Goal: Task Accomplishment & Management: Use online tool/utility

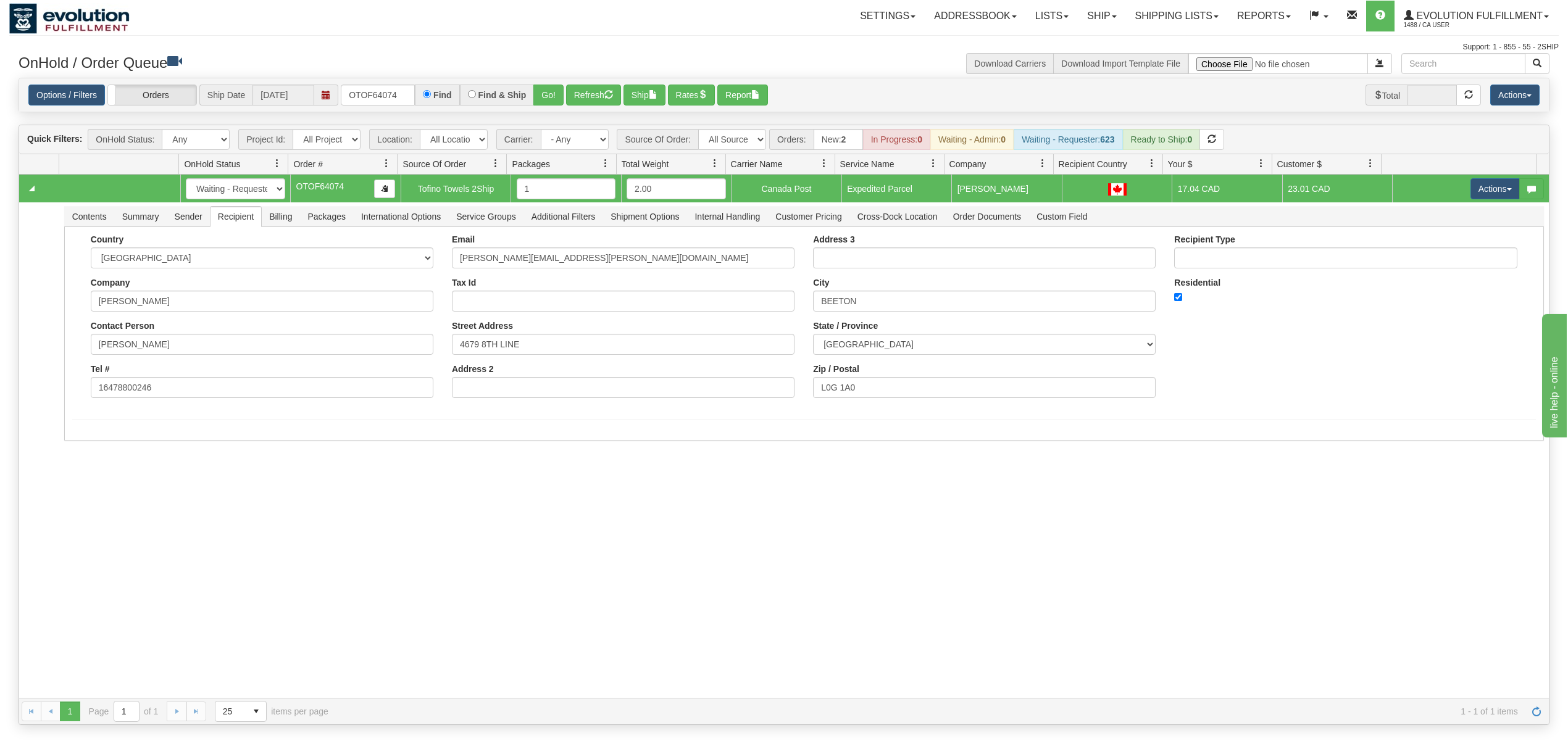
click at [309, 95] on div "Options / Filters Group Shipments Orders Ship Date [DATE] OTOF64074 Find Find &…" at bounding box center [784, 95] width 1511 height 22
type input "1716799"
click at [553, 92] on button "Go!" at bounding box center [548, 94] width 30 height 21
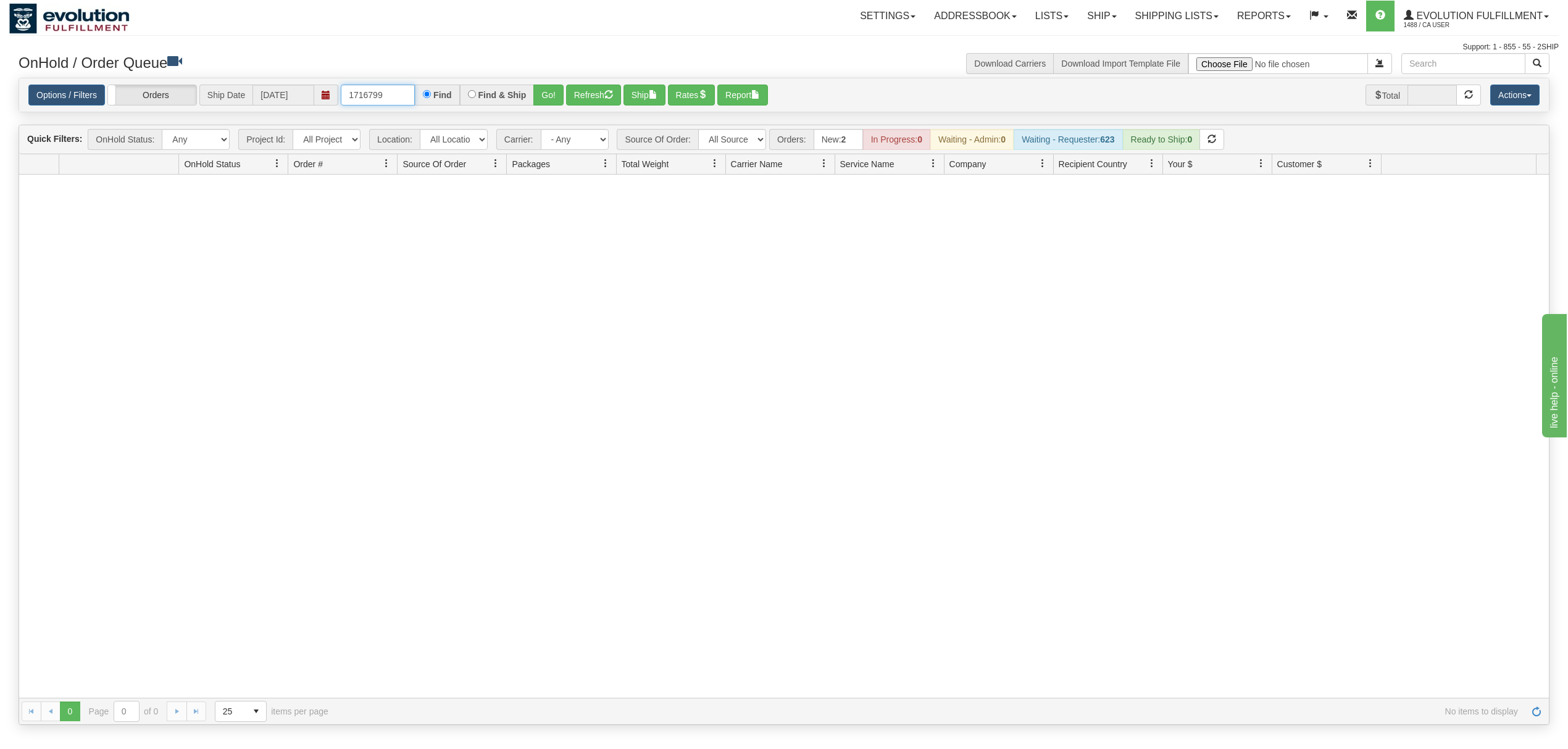
drag, startPoint x: 389, startPoint y: 99, endPoint x: 331, endPoint y: 100, distance: 58.0
click at [332, 100] on div "Options / Filters Group Shipments Orders Ship Date [DATE] 1716799 Find Find & S…" at bounding box center [784, 95] width 1511 height 22
click at [401, 92] on input "text" at bounding box center [378, 94] width 74 height 21
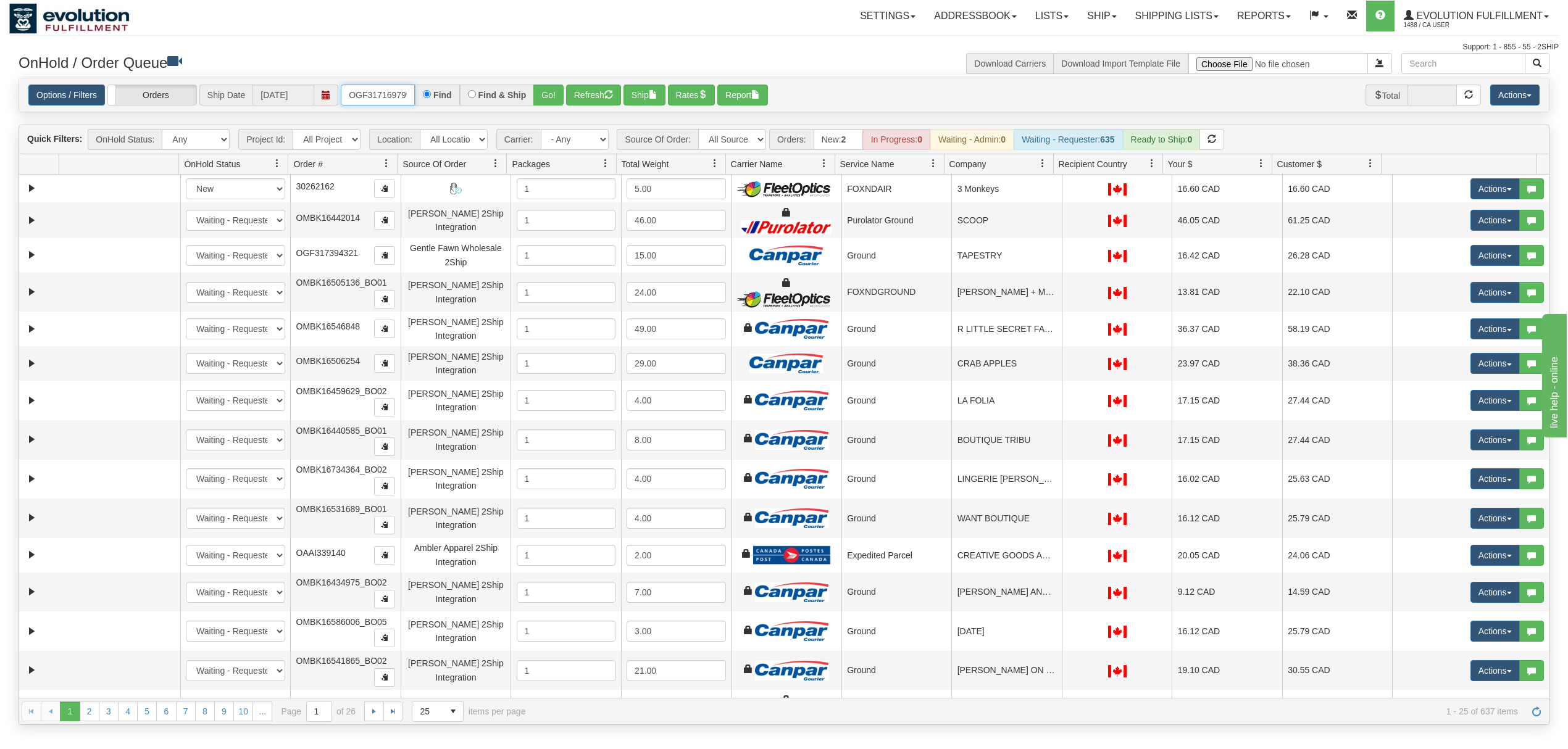
type input "OGF317169799"
click at [539, 97] on button "Go!" at bounding box center [548, 94] width 30 height 21
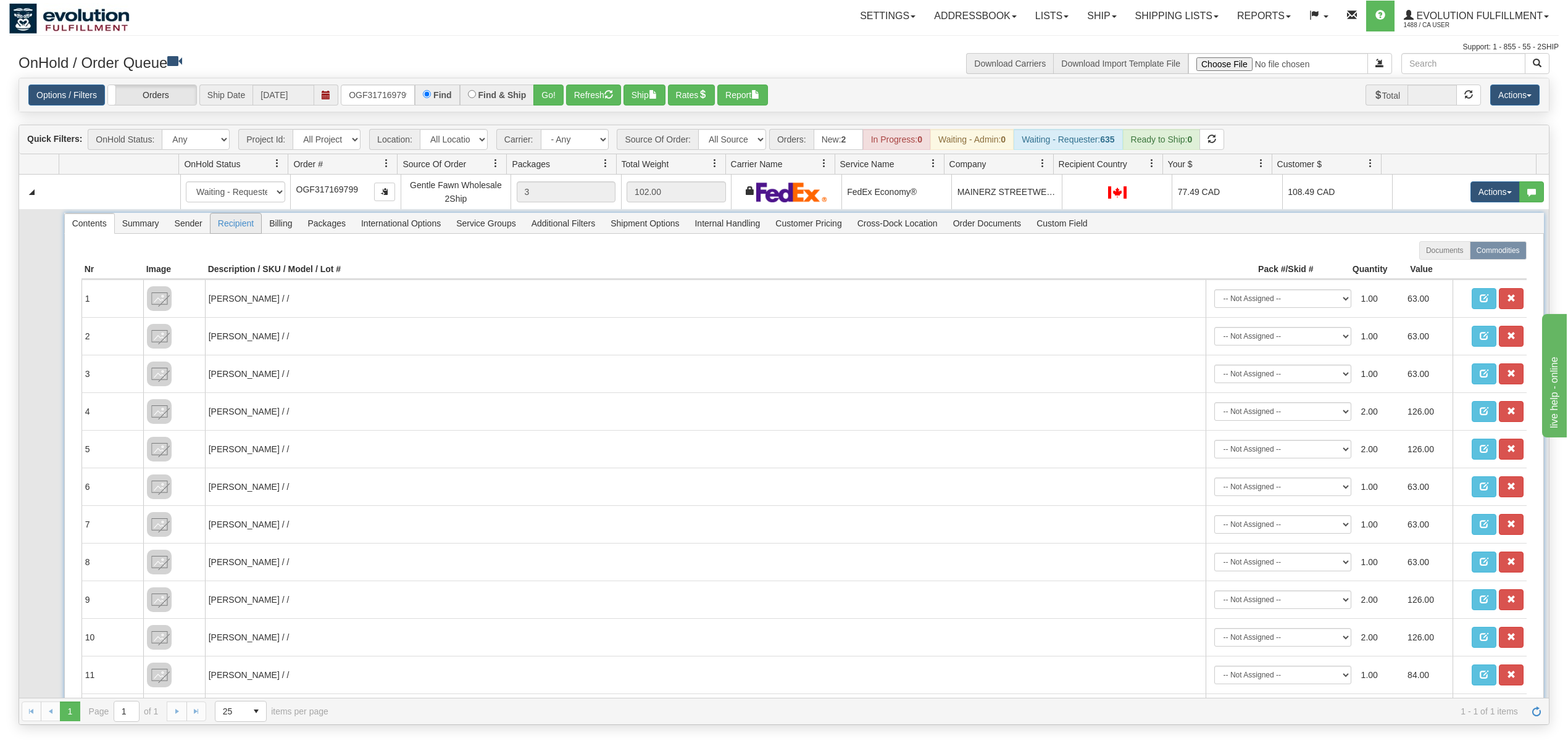
click at [243, 232] on span "Recipient" at bounding box center [236, 223] width 51 height 19
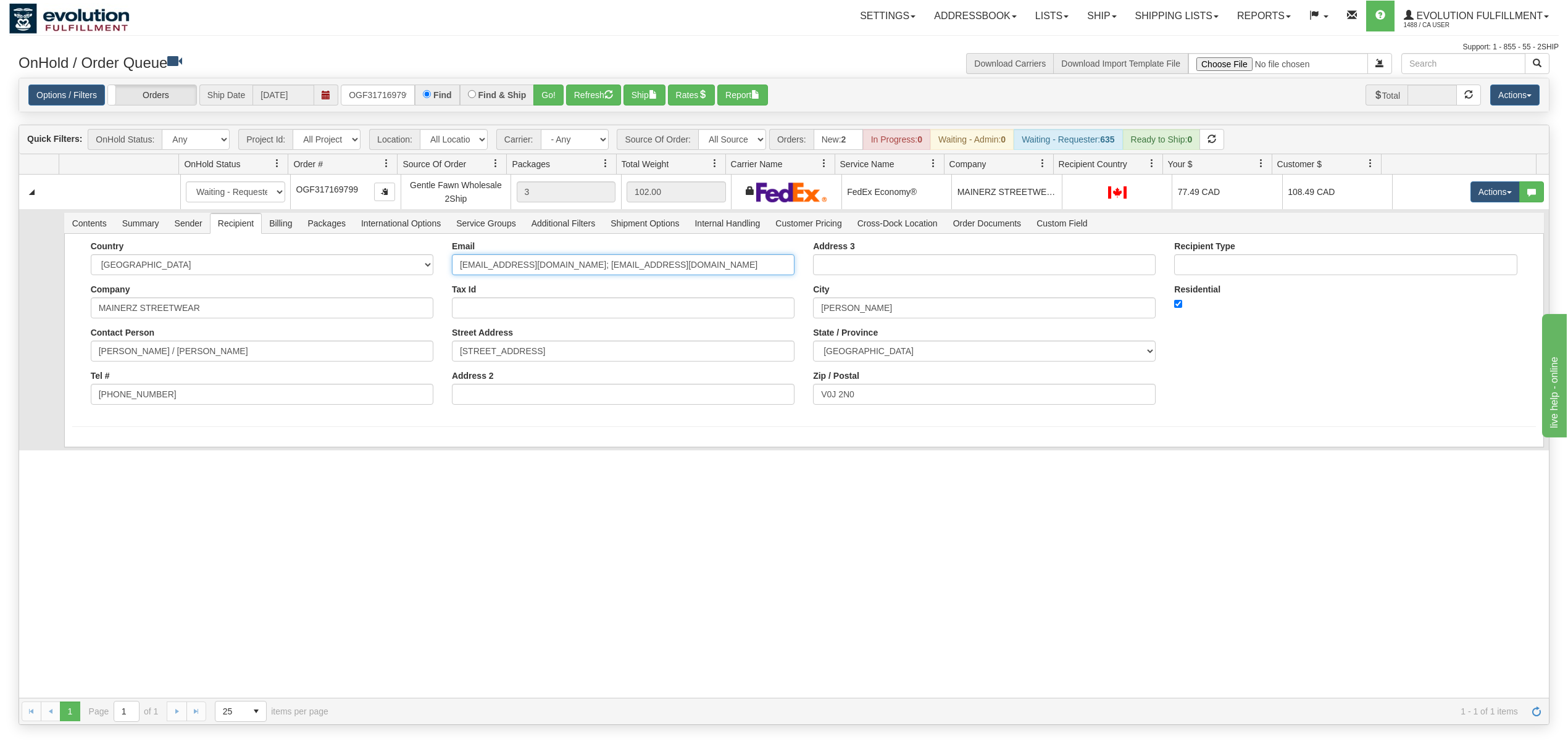
drag, startPoint x: 644, startPoint y: 272, endPoint x: 532, endPoint y: 272, distance: 112.0
click at [532, 272] on input "Ellabutz@yahoo.ca; info@mainerz.ca" at bounding box center [623, 265] width 342 height 21
type input "Ellabutz@yahoo.ca"
click at [238, 438] on div "Country AFGHANISTAN ALAND ISLANDS ALBANIA ALGERIA AMERICAN SAMOA ANDORRA ANGOLA…" at bounding box center [804, 351] width 1479 height 234
click at [102, 443] on button "Save" at bounding box center [90, 450] width 35 height 21
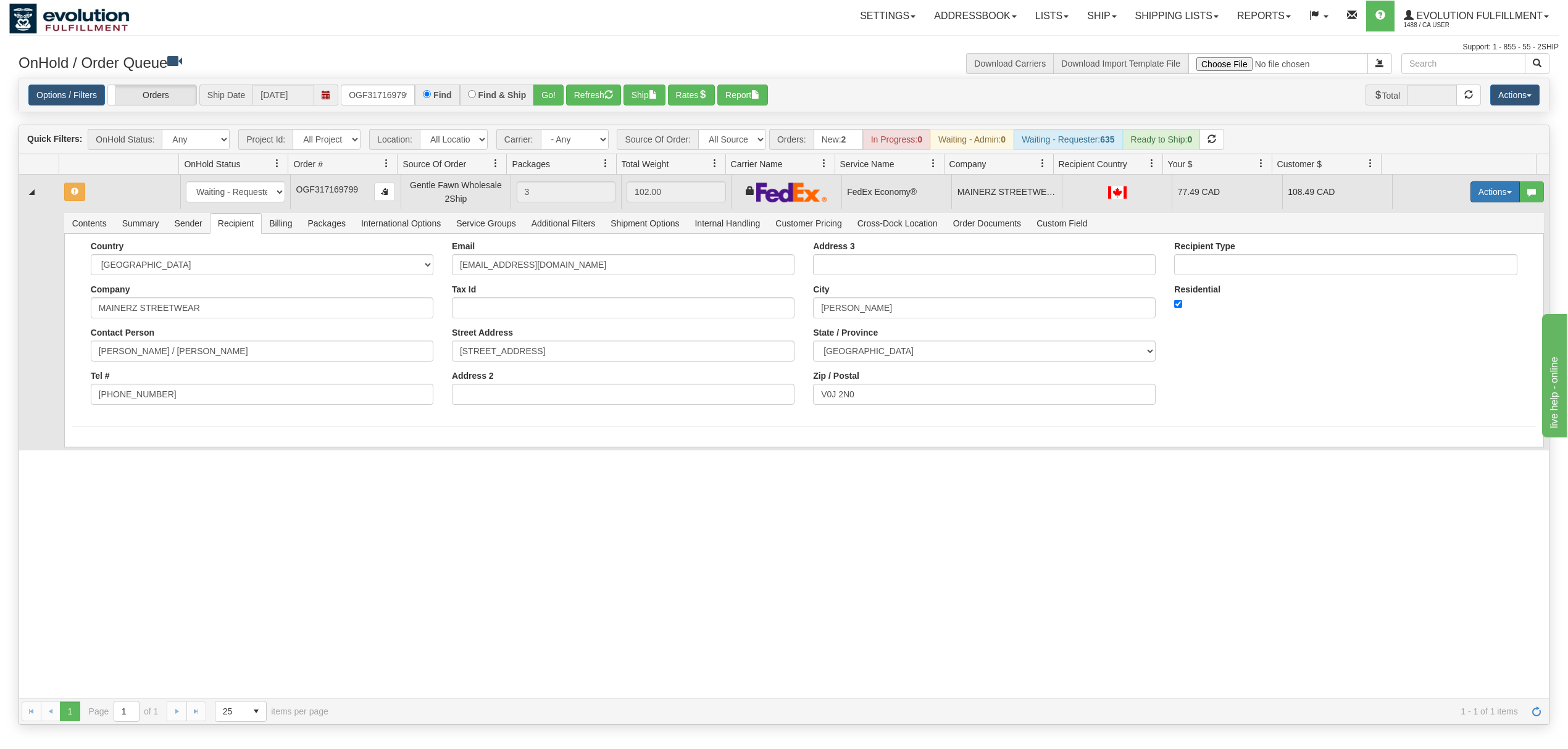
click at [1489, 202] on button "Actions" at bounding box center [1495, 191] width 50 height 21
click at [1455, 250] on span "Rate All Services" at bounding box center [1470, 248] width 74 height 10
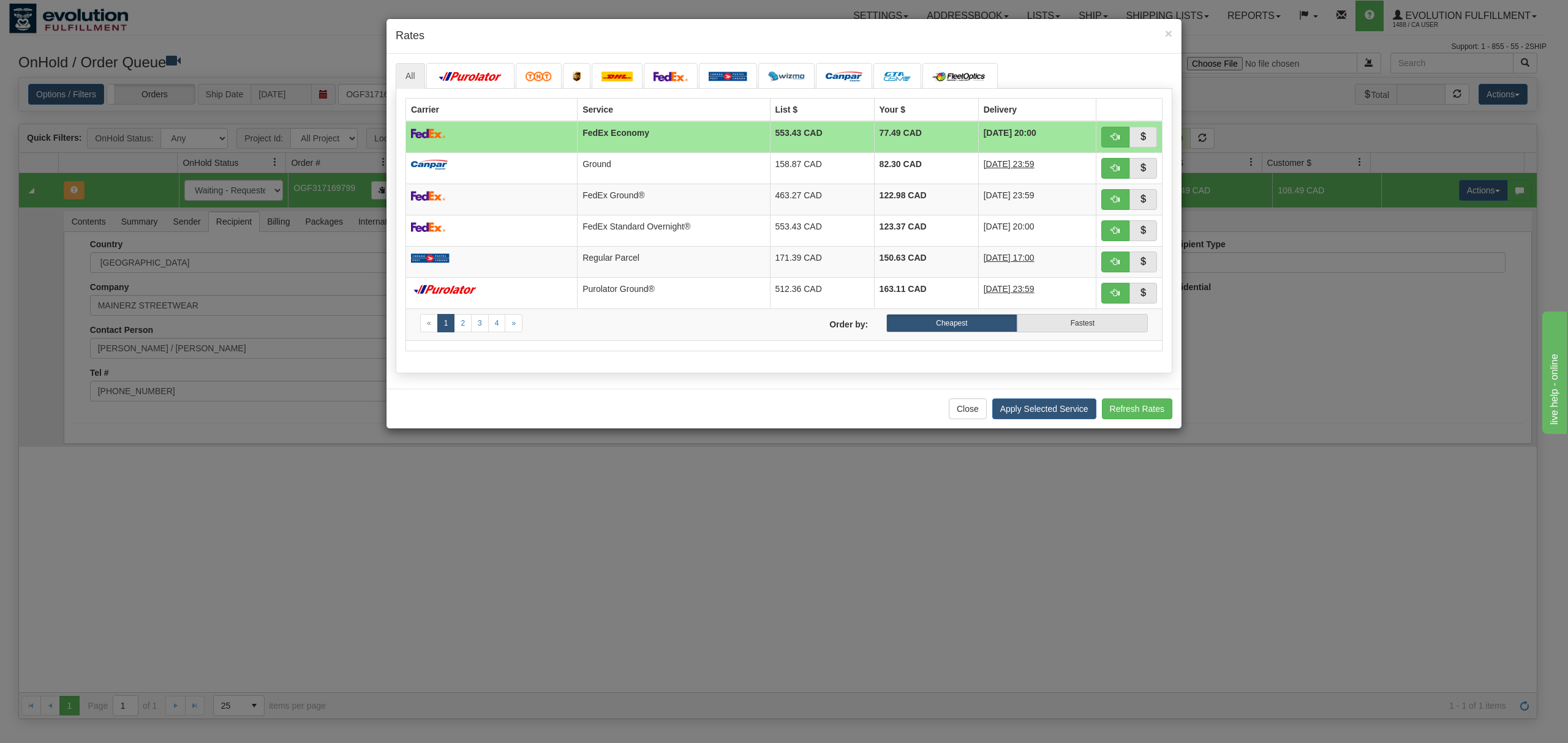
click at [1057, 426] on div "Close Apply Selected Service Refresh Rates" at bounding box center [784, 409] width 795 height 40
click at [1059, 418] on button "Apply Selected Service" at bounding box center [1044, 408] width 104 height 21
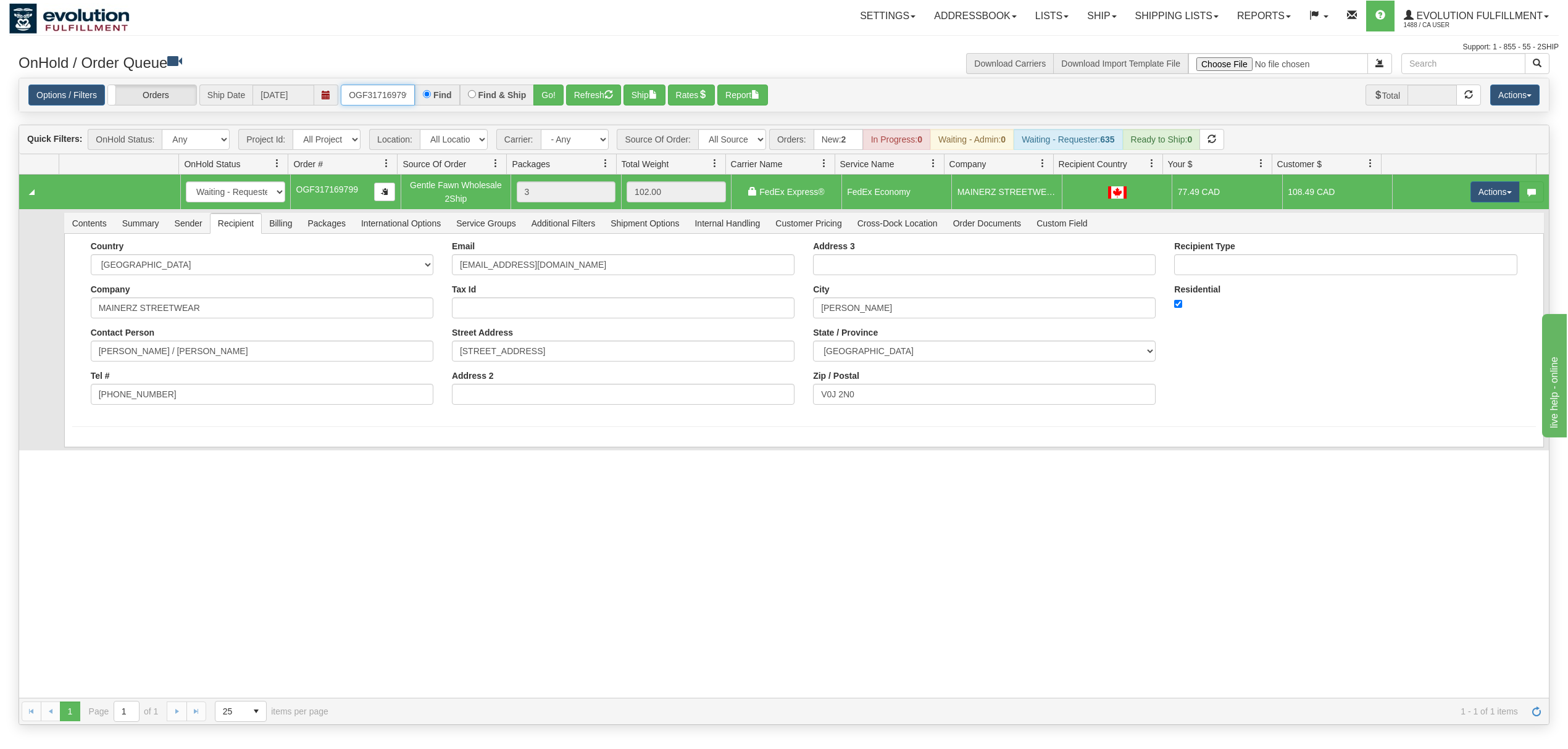
click at [403, 93] on input "OGF317169799" at bounding box center [378, 94] width 74 height 21
drag, startPoint x: 543, startPoint y: 89, endPoint x: 773, endPoint y: 3, distance: 245.6
click at [549, 89] on button "Go!" at bounding box center [548, 94] width 30 height 21
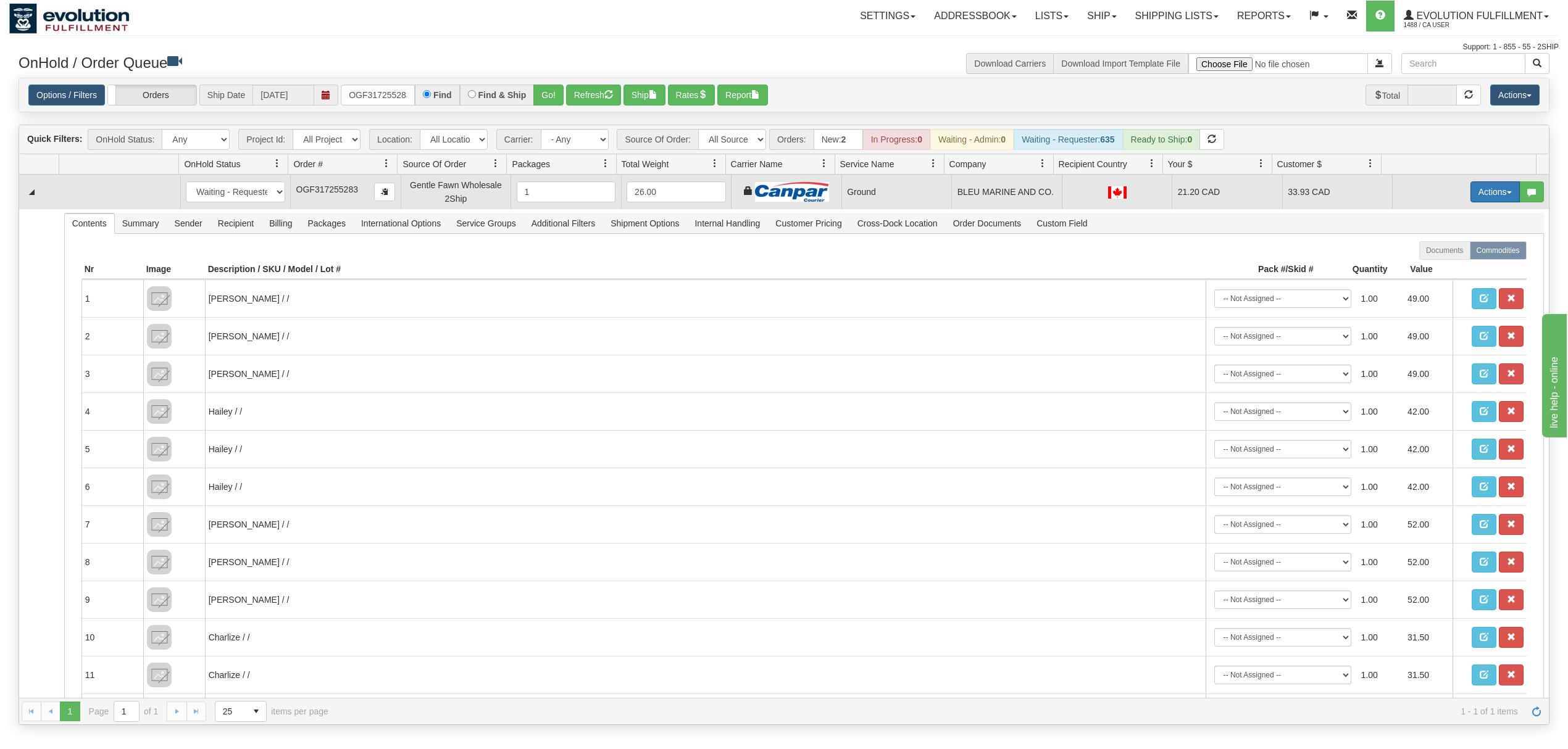
click at [1474, 188] on button "Actions" at bounding box center [1495, 191] width 50 height 21
click at [1433, 267] on span "Ship" at bounding box center [1446, 264] width 26 height 10
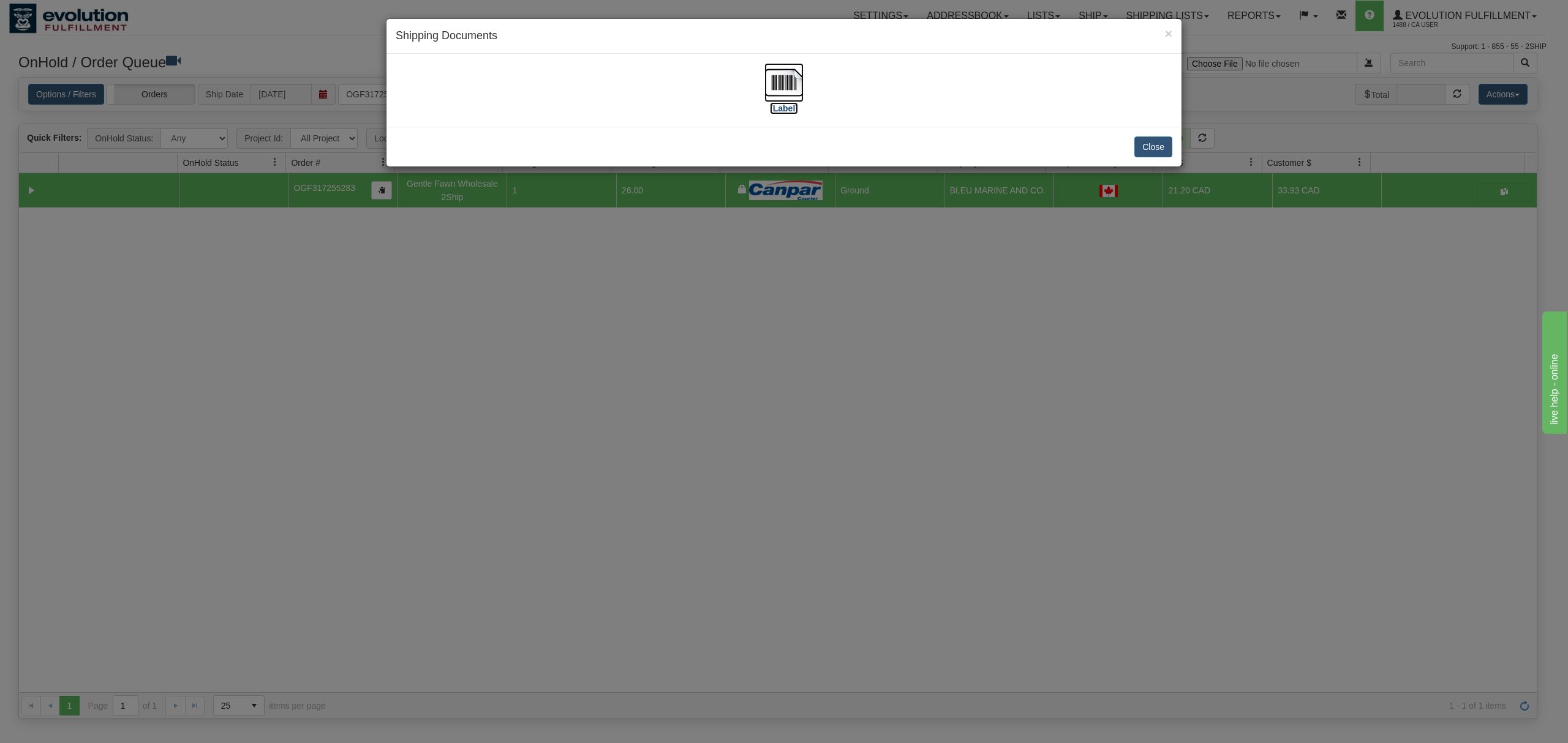
click at [771, 85] on img at bounding box center [783, 82] width 39 height 39
drag, startPoint x: 1160, startPoint y: 141, endPoint x: 1146, endPoint y: 143, distance: 14.1
click at [1151, 143] on button "Close" at bounding box center [1152, 146] width 38 height 21
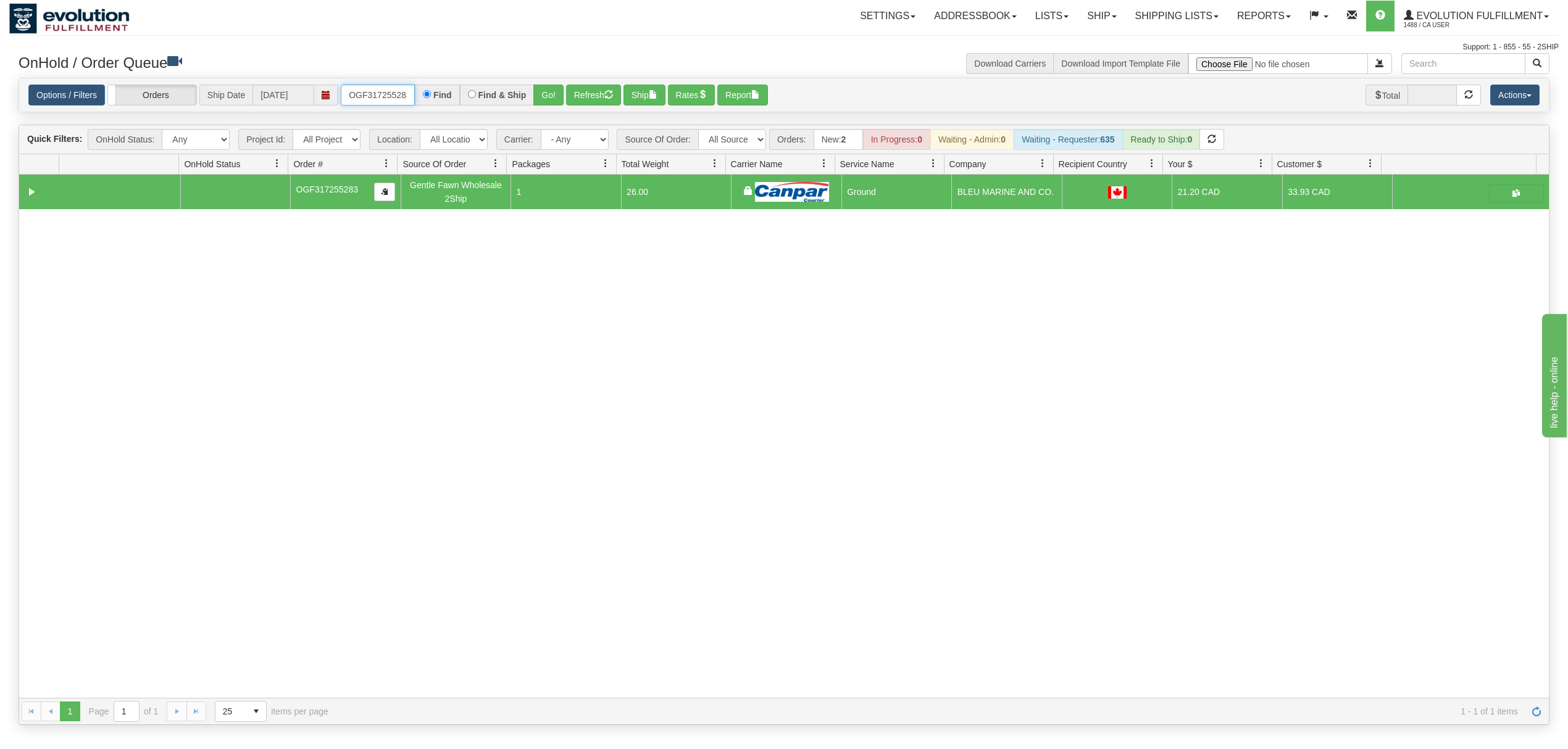
click at [401, 96] on input "OGF317255283" at bounding box center [378, 94] width 74 height 21
click at [549, 92] on button "Go!" at bounding box center [548, 94] width 30 height 21
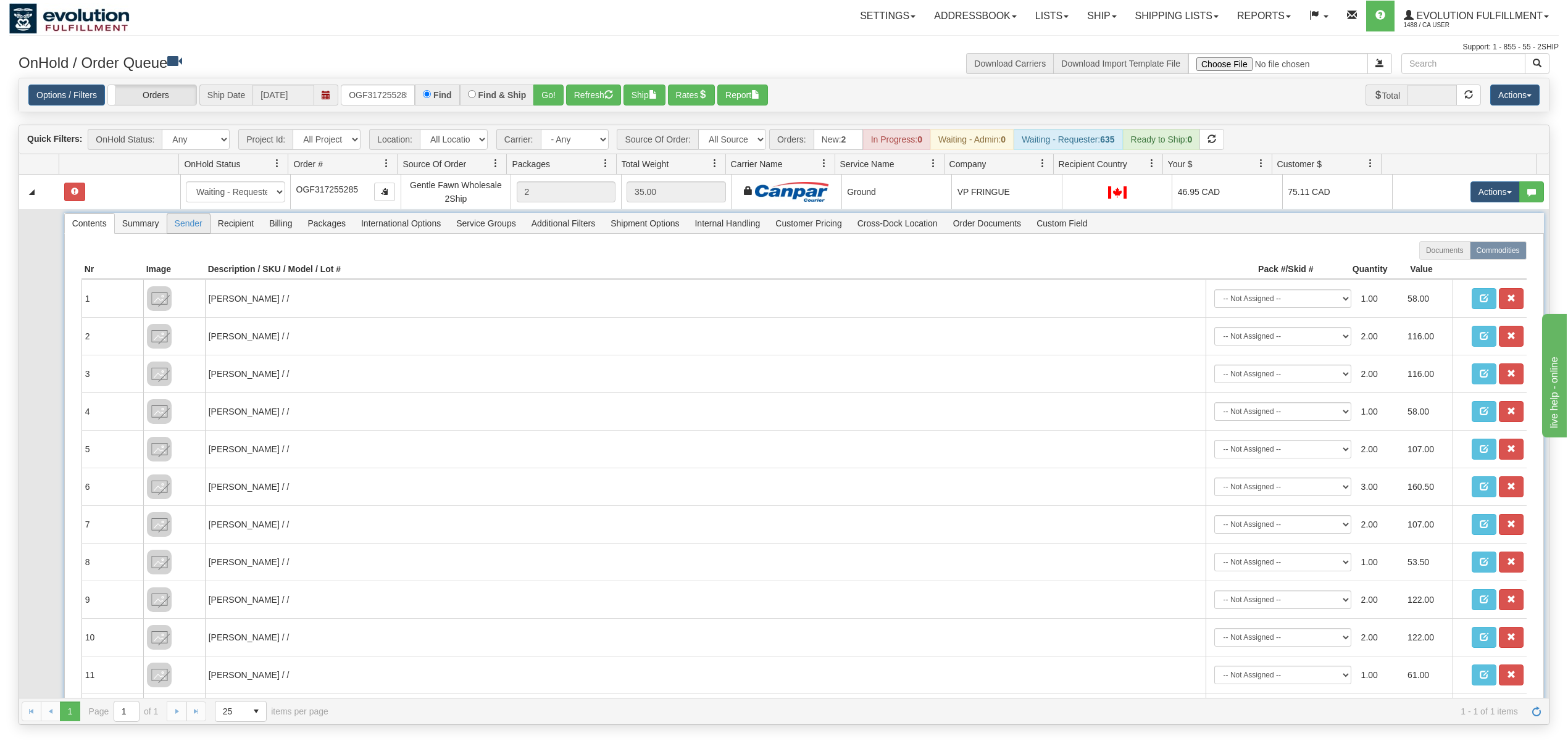
click at [186, 220] on span "Sender" at bounding box center [188, 223] width 42 height 19
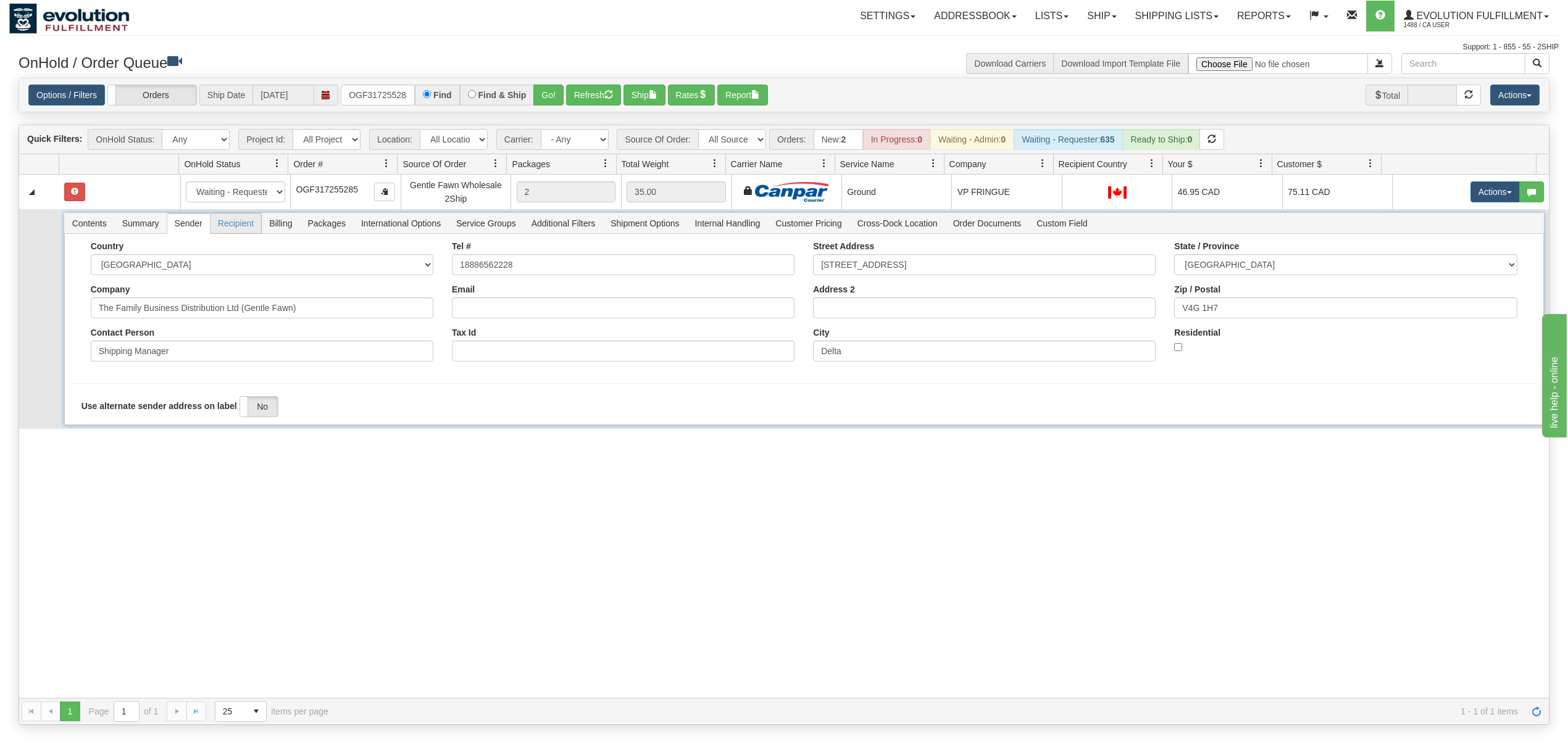
click at [227, 229] on span "Recipient" at bounding box center [236, 223] width 51 height 19
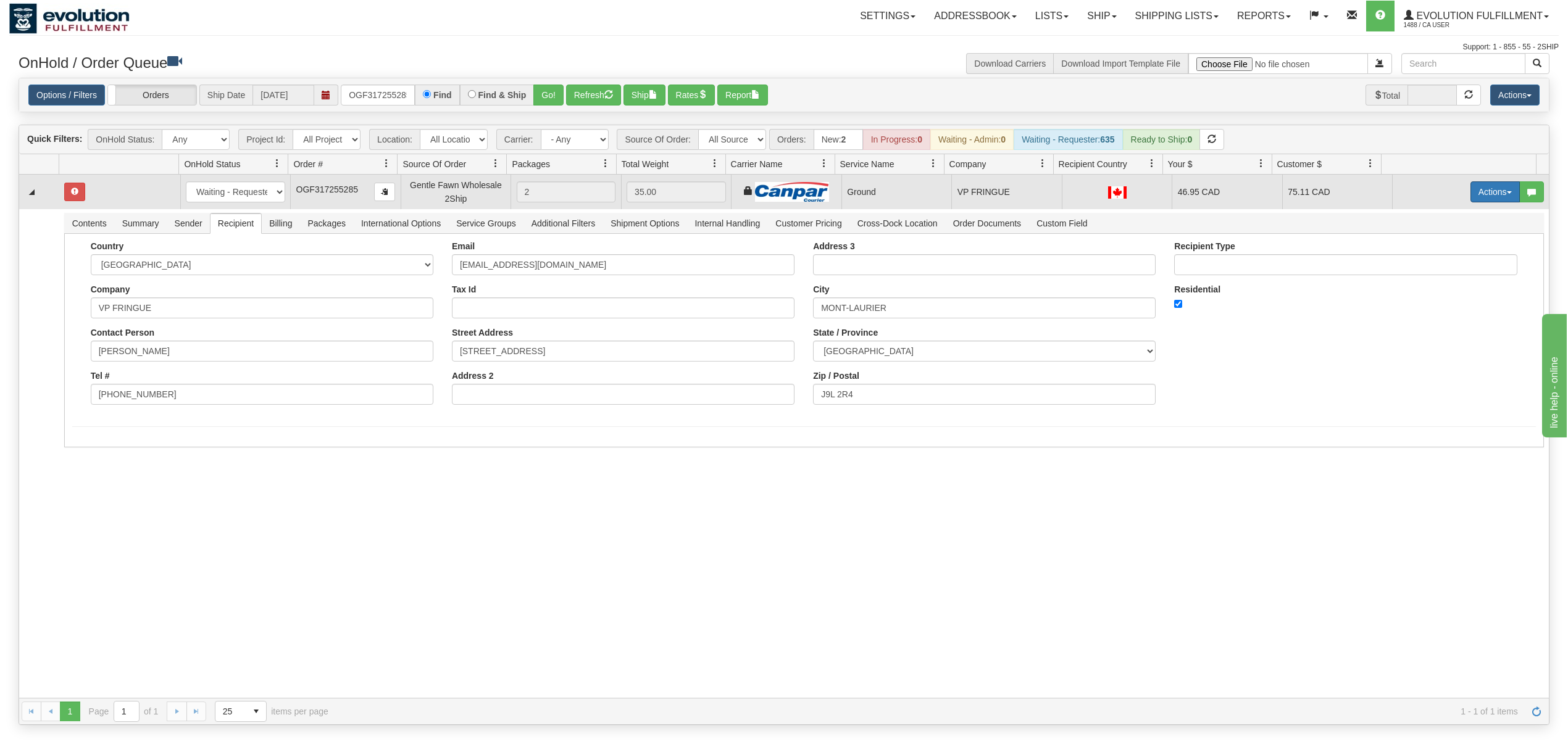
click at [1484, 188] on button "Actions" at bounding box center [1495, 191] width 50 height 21
click at [1433, 264] on span "Ship" at bounding box center [1446, 264] width 26 height 10
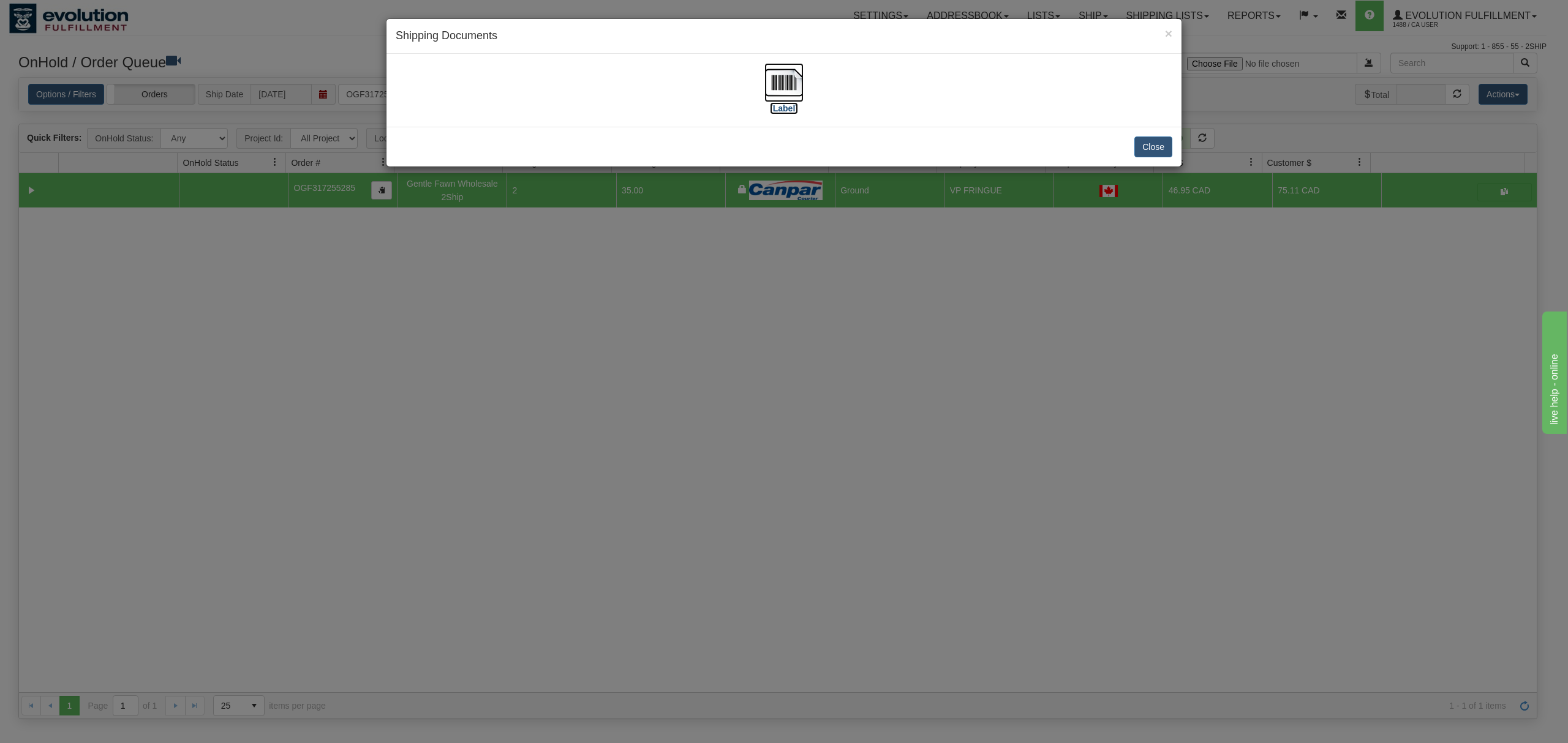
click at [774, 84] on img at bounding box center [783, 82] width 39 height 39
click at [1150, 147] on button "Close" at bounding box center [1152, 146] width 38 height 21
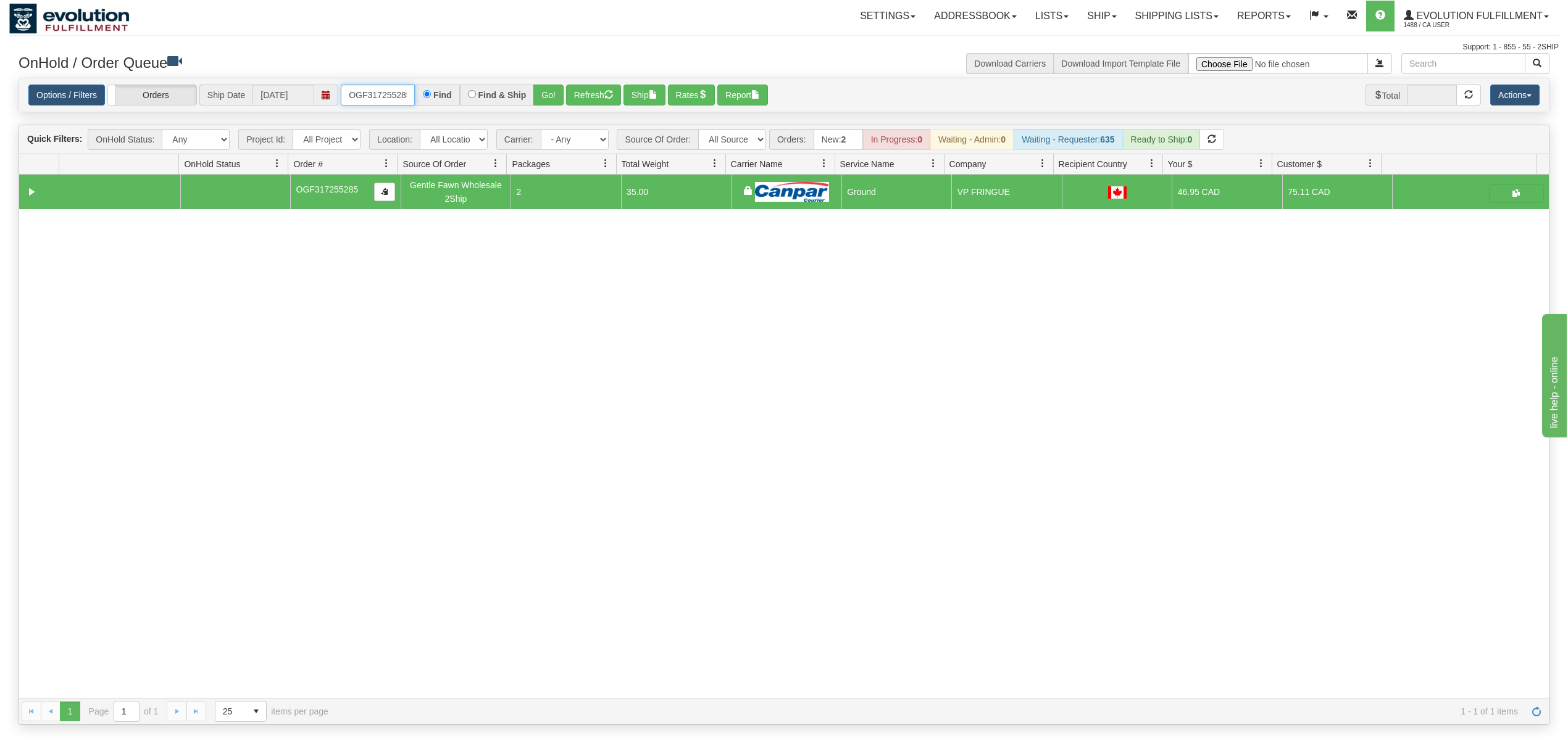
click at [373, 98] on input "OGF317255285" at bounding box center [378, 94] width 74 height 21
type input "OGF318214896"
click at [544, 92] on button "Go!" at bounding box center [548, 94] width 30 height 21
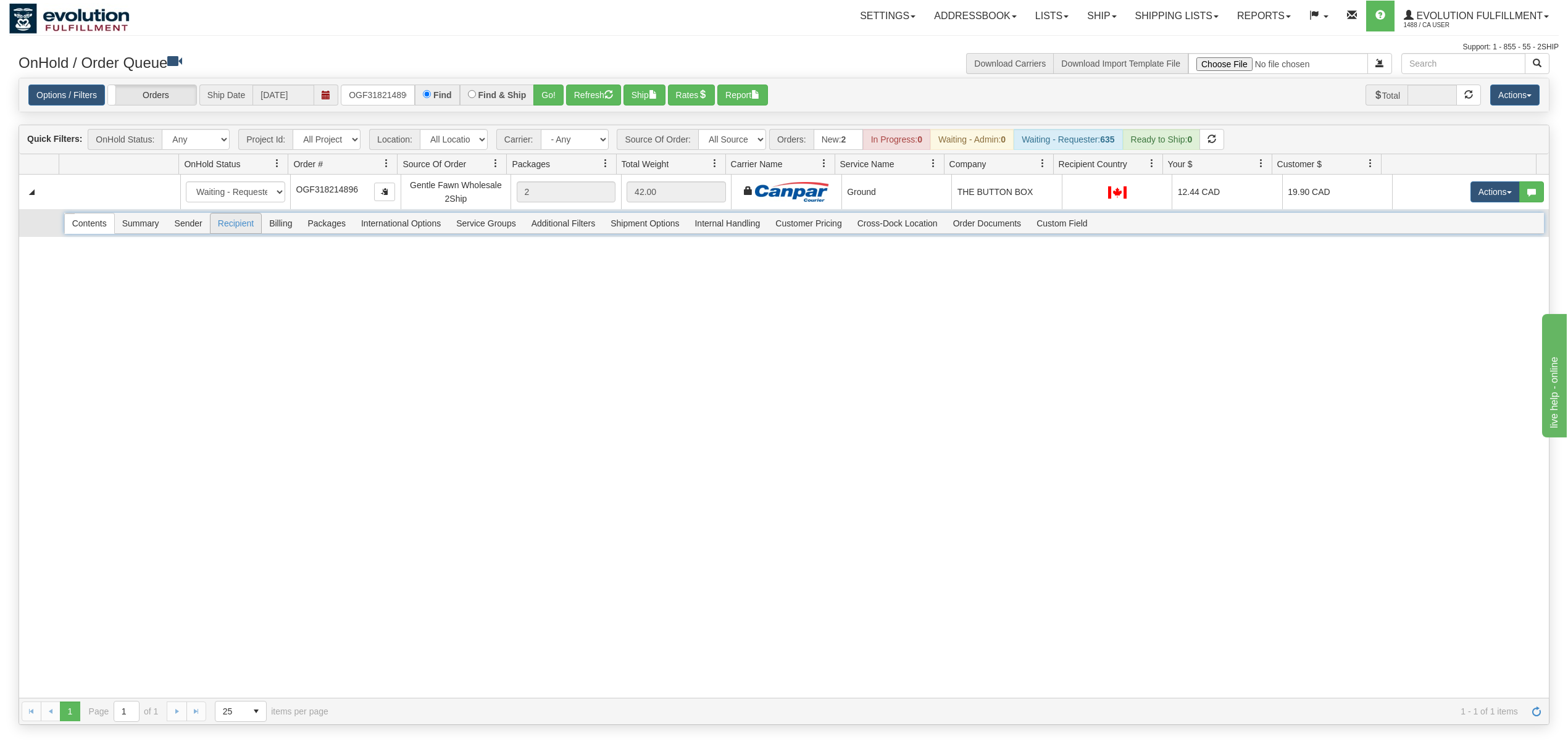
click at [230, 229] on span "Recipient" at bounding box center [236, 223] width 51 height 19
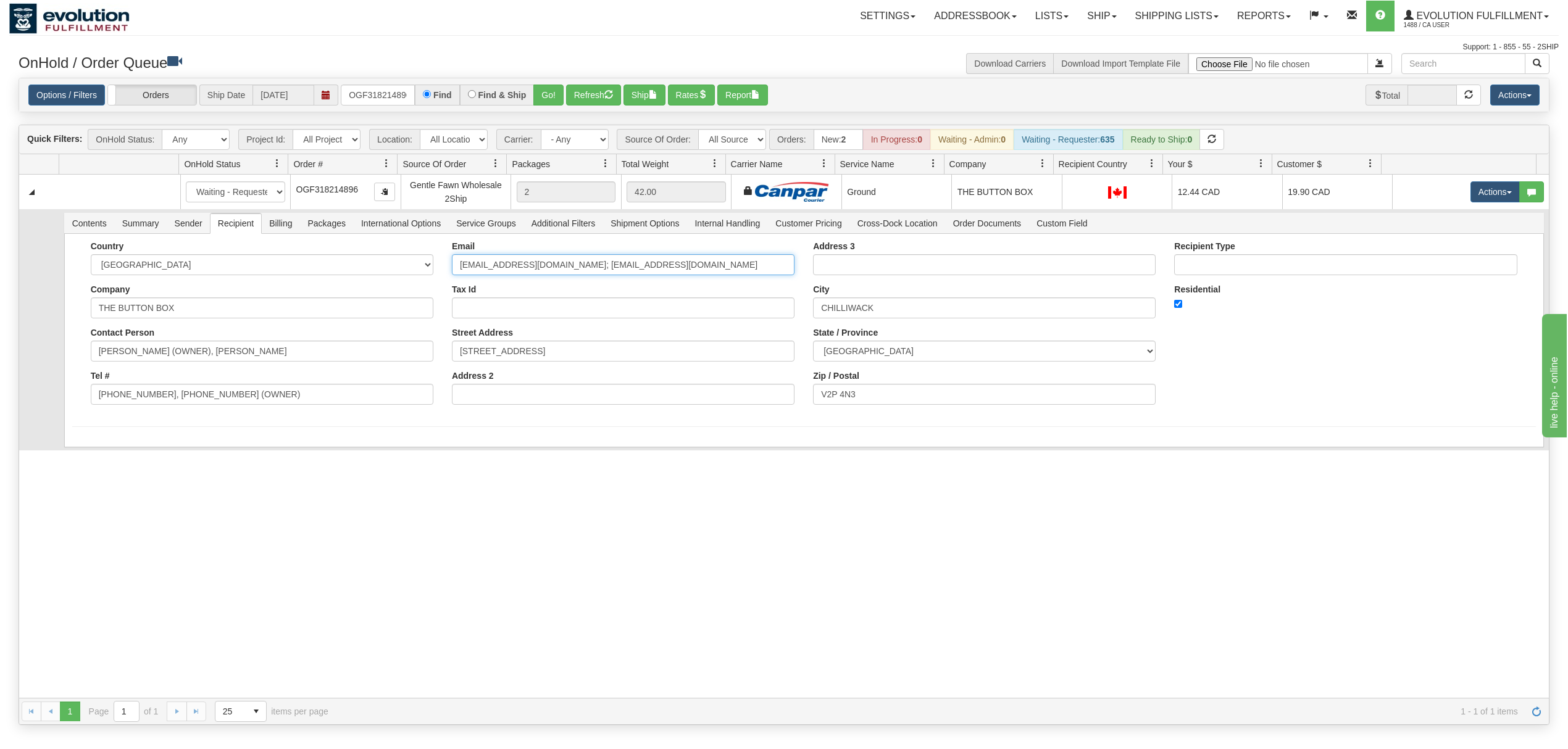
drag, startPoint x: 707, startPoint y: 264, endPoint x: 542, endPoint y: 284, distance: 166.2
click at [542, 284] on div "Email info@thebuttonbox.ca; stacycrowhurst@gmail.com Tax Id Street Address 9369…" at bounding box center [623, 327] width 361 height 173
type input "info@thebuttonbox.ca"
drag, startPoint x: 294, startPoint y: 396, endPoint x: 154, endPoint y: 420, distance: 142.0
click at [154, 420] on form "Country AFGHANISTAN ALAND ISLANDS ALBANIA ALGERIA AMERICAN SAMOA ANDORRA ANGOLA…" at bounding box center [804, 351] width 1463 height 219
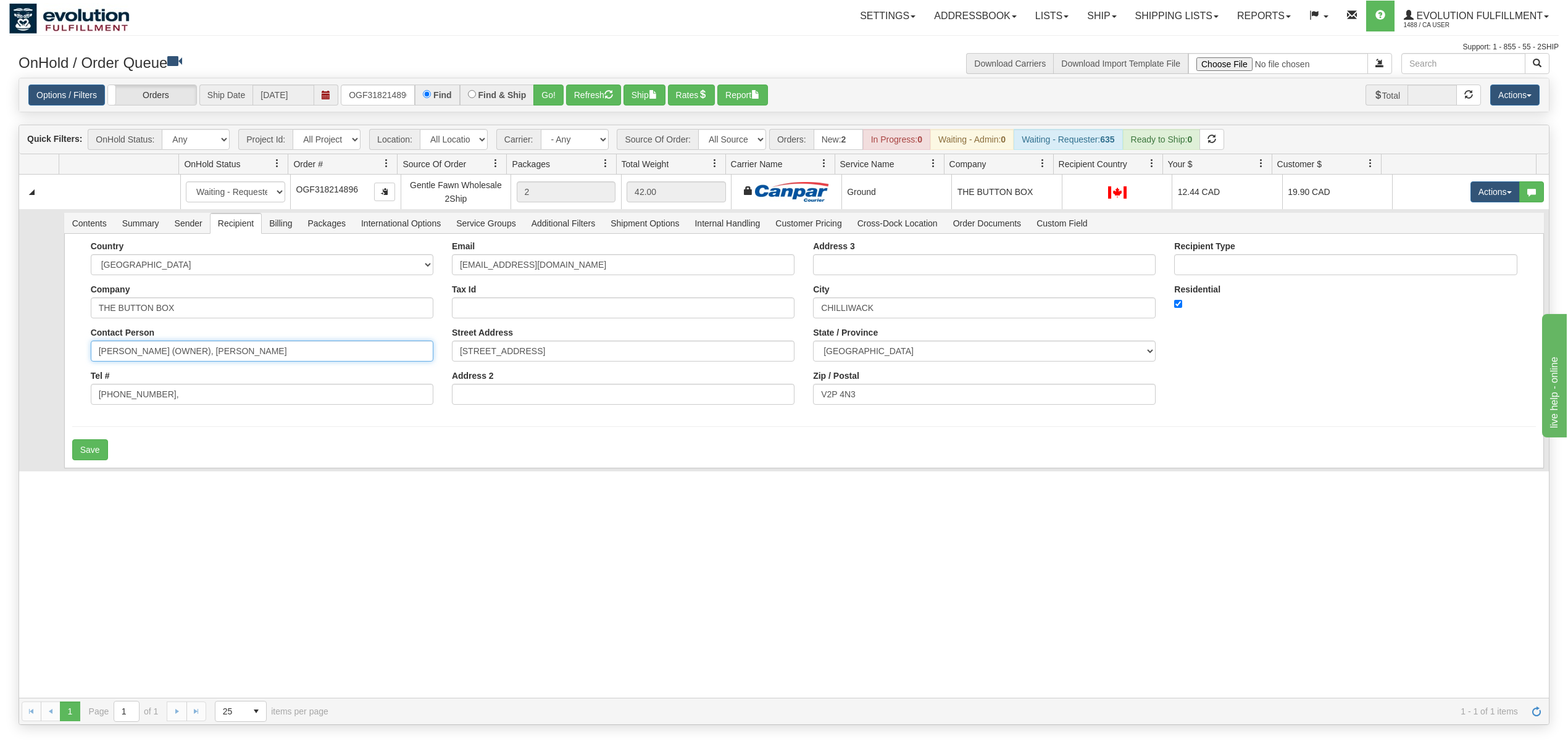
click at [343, 348] on input "STACY CROWHURST (OWNER), ASHLEY CROWHURST" at bounding box center [262, 351] width 342 height 21
click at [228, 401] on input "604-795-2492," at bounding box center [262, 394] width 342 height 21
type input "604-795-2492"
drag, startPoint x: 357, startPoint y: 349, endPoint x: 184, endPoint y: 381, distance: 175.9
click at [184, 381] on div "Country AFGHANISTAN ALAND ISLANDS ALBANIA ALGERIA AMERICAN SAMOA ANDORRA ANGOLA…" at bounding box center [262, 327] width 361 height 173
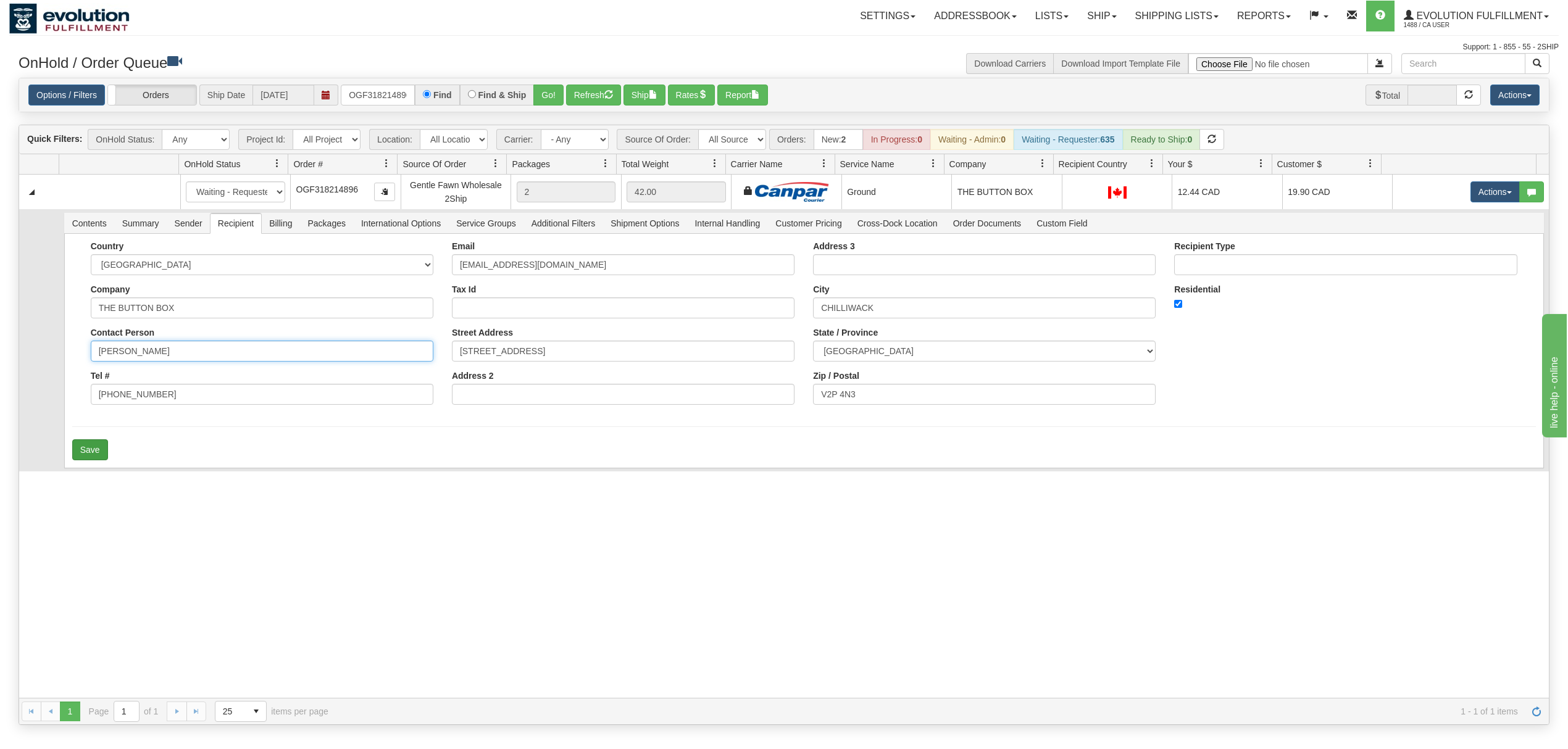
type input "STACY CROWHURST"
click at [102, 450] on button "Save" at bounding box center [90, 450] width 35 height 21
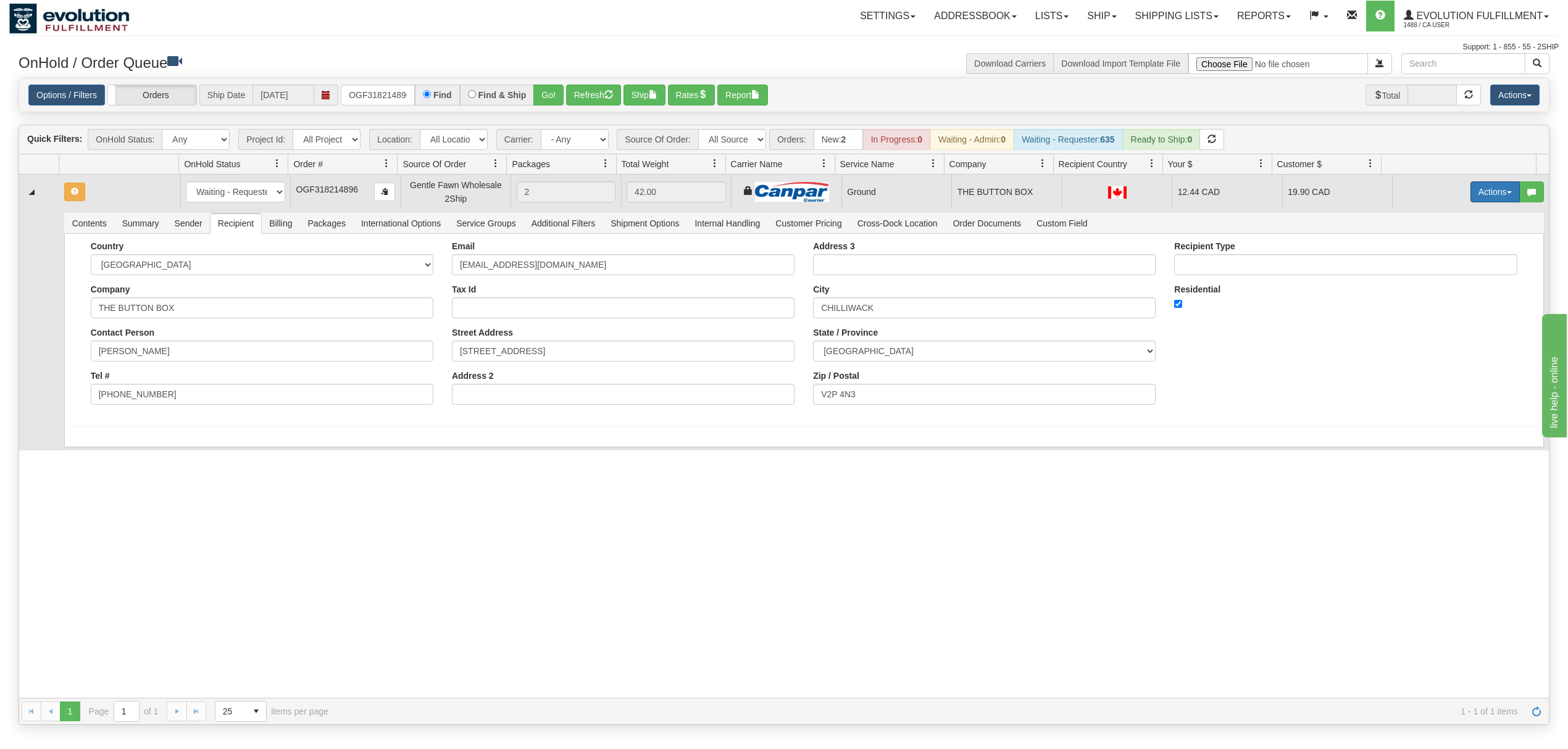
click at [1478, 198] on button "Actions" at bounding box center [1495, 191] width 50 height 21
click at [1433, 267] on span "Ship" at bounding box center [1446, 264] width 26 height 10
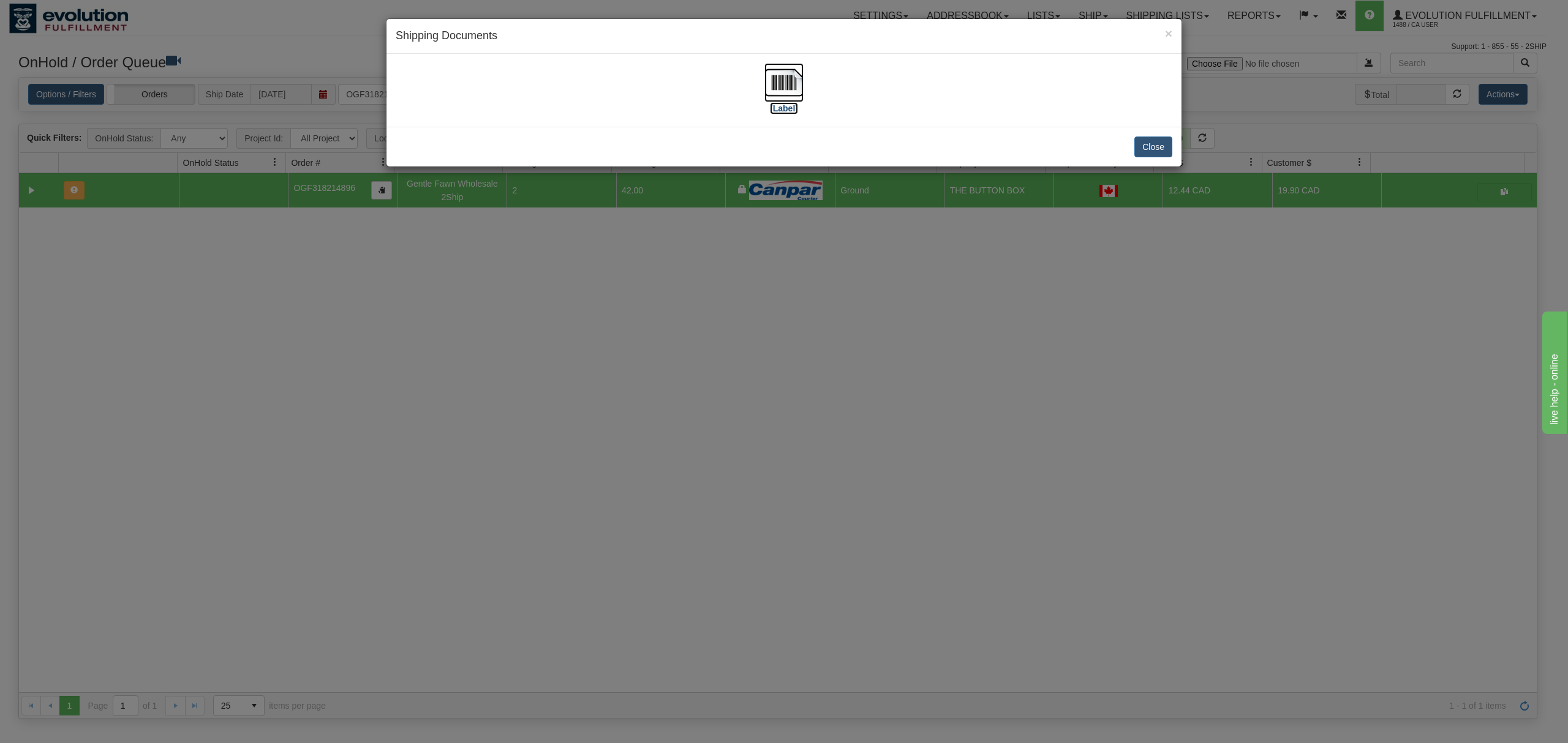
click at [771, 81] on img at bounding box center [783, 82] width 39 height 39
drag, startPoint x: 1147, startPoint y: 147, endPoint x: 1136, endPoint y: 136, distance: 15.6
click at [1147, 147] on button "Close" at bounding box center [1152, 146] width 38 height 21
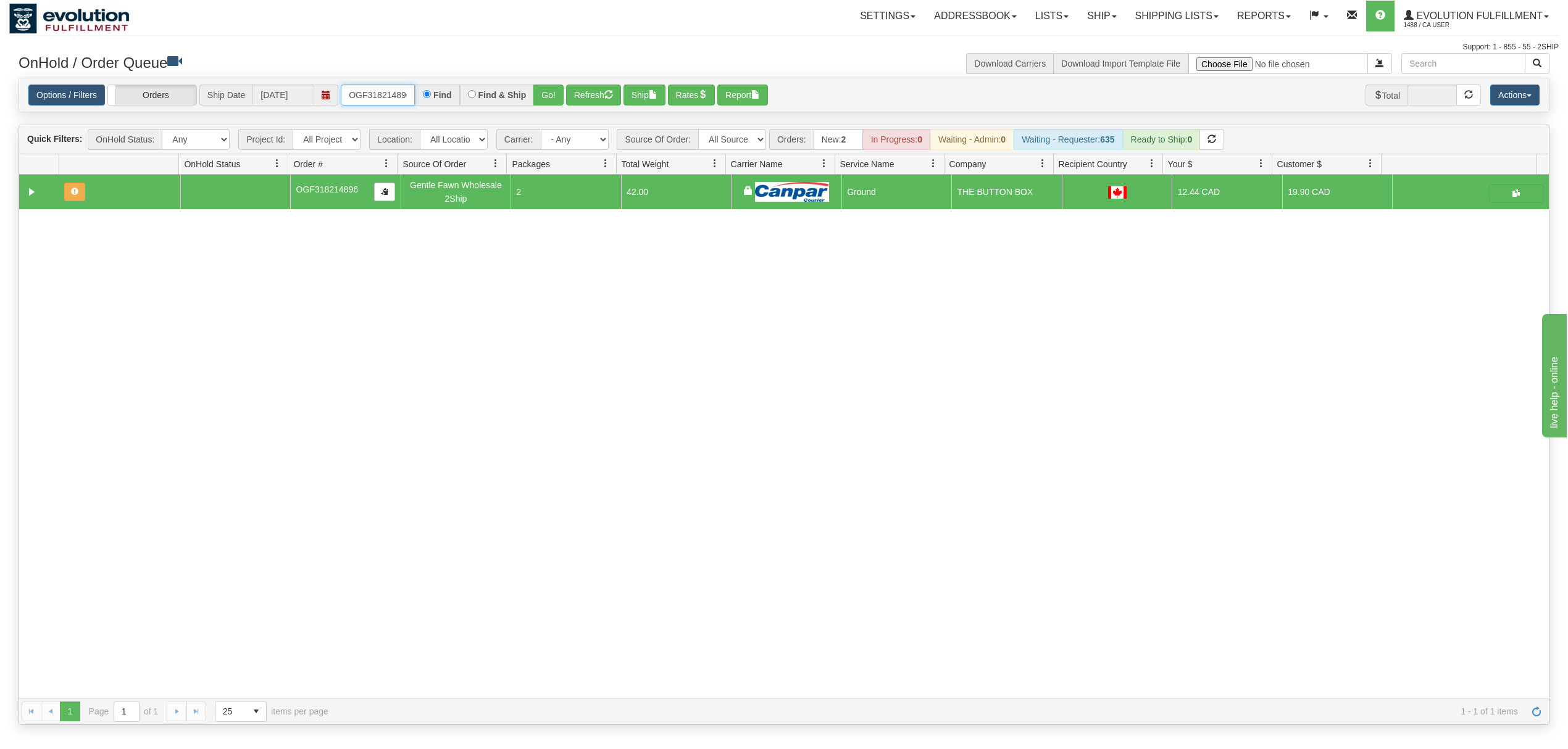
click at [383, 92] on input "OGF318214896" at bounding box center [378, 94] width 74 height 21
click at [384, 92] on input "OGF318214896" at bounding box center [378, 94] width 74 height 21
click at [385, 91] on input "OGF318214896" at bounding box center [378, 94] width 74 height 21
click at [557, 89] on button "Go!" at bounding box center [548, 94] width 30 height 21
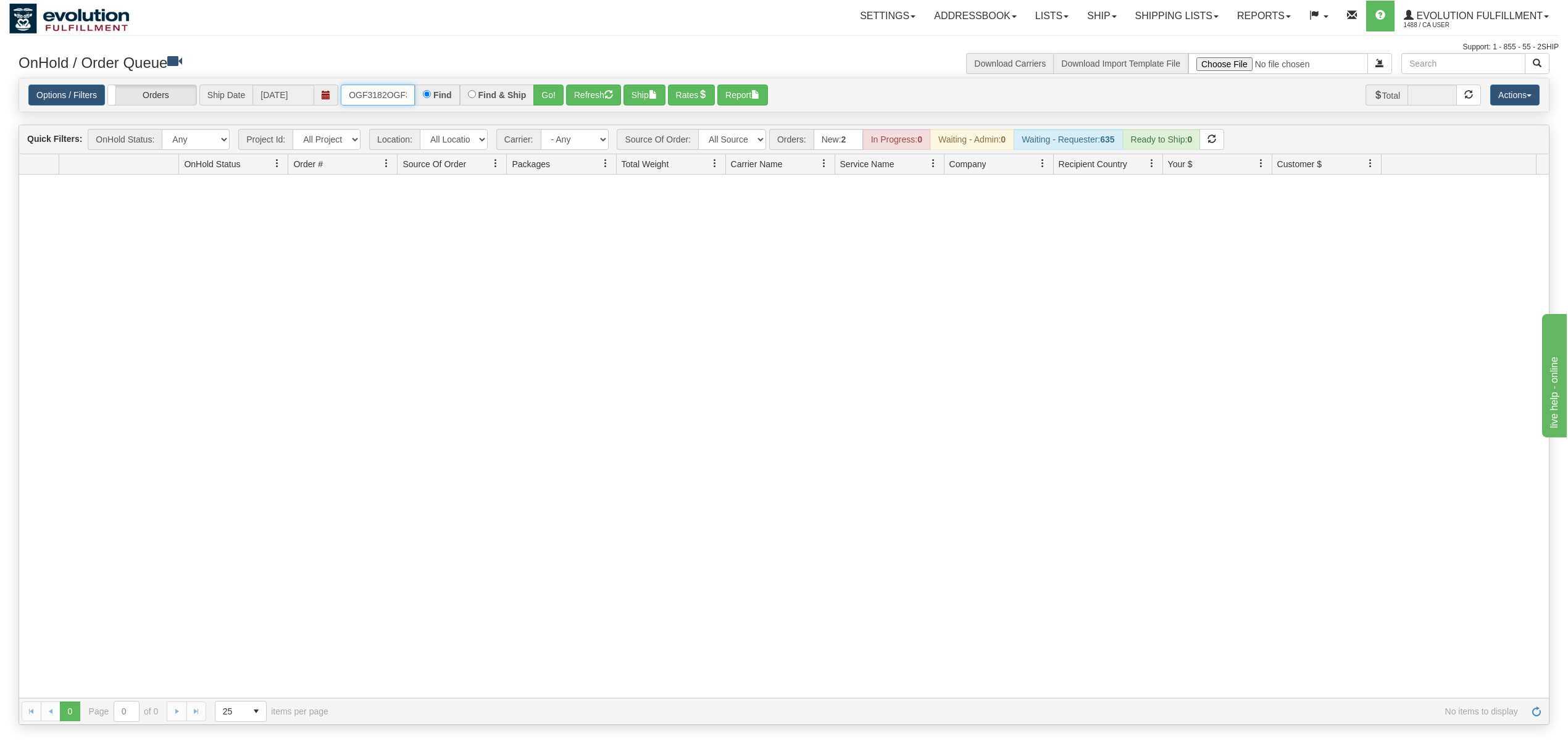
click at [371, 97] on input "OGF3182OGF31811597114896" at bounding box center [378, 94] width 74 height 21
type input "OGF318115971"
click at [542, 93] on button "Go!" at bounding box center [548, 94] width 30 height 21
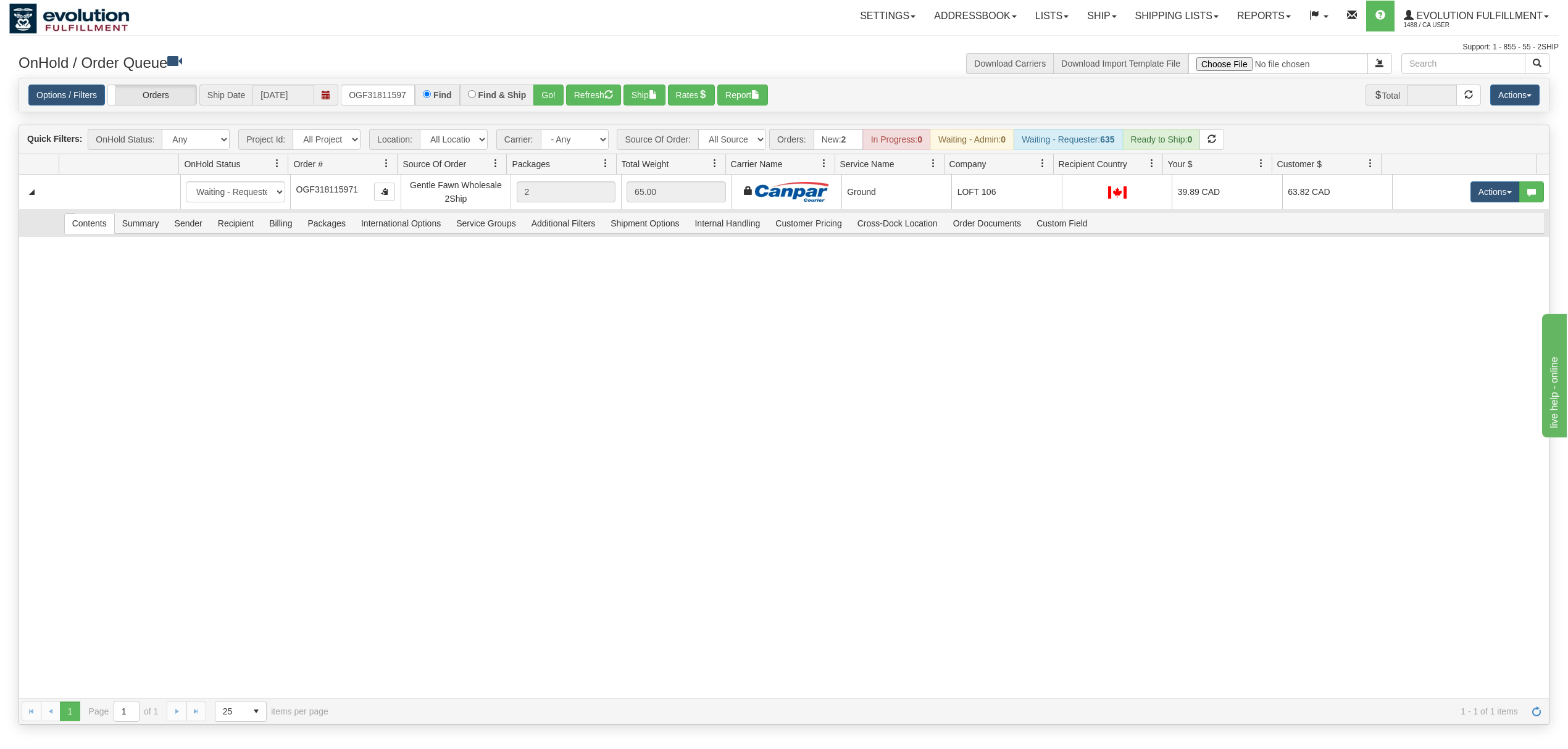
click at [226, 237] on td "Contents Summary Sender Recipient Billing Packages International Options Servic…" at bounding box center [804, 223] width 1490 height 28
click at [236, 230] on span "Recipient" at bounding box center [236, 223] width 51 height 19
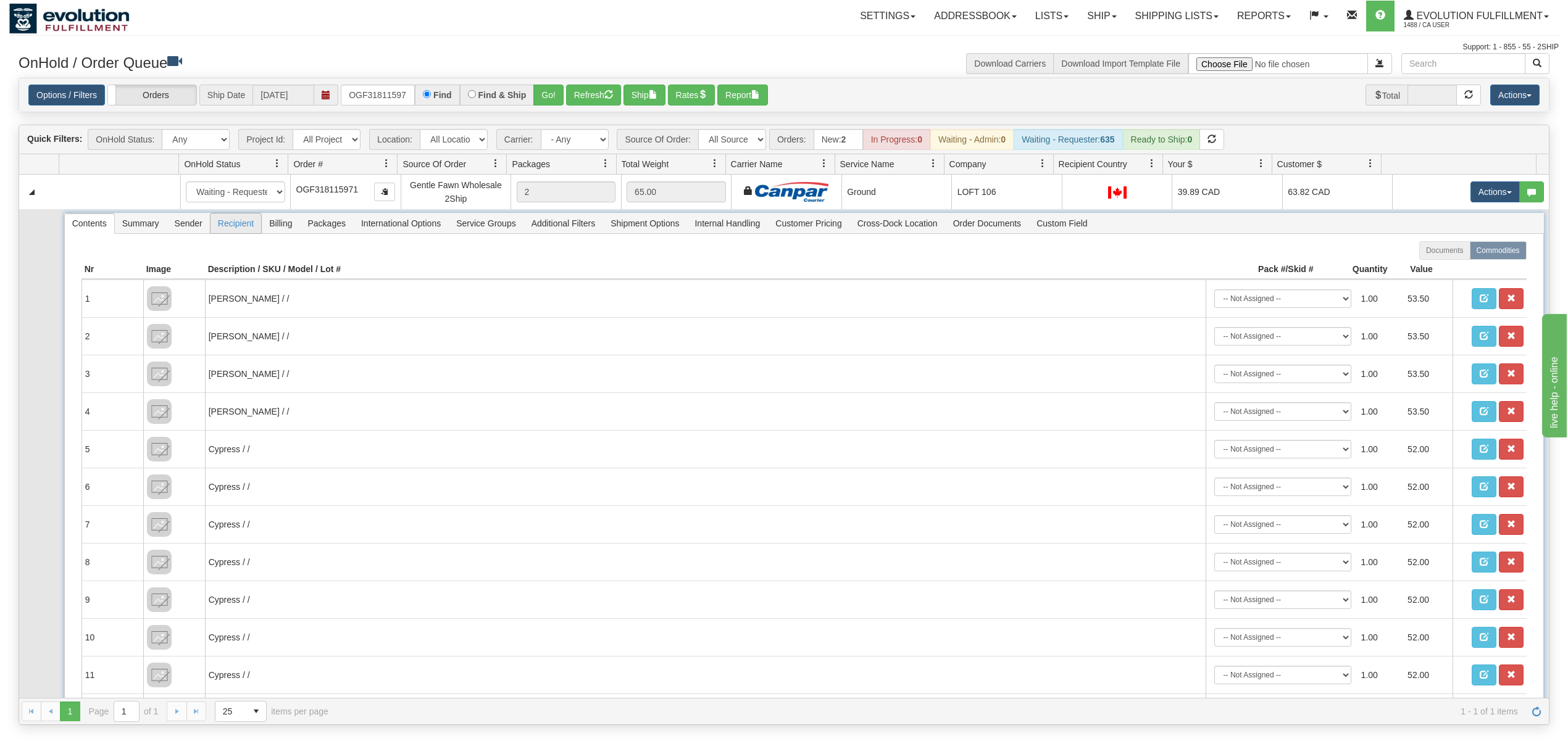
click at [235, 230] on span "Recipient" at bounding box center [236, 223] width 51 height 19
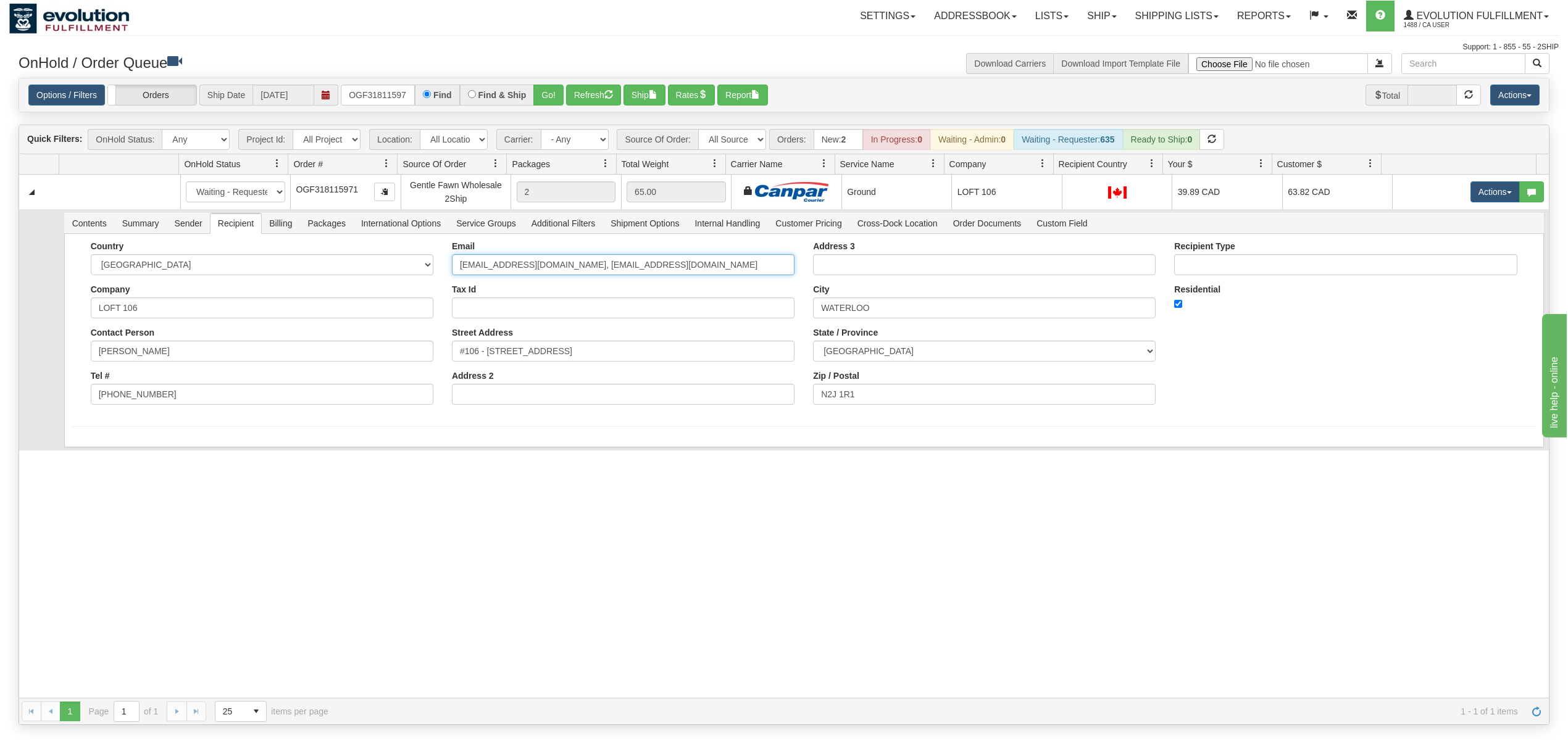
drag, startPoint x: 671, startPoint y: 261, endPoint x: 552, endPoint y: 291, distance: 122.7
click at [552, 291] on div "Email shellytrotta@hotmail.com, loft106clothing@gmail.com Tax Id Street Address…" at bounding box center [623, 327] width 361 height 173
type input "shellytrotta@hotmail.com"
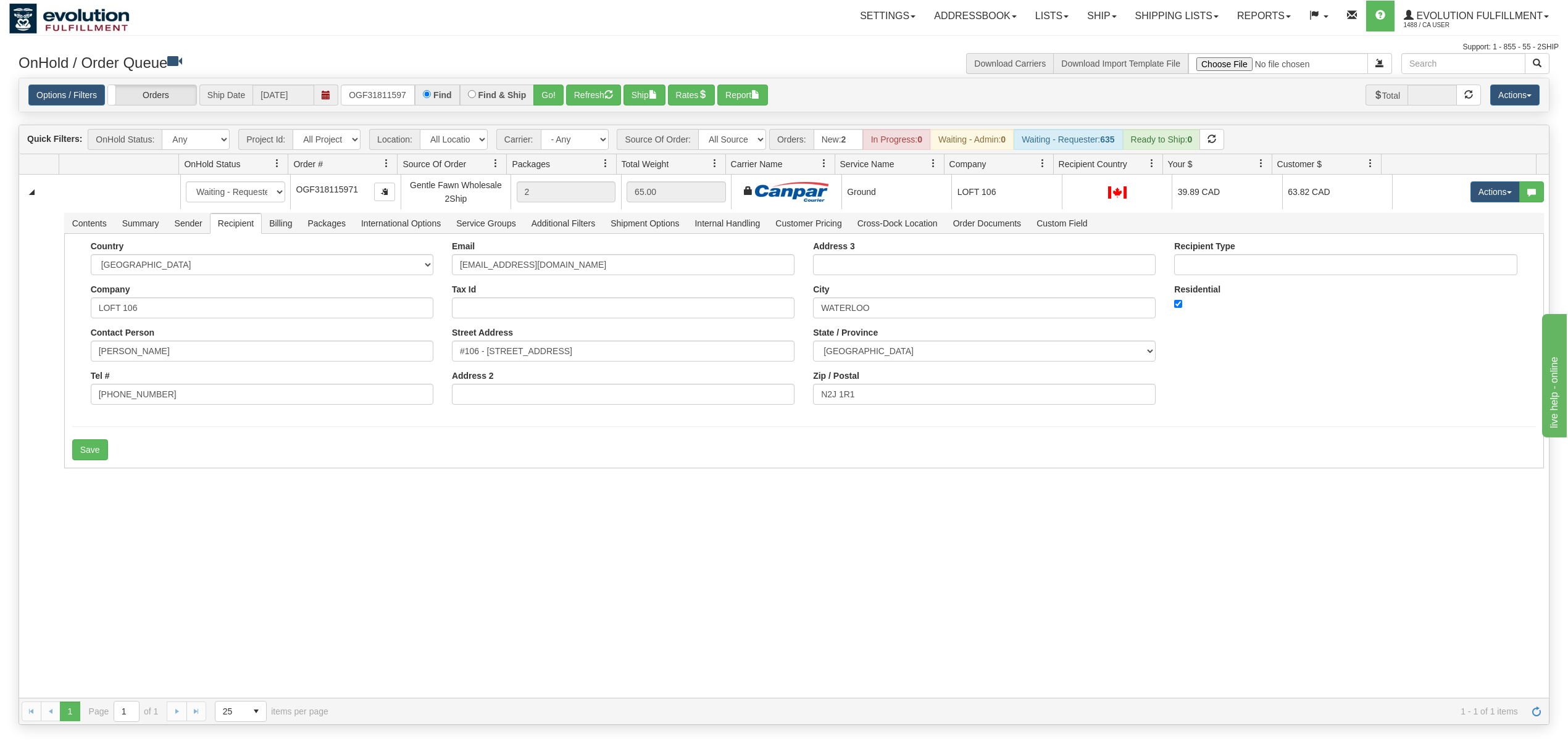
click at [298, 535] on div "31556849 EVOLUTION V3 90938649 90938654 New In Progress Waiting - Admin Waiting…" at bounding box center [784, 436] width 1530 height 524
click at [100, 453] on button "Save" at bounding box center [90, 450] width 35 height 21
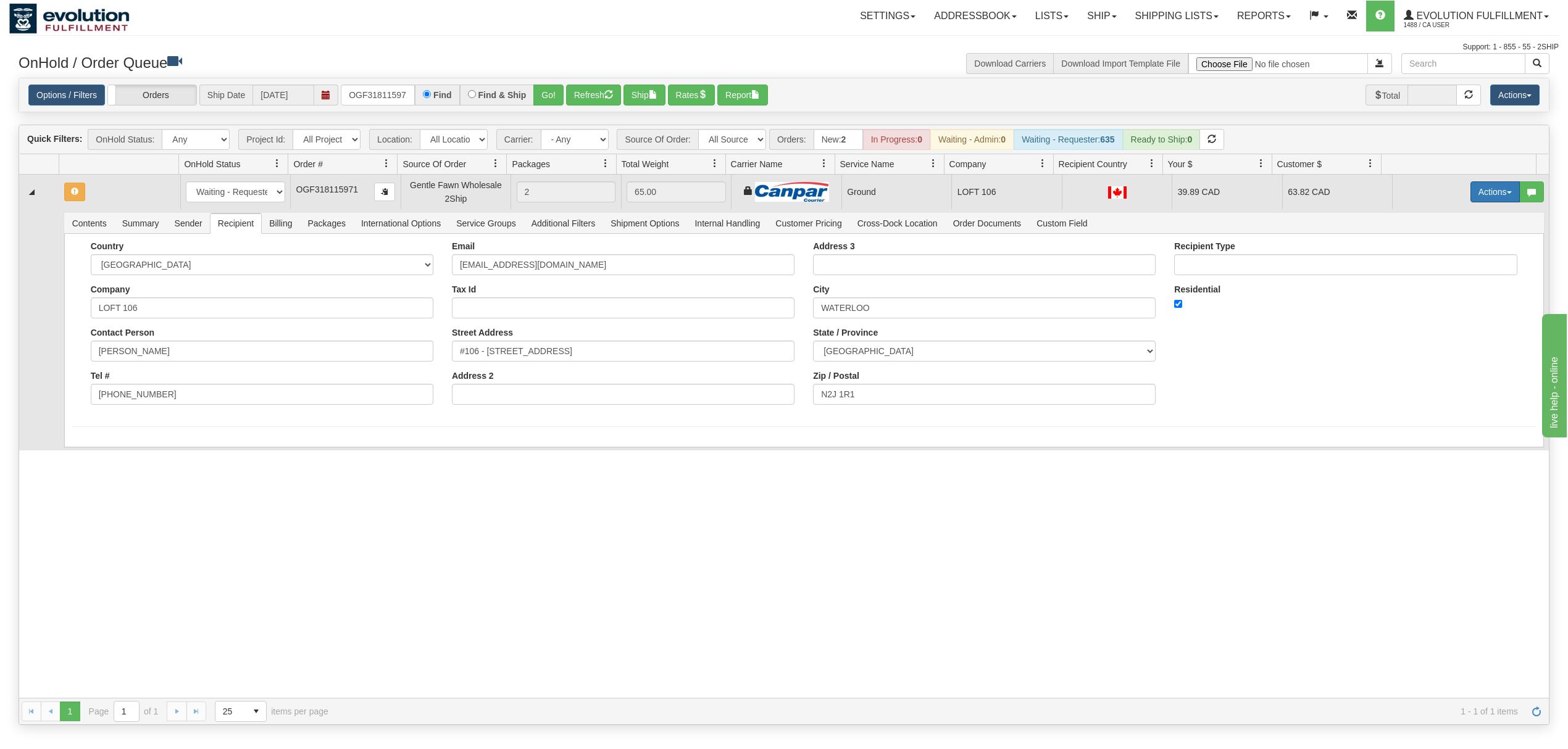
click at [1470, 201] on button "Actions" at bounding box center [1495, 191] width 50 height 21
click at [1433, 268] on span "Ship" at bounding box center [1446, 264] width 26 height 10
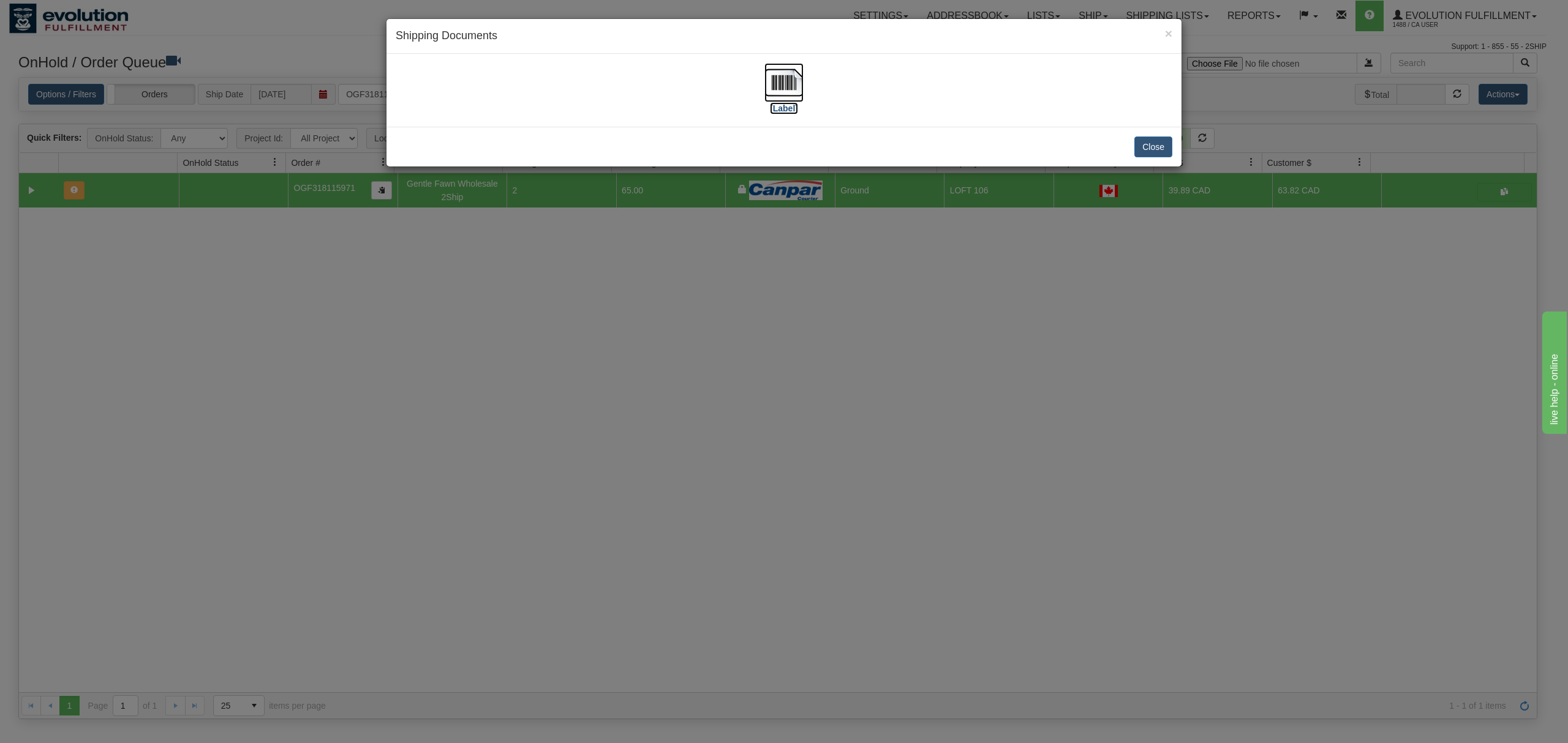
click at [800, 76] on img at bounding box center [783, 82] width 39 height 39
click at [1159, 151] on button "Close" at bounding box center [1152, 146] width 38 height 21
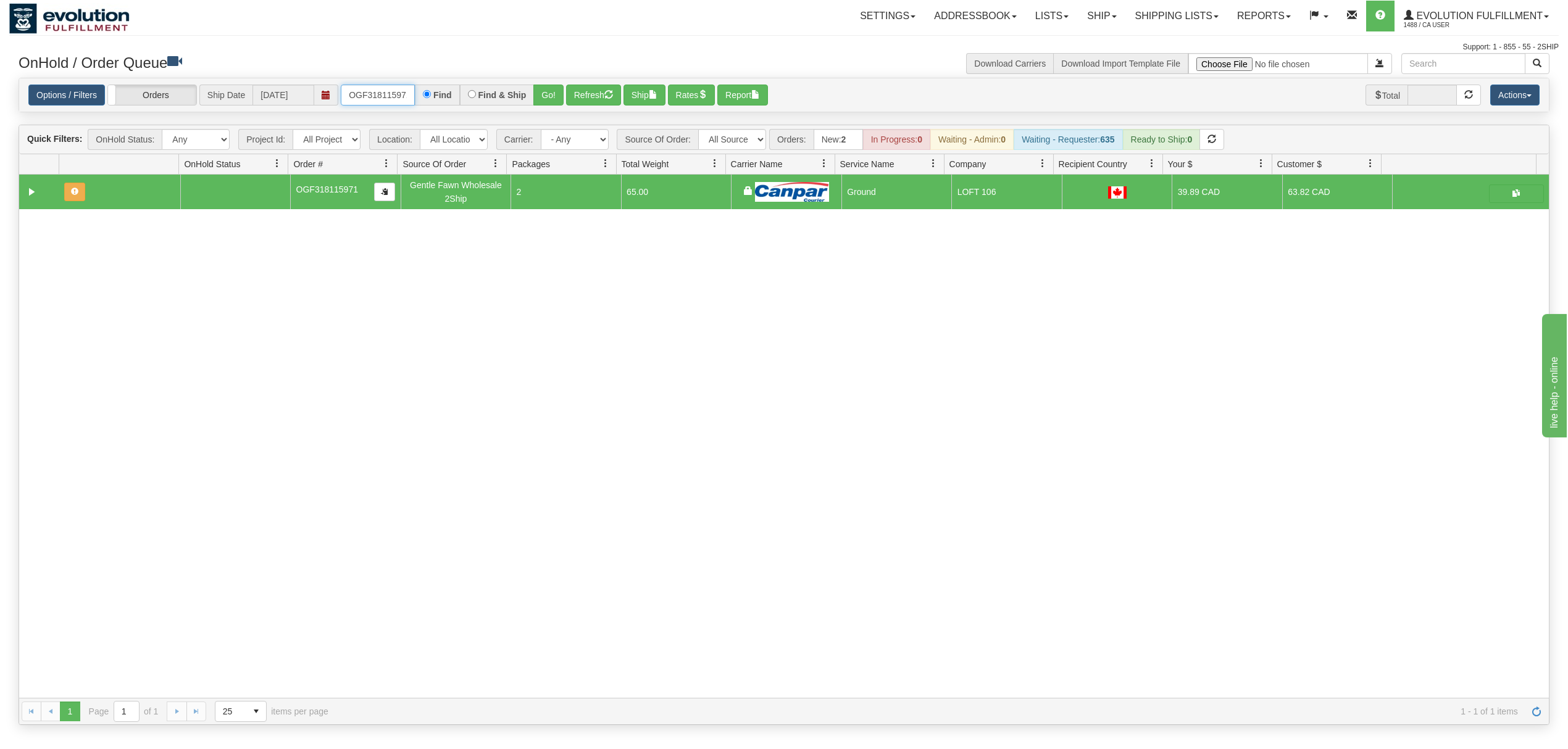
click at [384, 100] on input "OGF318115971" at bounding box center [378, 94] width 74 height 21
click at [553, 91] on button "Go!" at bounding box center [548, 94] width 30 height 21
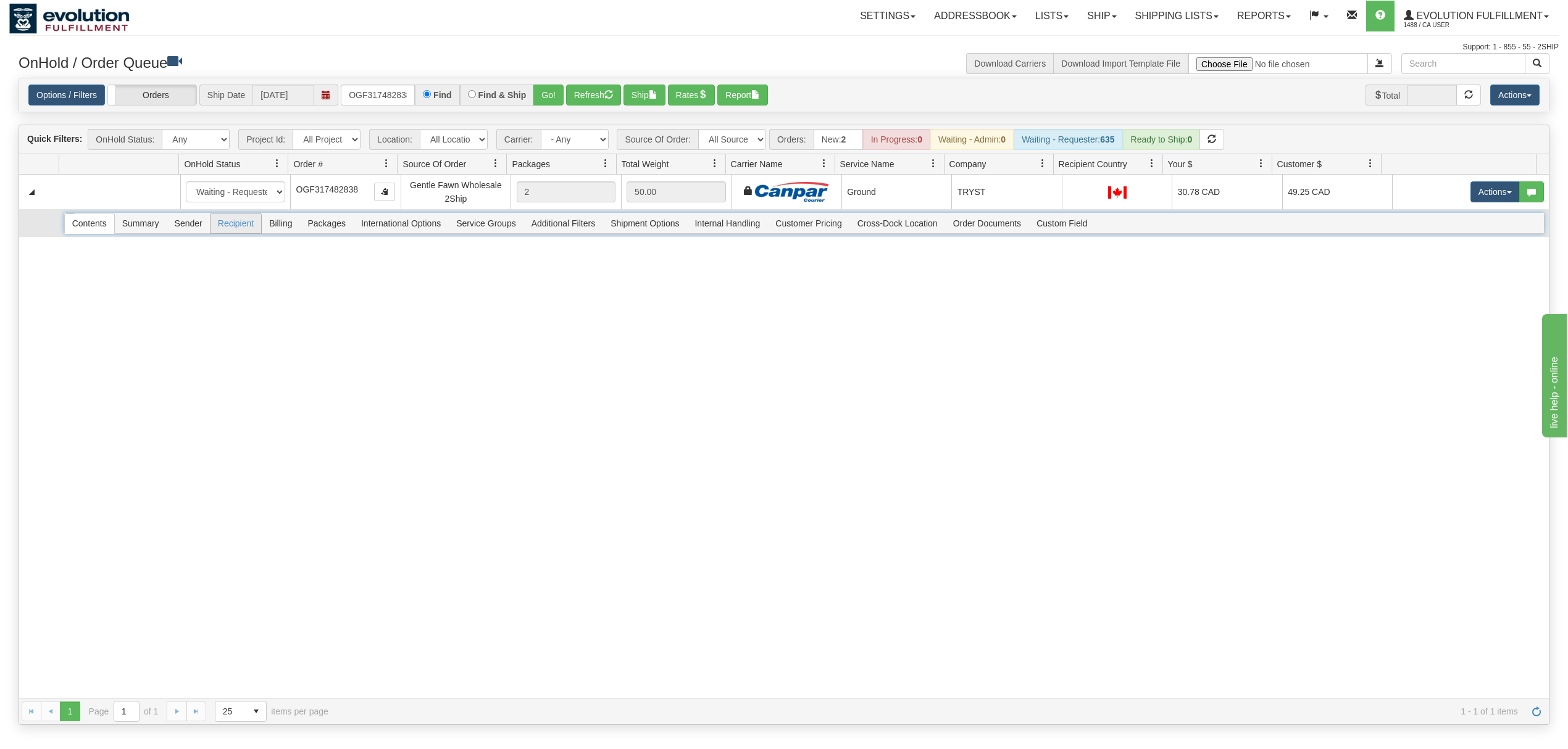
click at [240, 231] on span "Recipient" at bounding box center [236, 223] width 51 height 19
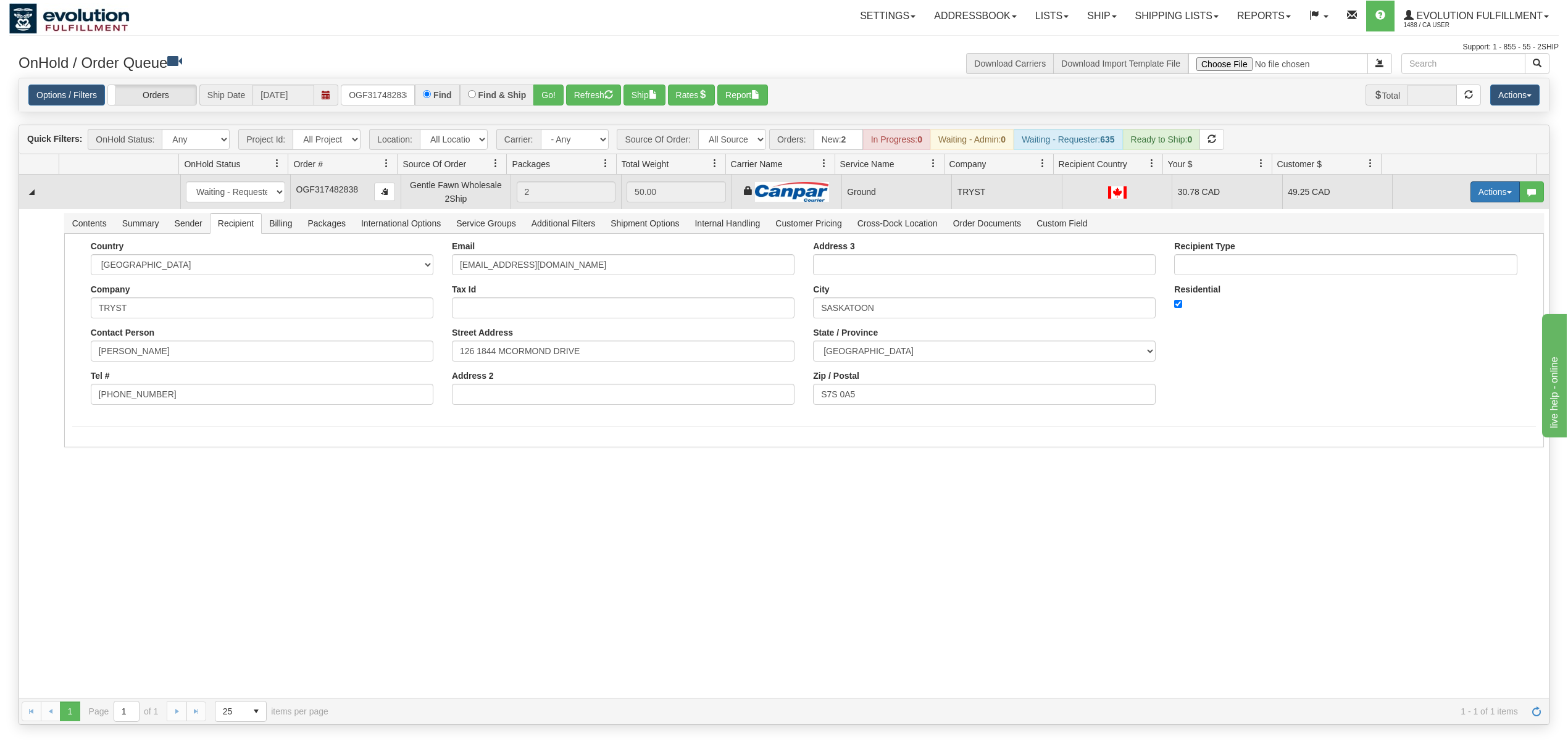
click at [1495, 192] on button "Actions" at bounding box center [1495, 191] width 50 height 21
click at [1437, 261] on span "Ship" at bounding box center [1446, 264] width 26 height 10
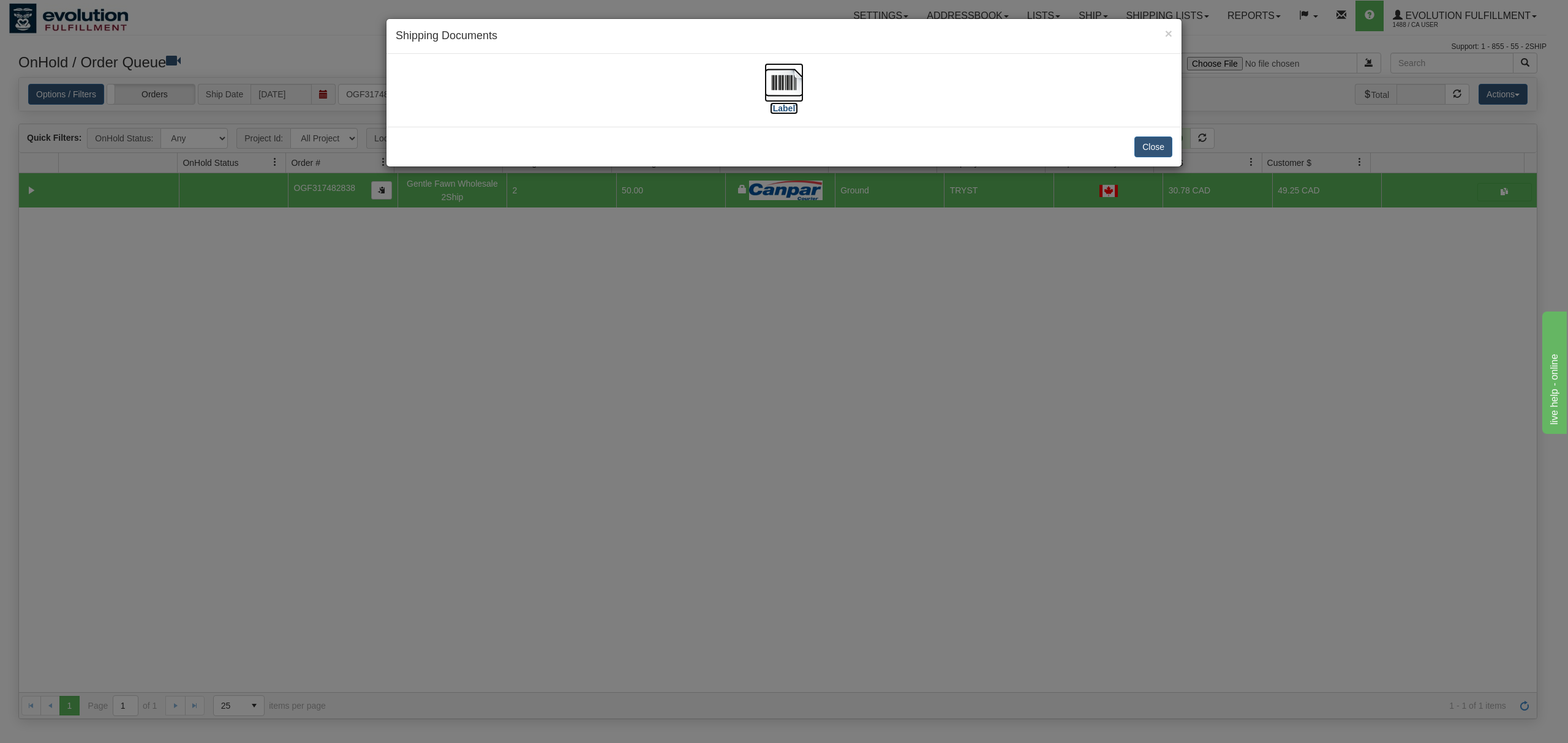
click at [797, 81] on img at bounding box center [783, 82] width 39 height 39
click at [1154, 143] on button "Close" at bounding box center [1152, 146] width 38 height 21
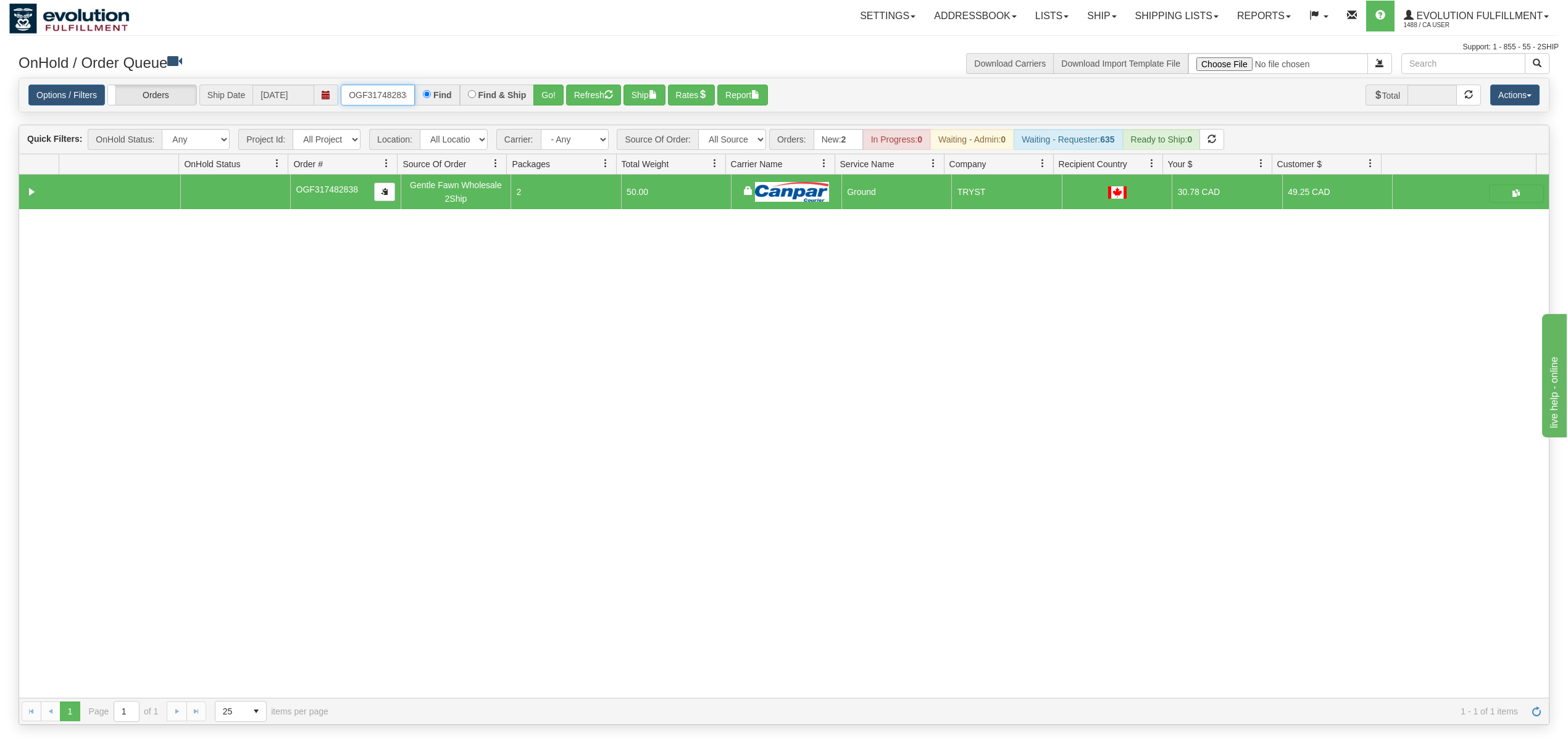
click at [358, 91] on input "OGF317482838" at bounding box center [378, 94] width 74 height 21
drag, startPoint x: 358, startPoint y: 91, endPoint x: 365, endPoint y: 94, distance: 7.6
click at [360, 91] on input "OGF317482838" at bounding box center [378, 94] width 74 height 21
type input "OGF317391065"
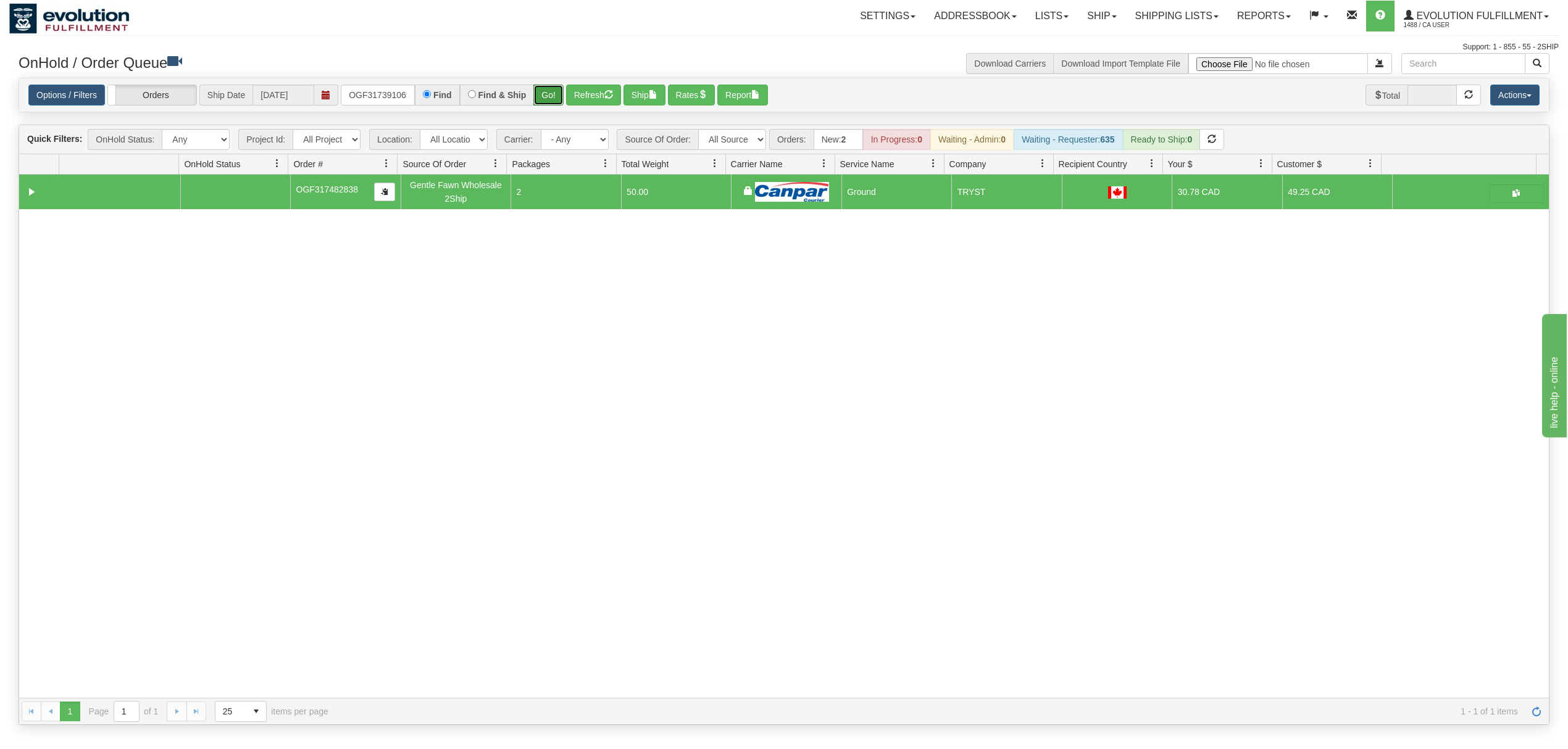
click at [548, 101] on button "Go!" at bounding box center [548, 94] width 30 height 21
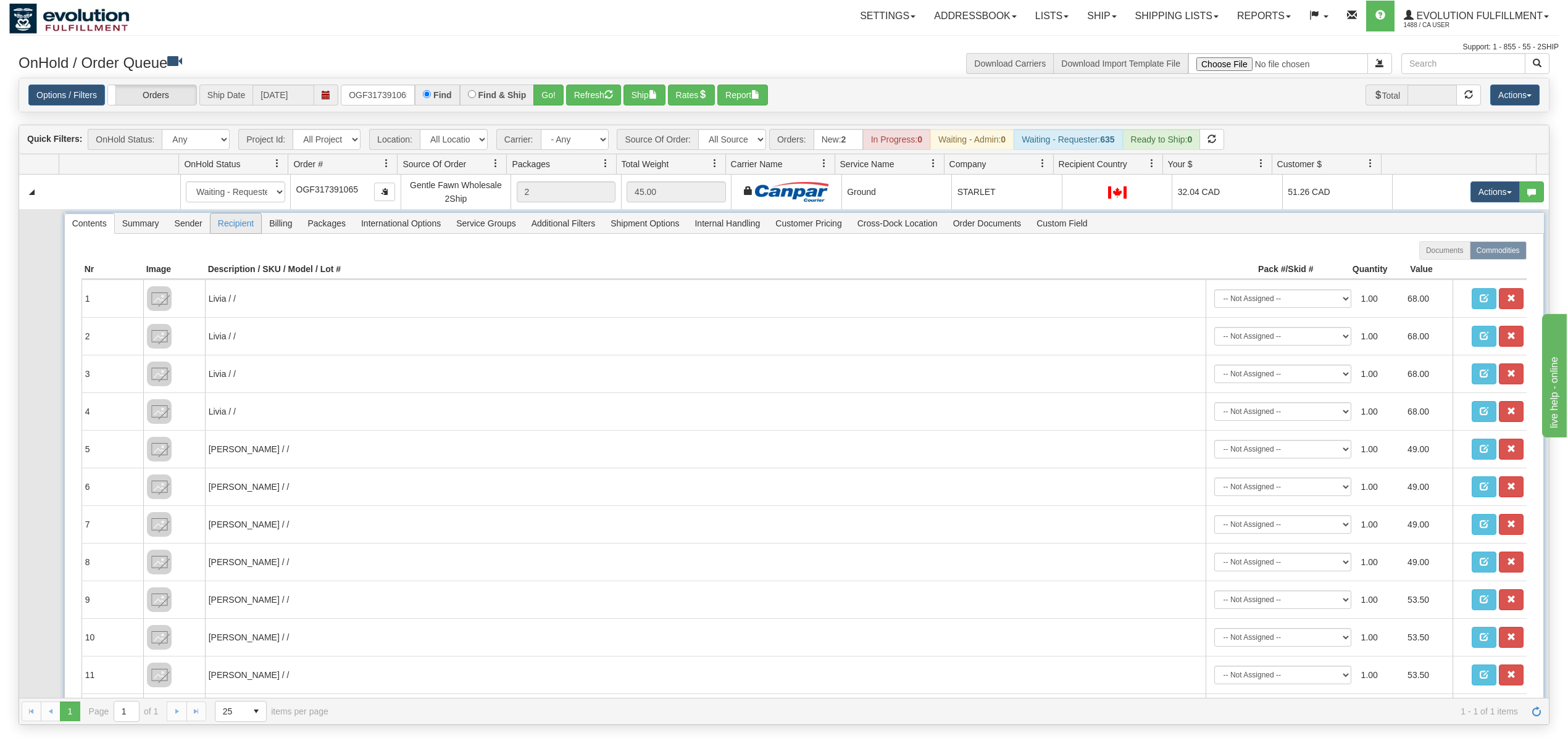
click at [238, 224] on span "Recipient" at bounding box center [236, 223] width 51 height 19
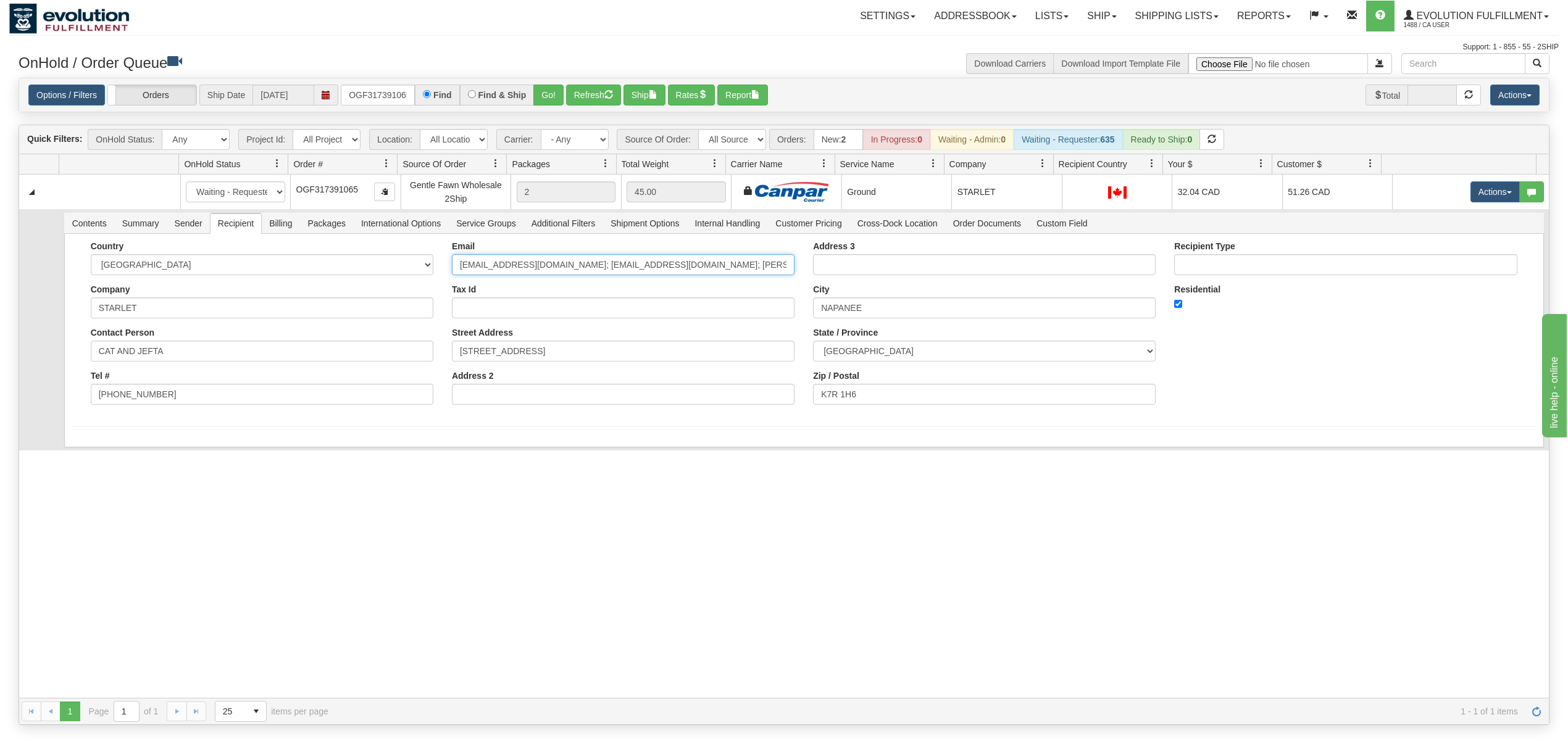
drag, startPoint x: 747, startPoint y: 271, endPoint x: 579, endPoint y: 294, distance: 169.6
click at [579, 294] on div "Email CAT@STARLETBOUTIQUE.CA; info@starlet.ca; carley@starlet.ca Tax Id Street …" at bounding box center [623, 327] width 361 height 173
type input "CAT@STARLETBOUTIQUE.CA"
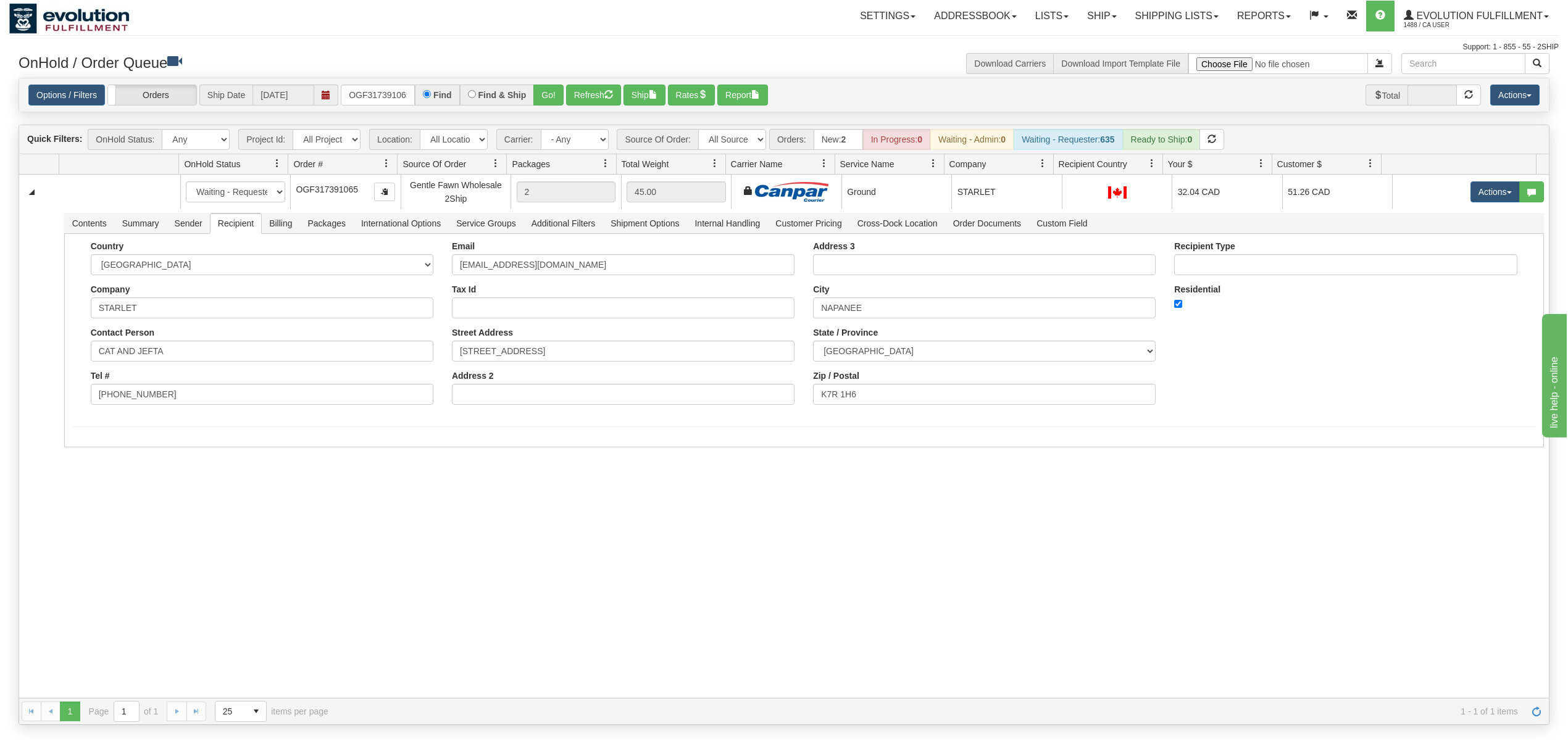
drag, startPoint x: 229, startPoint y: 512, endPoint x: 83, endPoint y: 484, distance: 148.7
click at [222, 514] on div "31545757 EVOLUTION V3 90887753 90887757 New In Progress Waiting - Admin Waiting…" at bounding box center [784, 436] width 1530 height 524
click at [96, 453] on button "Save" at bounding box center [90, 450] width 35 height 21
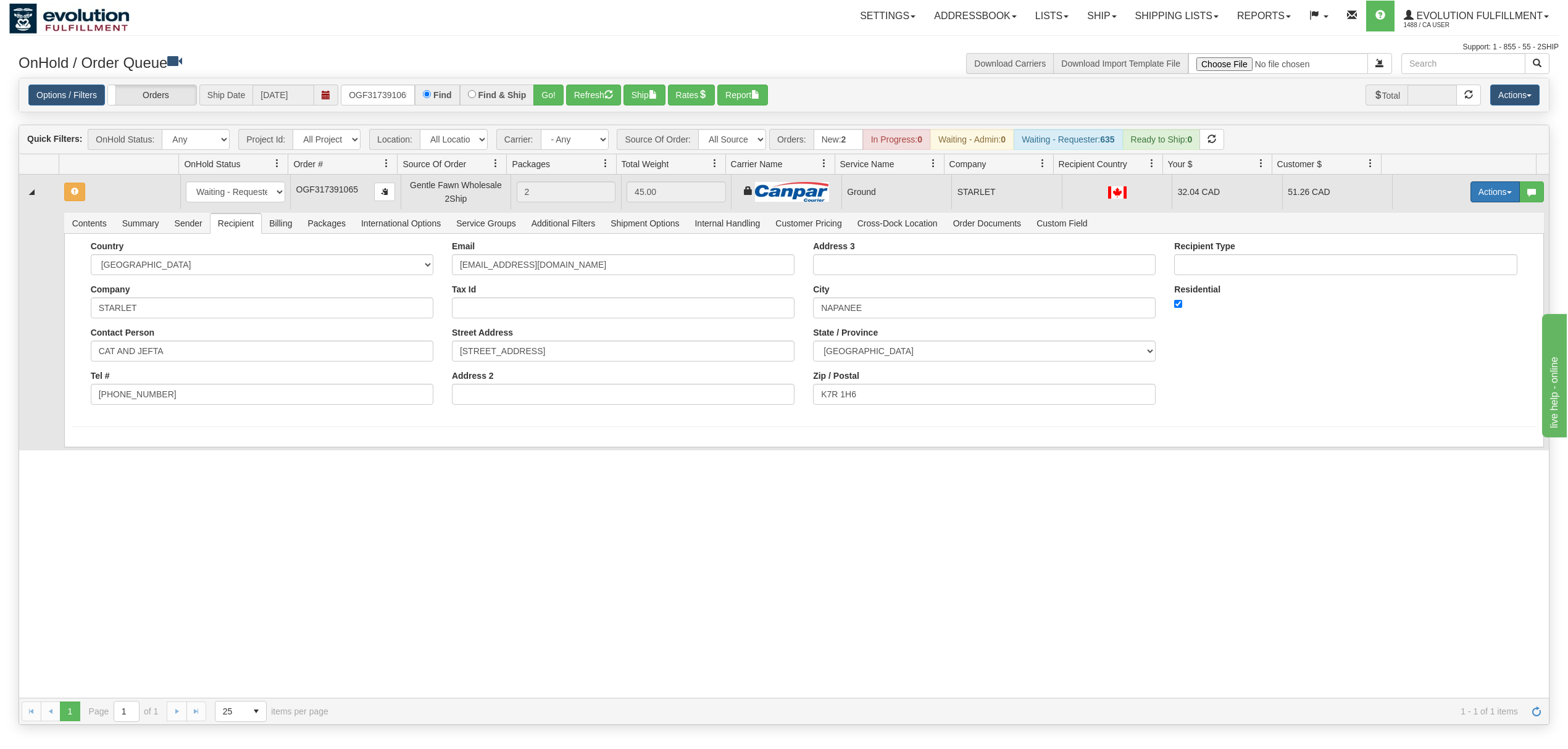
click at [1485, 190] on button "Actions" at bounding box center [1495, 191] width 50 height 21
click at [1433, 264] on span "Ship" at bounding box center [1446, 264] width 26 height 10
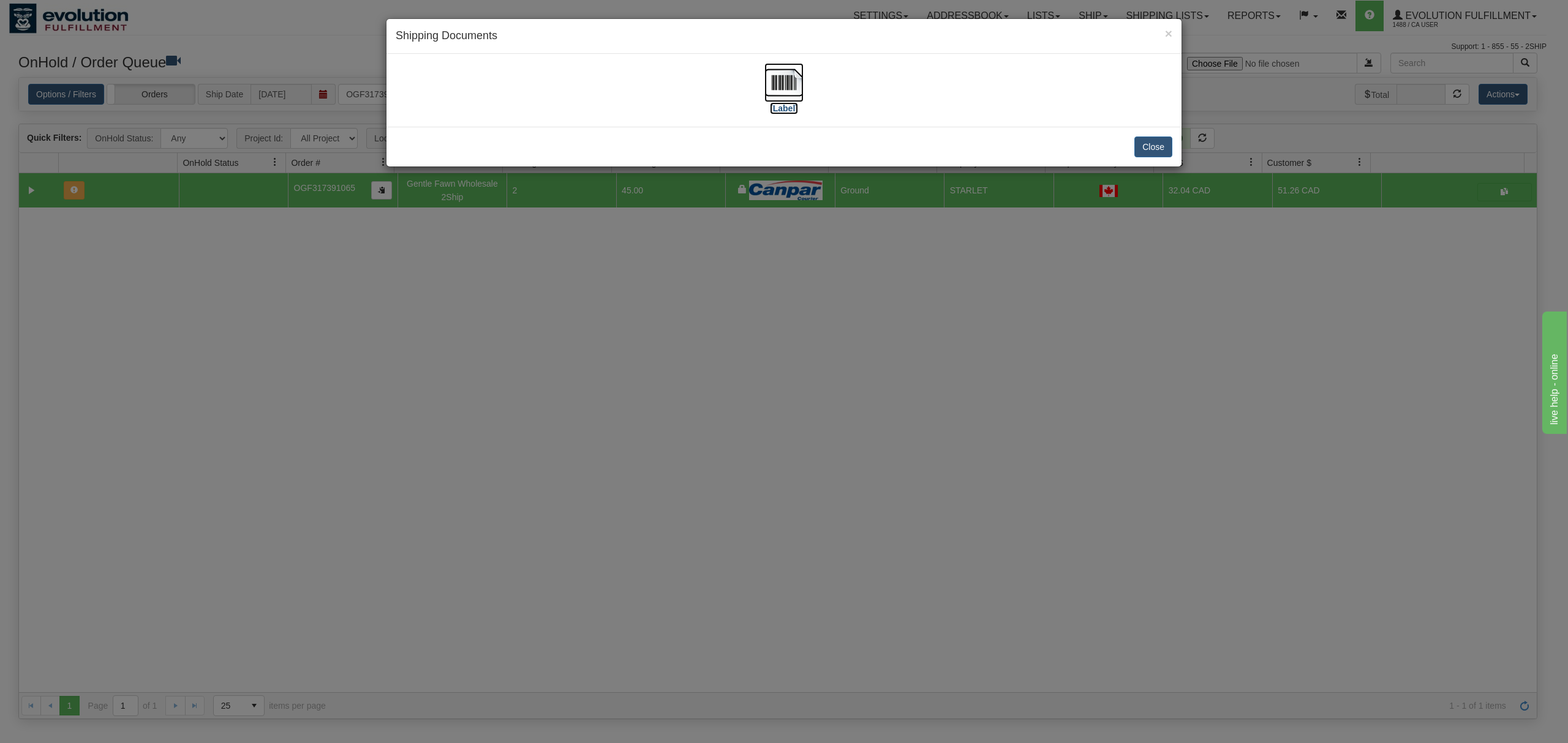
click at [773, 81] on img at bounding box center [783, 82] width 39 height 39
click at [1150, 143] on button "Close" at bounding box center [1152, 146] width 38 height 21
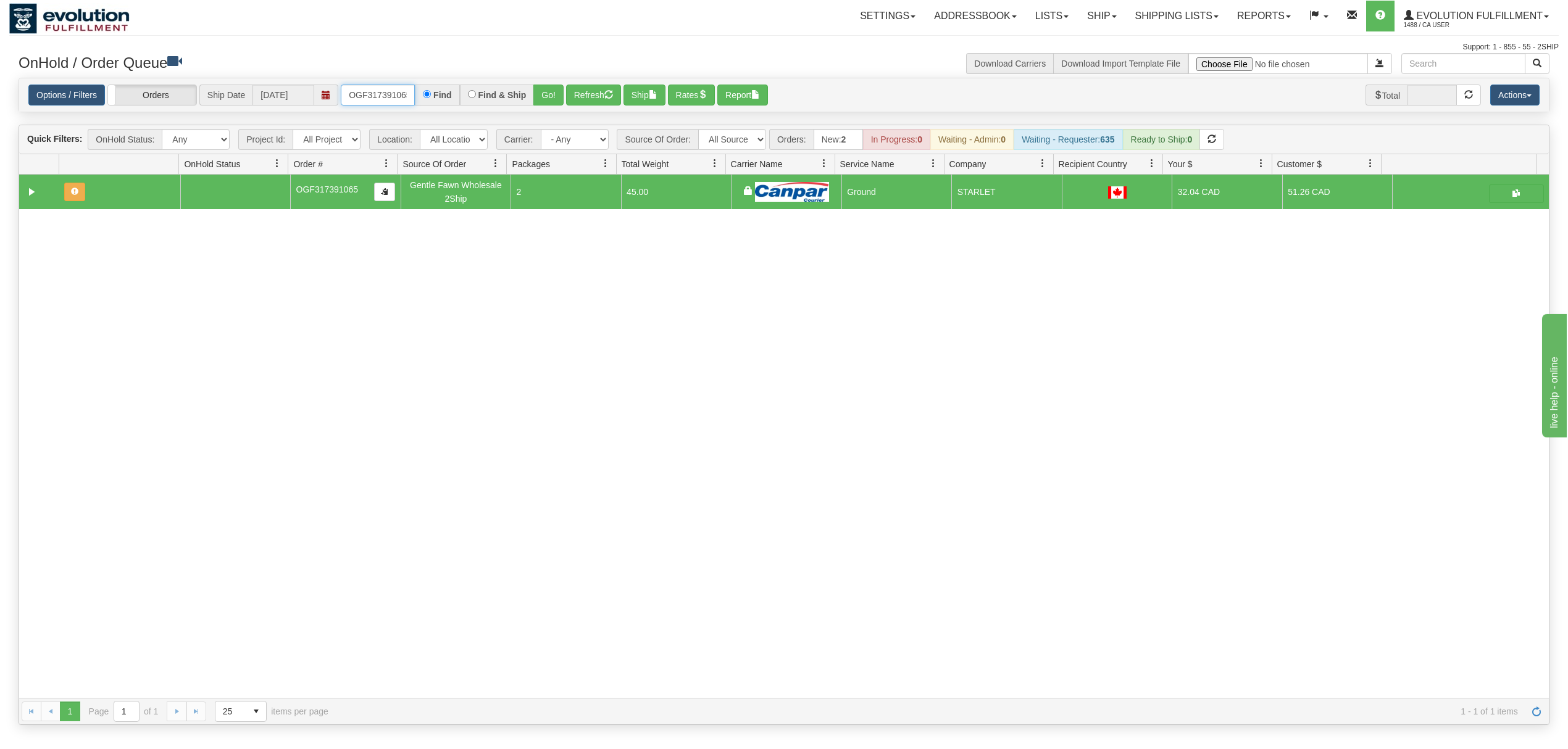
click at [388, 104] on input "OGF317391065" at bounding box center [378, 94] width 74 height 21
click at [544, 95] on button "Go!" at bounding box center [548, 94] width 30 height 21
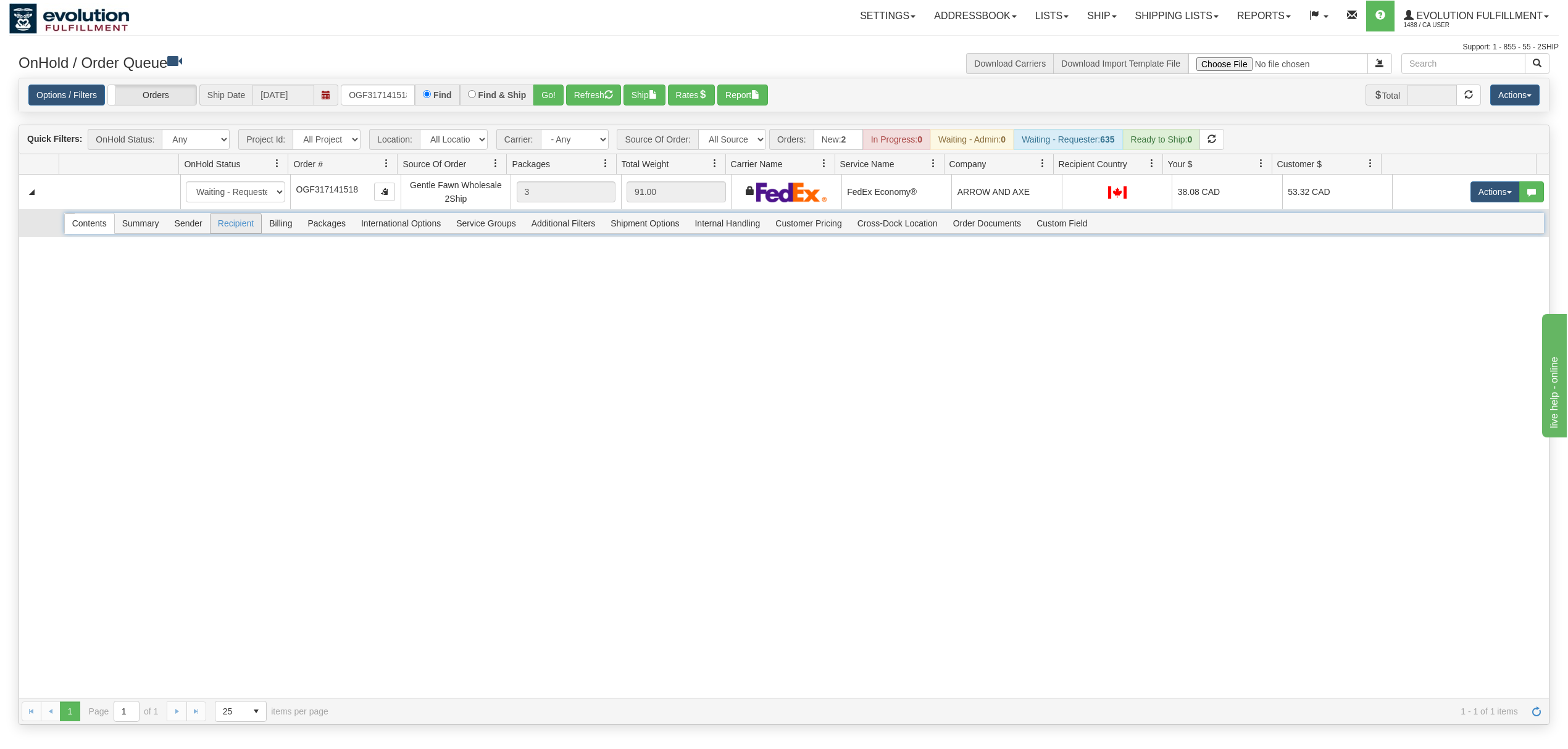
click at [245, 220] on span "Recipient" at bounding box center [236, 223] width 51 height 19
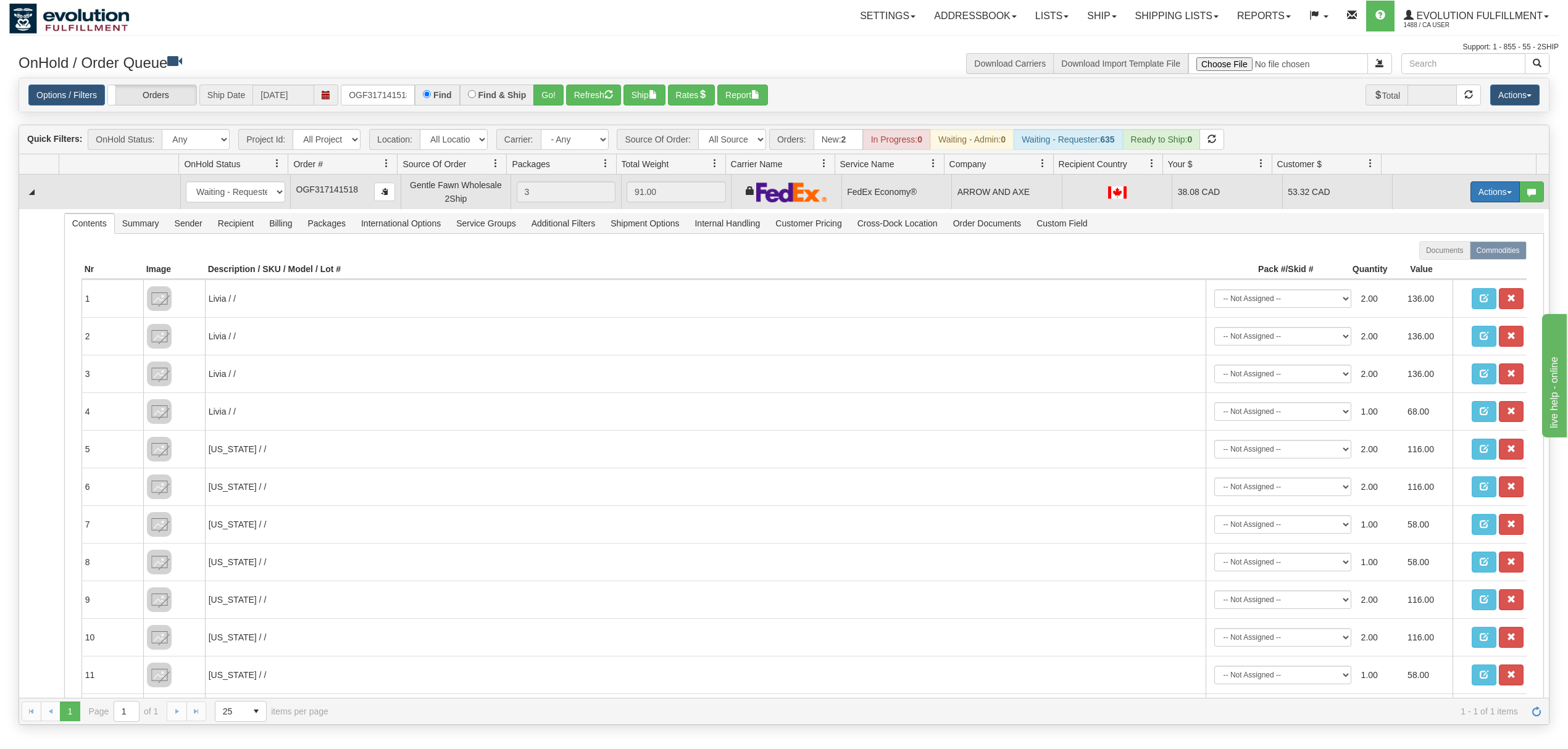
click at [1479, 195] on button "Actions" at bounding box center [1495, 191] width 50 height 21
click at [1433, 267] on span at bounding box center [1437, 263] width 8 height 8
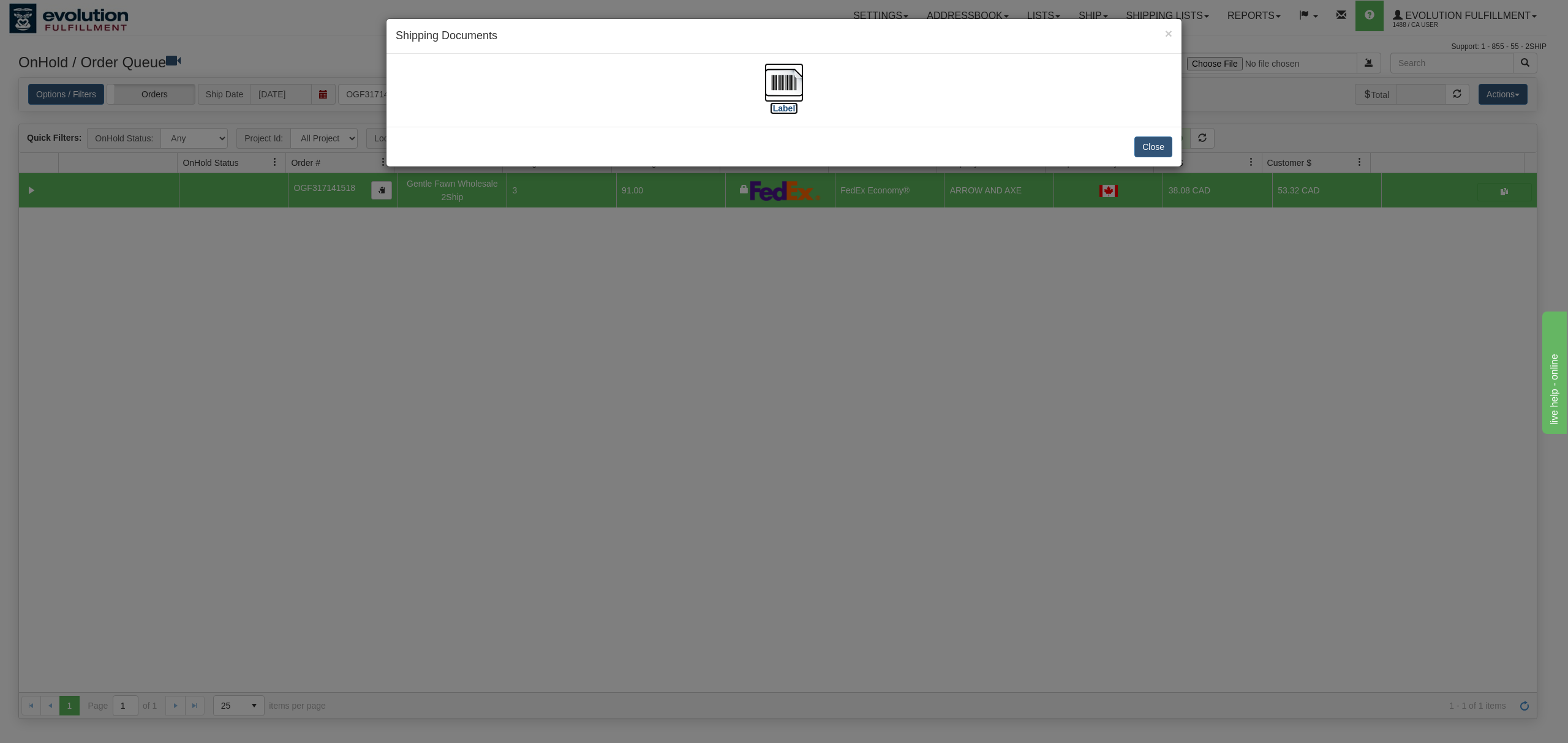
click at [782, 79] on img at bounding box center [783, 82] width 39 height 39
click at [1155, 151] on button "Close" at bounding box center [1152, 146] width 38 height 21
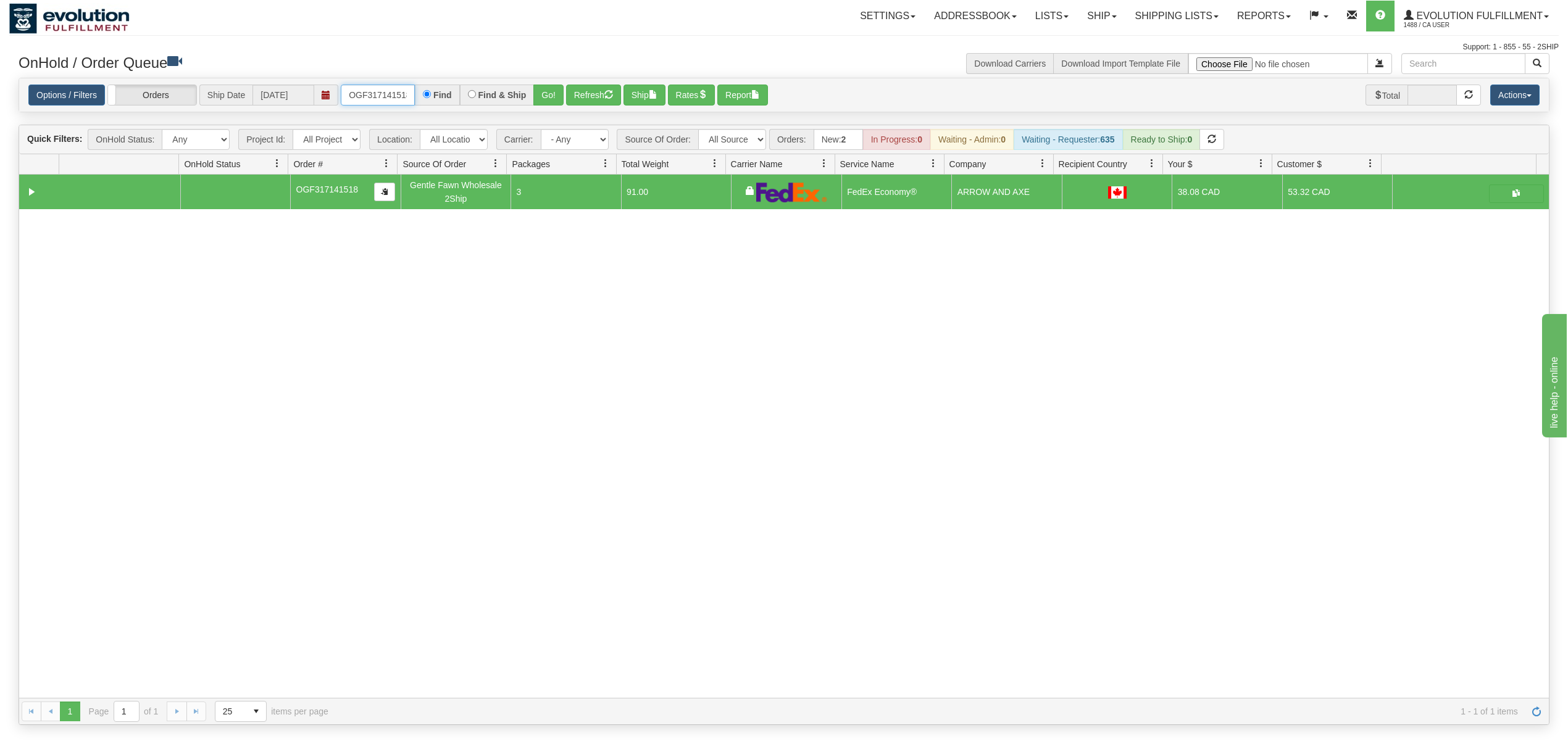
click at [374, 102] on input "OGF317141518" at bounding box center [378, 94] width 74 height 21
click at [553, 90] on button "Go!" at bounding box center [548, 94] width 30 height 21
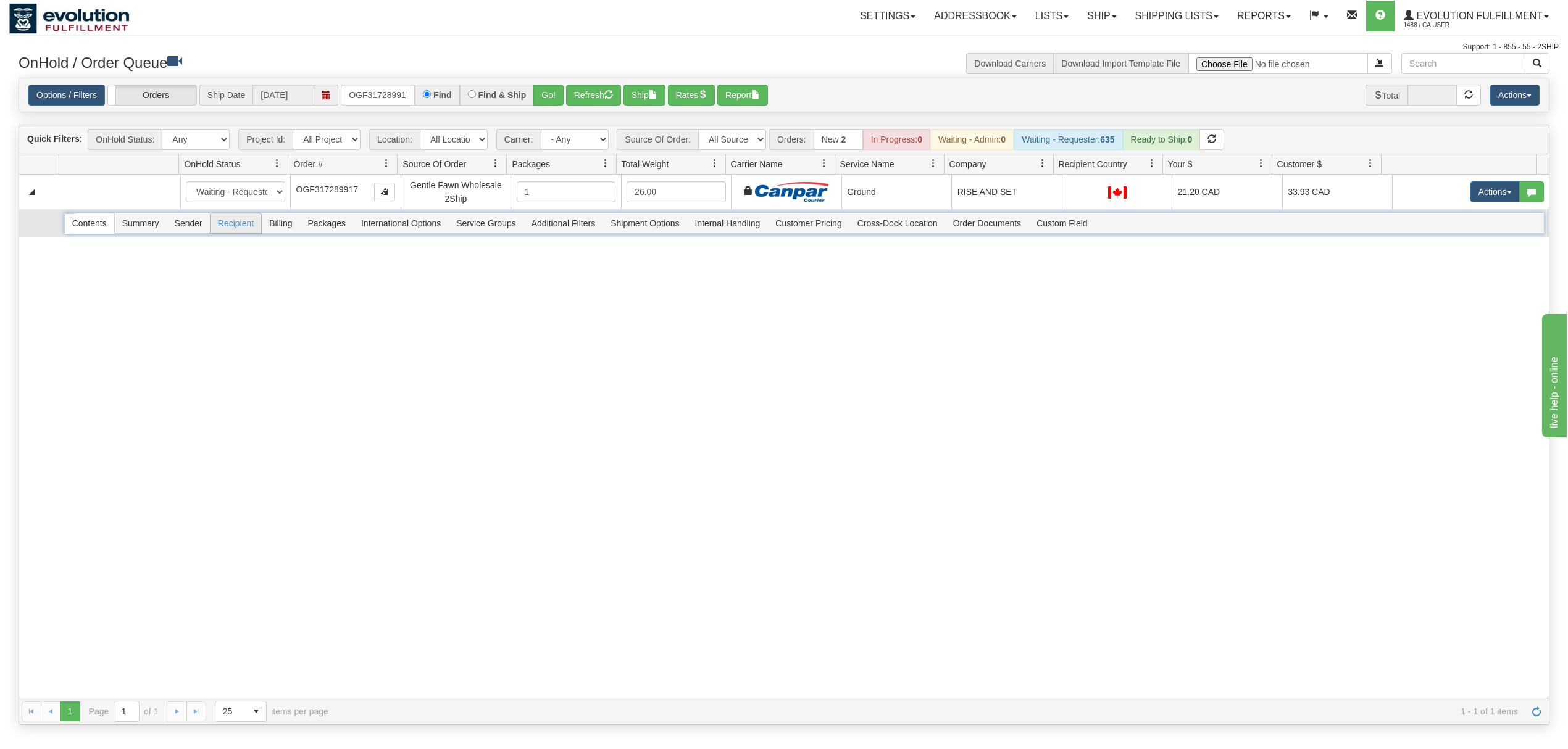
click at [226, 230] on span "Recipient" at bounding box center [236, 223] width 51 height 19
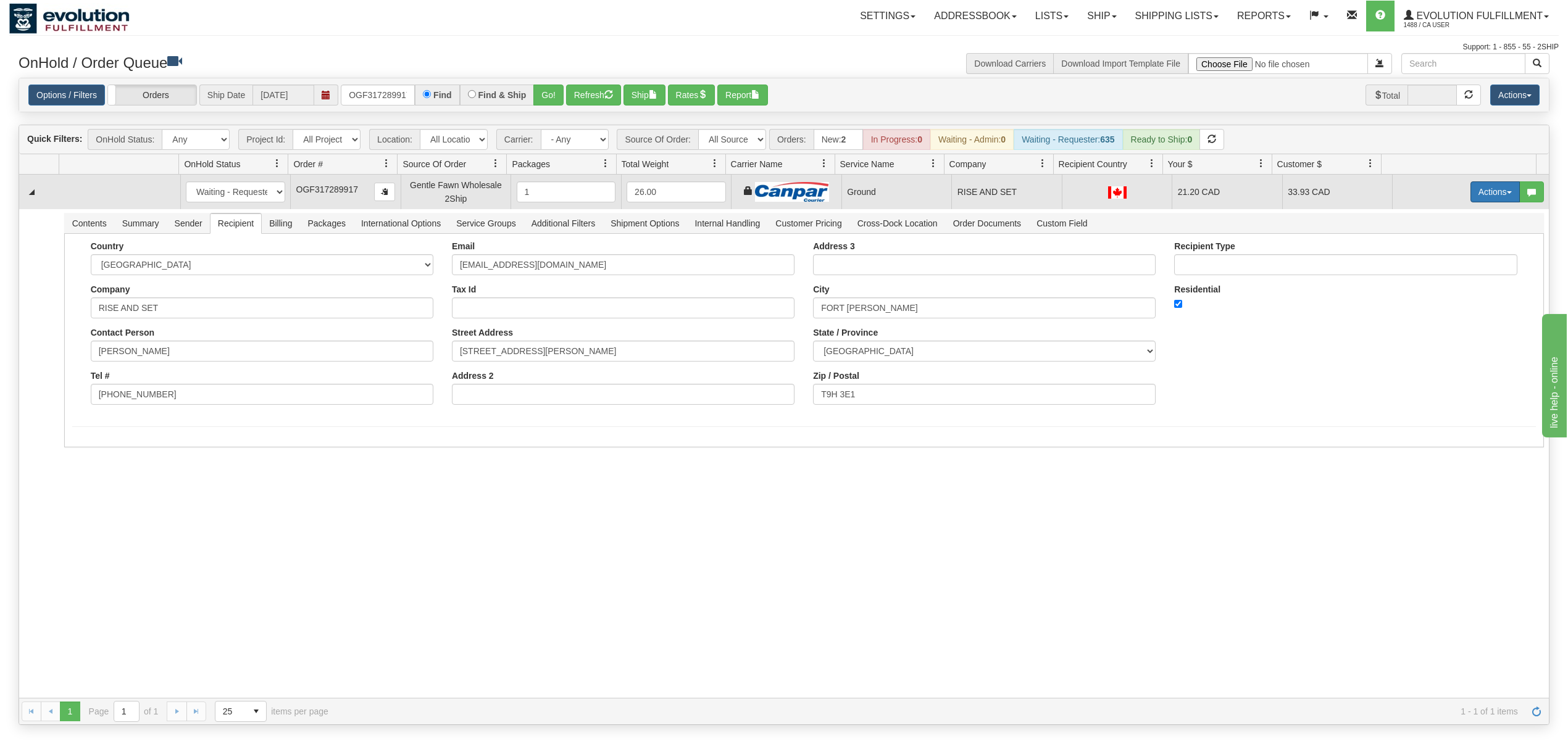
click at [1470, 196] on button "Actions" at bounding box center [1495, 191] width 50 height 21
click at [1433, 265] on span "Ship" at bounding box center [1446, 264] width 26 height 10
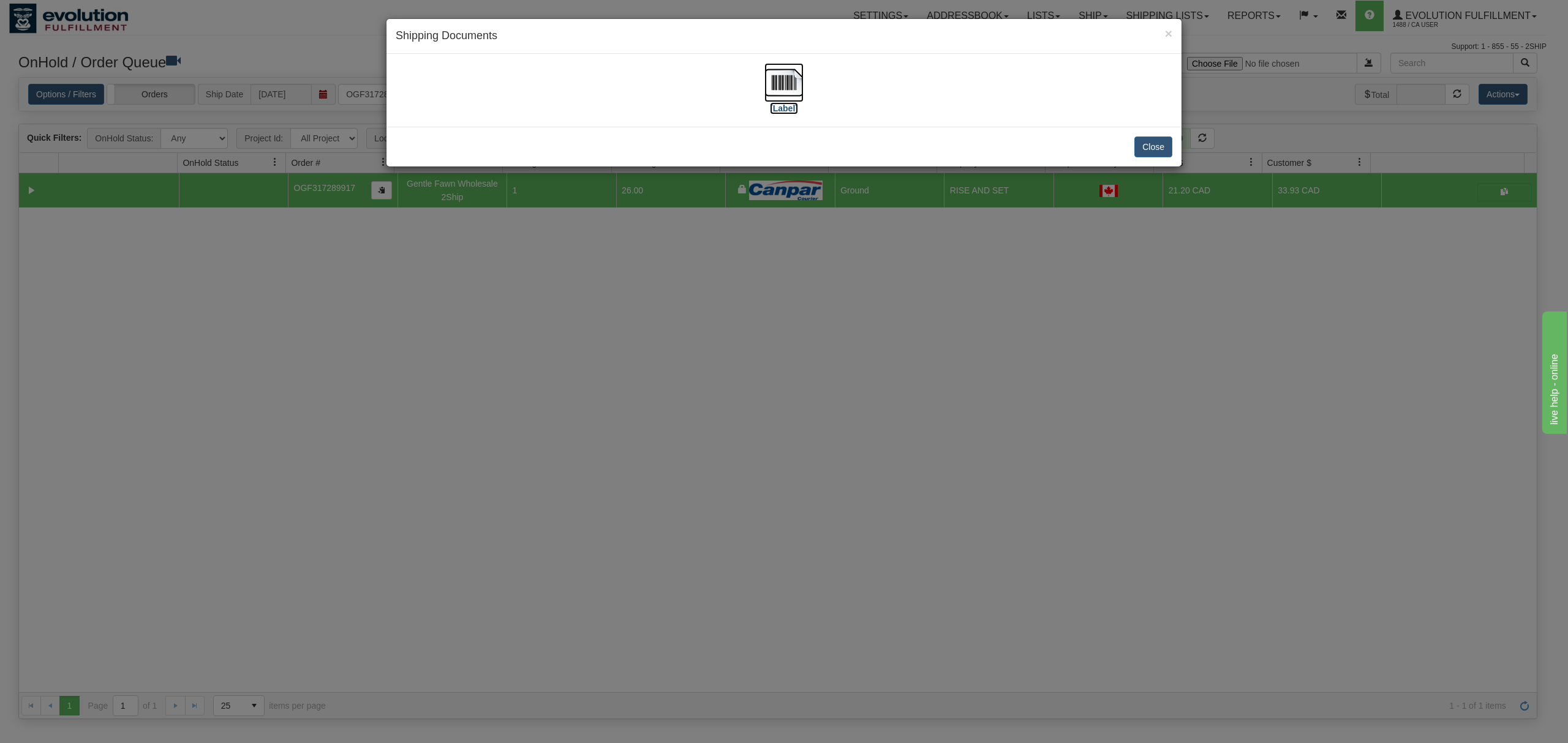
click at [787, 85] on img at bounding box center [783, 82] width 39 height 39
click at [1145, 145] on button "Close" at bounding box center [1152, 146] width 38 height 21
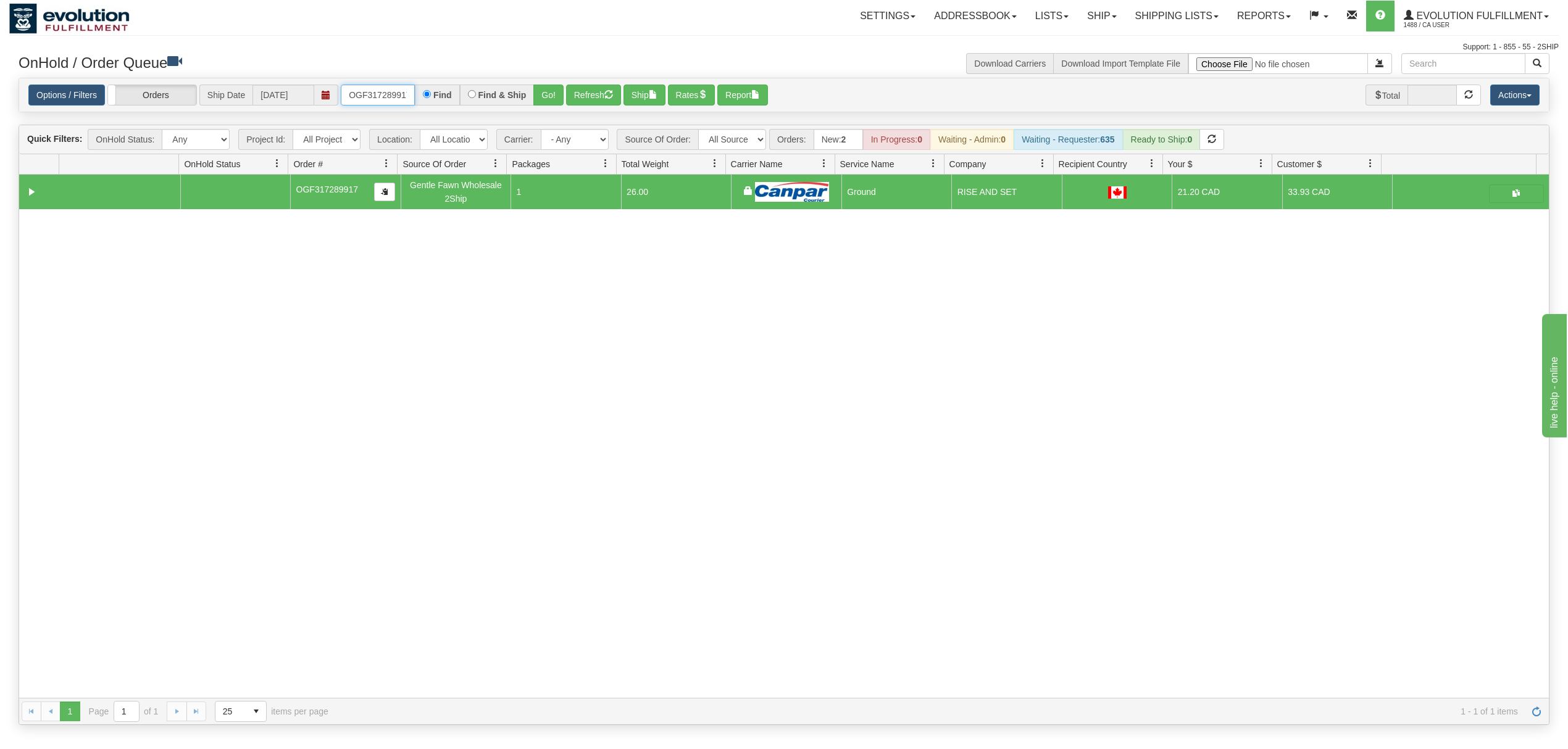
click at [388, 93] on input "OGF317289917" at bounding box center [378, 94] width 74 height 21
click at [536, 92] on button "Go!" at bounding box center [548, 94] width 30 height 21
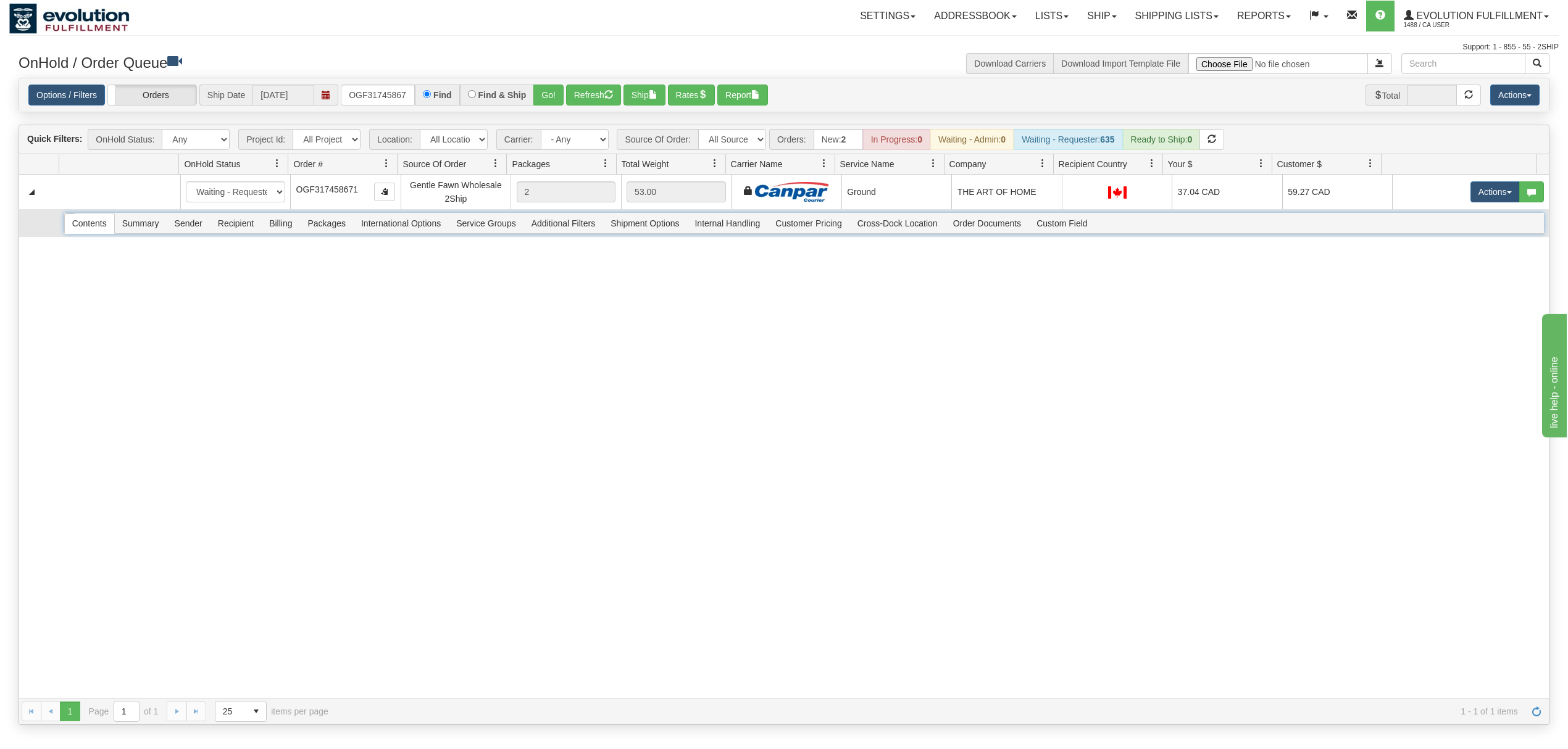
click at [261, 226] on span "Recipient" at bounding box center [236, 223] width 51 height 19
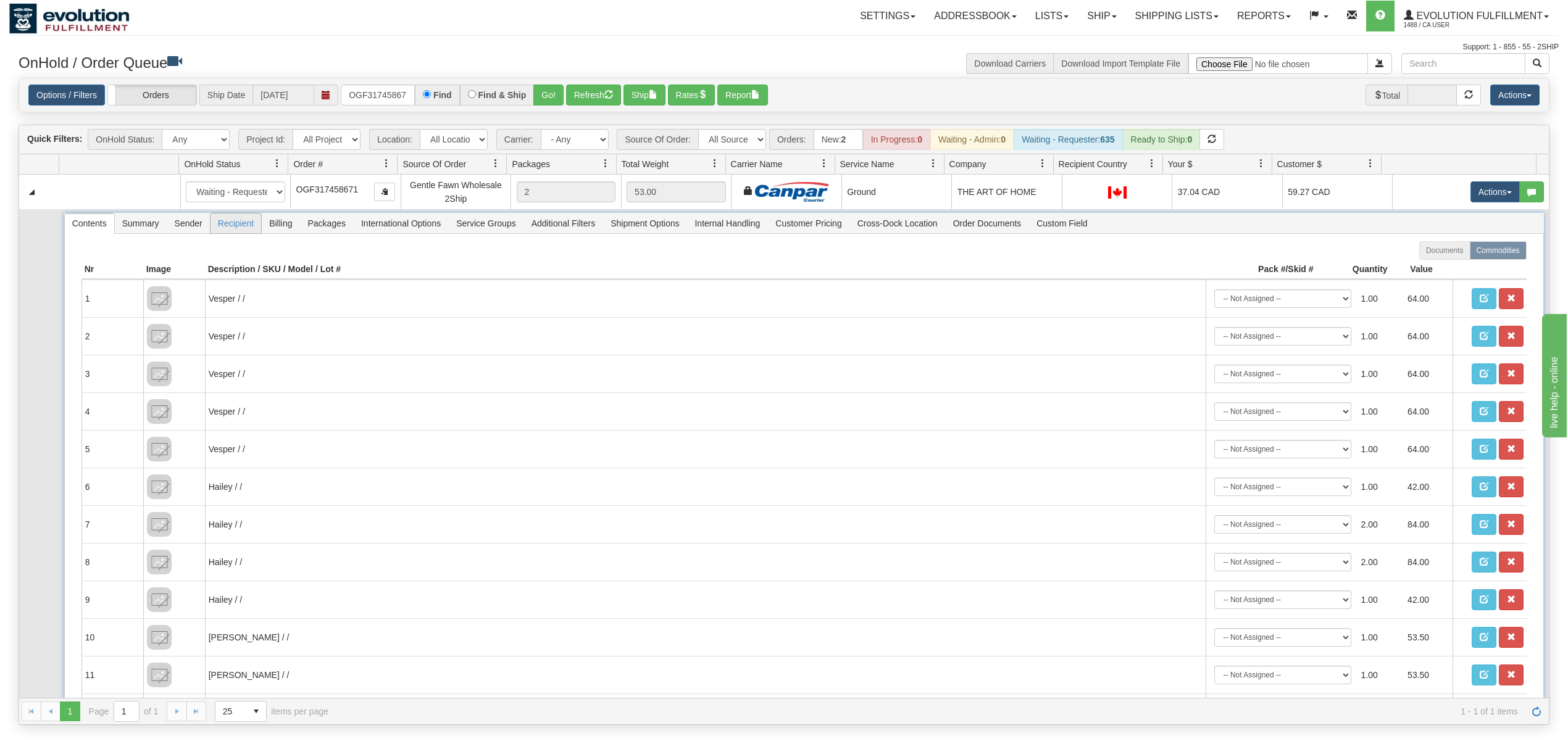
click at [235, 227] on span "Recipient" at bounding box center [236, 223] width 51 height 19
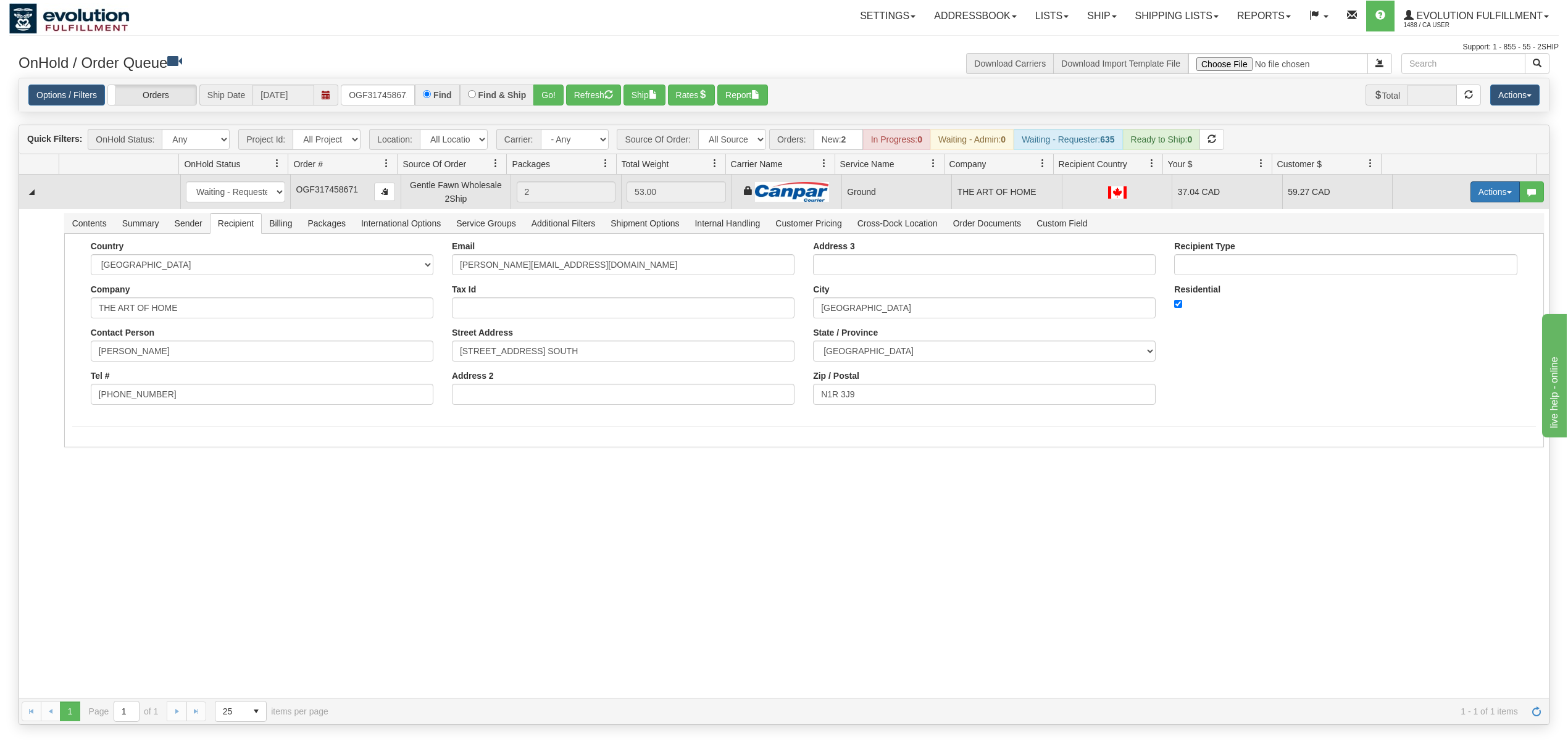
click at [1477, 192] on button "Actions" at bounding box center [1495, 191] width 50 height 21
click at [1438, 267] on span "Ship" at bounding box center [1446, 264] width 26 height 10
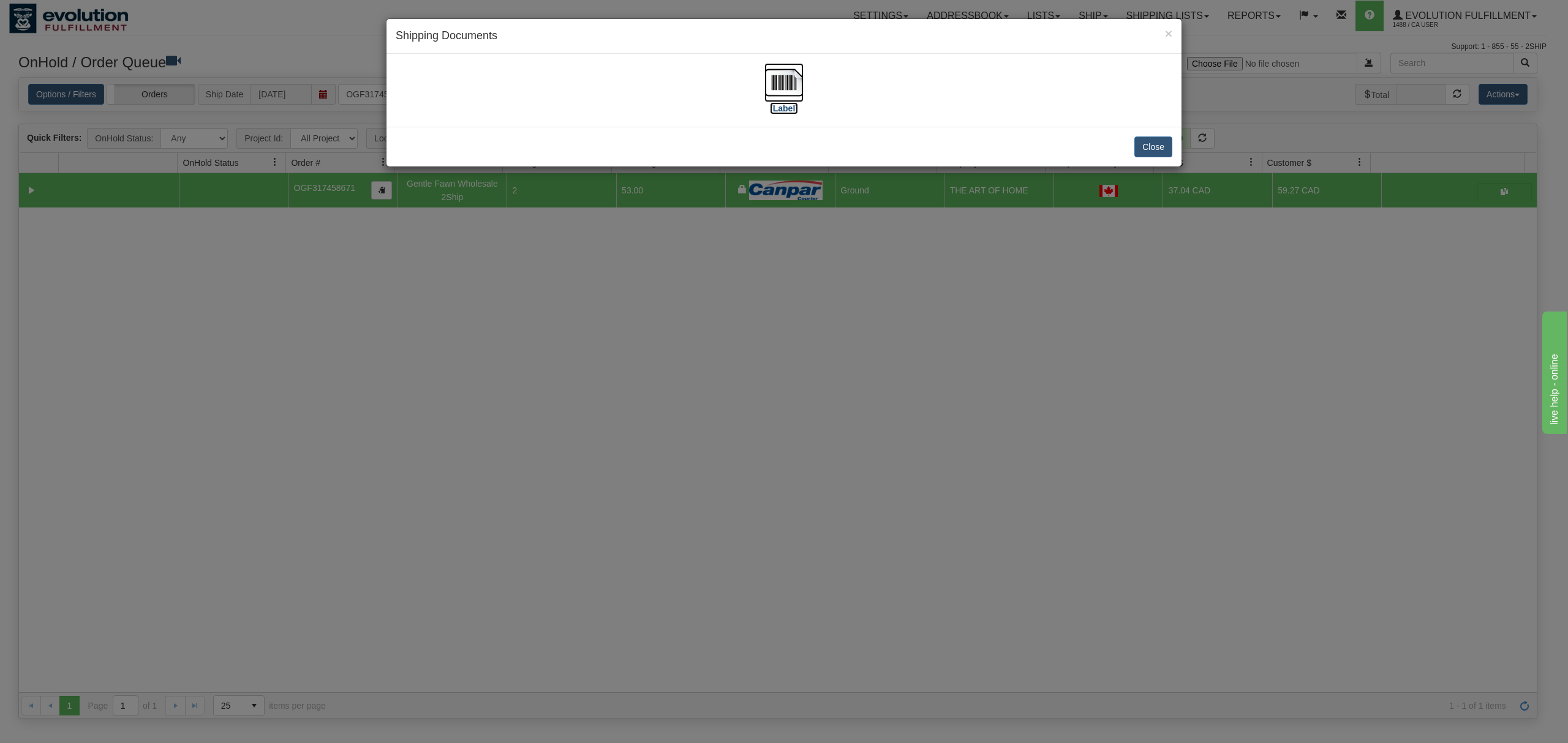
click at [784, 74] on img at bounding box center [783, 82] width 39 height 39
click at [1154, 147] on button "Close" at bounding box center [1152, 146] width 38 height 21
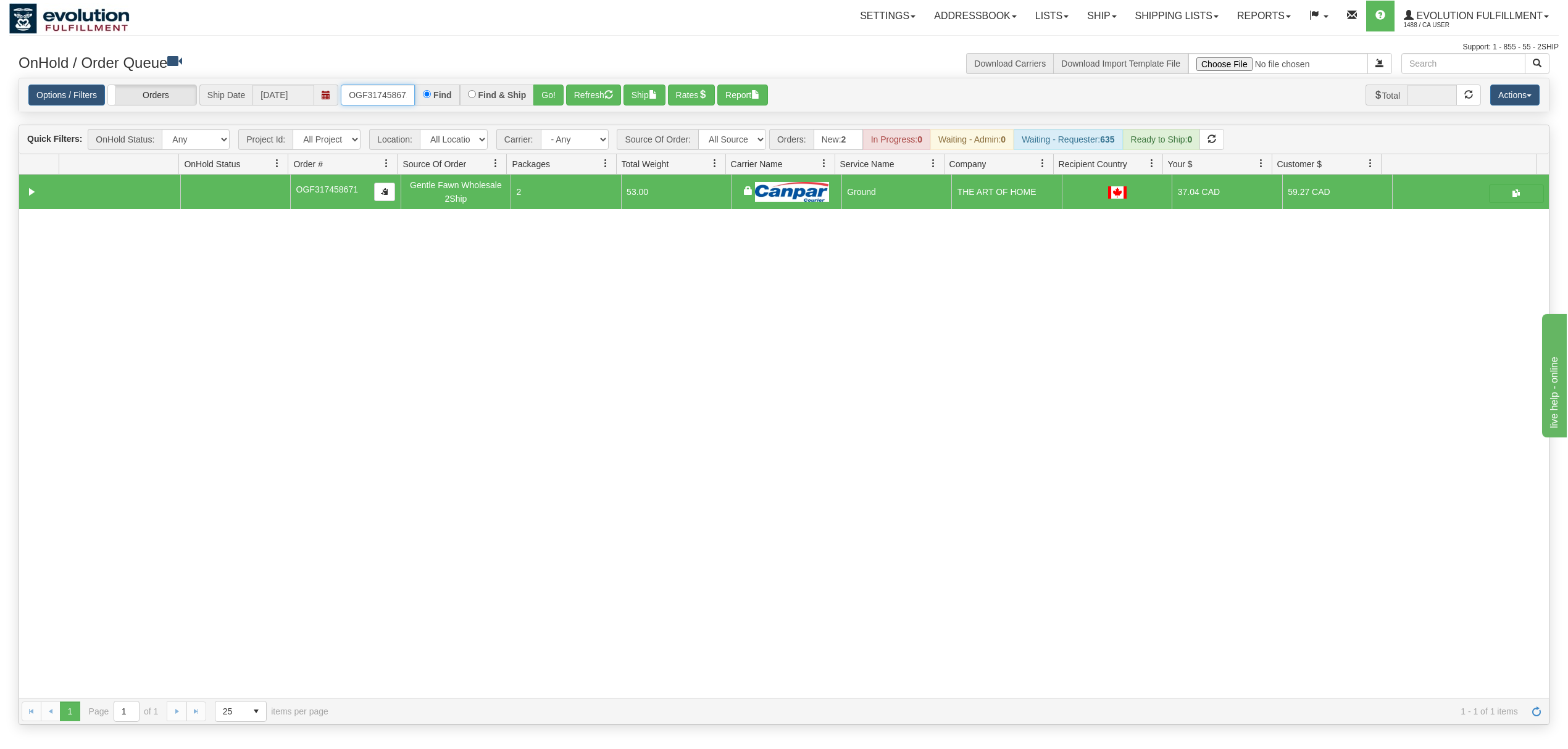
click at [392, 100] on input "OGF317458671" at bounding box center [378, 94] width 74 height 21
click at [538, 99] on button "Go!" at bounding box center [548, 94] width 30 height 21
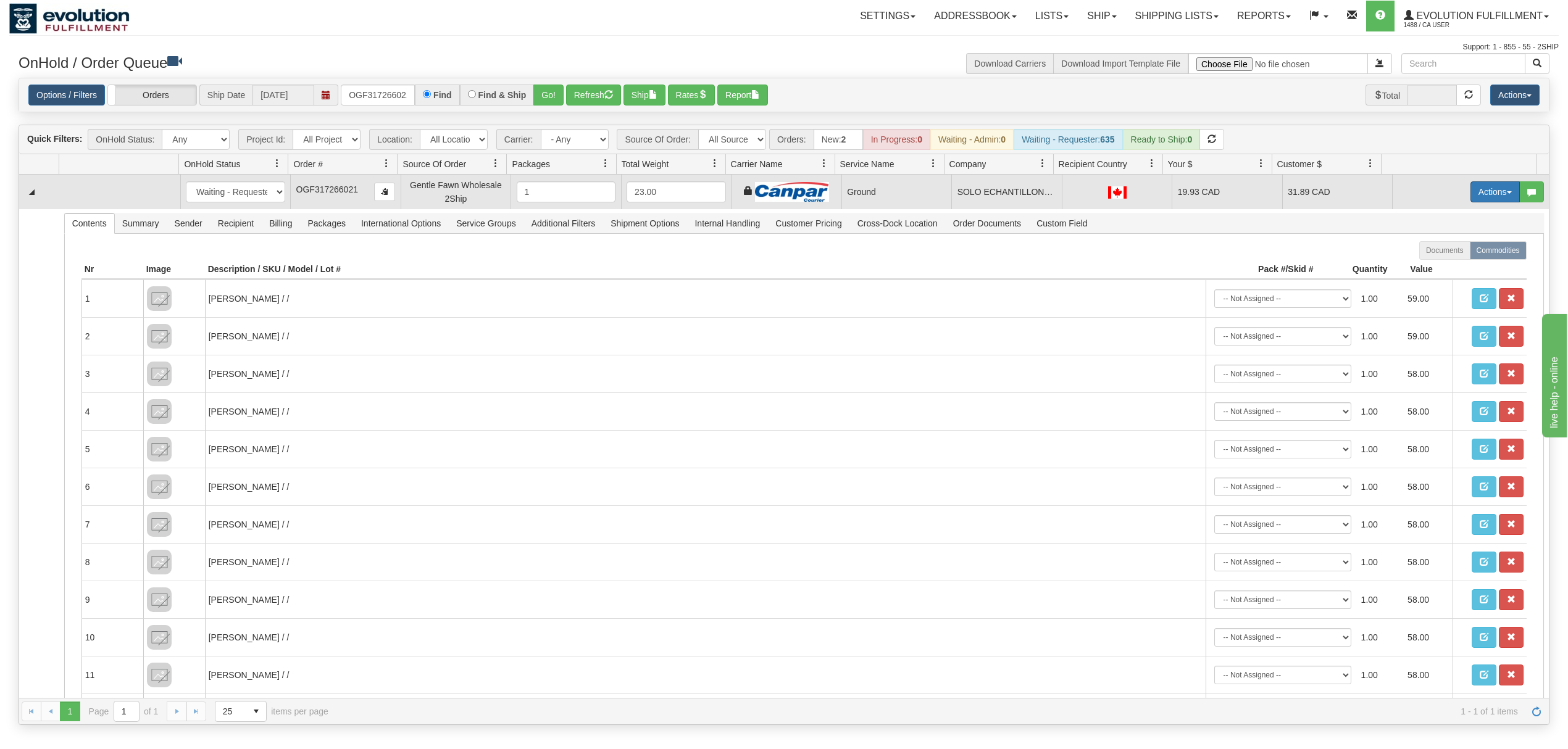
click at [1470, 198] on button "Actions" at bounding box center [1495, 191] width 50 height 21
click at [1433, 268] on span "Ship" at bounding box center [1446, 264] width 26 height 10
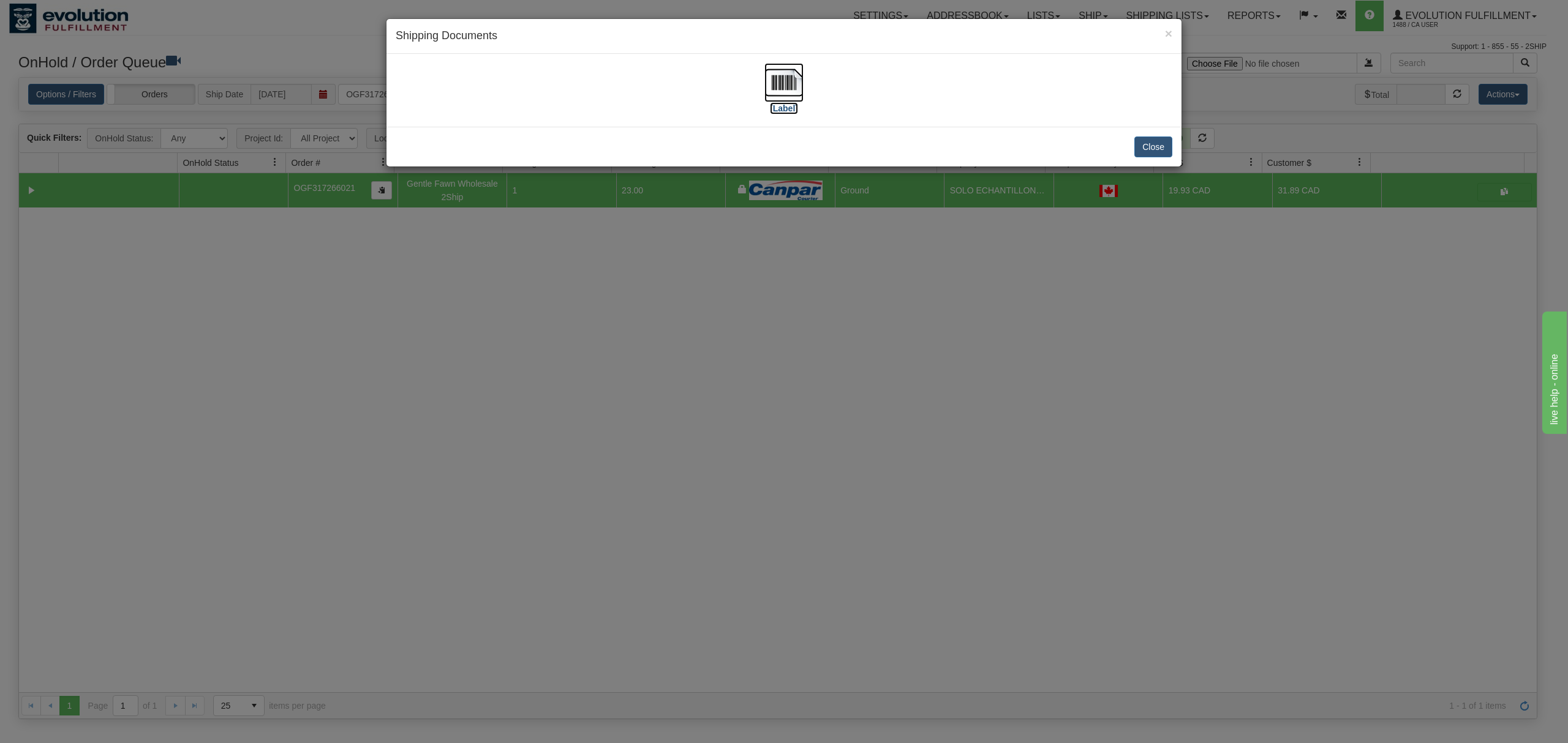
click at [784, 74] on img at bounding box center [783, 82] width 39 height 39
click at [1147, 148] on button "Close" at bounding box center [1152, 146] width 38 height 21
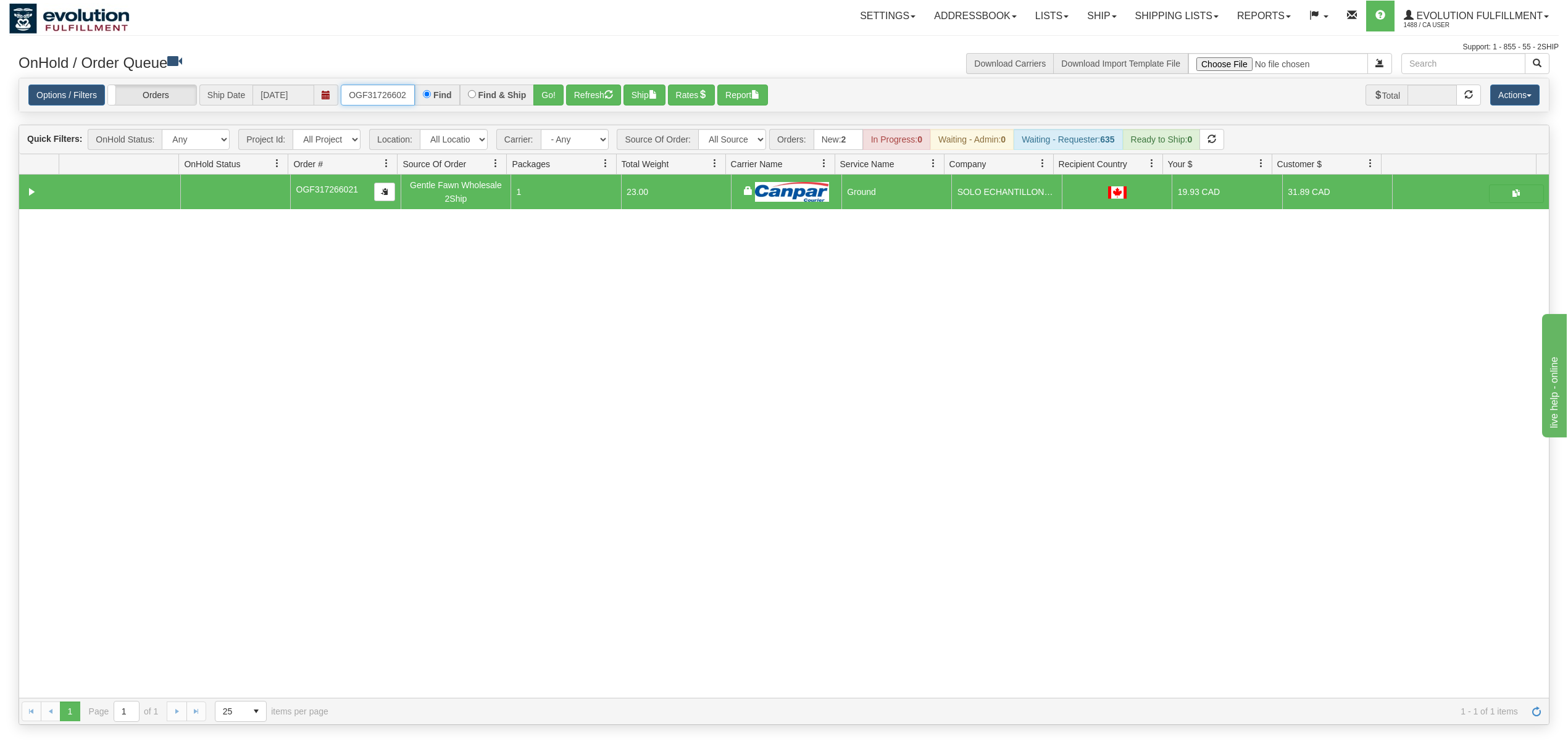
click at [398, 94] on input "OGF317266021" at bounding box center [378, 94] width 74 height 21
type input "OGF317743760"
click at [552, 100] on button "Go!" at bounding box center [548, 94] width 30 height 21
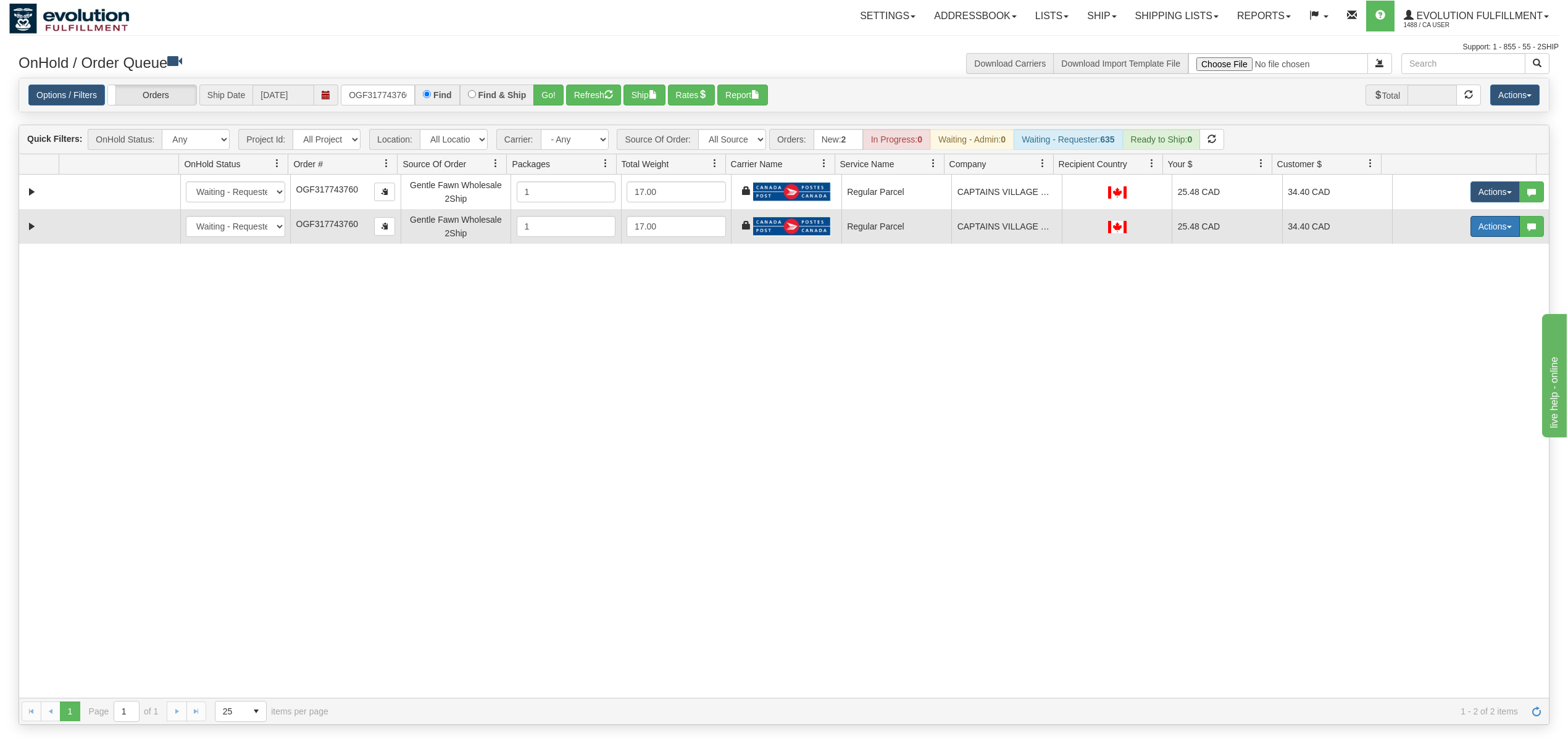
click at [1484, 223] on button "Actions" at bounding box center [1495, 226] width 50 height 21
click at [1433, 317] on span "Delete" at bounding box center [1450, 315] width 34 height 10
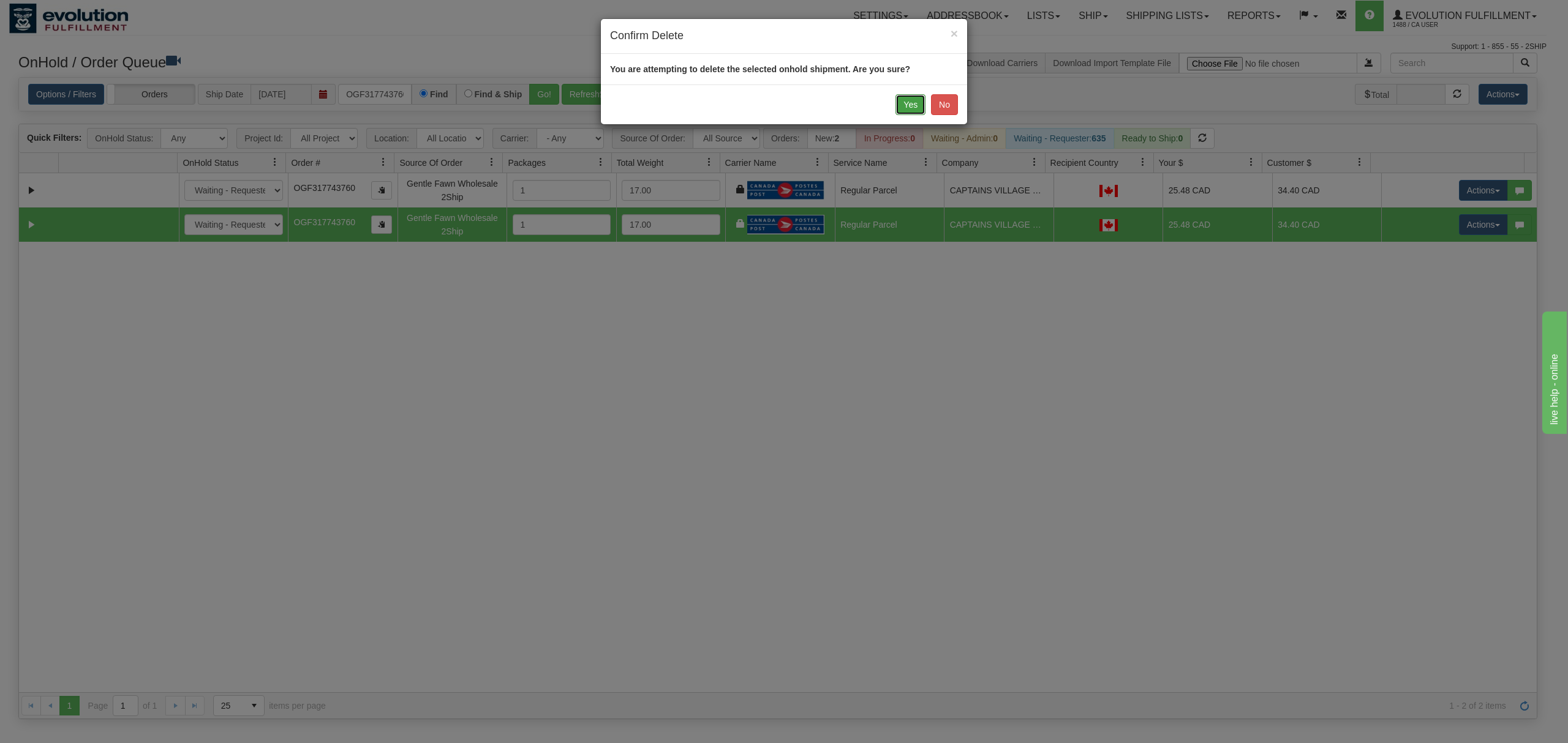
click at [906, 109] on button "Yes" at bounding box center [910, 105] width 30 height 21
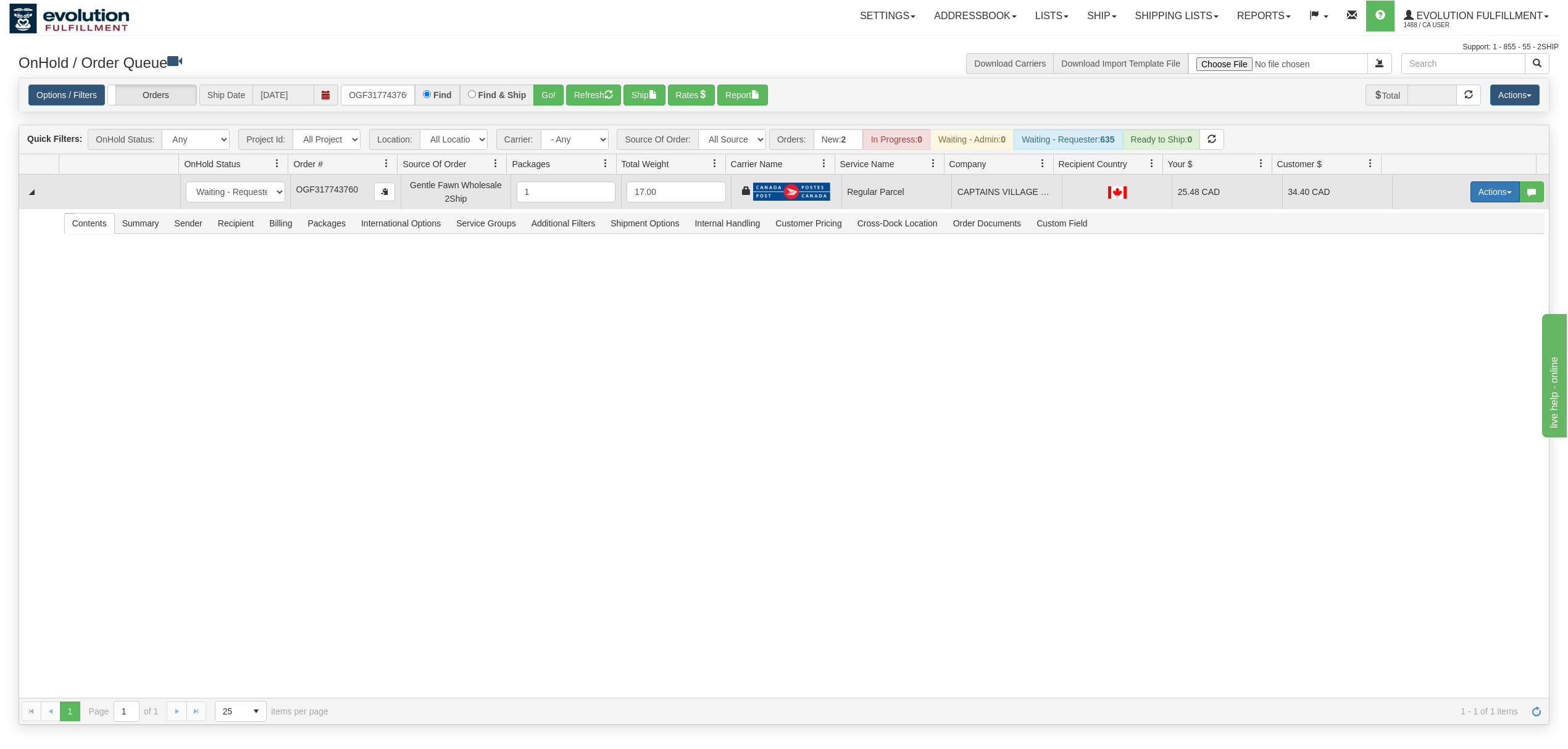
click at [1484, 200] on button "Actions" at bounding box center [1495, 191] width 50 height 21
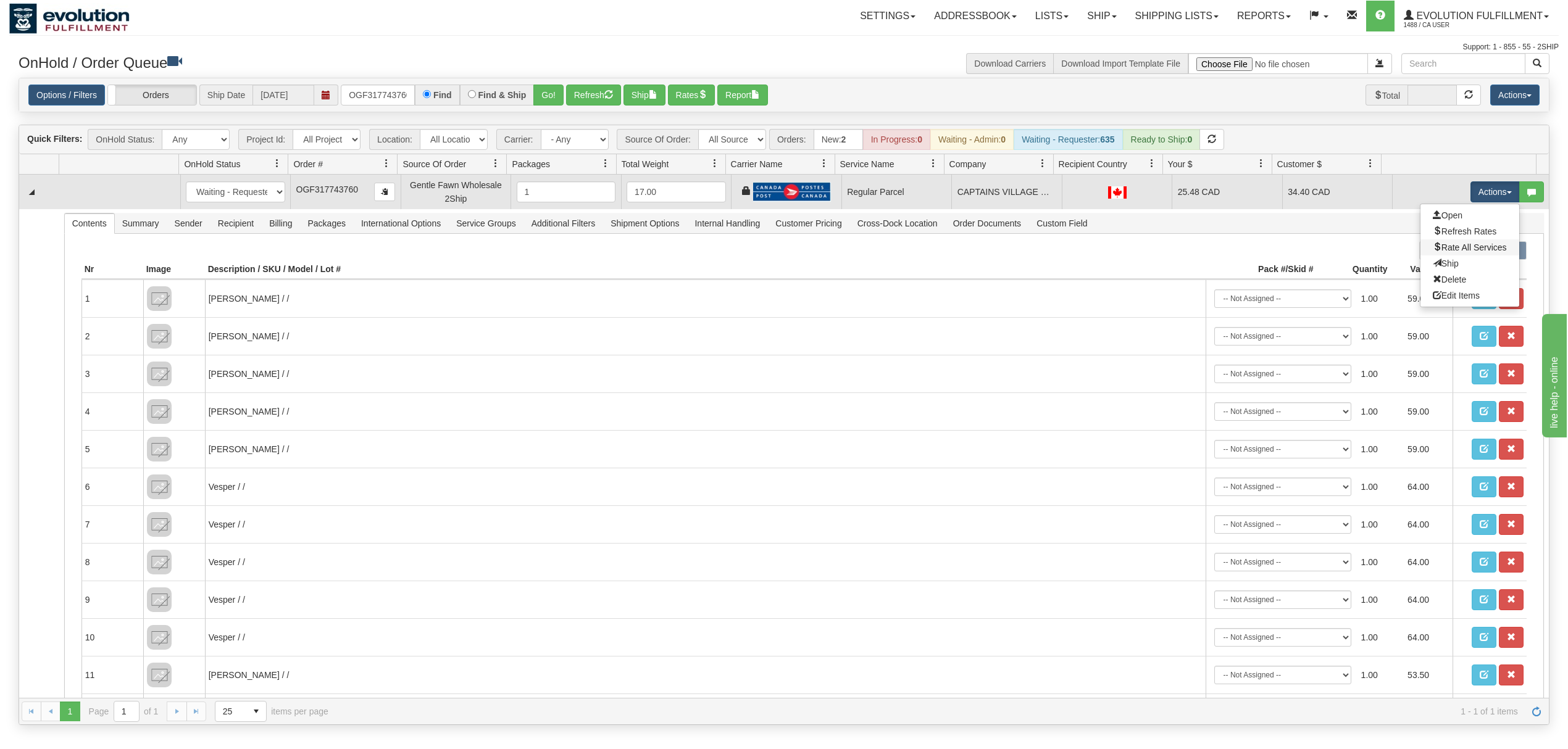
click at [1462, 245] on link "Rate All Services" at bounding box center [1469, 247] width 99 height 16
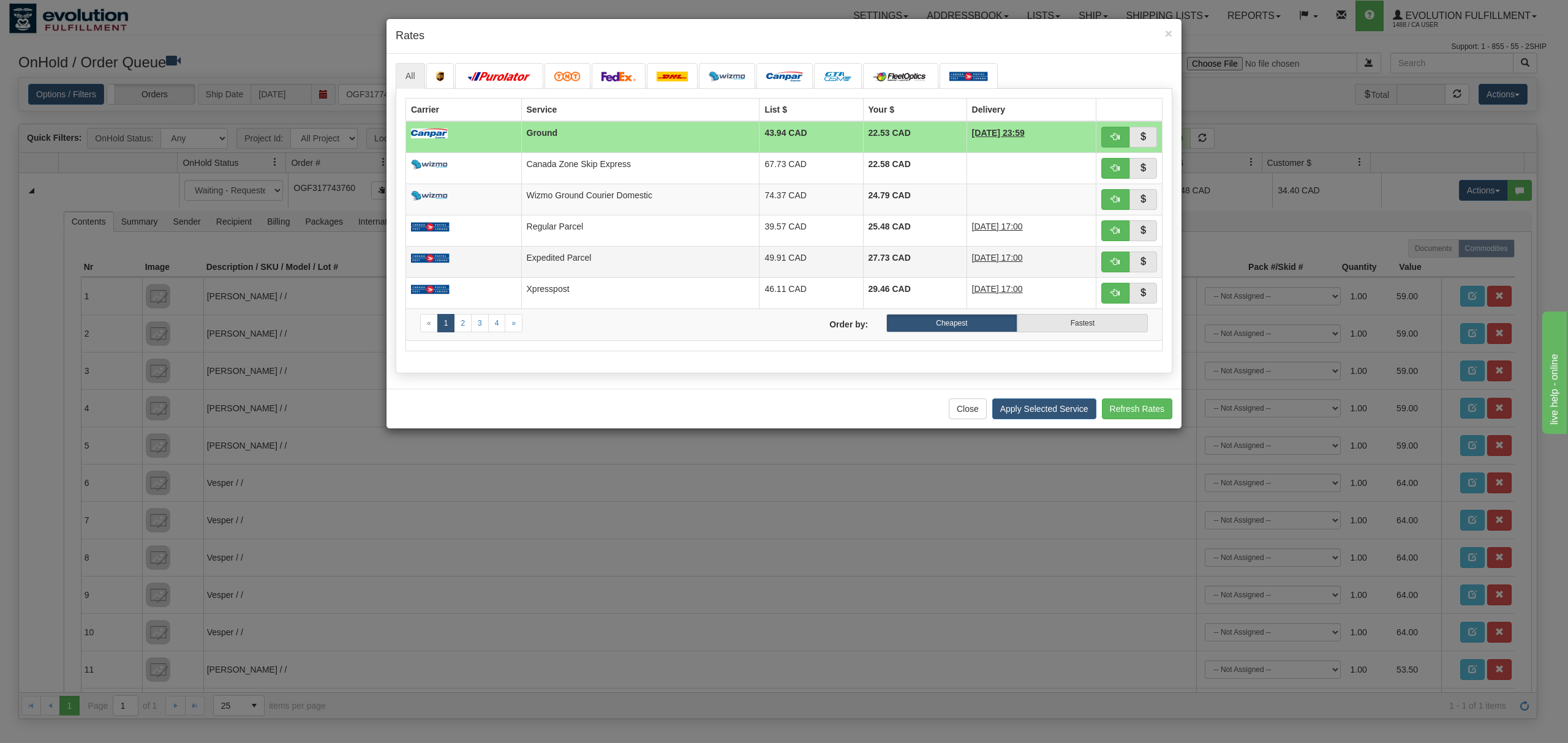
click at [571, 258] on td "Expedited Parcel" at bounding box center [640, 261] width 238 height 31
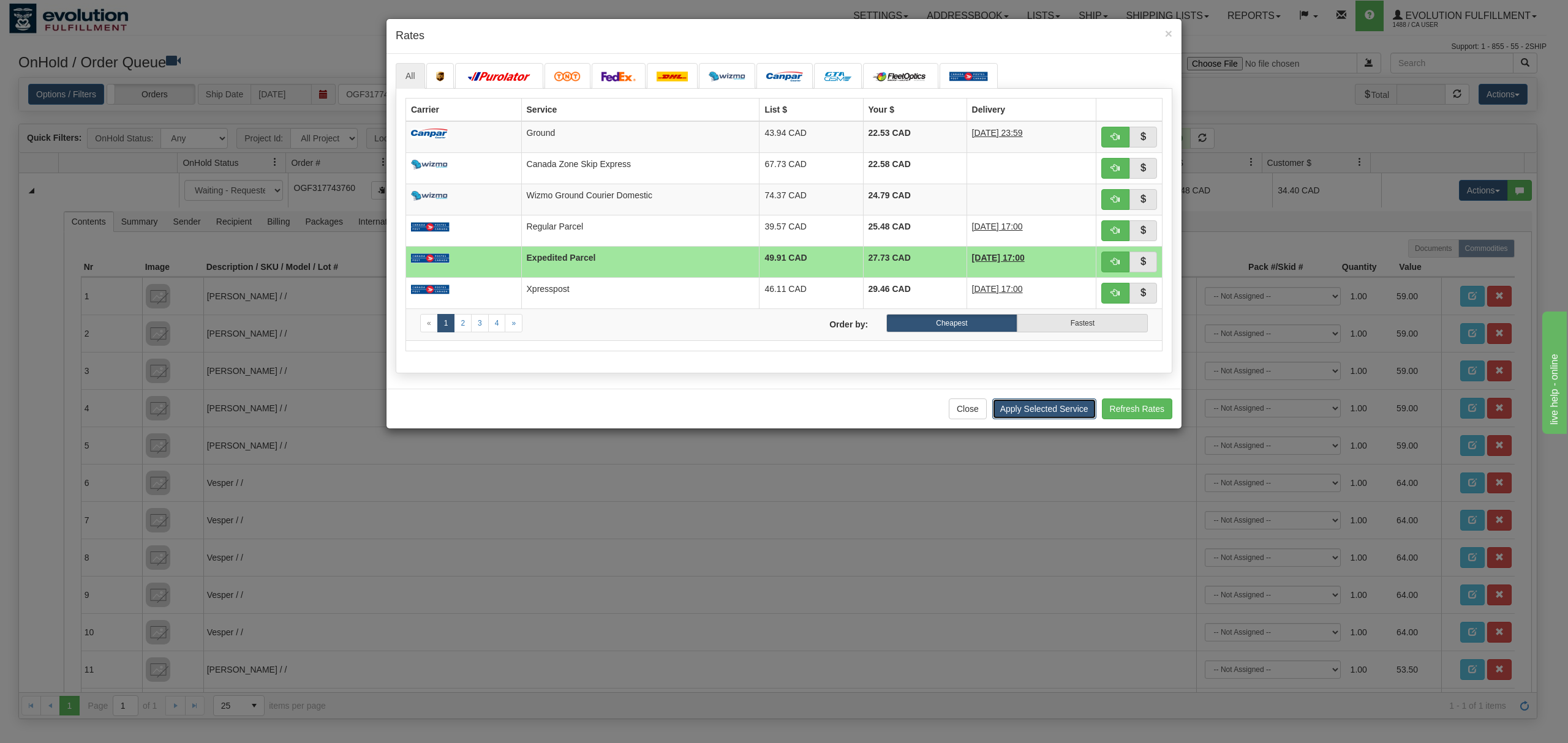
click at [1028, 419] on button "Apply Selected Service" at bounding box center [1044, 408] width 104 height 21
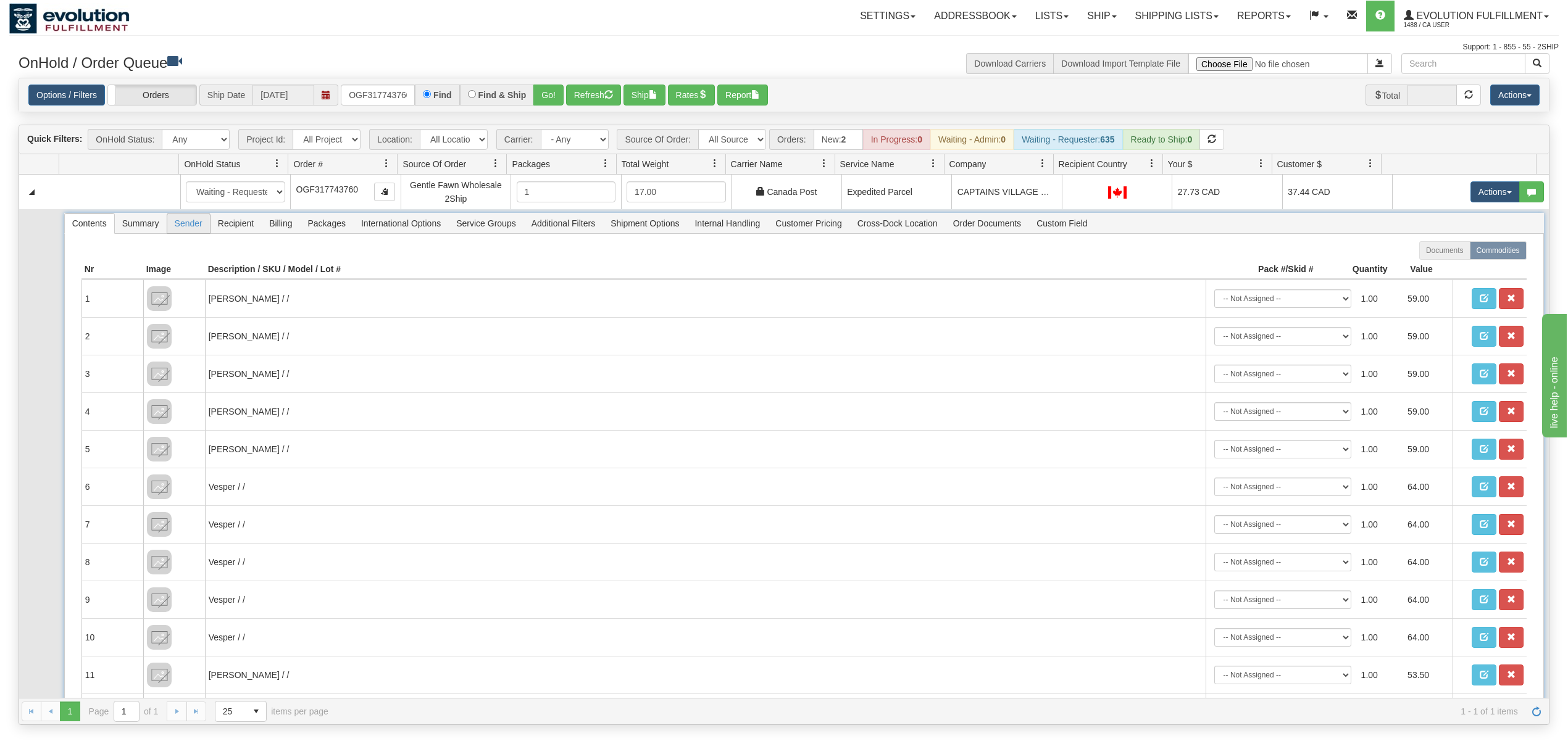
click at [202, 230] on span "Sender" at bounding box center [188, 223] width 42 height 19
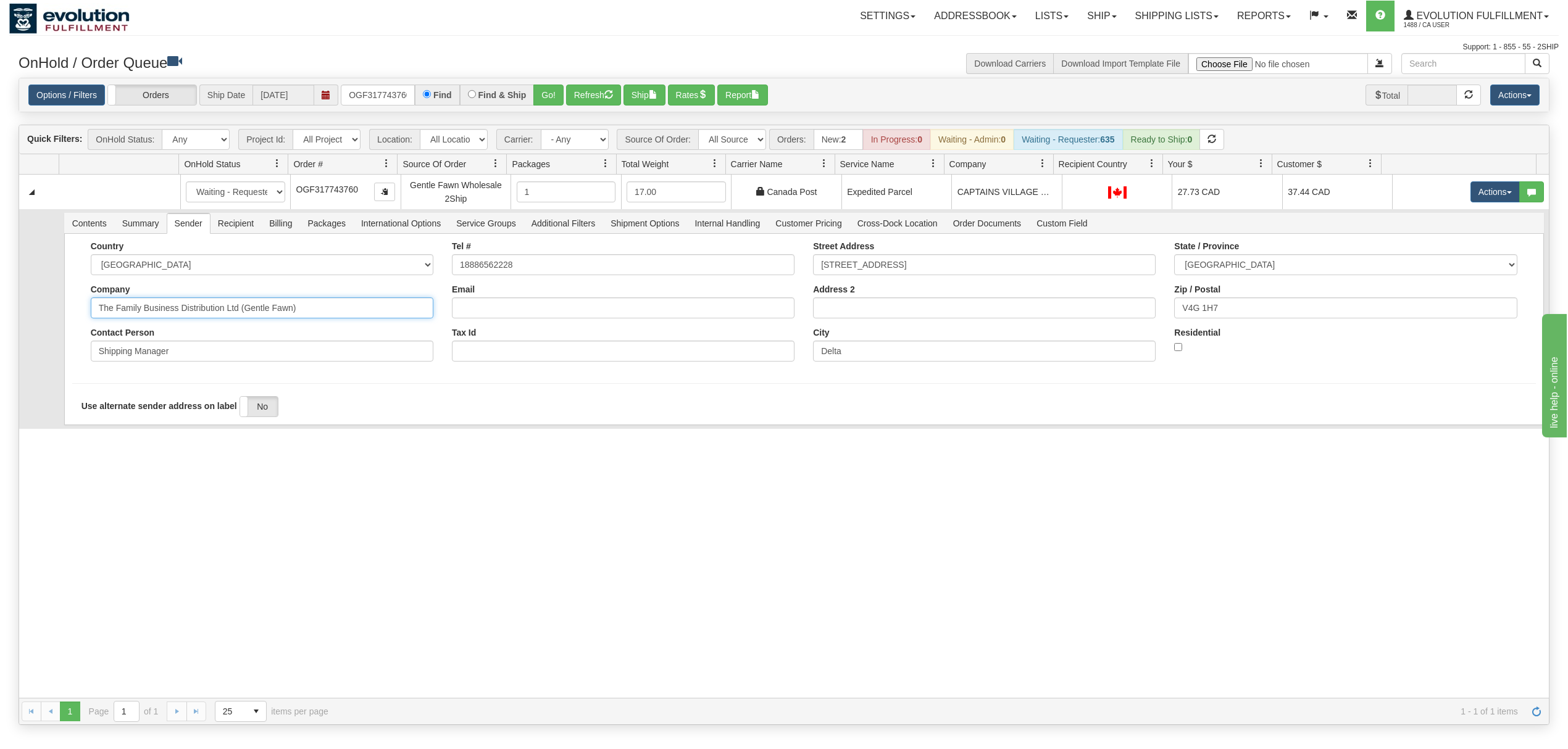
drag, startPoint x: 358, startPoint y: 311, endPoint x: 178, endPoint y: 337, distance: 181.9
click at [178, 337] on div "Country AFGHANISTAN ALAND ISLANDS ALBANIA ALGERIA AMERICAN SAMOA ANDORRA ANGOLA…" at bounding box center [262, 306] width 361 height 130
type input "The Family Business"
drag, startPoint x: 74, startPoint y: 448, endPoint x: 70, endPoint y: 453, distance: 6.4
click at [74, 452] on div "31532572 EVOLUTION V3 90856482 90856484 New In Progress Waiting - Admin Waiting…" at bounding box center [784, 436] width 1530 height 524
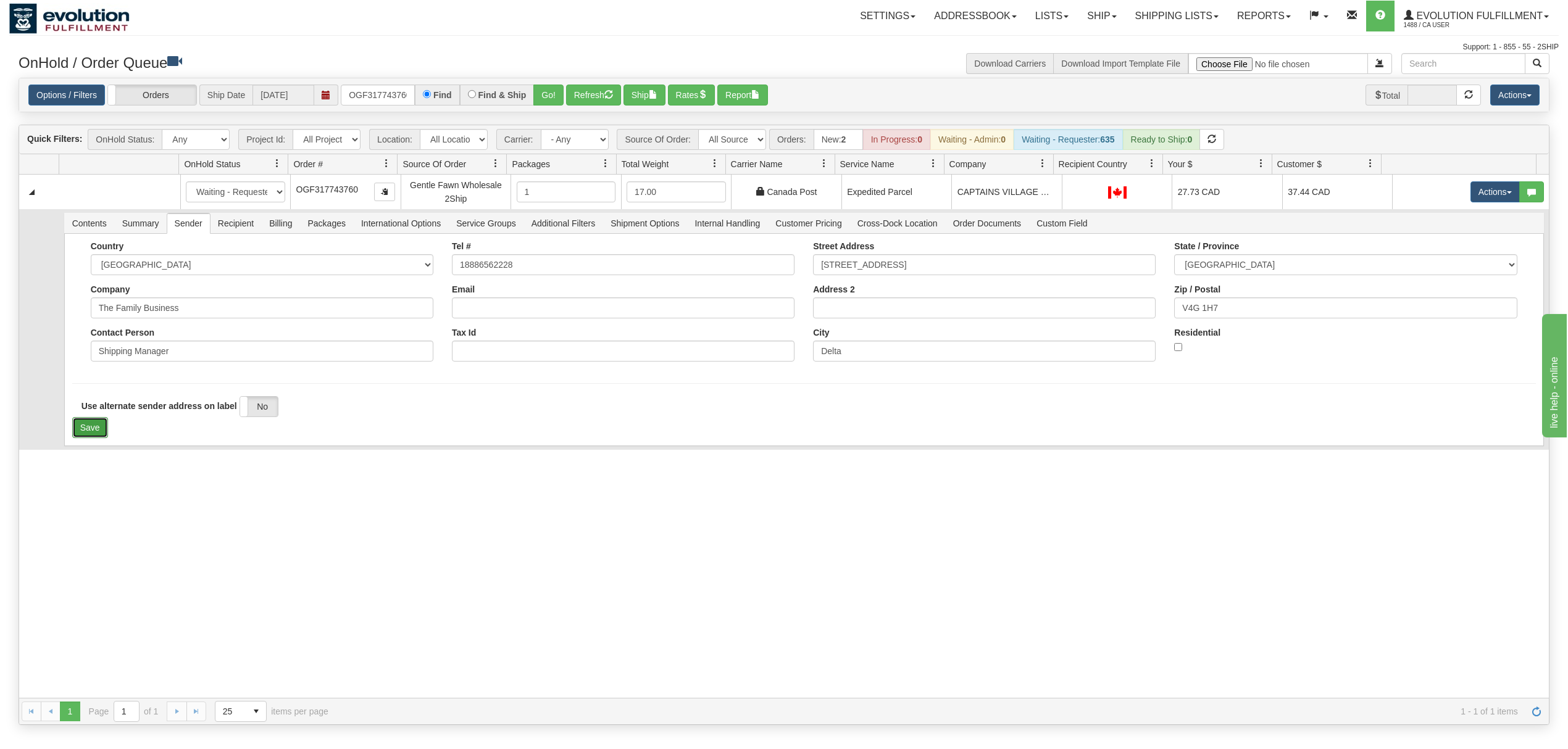
click at [79, 428] on button "Save" at bounding box center [90, 428] width 35 height 21
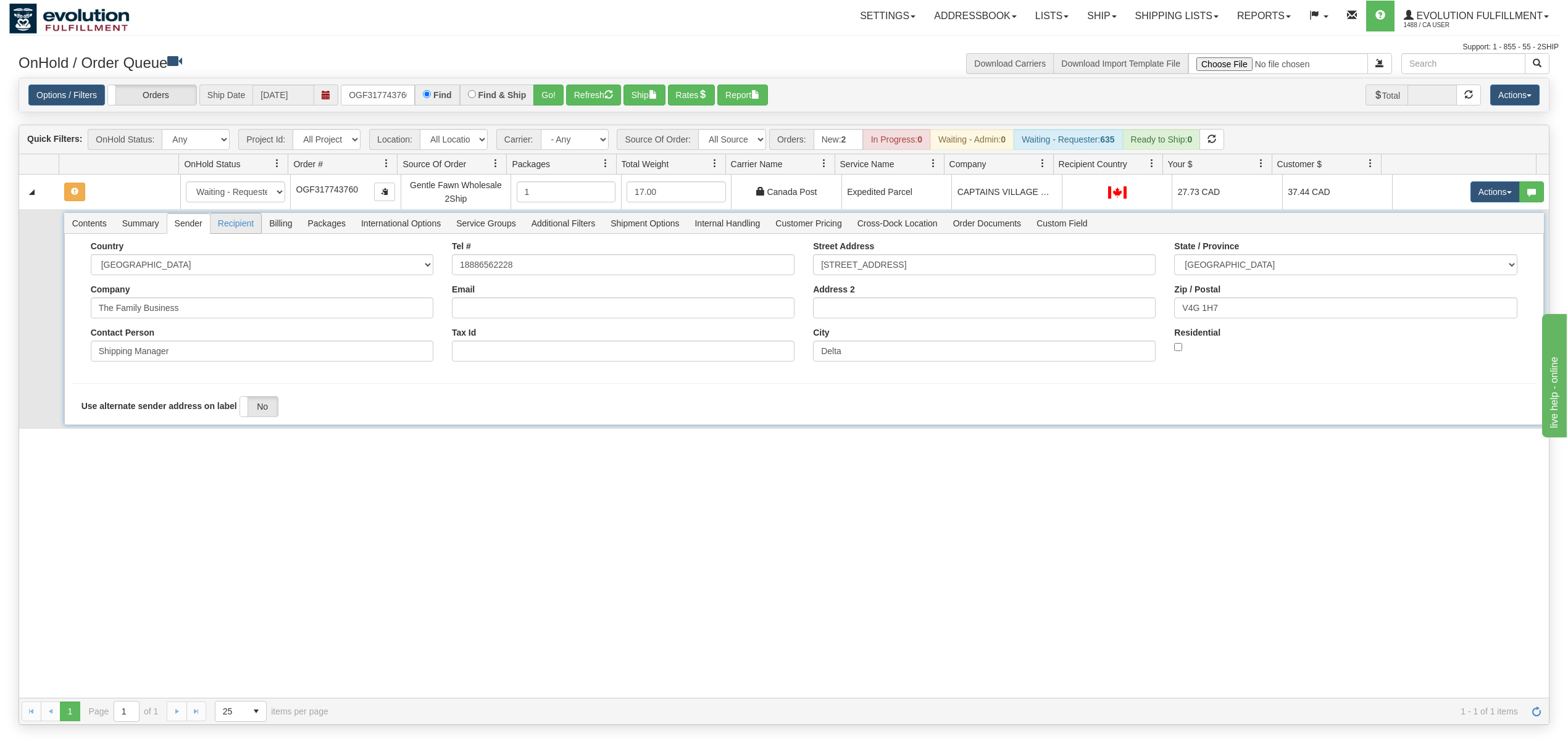
click at [224, 229] on span "Recipient" at bounding box center [236, 223] width 51 height 19
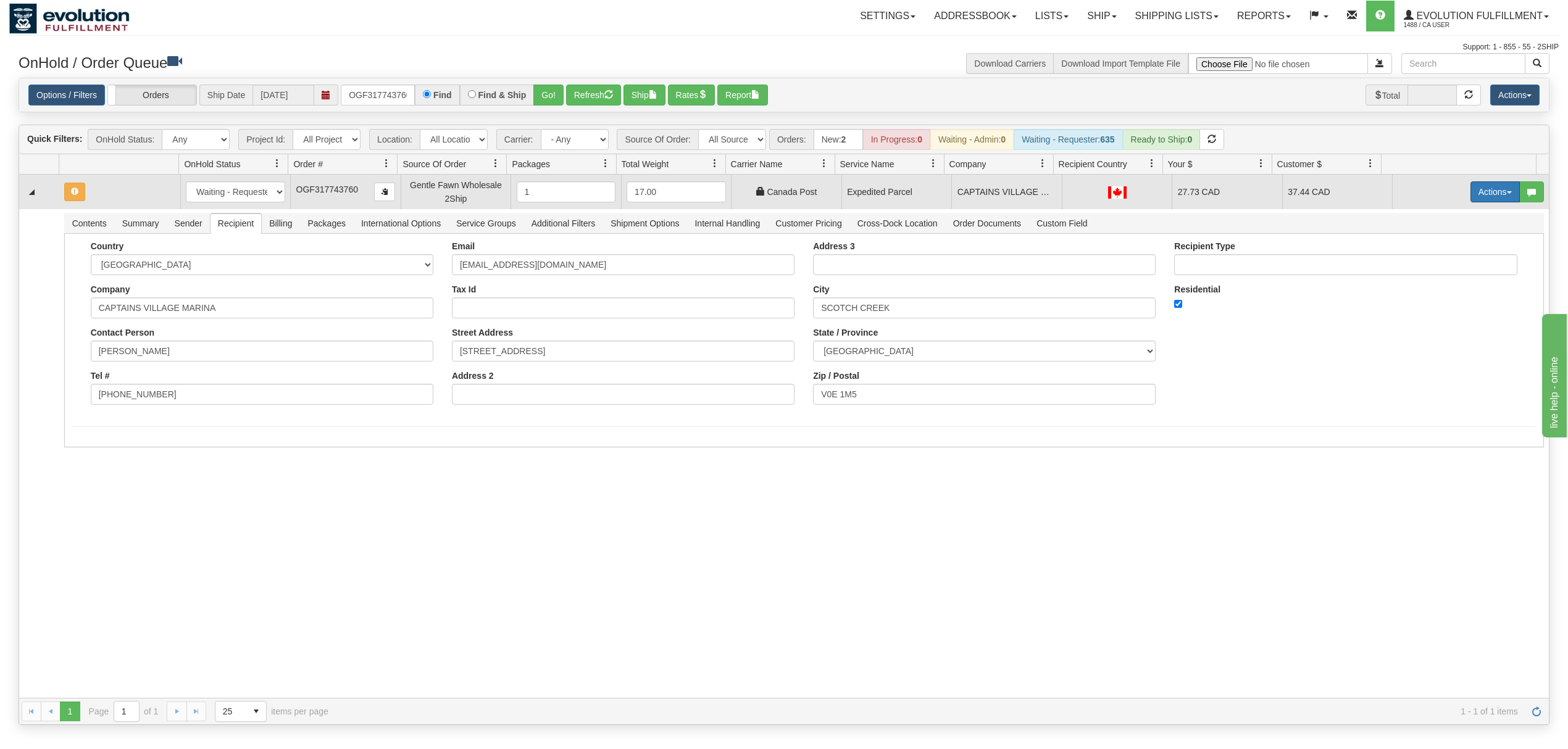
click at [1470, 194] on button "Actions" at bounding box center [1495, 191] width 50 height 21
click at [1437, 267] on span "Ship" at bounding box center [1446, 264] width 26 height 10
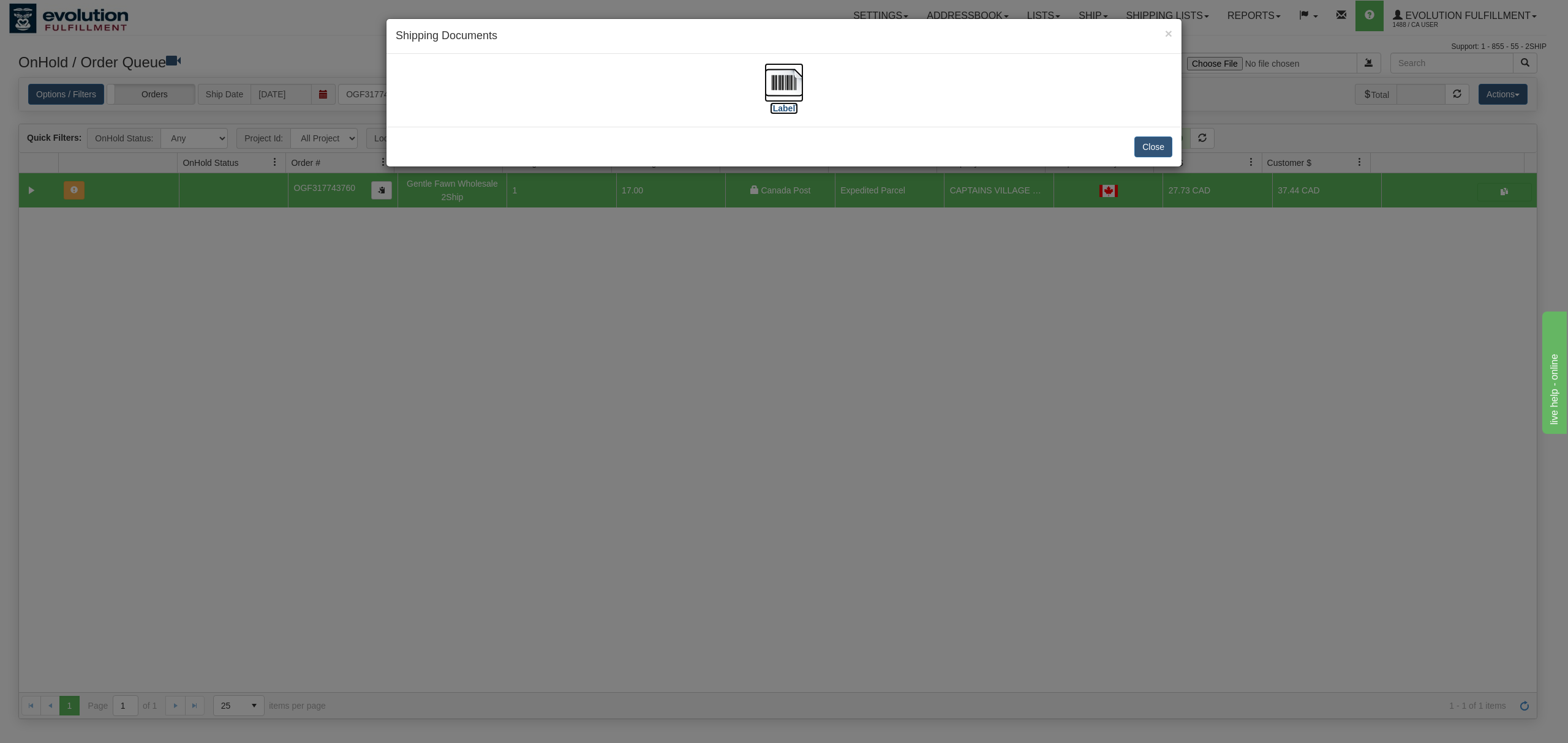
click at [790, 76] on img at bounding box center [783, 82] width 39 height 39
drag, startPoint x: 1156, startPoint y: 143, endPoint x: 1150, endPoint y: 10, distance: 133.1
click at [1155, 143] on button "Close" at bounding box center [1152, 146] width 38 height 21
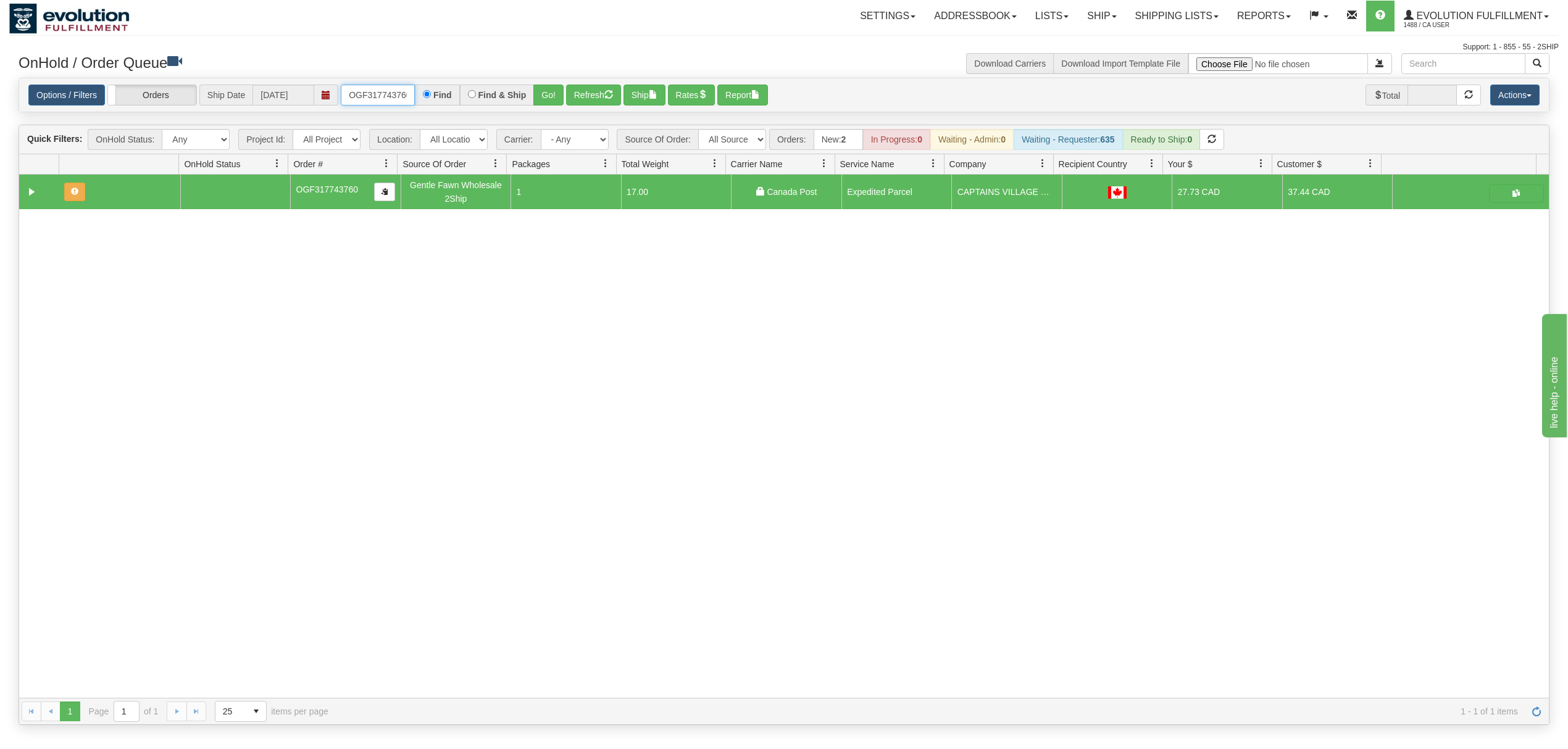
click at [371, 102] on input "OGF317743760" at bounding box center [378, 94] width 74 height 21
type input "OGF317301919"
click at [549, 84] on div "Options / Filters Group Shipments Orders Ship Date 09/04/2025 OGF317301919 Find…" at bounding box center [784, 95] width 1530 height 34
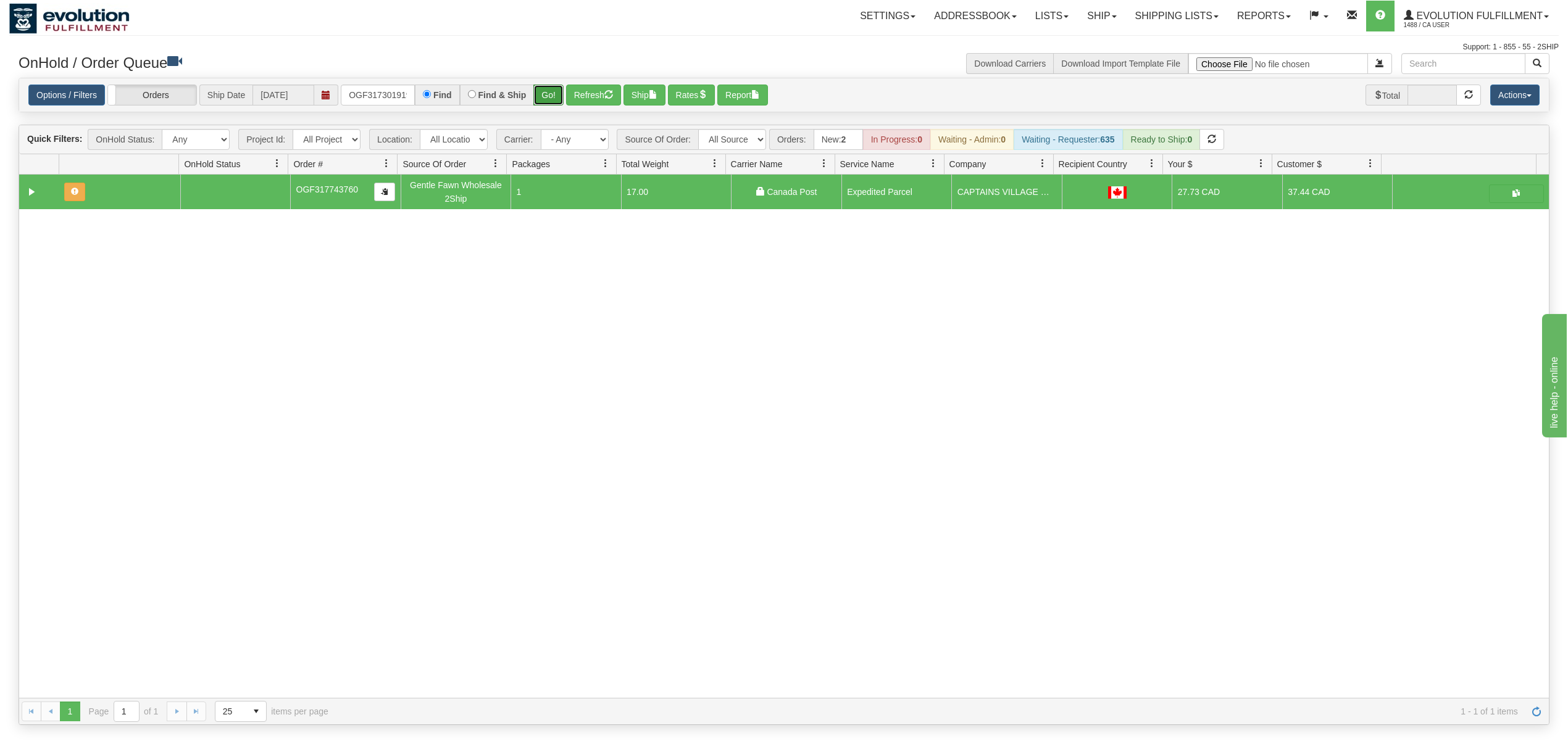
click at [552, 97] on button "Go!" at bounding box center [548, 94] width 30 height 21
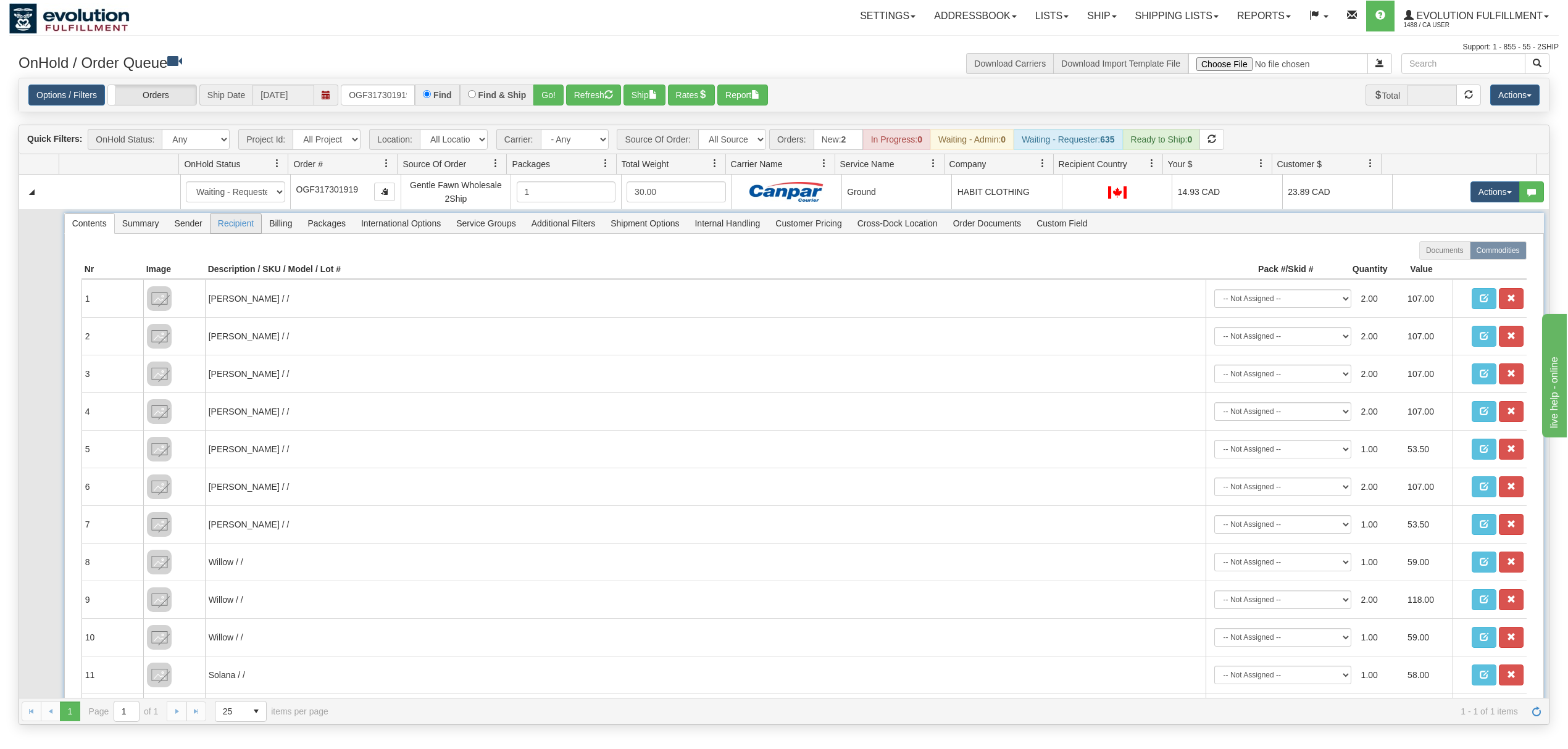
click at [240, 220] on span "Recipient" at bounding box center [236, 223] width 51 height 19
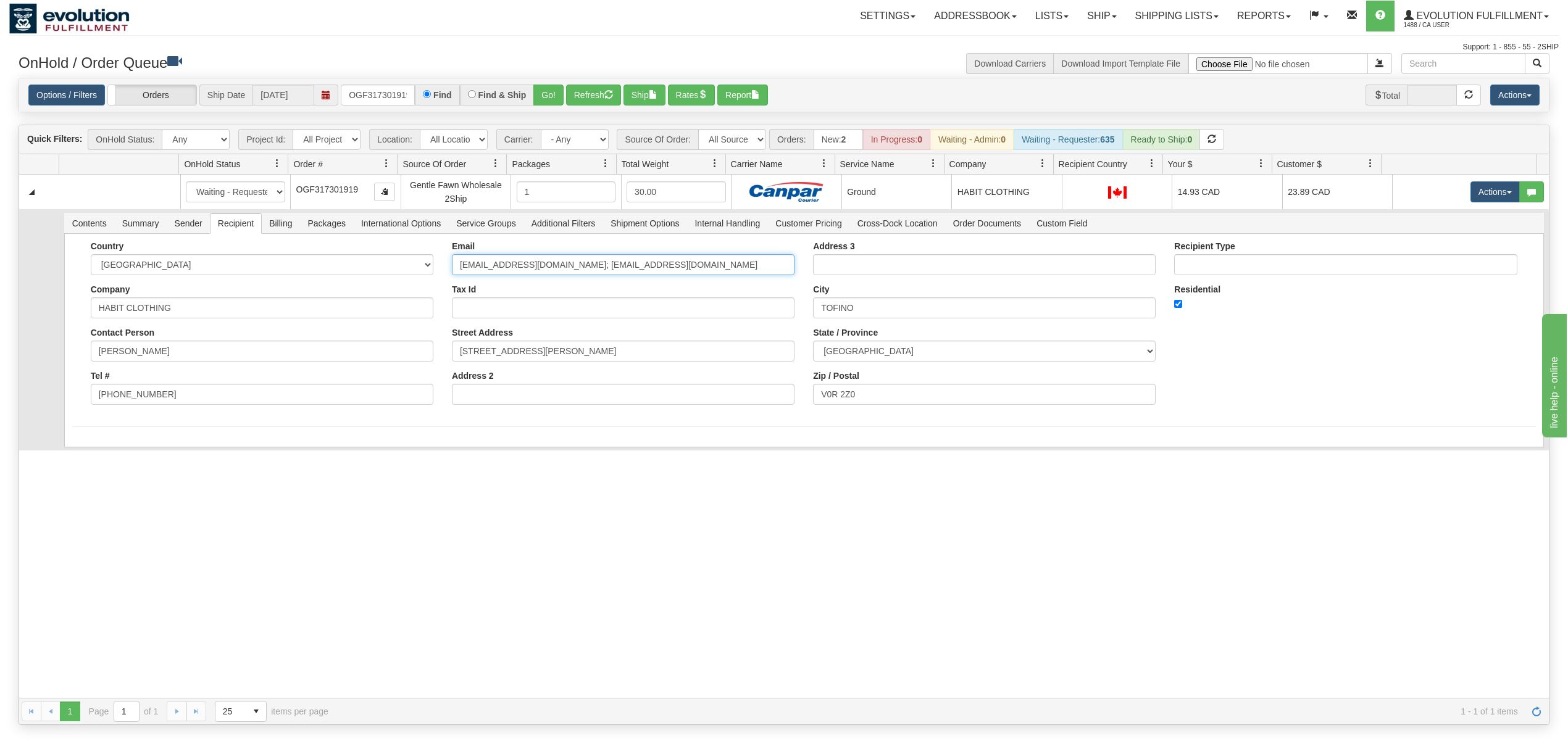
drag, startPoint x: 700, startPoint y: 268, endPoint x: 542, endPoint y: 301, distance: 161.4
click at [542, 301] on div "Email tofinohabit@gmail.com; tofinohabitmanager@gmail.com Tax Id Street Address…" at bounding box center [623, 327] width 361 height 173
type input "tofinohabit@gmail.com"
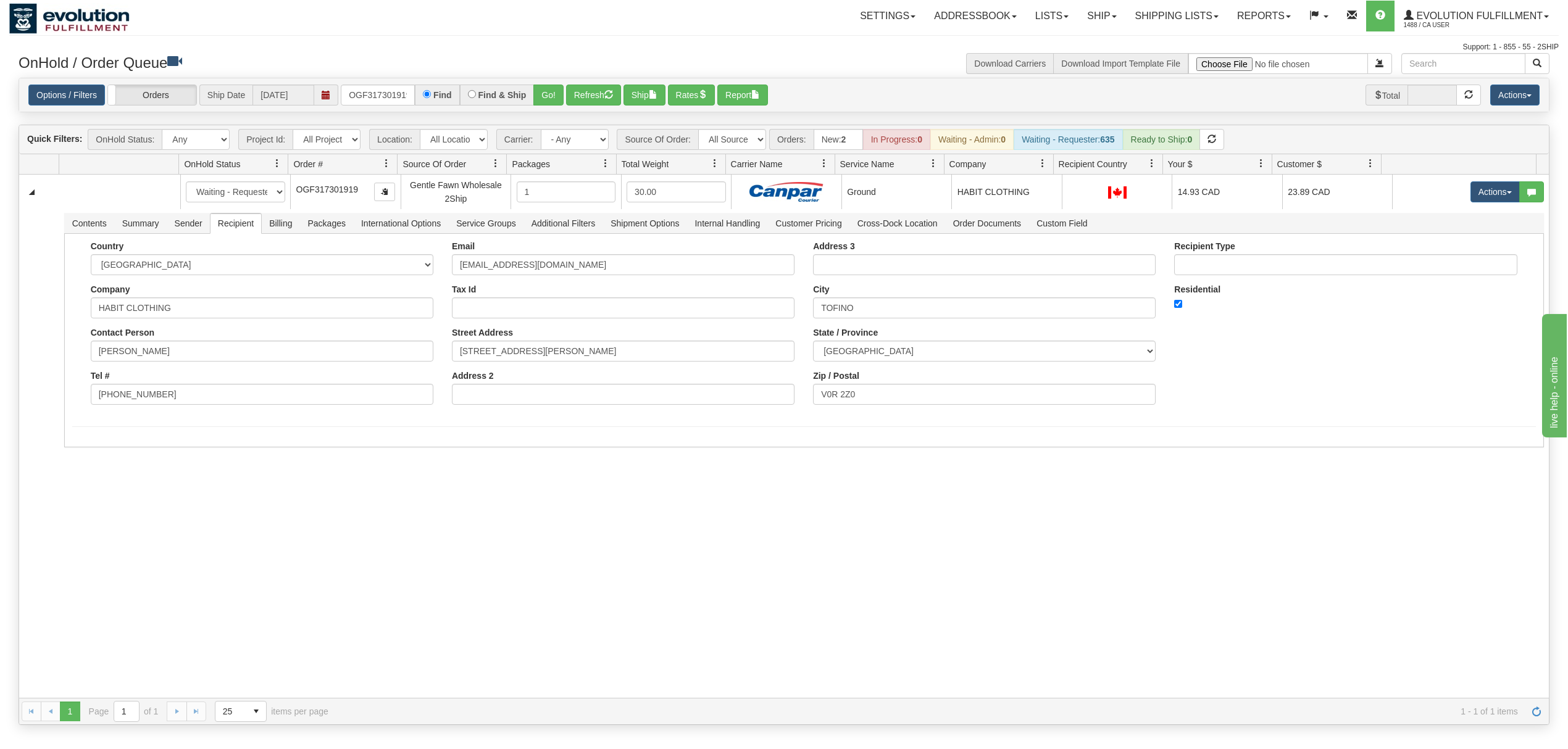
click at [280, 501] on div "31531687 EVOLUTION V3 90853441 90888595 New In Progress Waiting - Admin Waiting…" at bounding box center [784, 436] width 1530 height 524
click at [84, 455] on button "Save" at bounding box center [90, 450] width 35 height 21
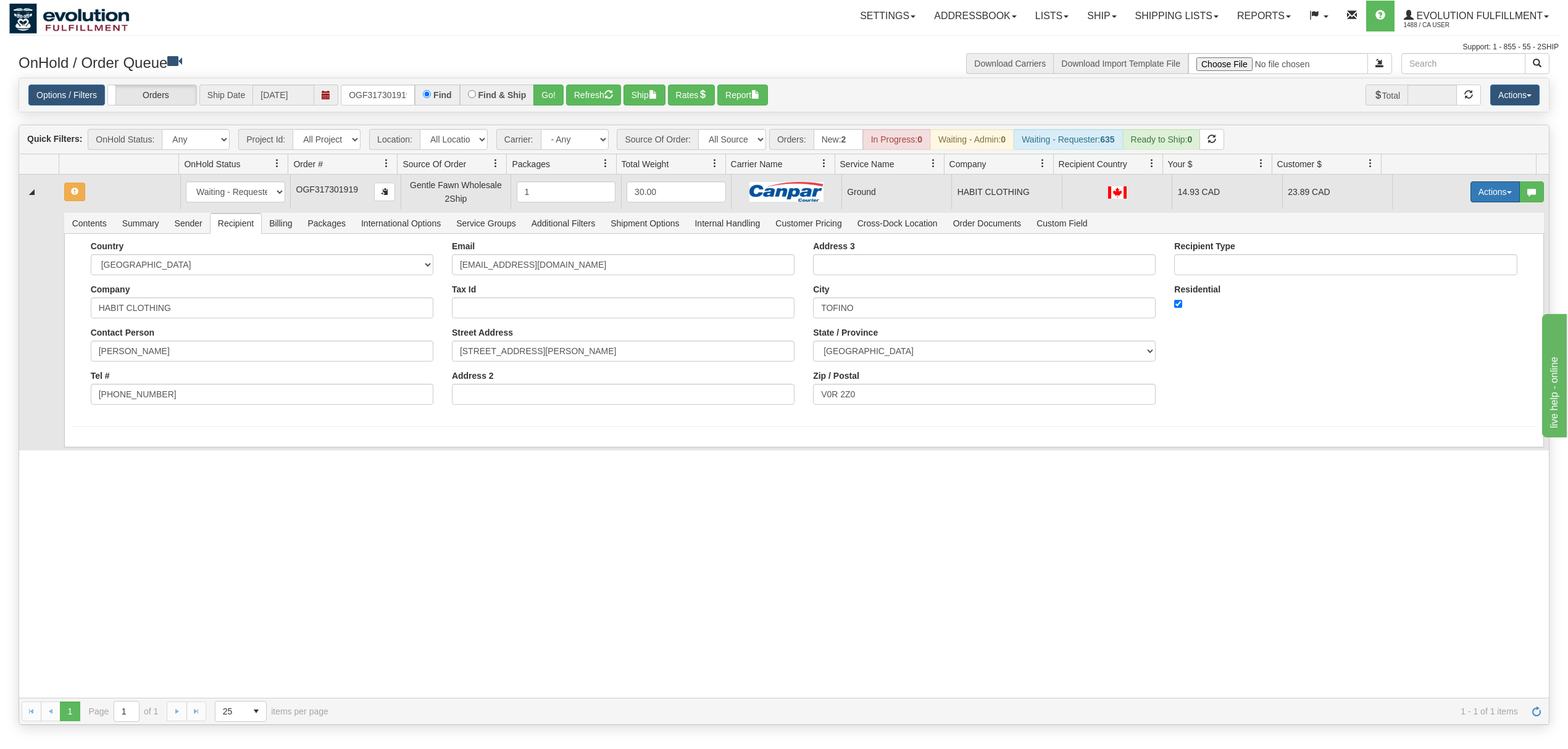
click at [1470, 199] on button "Actions" at bounding box center [1495, 191] width 50 height 21
click at [1433, 267] on span "Ship" at bounding box center [1446, 264] width 26 height 10
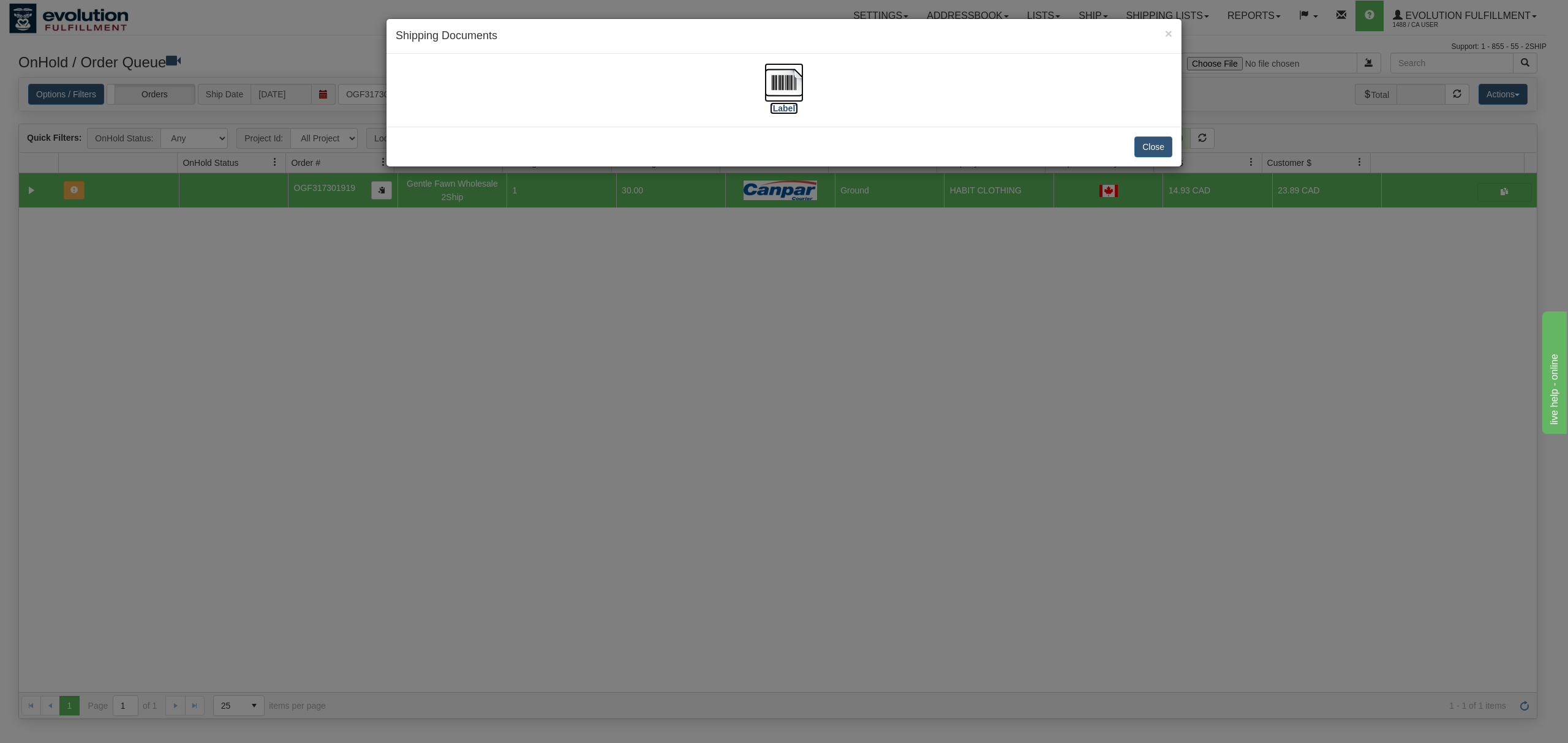
click at [784, 84] on img at bounding box center [783, 82] width 39 height 39
click at [1147, 152] on button "Close" at bounding box center [1152, 146] width 38 height 21
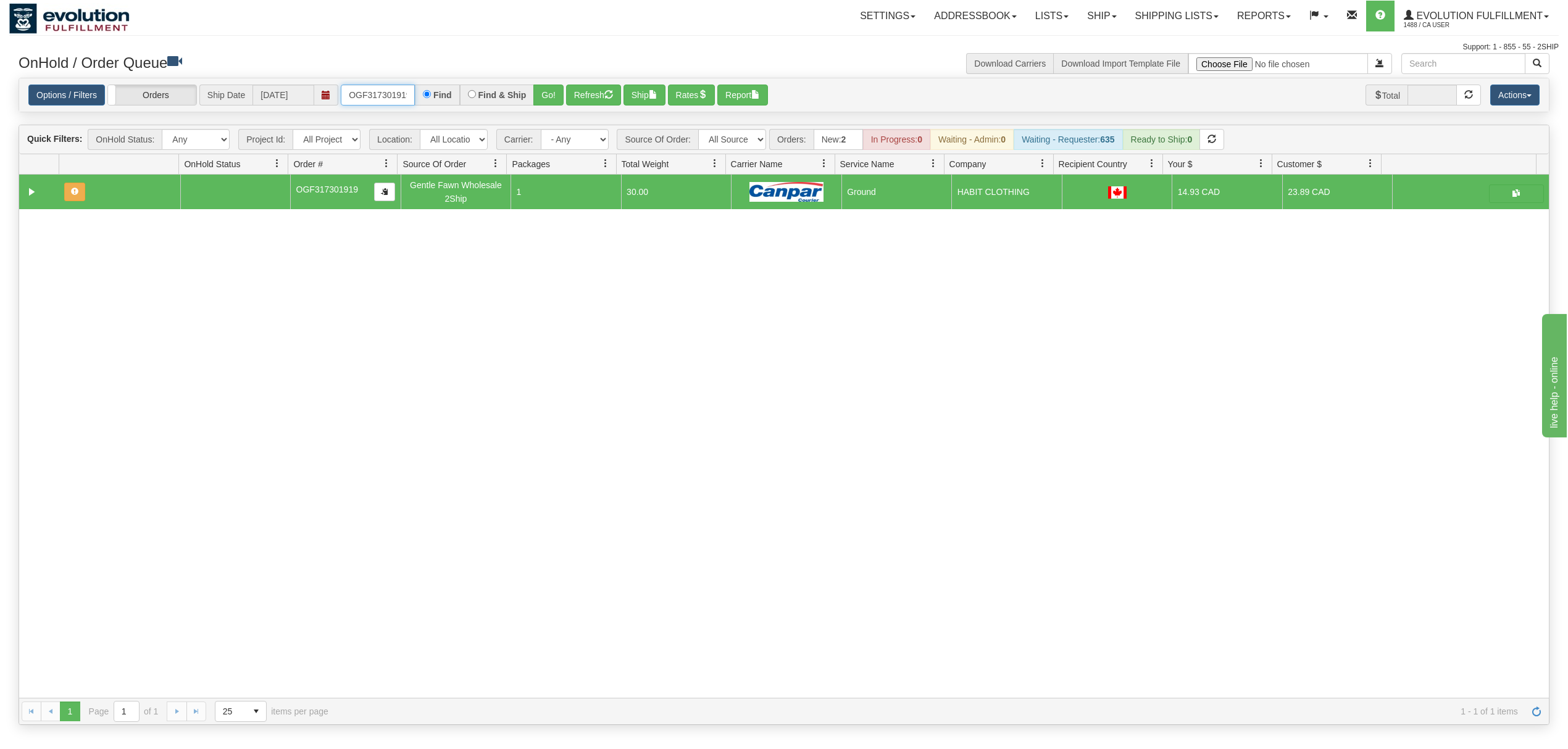
click at [374, 101] on input "OGF317301919" at bounding box center [378, 94] width 74 height 21
click at [556, 98] on div "Options / Filters Group Shipments Orders Ship Date 09/04/2025 OGF317300312 Find…" at bounding box center [784, 95] width 1530 height 34
click at [557, 94] on button "Go!" at bounding box center [548, 94] width 30 height 21
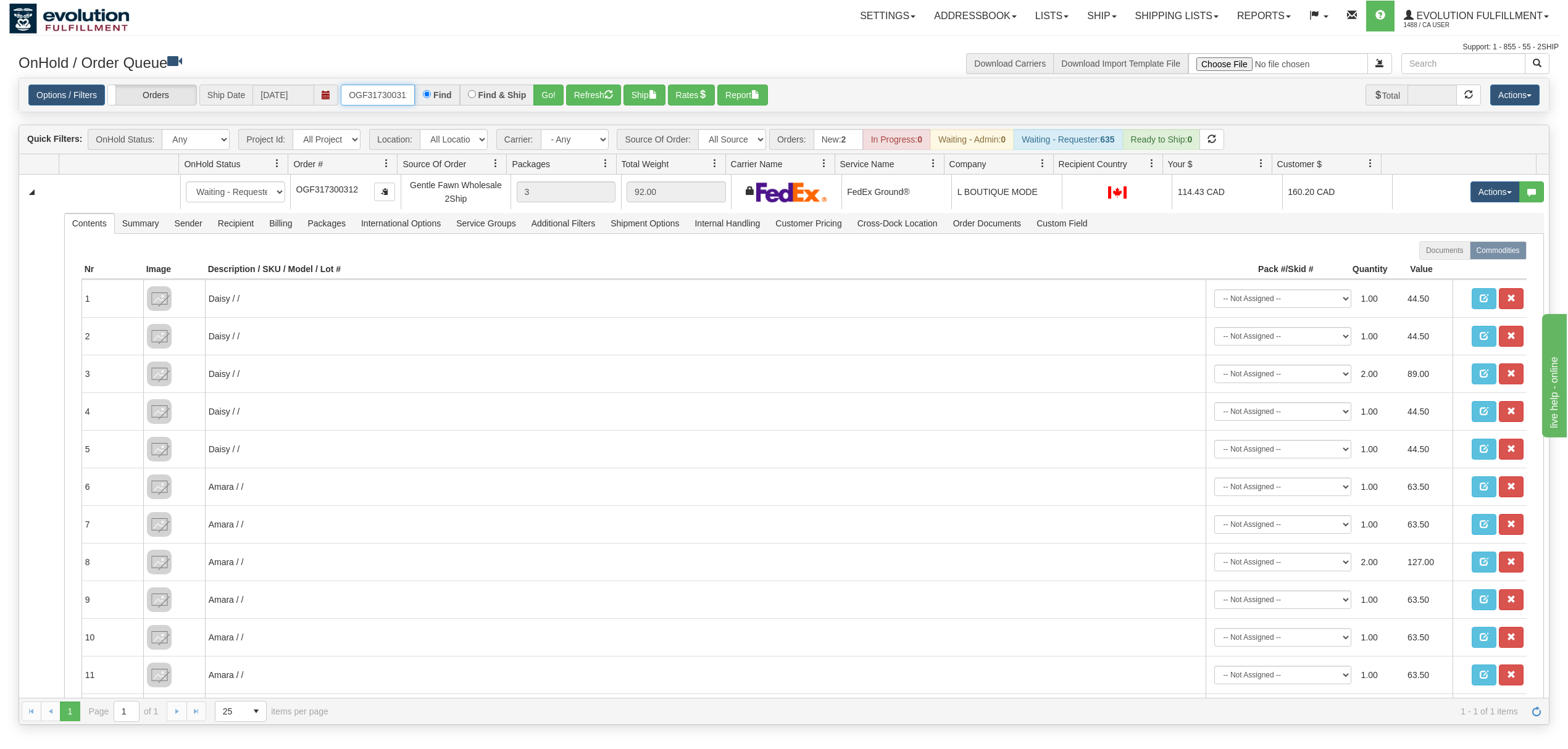
click at [365, 95] on input "OGF317300312" at bounding box center [378, 94] width 74 height 21
click at [551, 85] on button "Go!" at bounding box center [548, 94] width 30 height 21
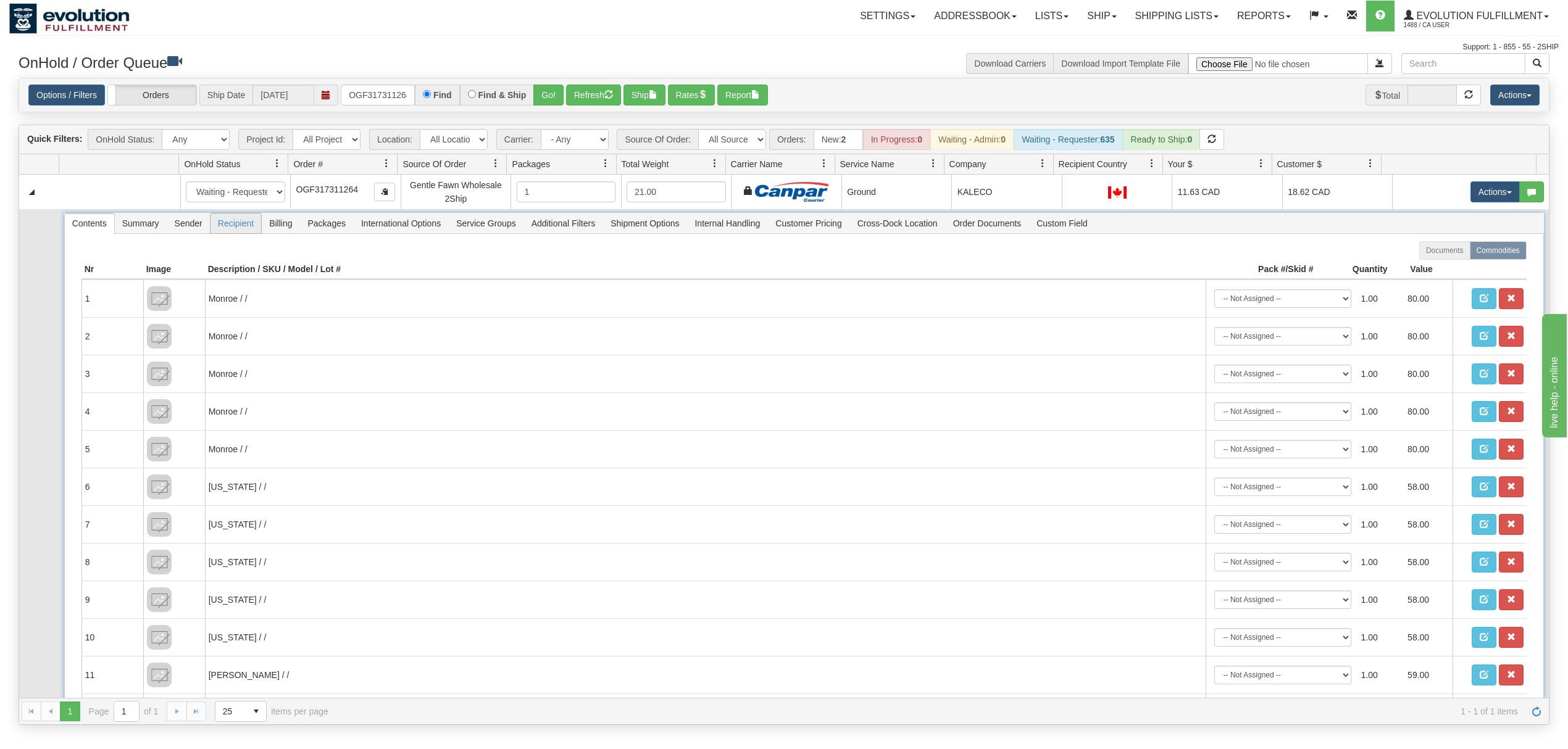
click at [243, 233] on span "Recipient" at bounding box center [236, 223] width 51 height 19
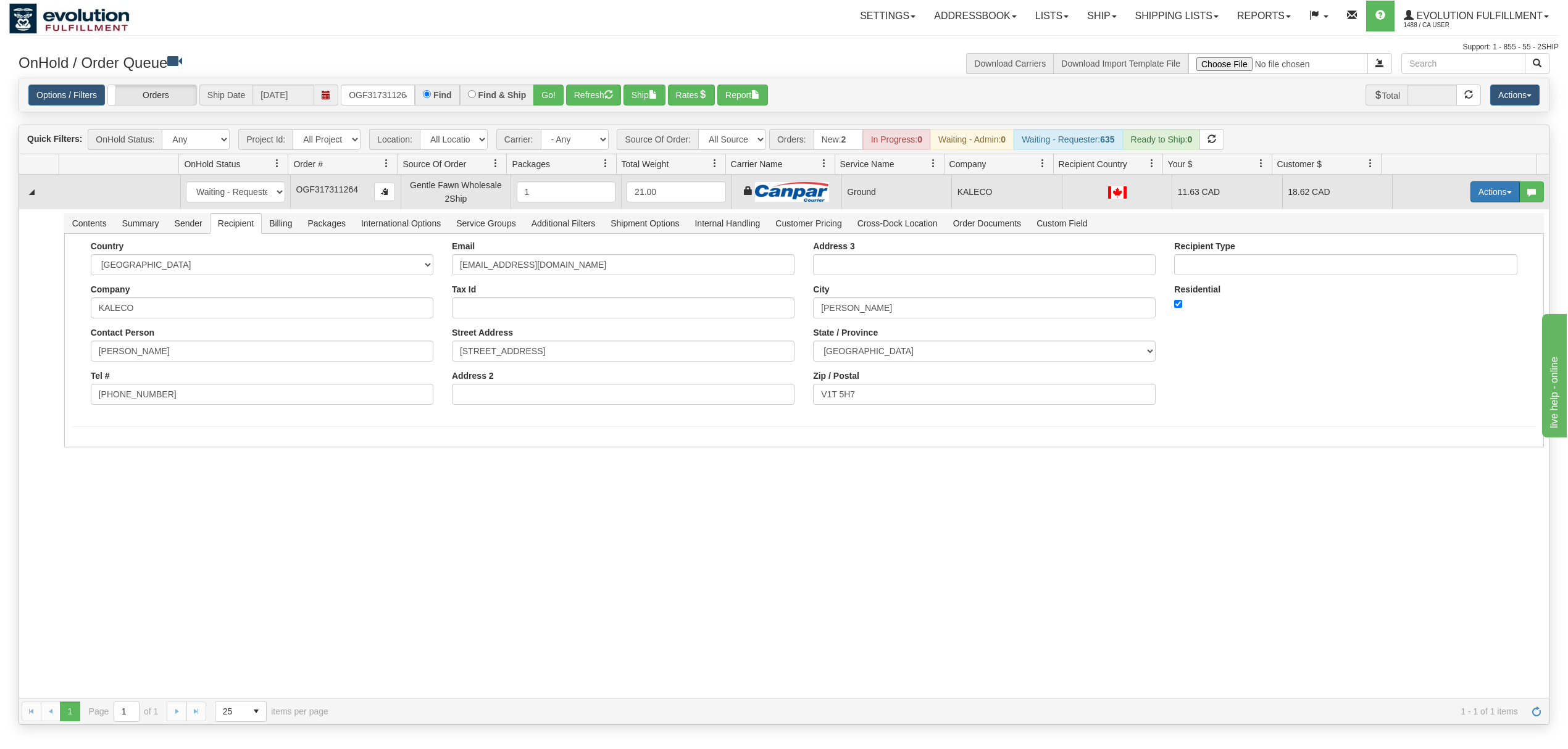
click at [1470, 193] on button "Actions" at bounding box center [1495, 191] width 50 height 21
click at [1445, 268] on link "Ship" at bounding box center [1469, 263] width 99 height 16
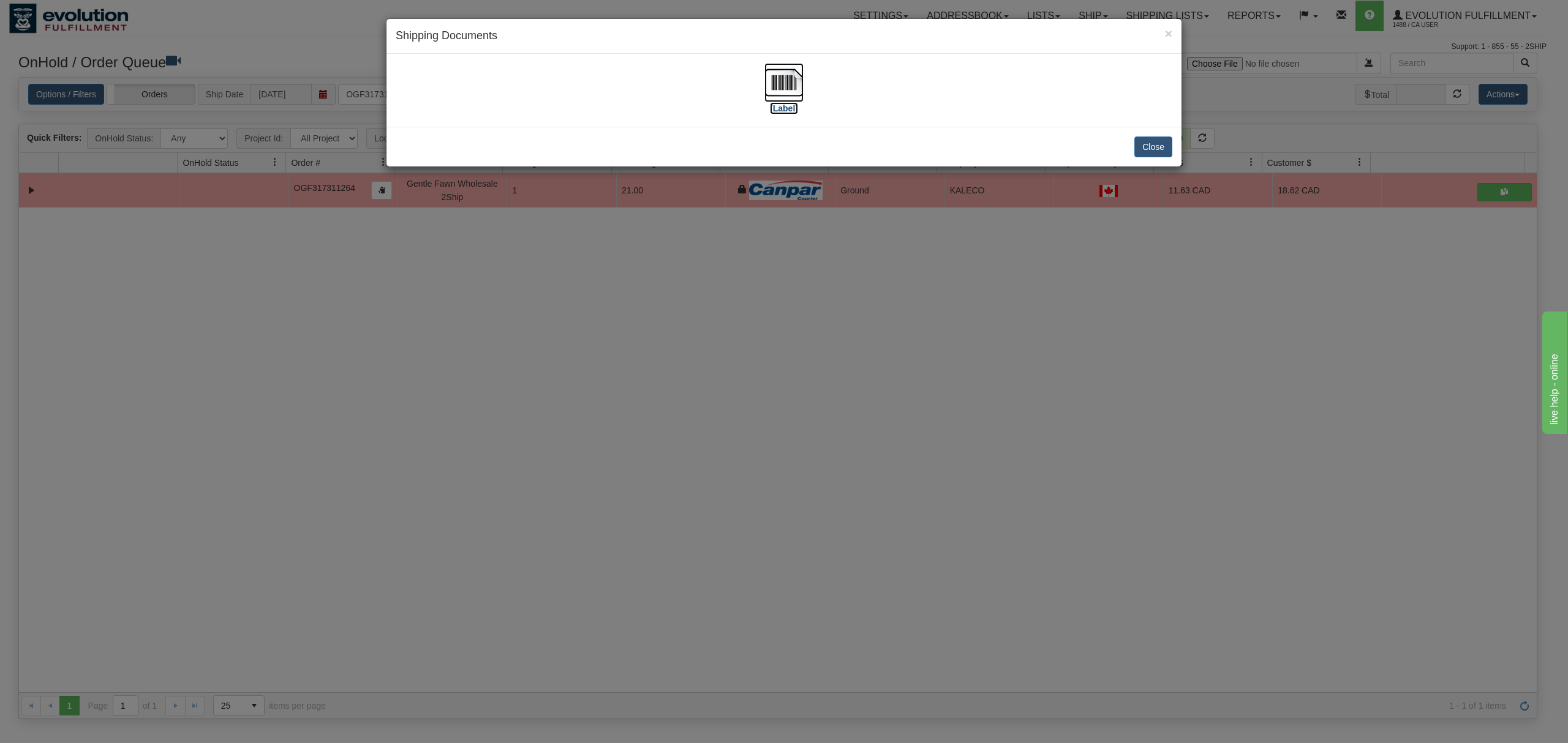
click at [781, 87] on img at bounding box center [783, 82] width 39 height 39
click at [1156, 152] on button "Close" at bounding box center [1152, 146] width 38 height 21
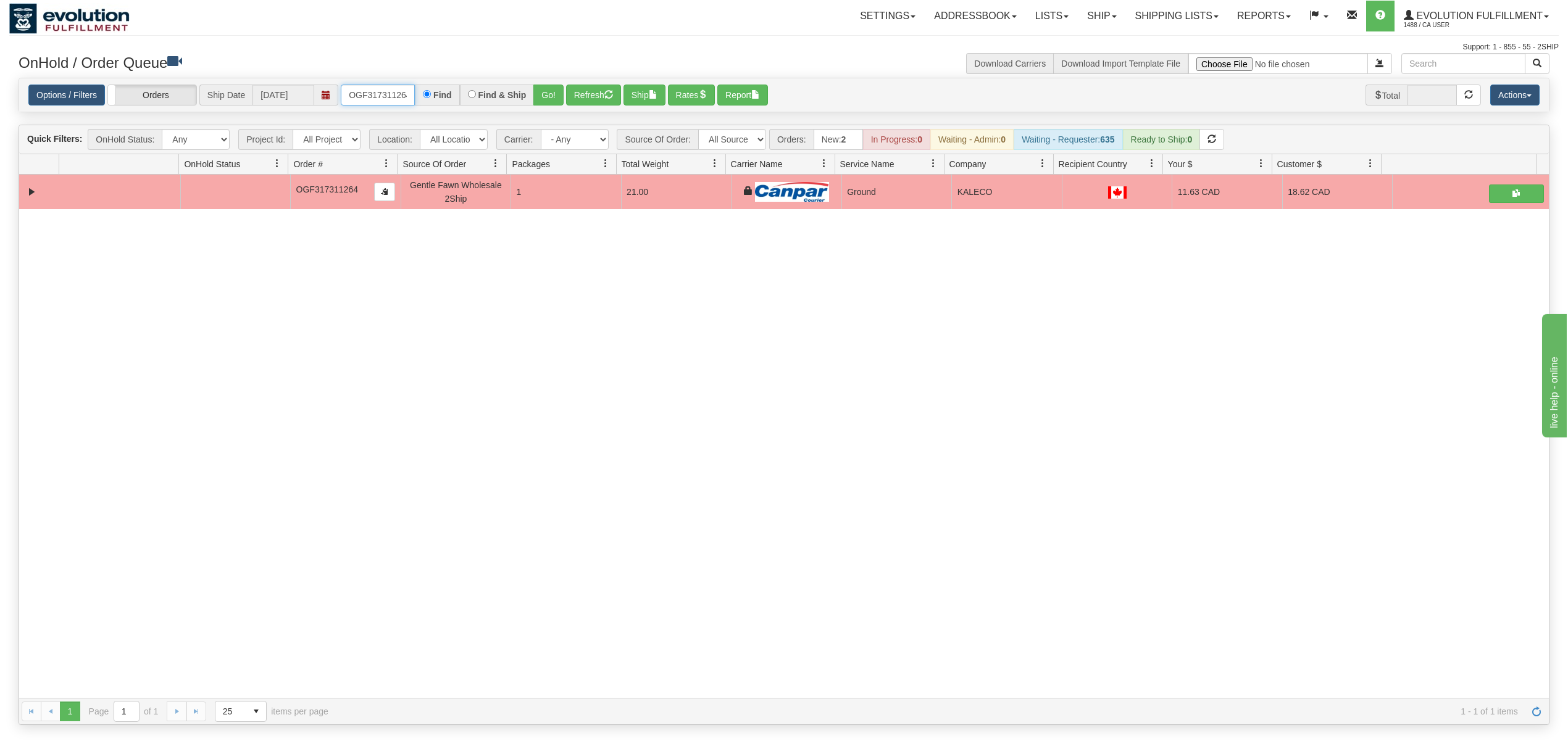
click at [397, 94] on input "OGF317311264" at bounding box center [378, 94] width 74 height 21
click at [547, 91] on button "Go!" at bounding box center [548, 94] width 30 height 21
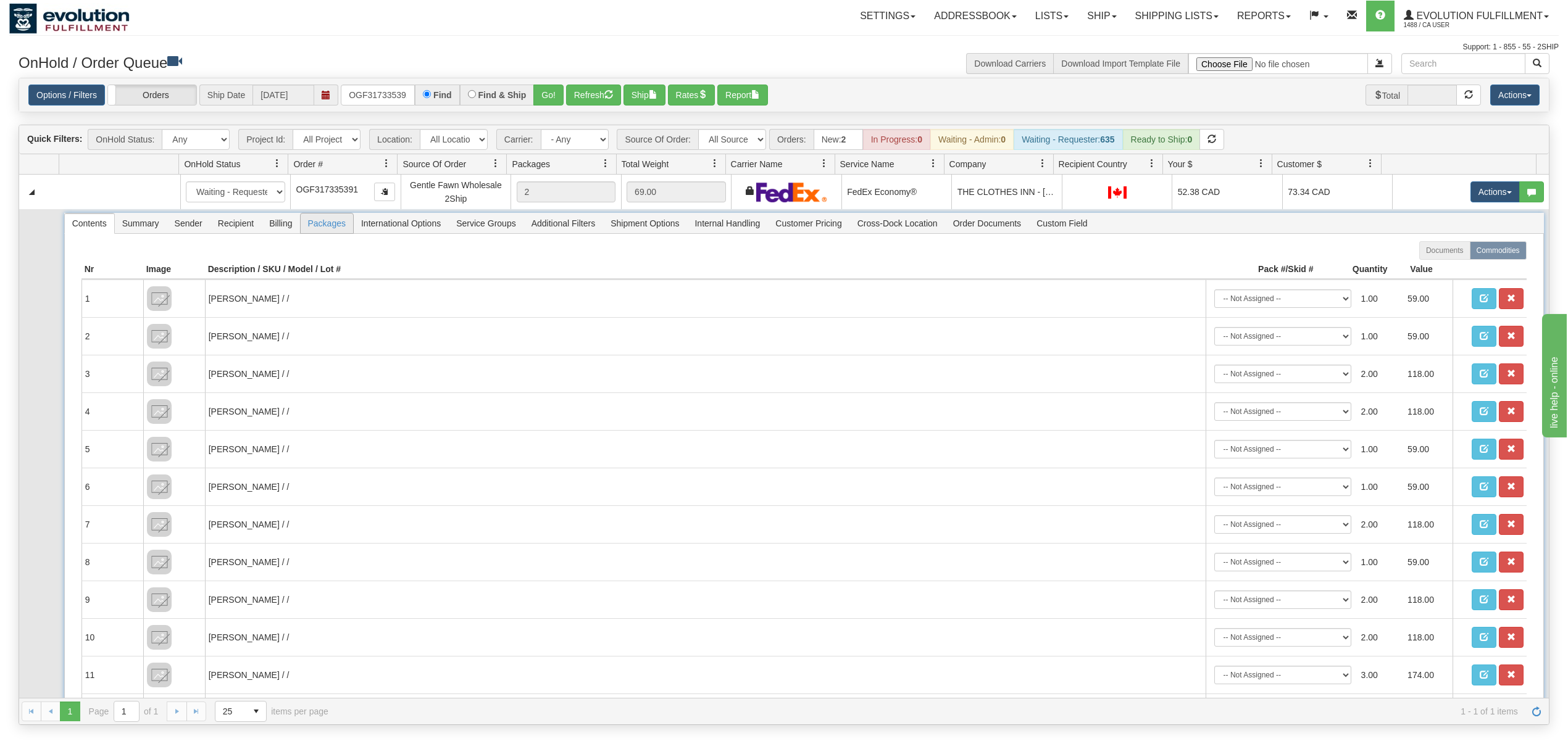
click at [316, 218] on span "Packages" at bounding box center [326, 223] width 52 height 19
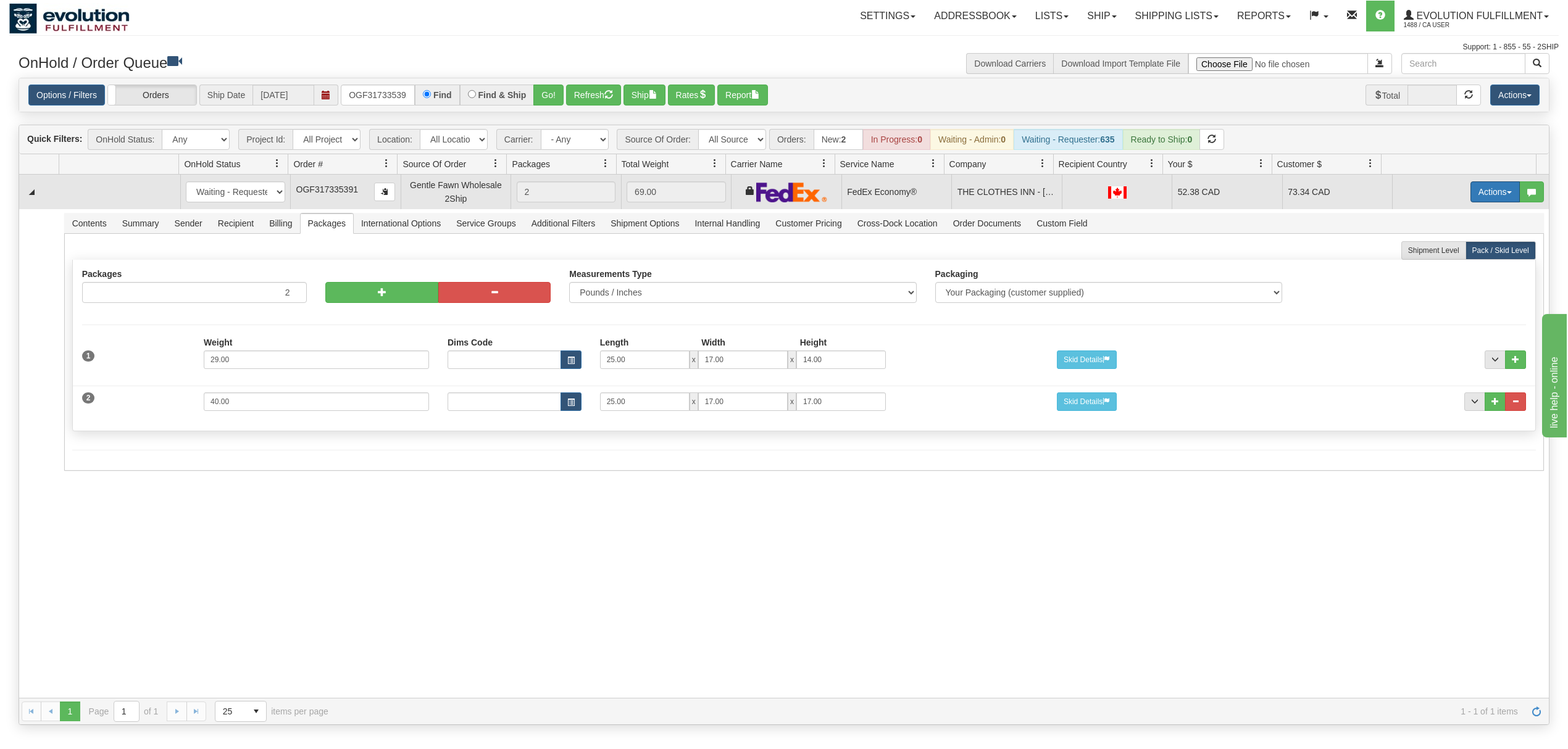
click at [1470, 194] on button "Actions" at bounding box center [1495, 191] width 50 height 21
click at [1442, 268] on link "Ship" at bounding box center [1469, 263] width 99 height 16
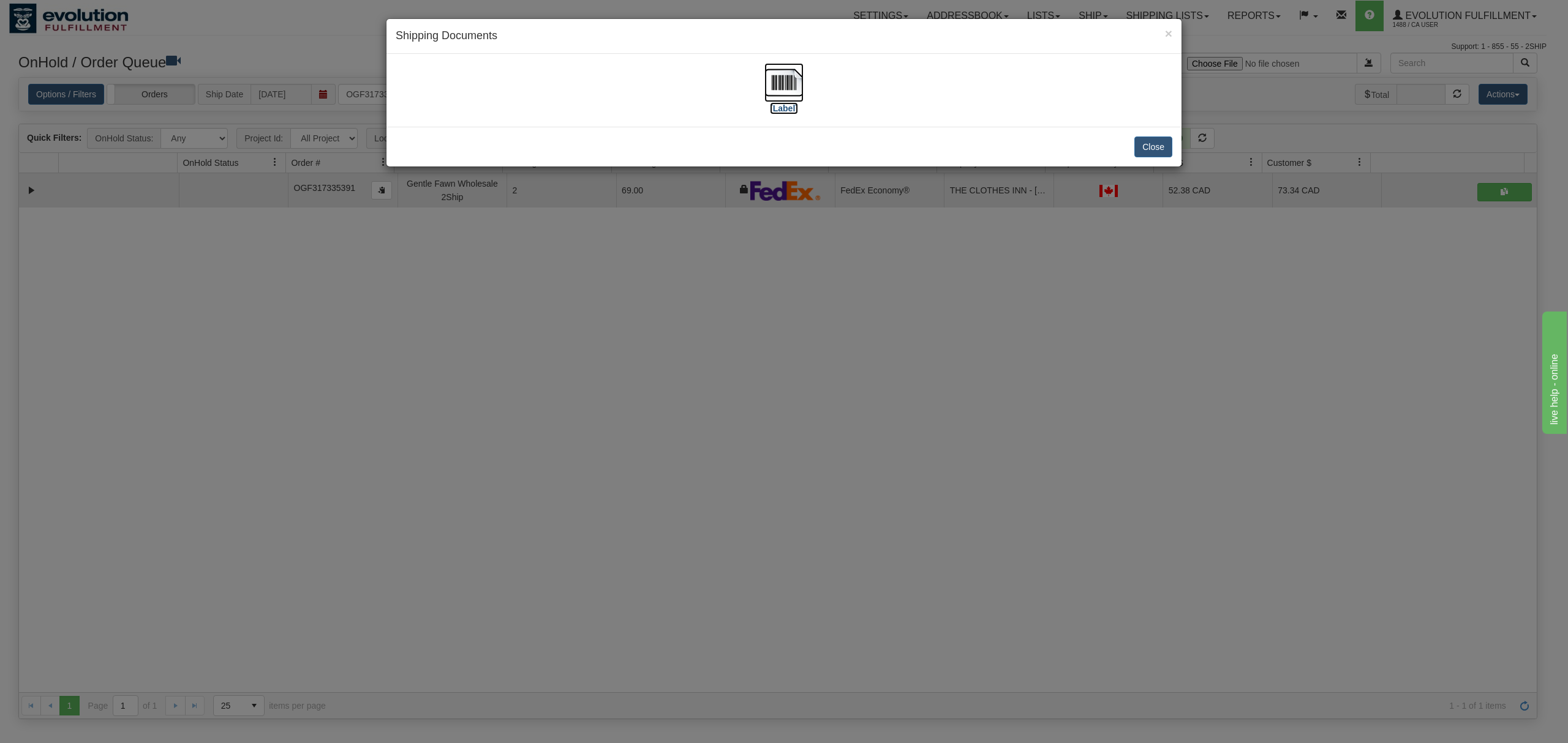
click at [780, 87] on img at bounding box center [783, 82] width 39 height 39
click at [1149, 156] on button "Close" at bounding box center [1152, 146] width 38 height 21
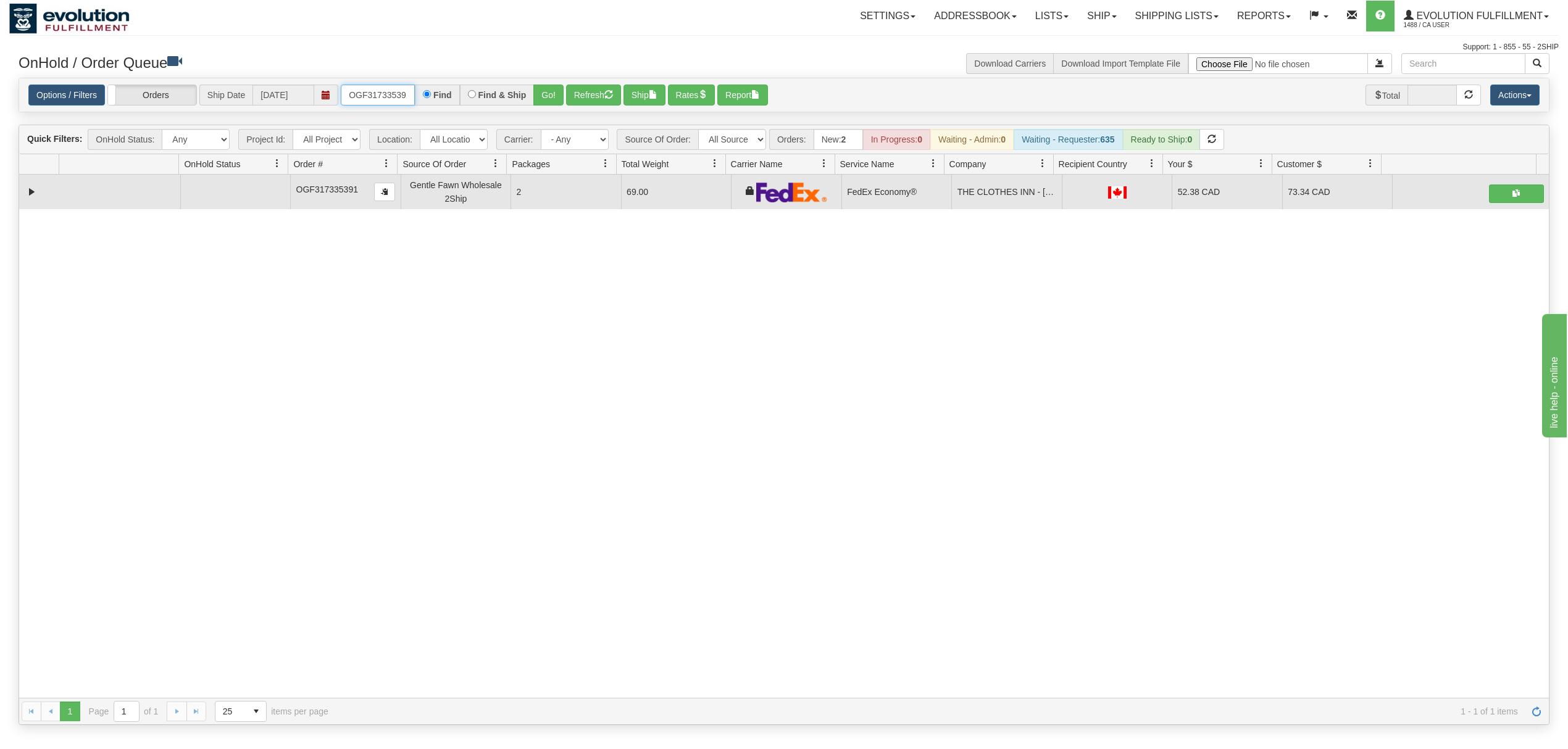
click at [359, 100] on input "OGF317335391" at bounding box center [378, 94] width 74 height 21
click at [362, 100] on input "OGF317335391" at bounding box center [378, 94] width 74 height 21
click at [363, 100] on input "OGF317335391" at bounding box center [378, 94] width 74 height 21
click at [365, 99] on input "OGF317335391" at bounding box center [378, 94] width 74 height 21
click at [551, 94] on button "Go!" at bounding box center [548, 94] width 30 height 21
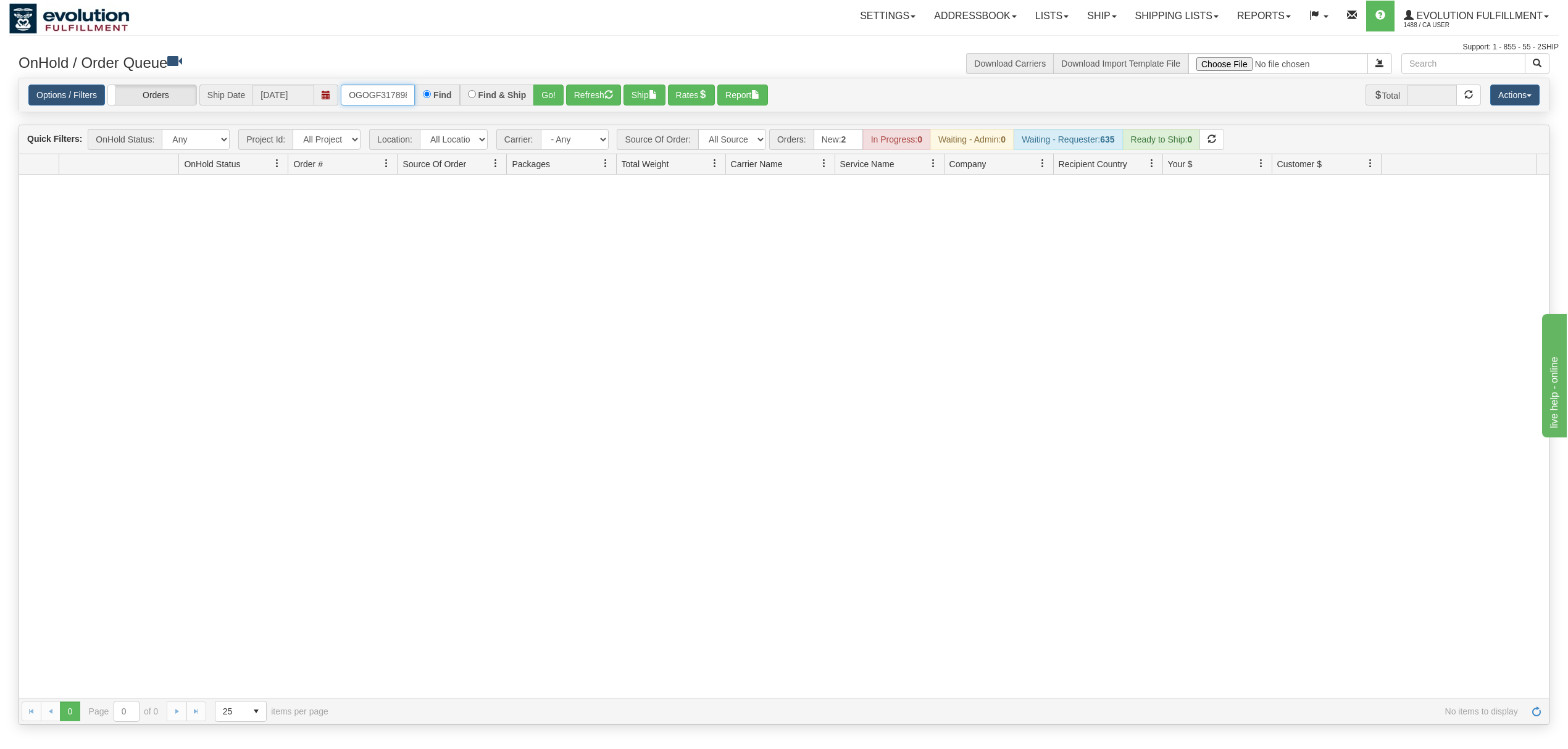
scroll to position [0, 67]
drag, startPoint x: 347, startPoint y: 98, endPoint x: 569, endPoint y: 146, distance: 227.1
click at [511, 95] on div "OGOGF317898387F317335391 Find Find & Ship Go!" at bounding box center [452, 94] width 223 height 21
type input "OGF317898387"
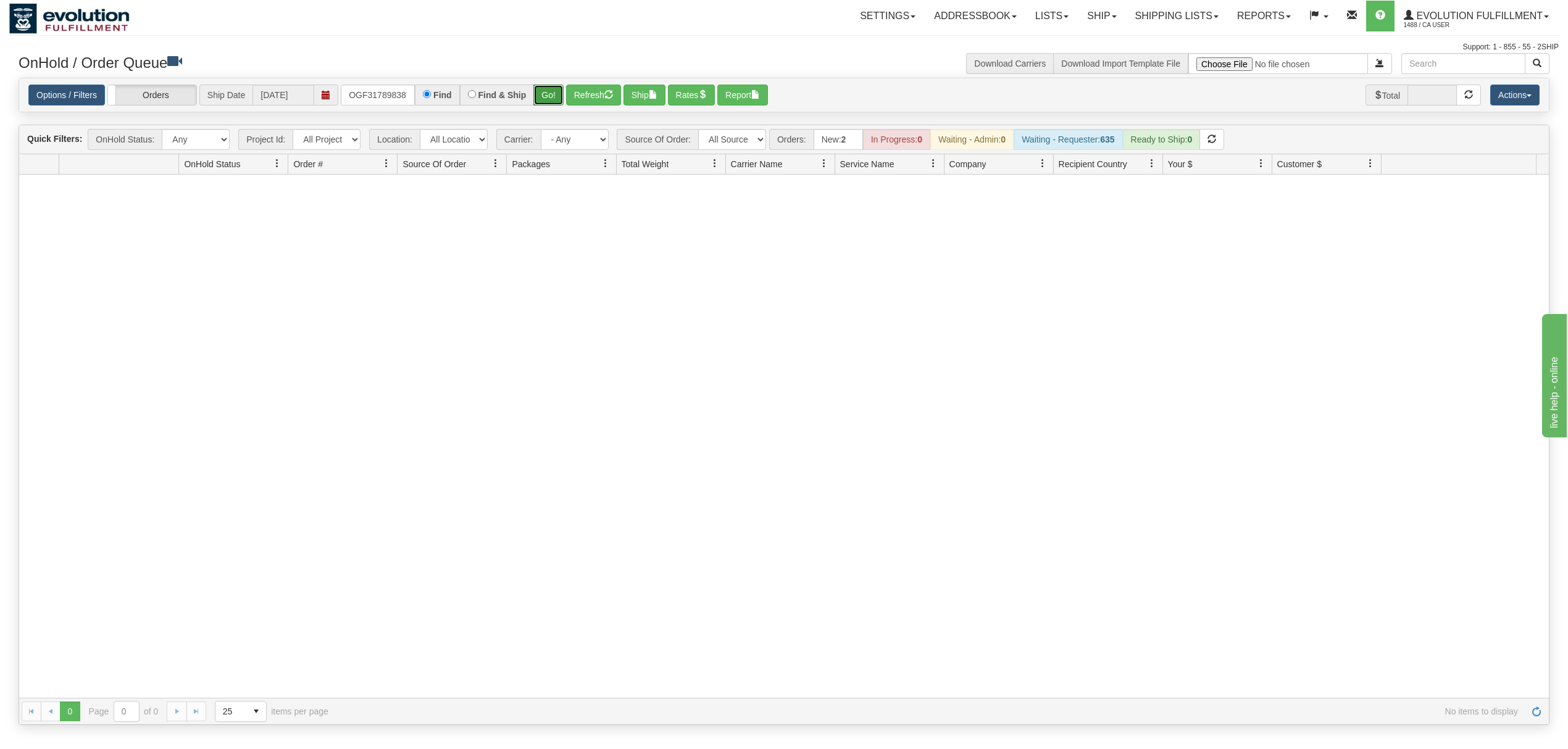
click at [562, 87] on button "Go!" at bounding box center [548, 94] width 30 height 21
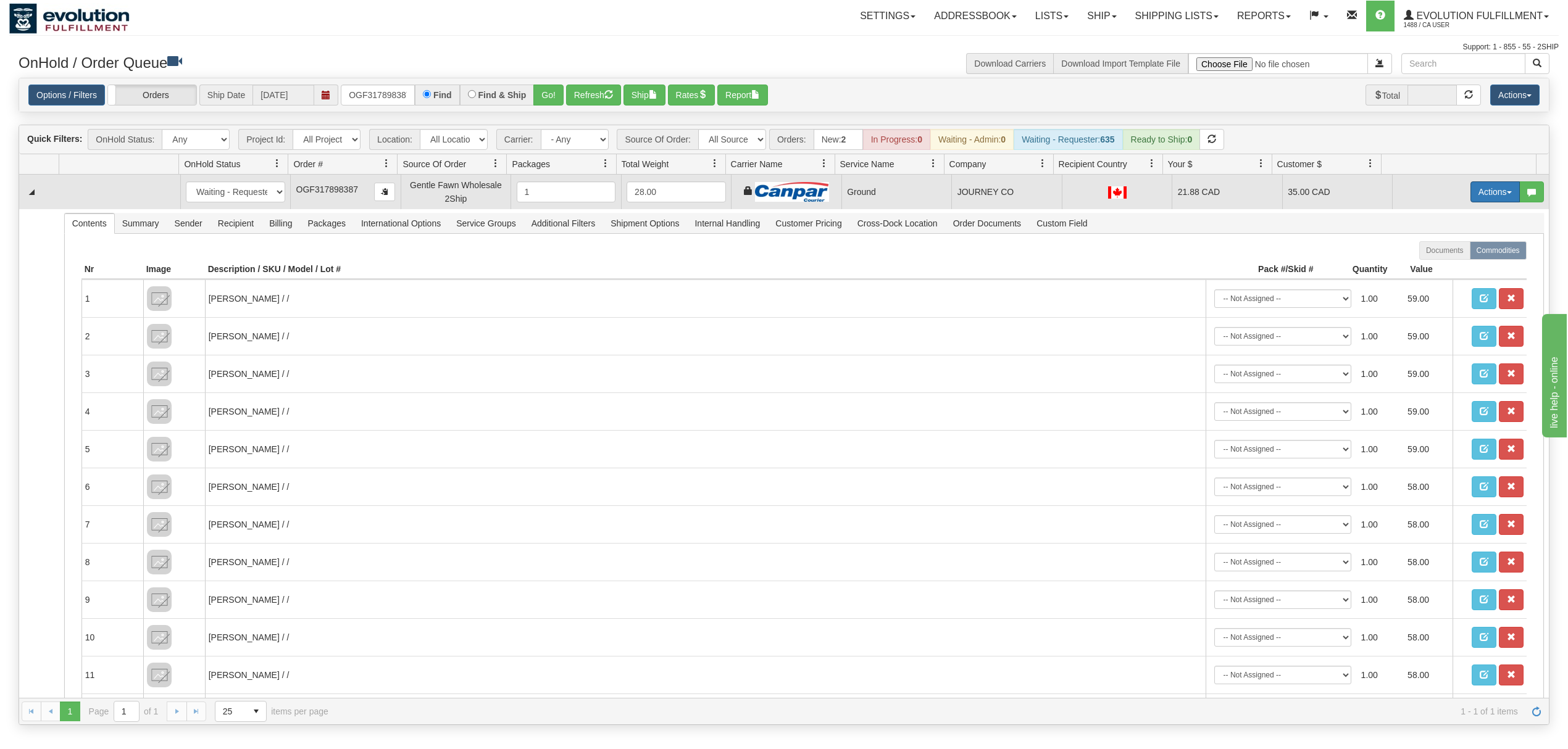
click at [1480, 186] on button "Actions" at bounding box center [1495, 191] width 50 height 21
click at [1433, 262] on span "Ship" at bounding box center [1446, 264] width 26 height 10
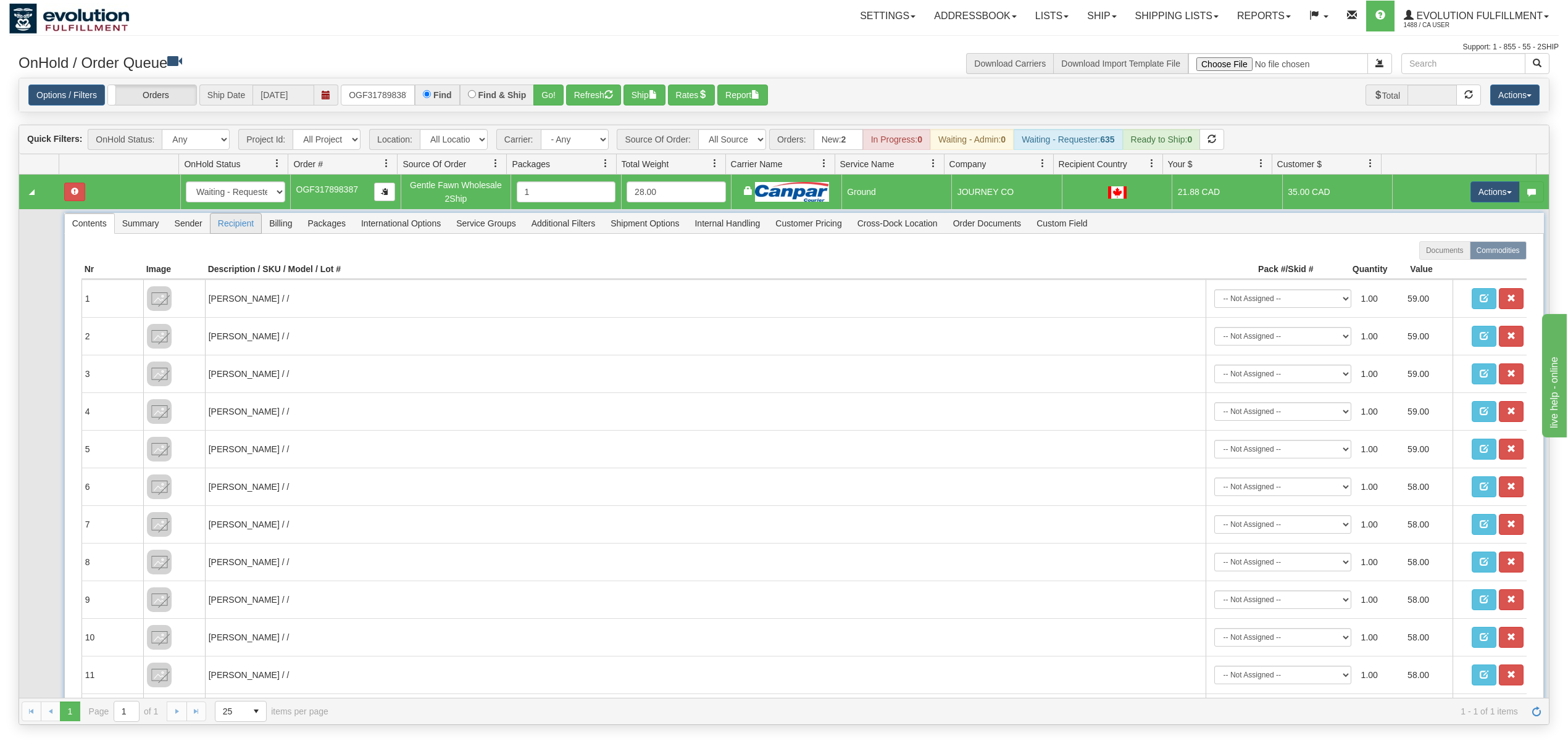
click at [245, 230] on span "Recipient" at bounding box center [236, 223] width 51 height 19
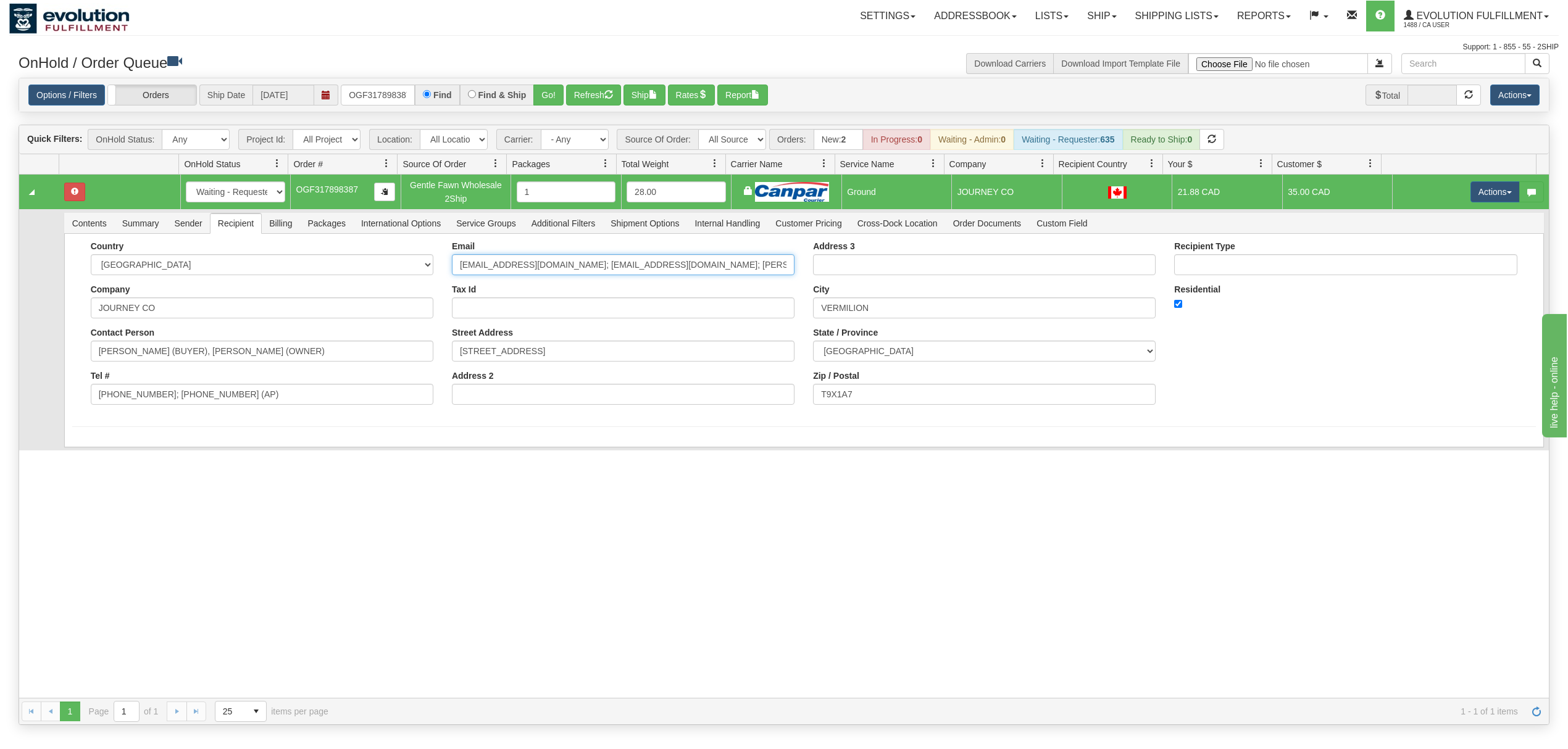
drag, startPoint x: 553, startPoint y: 267, endPoint x: 737, endPoint y: 275, distance: 184.2
click at [737, 275] on input "journeyco25@gmail.com; gregdewing@leckiecpa.com; carmen.throndson@gmail.com" at bounding box center [623, 265] width 342 height 21
drag, startPoint x: 662, startPoint y: 271, endPoint x: 552, endPoint y: 277, distance: 110.2
click at [552, 275] on input "journeyco25@gmail.com" at bounding box center [623, 265] width 342 height 21
type input "journeyco25@gmail.com"
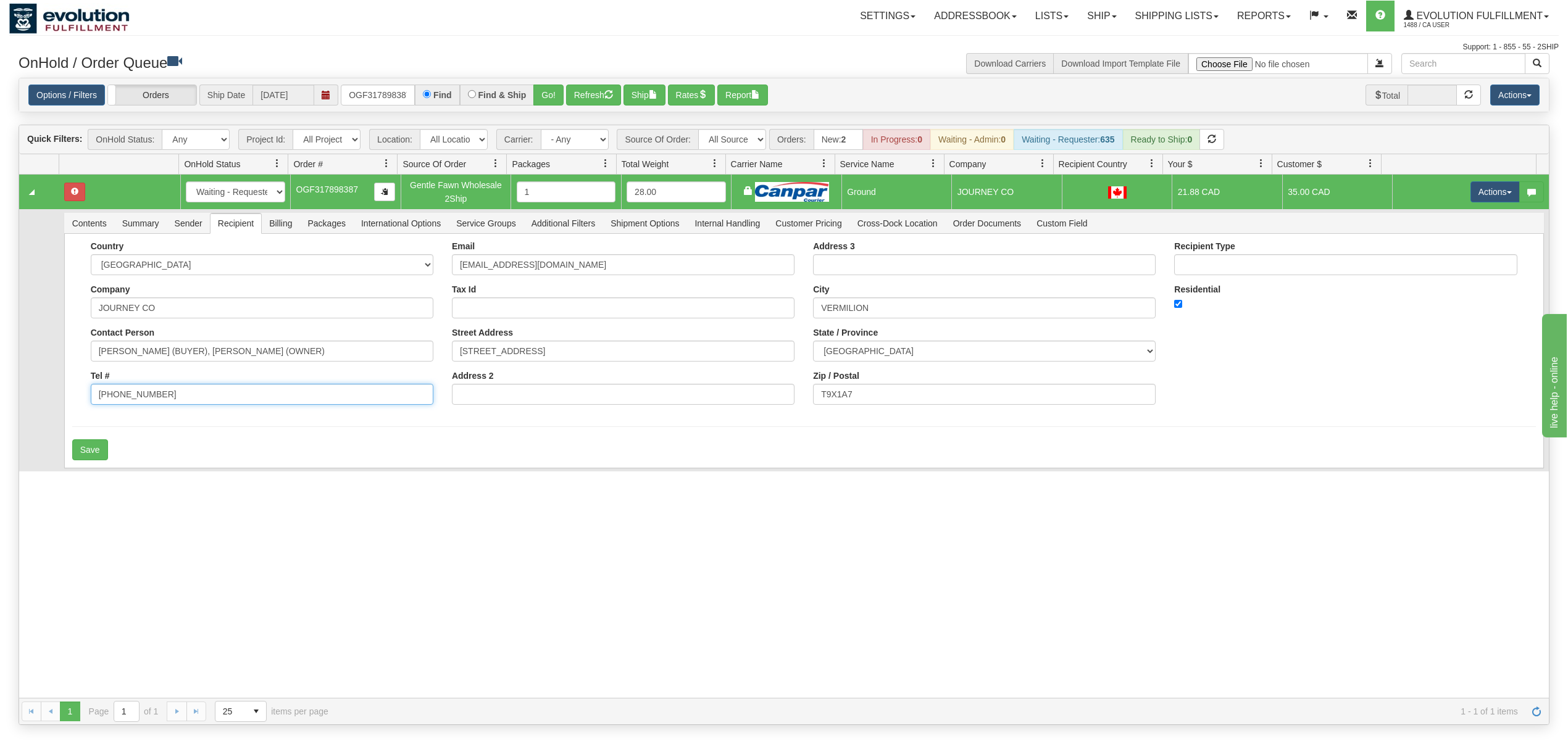
drag, startPoint x: 265, startPoint y: 403, endPoint x: 149, endPoint y: 408, distance: 116.1
click at [149, 408] on div "Country AFGHANISTAN ALAND ISLANDS ALBANIA ALGERIA AMERICAN SAMOA ANDORRA ANGOLA…" at bounding box center [262, 327] width 361 height 173
type input "780-214-1992"
drag, startPoint x: 384, startPoint y: 356, endPoint x: 193, endPoint y: 372, distance: 191.7
click at [193, 372] on div "Country AFGHANISTAN ALAND ISLANDS ALBANIA ALGERIA AMERICAN SAMOA ANDORRA ANGOLA…" at bounding box center [262, 327] width 361 height 173
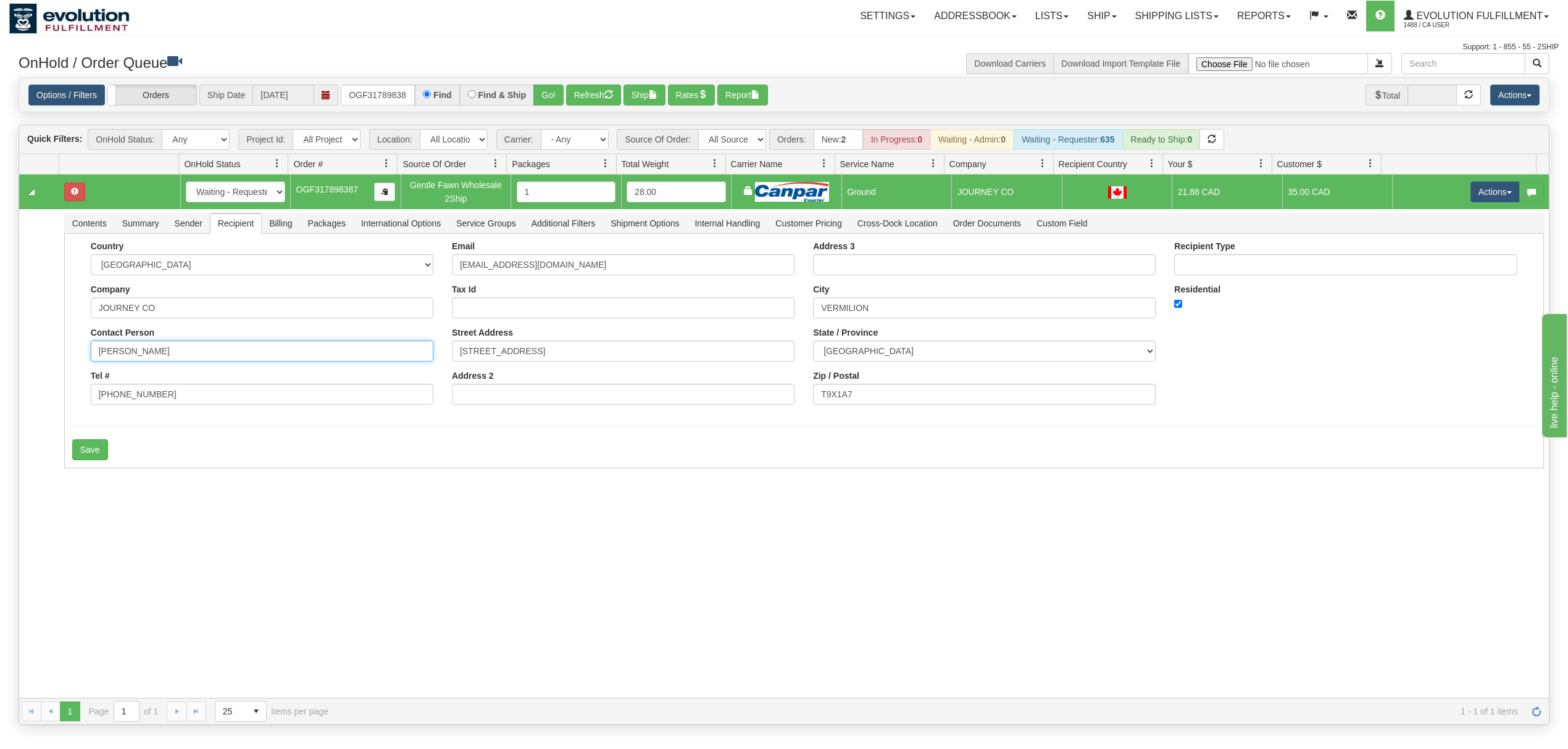
type input "CARMEN THRONDSON"
click at [34, 544] on div "31528839 EVOLUTION V3 90848303 90848304 New In Progress Waiting - Admin Waiting…" at bounding box center [784, 436] width 1530 height 524
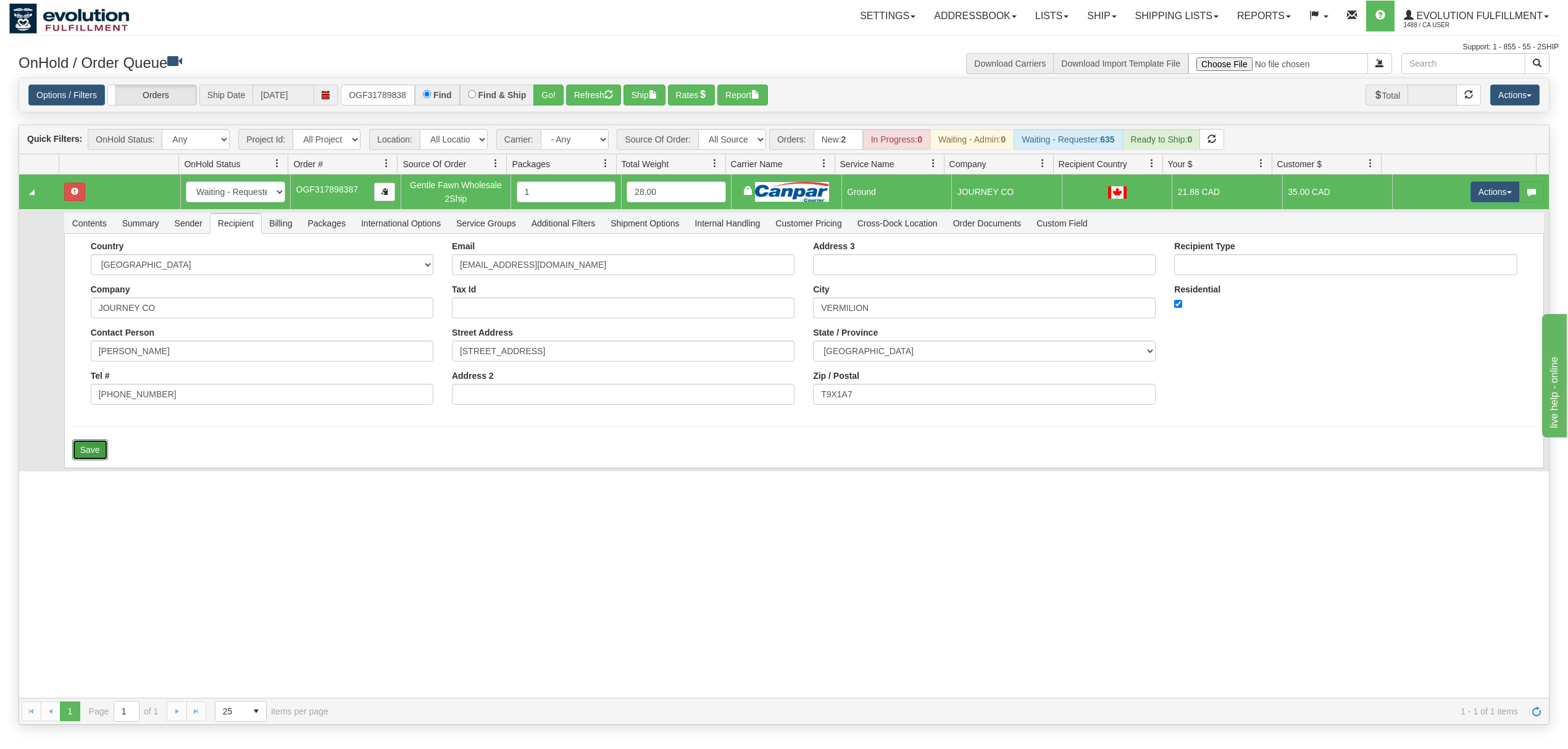
click at [77, 452] on button "Save" at bounding box center [90, 450] width 35 height 21
click at [1480, 207] on td "Actions Open Refresh Rates Rate All Services Ship Delete Edit Items" at bounding box center [1470, 191] width 157 height 35
click at [1482, 201] on button "Actions" at bounding box center [1495, 191] width 50 height 21
click at [1433, 268] on span "Ship" at bounding box center [1446, 264] width 26 height 10
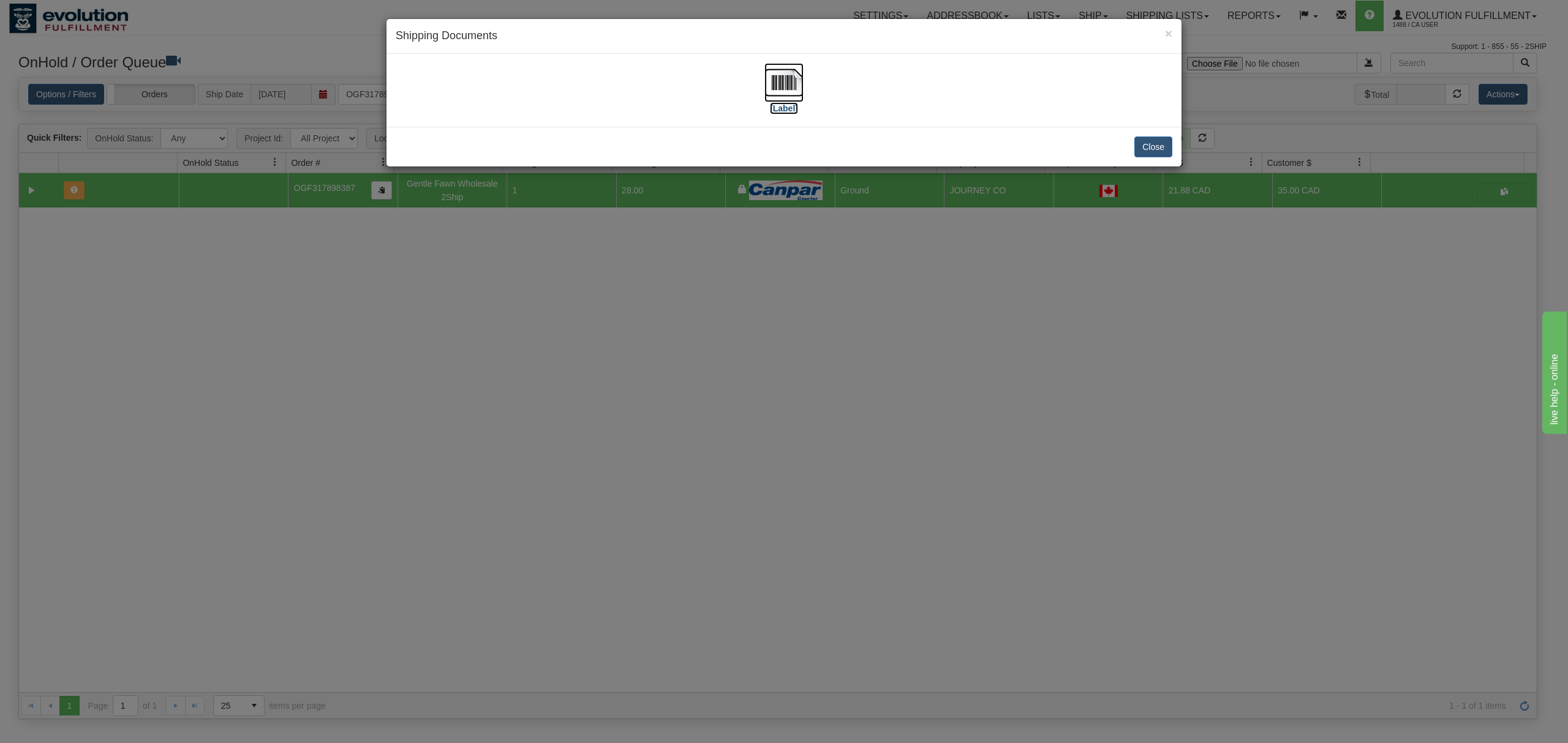
click at [787, 90] on img at bounding box center [783, 82] width 39 height 39
click at [1138, 147] on button "Close" at bounding box center [1152, 146] width 38 height 21
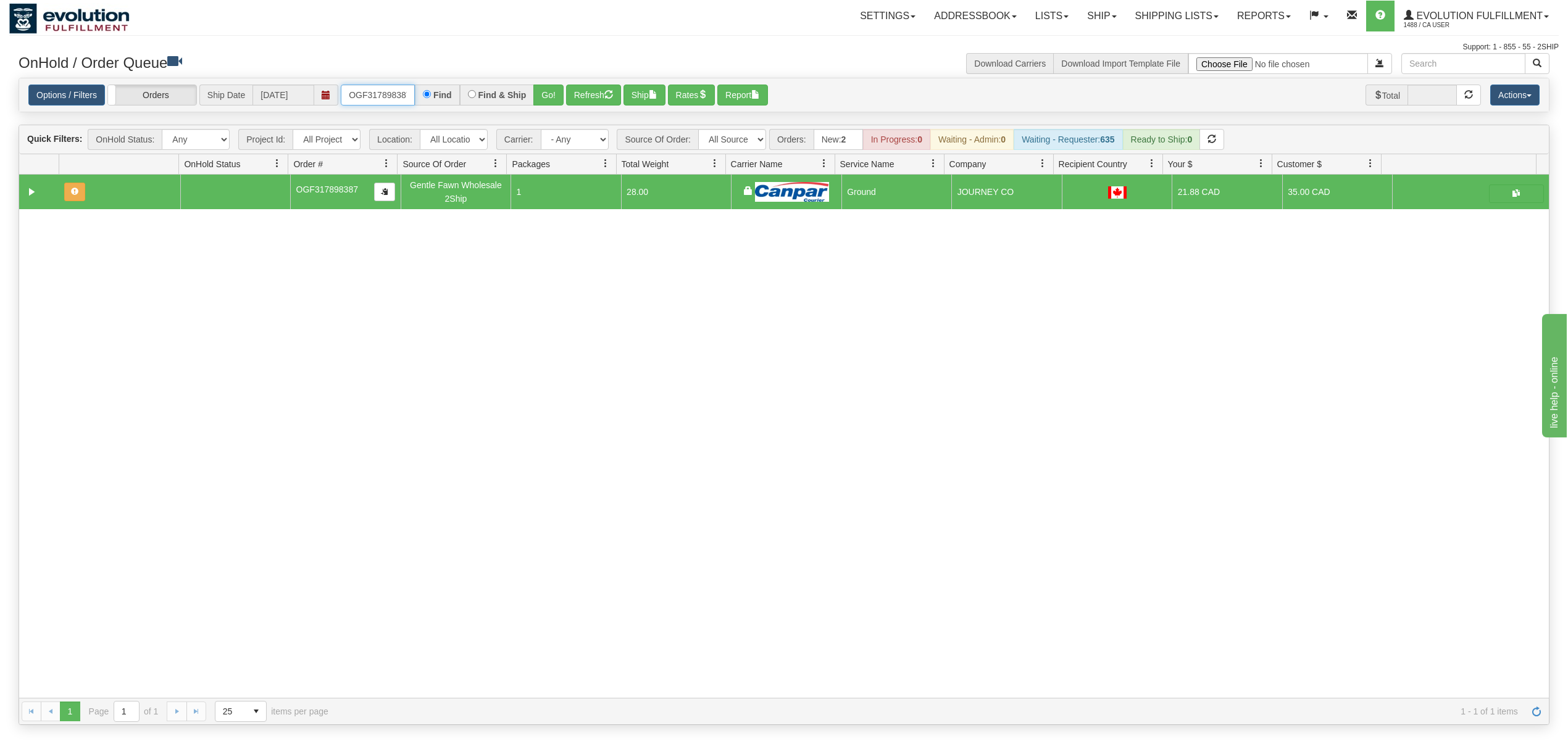
click at [384, 86] on input "OGF317898387" at bounding box center [378, 94] width 74 height 21
type input "OGF317174935"
click at [539, 90] on button "Go!" at bounding box center [548, 94] width 30 height 21
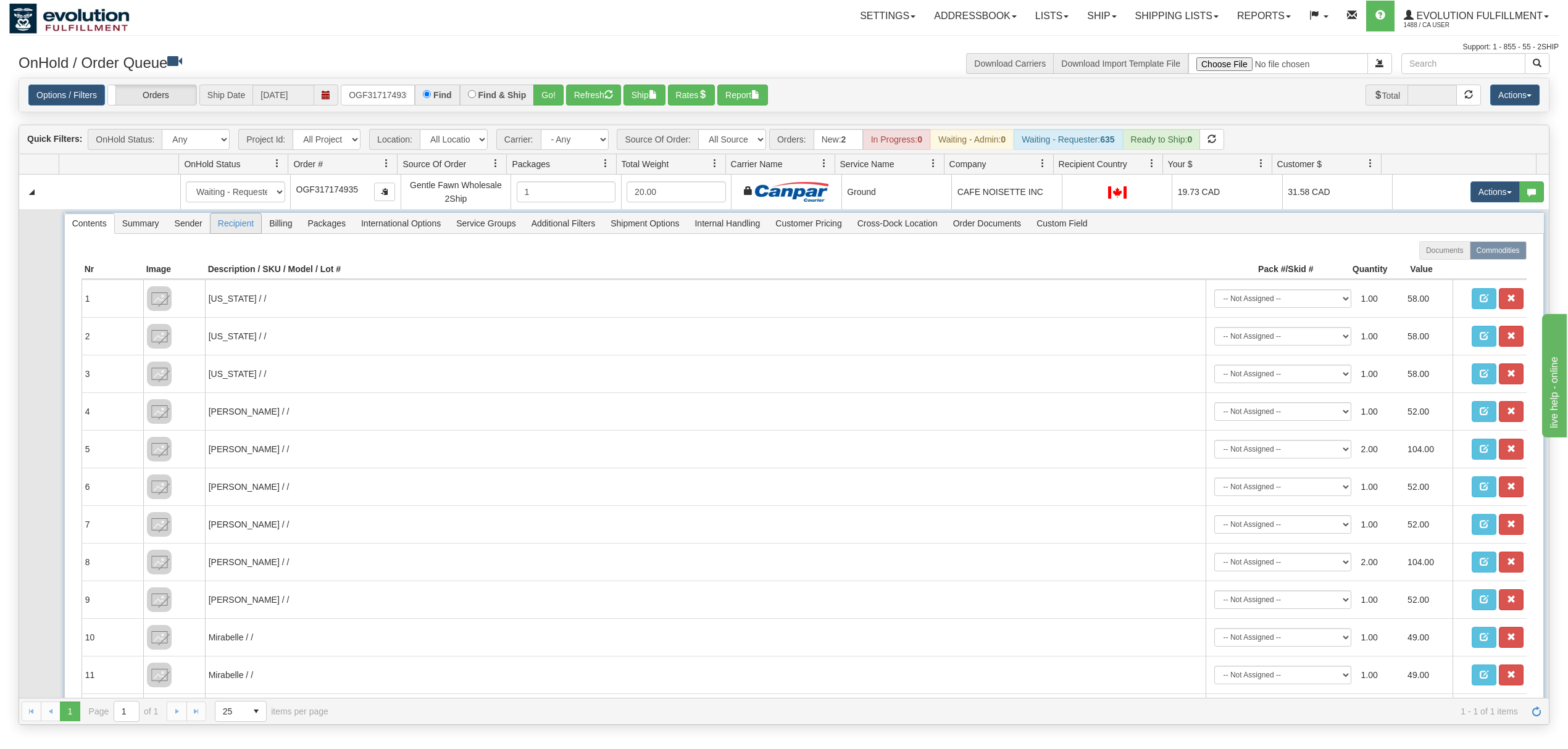
click at [236, 228] on span "Recipient" at bounding box center [236, 223] width 51 height 19
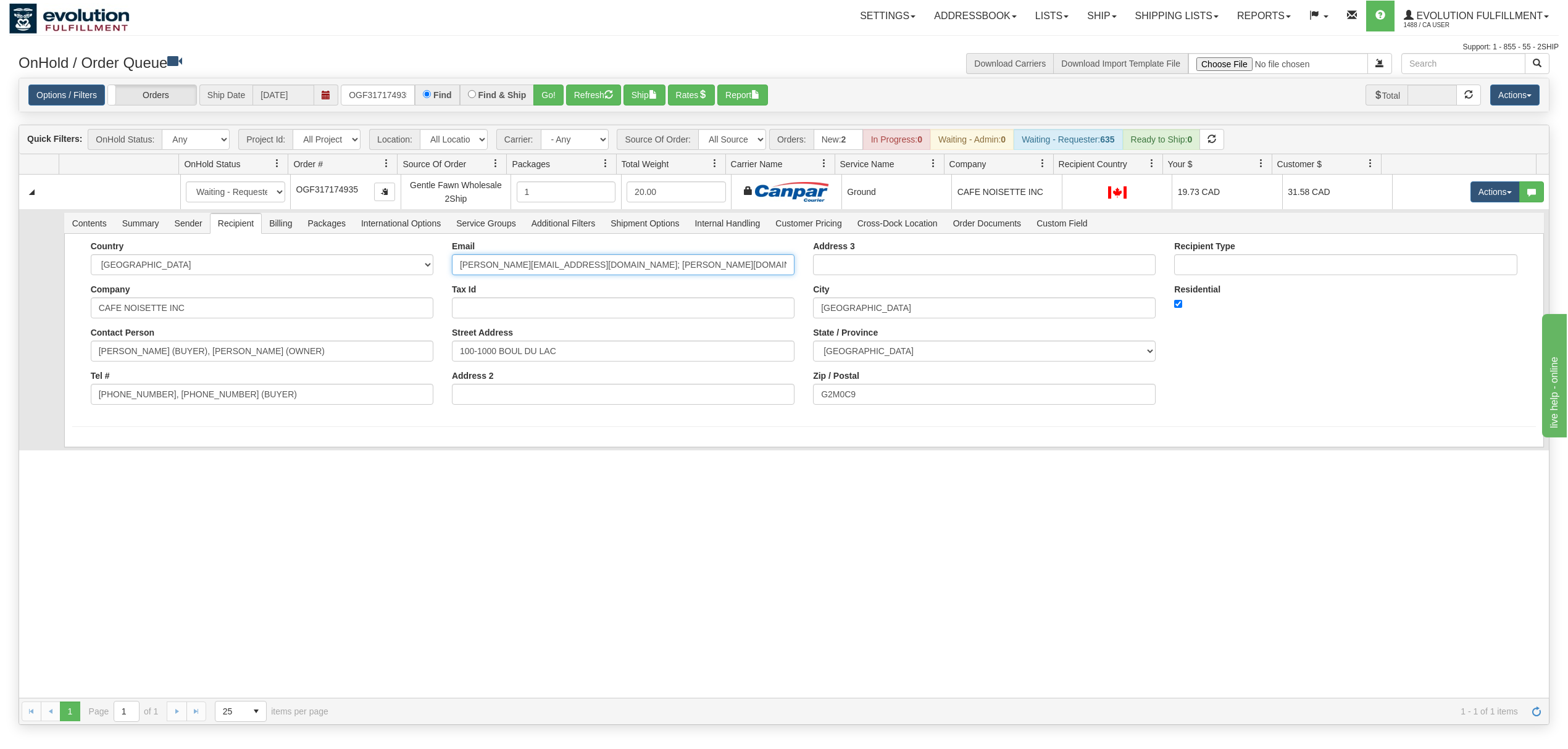
scroll to position [0, 73]
drag, startPoint x: 586, startPoint y: 267, endPoint x: 855, endPoint y: 268, distance: 269.0
click at [855, 268] on div "Country AFGHANISTAN ALAND ISLANDS ALBANIA ALGERIA AMERICAN SAMOA ANDORRA ANGOLA…" at bounding box center [804, 327] width 1463 height 173
type input "stephanie.morneau05@gmail.com"
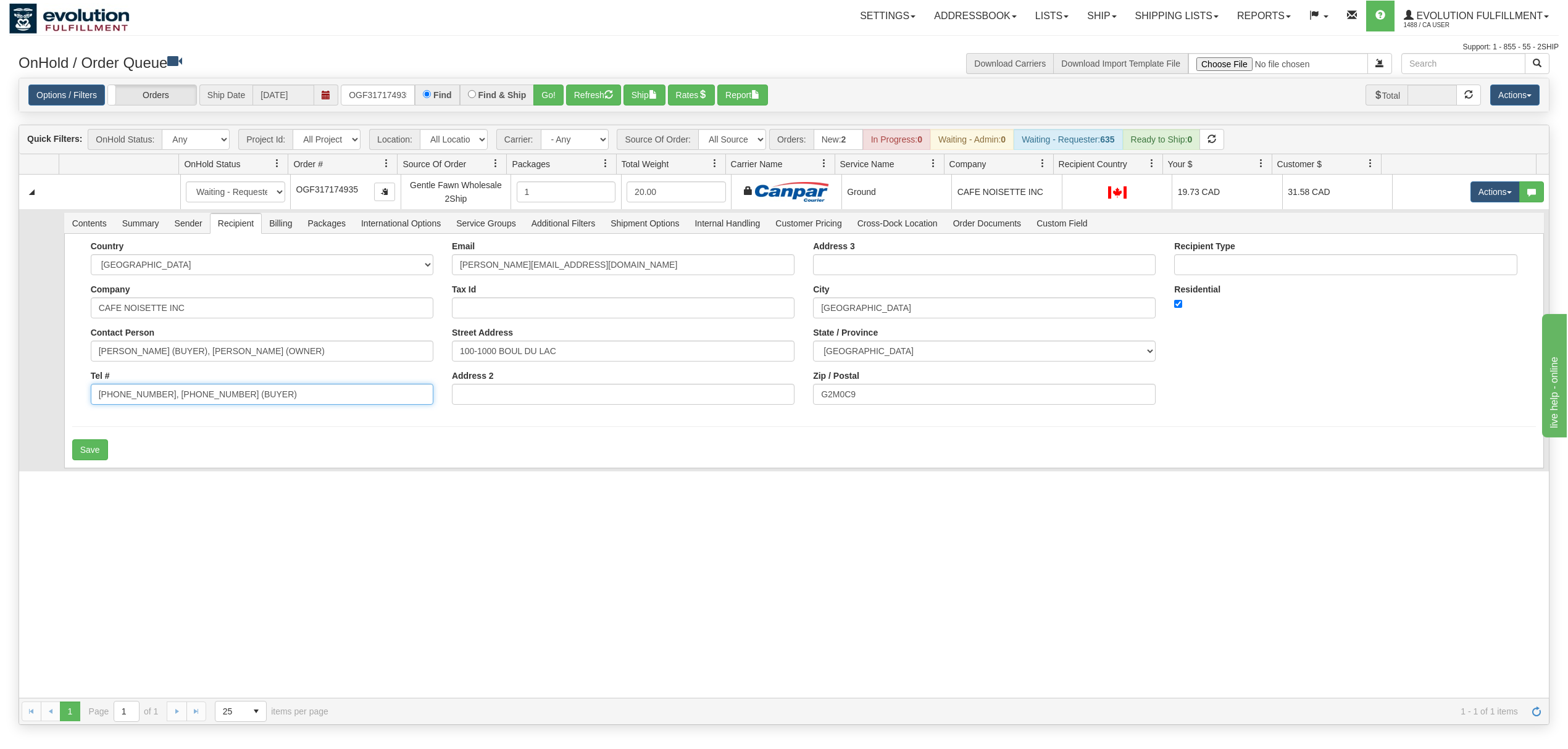
drag, startPoint x: 304, startPoint y: 396, endPoint x: 154, endPoint y: 411, distance: 150.7
click at [154, 411] on div "Country AFGHANISTAN ALAND ISLANDS ALBANIA ALGERIA AMERICAN SAMOA ANDORRA ANGOLA…" at bounding box center [262, 327] width 361 height 173
type input "418-841-1777"
drag, startPoint x: 332, startPoint y: 349, endPoint x: 156, endPoint y: 368, distance: 177.0
click at [156, 368] on div "Country AFGHANISTAN ALAND ISLANDS ALBANIA ALGERIA AMERICAN SAMOA ANDORRA ANGOLA…" at bounding box center [262, 327] width 361 height 173
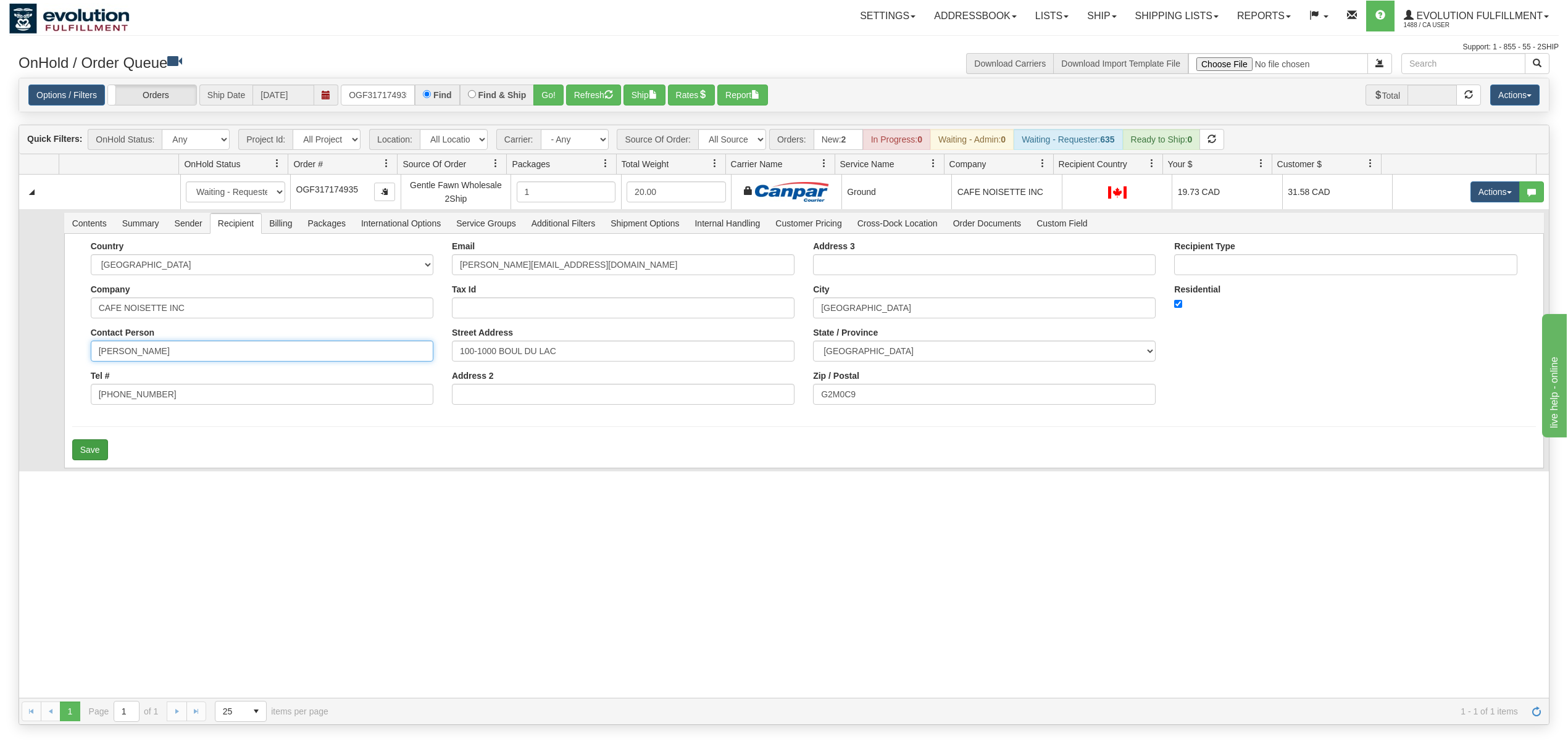
type input "STEPHANIE M"
click at [86, 460] on button "Save" at bounding box center [90, 450] width 35 height 21
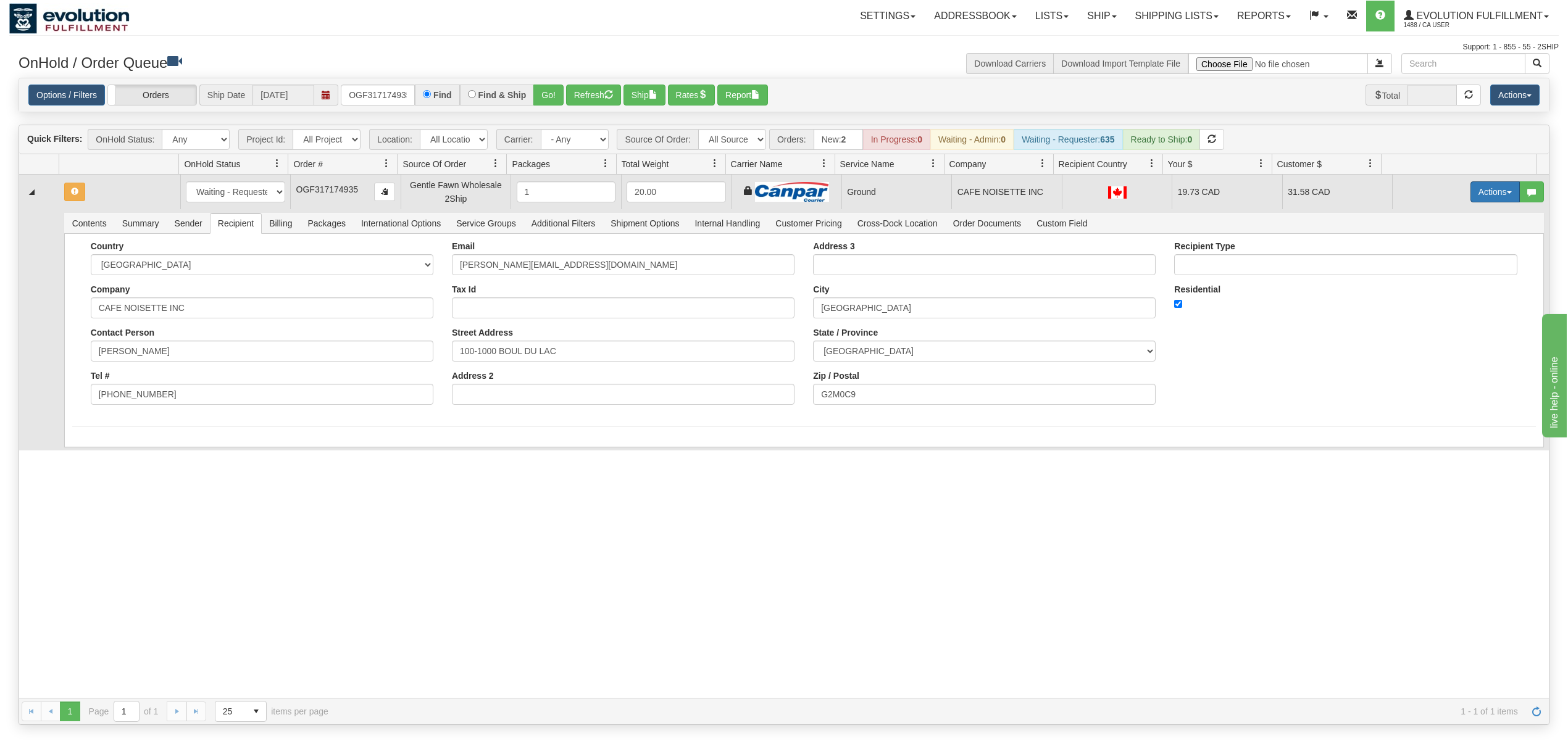
drag, startPoint x: 1447, startPoint y: 193, endPoint x: 1469, endPoint y: 194, distance: 22.0
click at [1450, 193] on td "Actions Open Refresh Rates Rate All Services Ship Delete Edit Items" at bounding box center [1470, 191] width 157 height 35
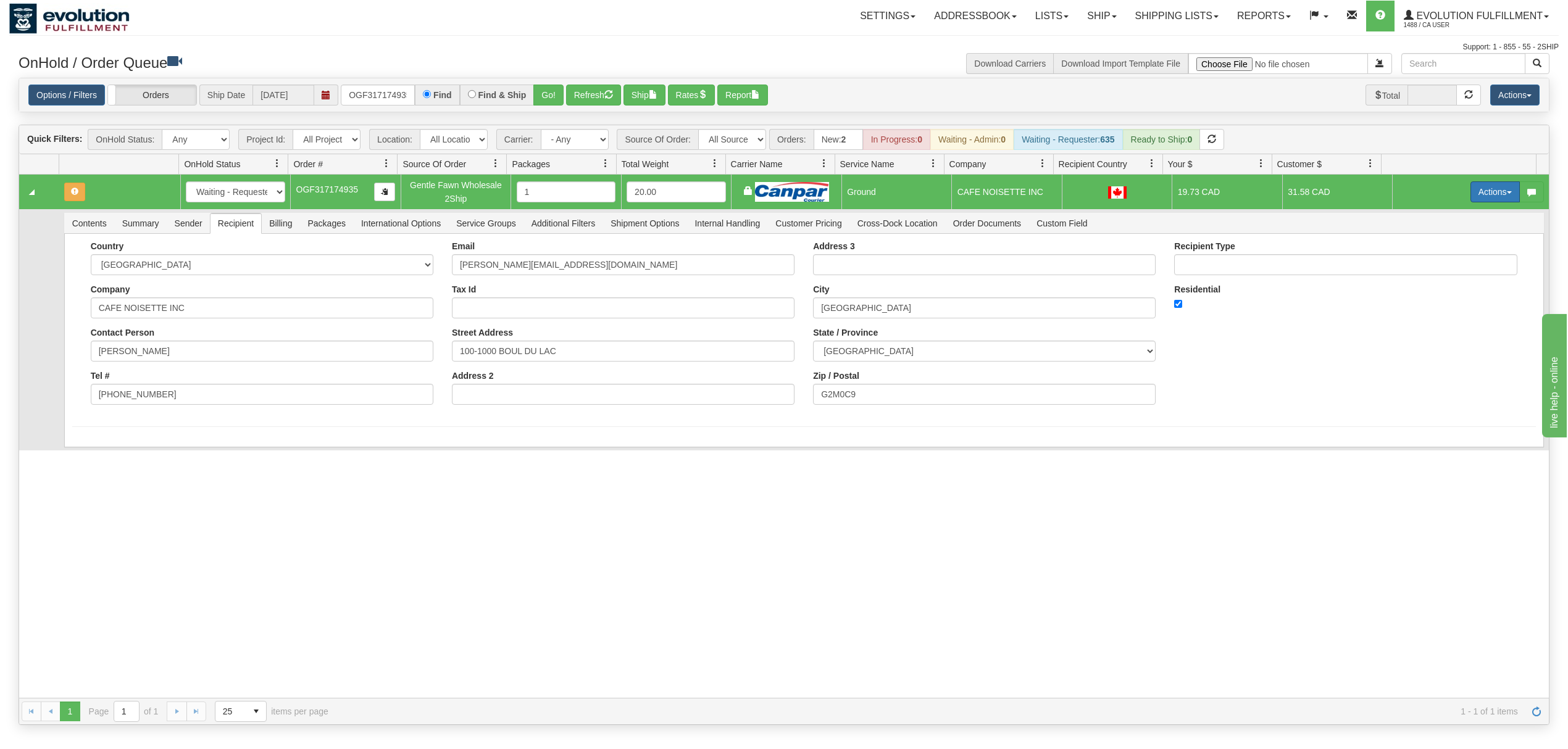
click at [1470, 194] on button "Actions" at bounding box center [1495, 191] width 50 height 21
click at [1433, 266] on span "Ship" at bounding box center [1446, 264] width 26 height 10
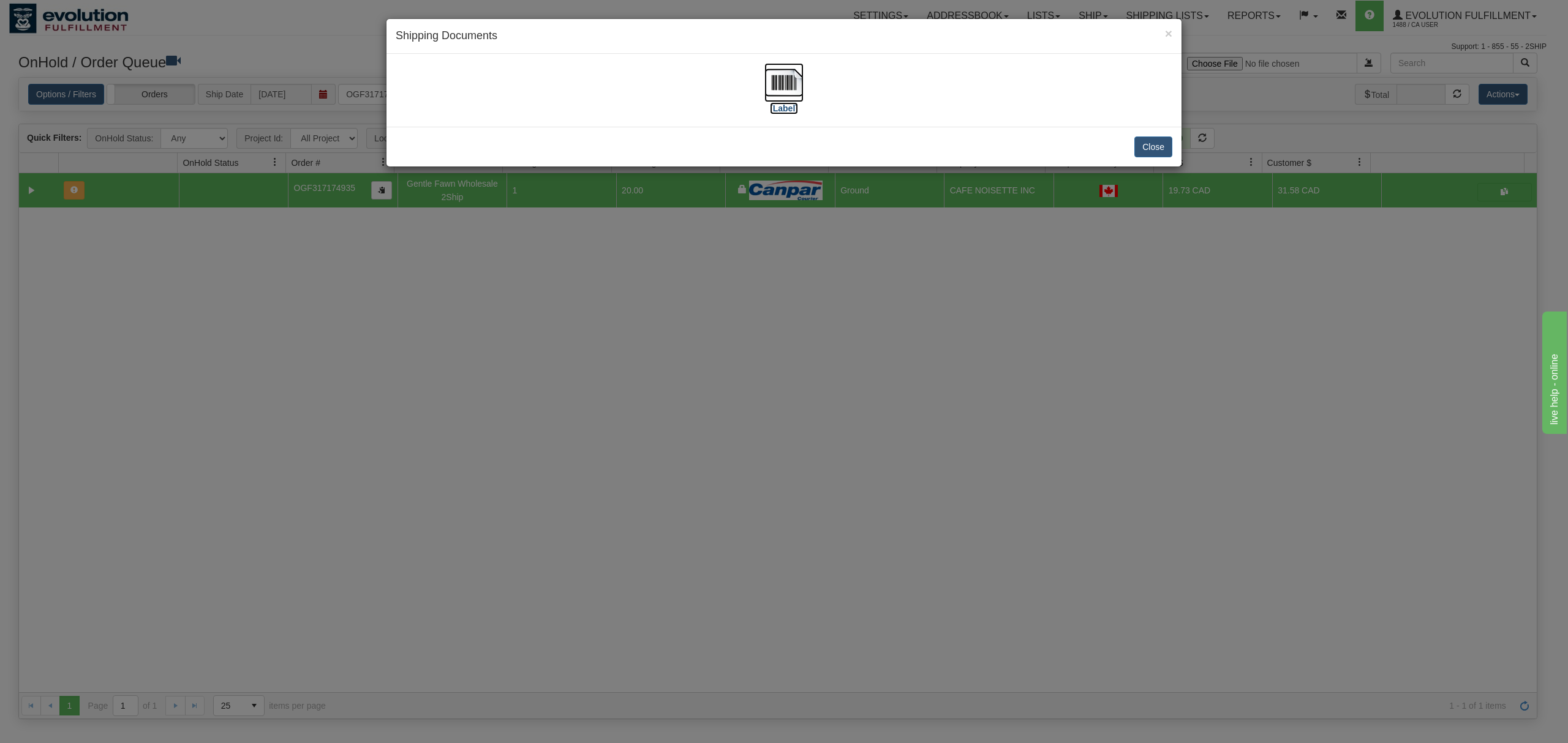
click at [776, 74] on img at bounding box center [783, 82] width 39 height 39
click at [1157, 145] on button "Close" at bounding box center [1152, 146] width 38 height 21
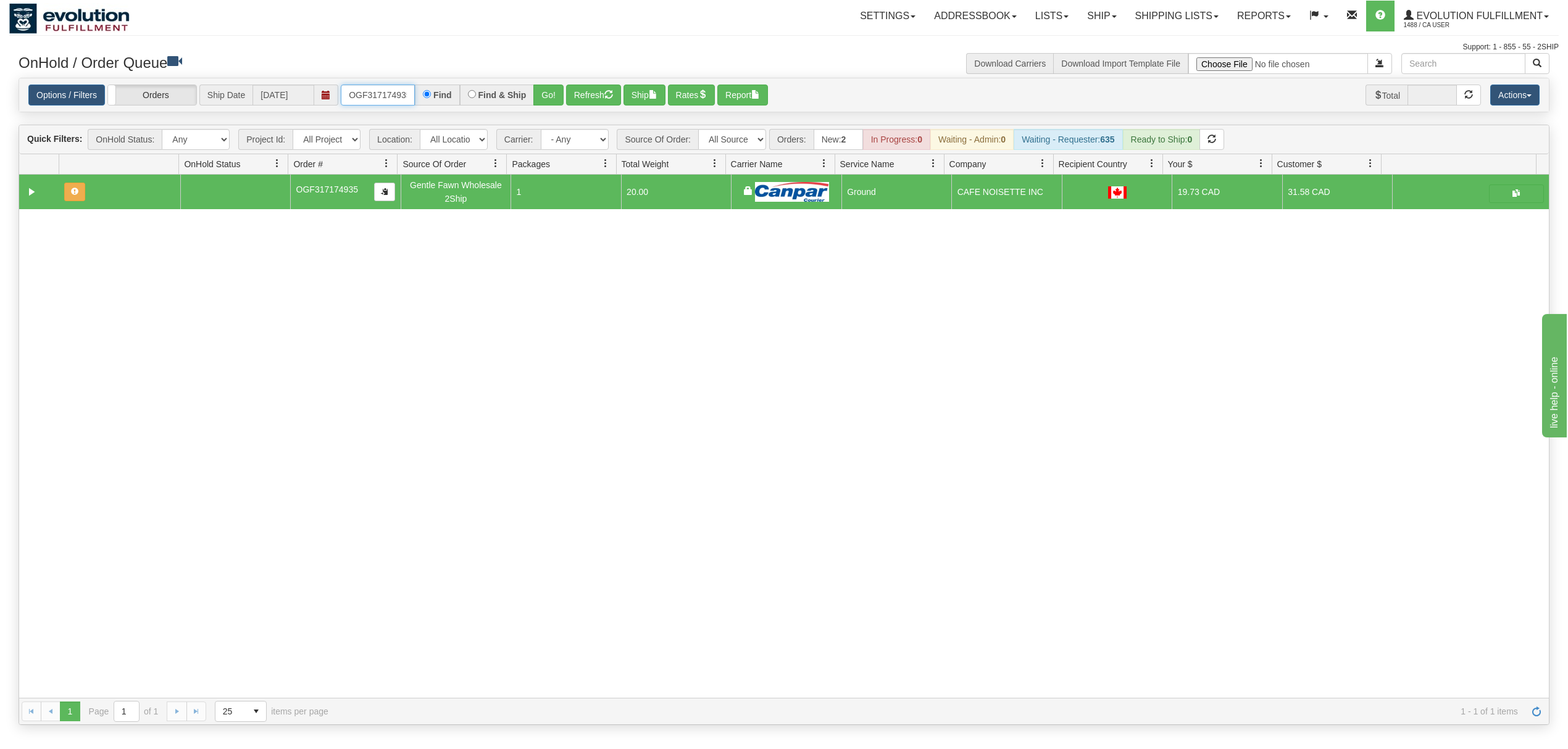
click at [406, 94] on input "OGF317174935" at bounding box center [378, 94] width 74 height 21
click at [552, 88] on button "Go!" at bounding box center [548, 94] width 30 height 21
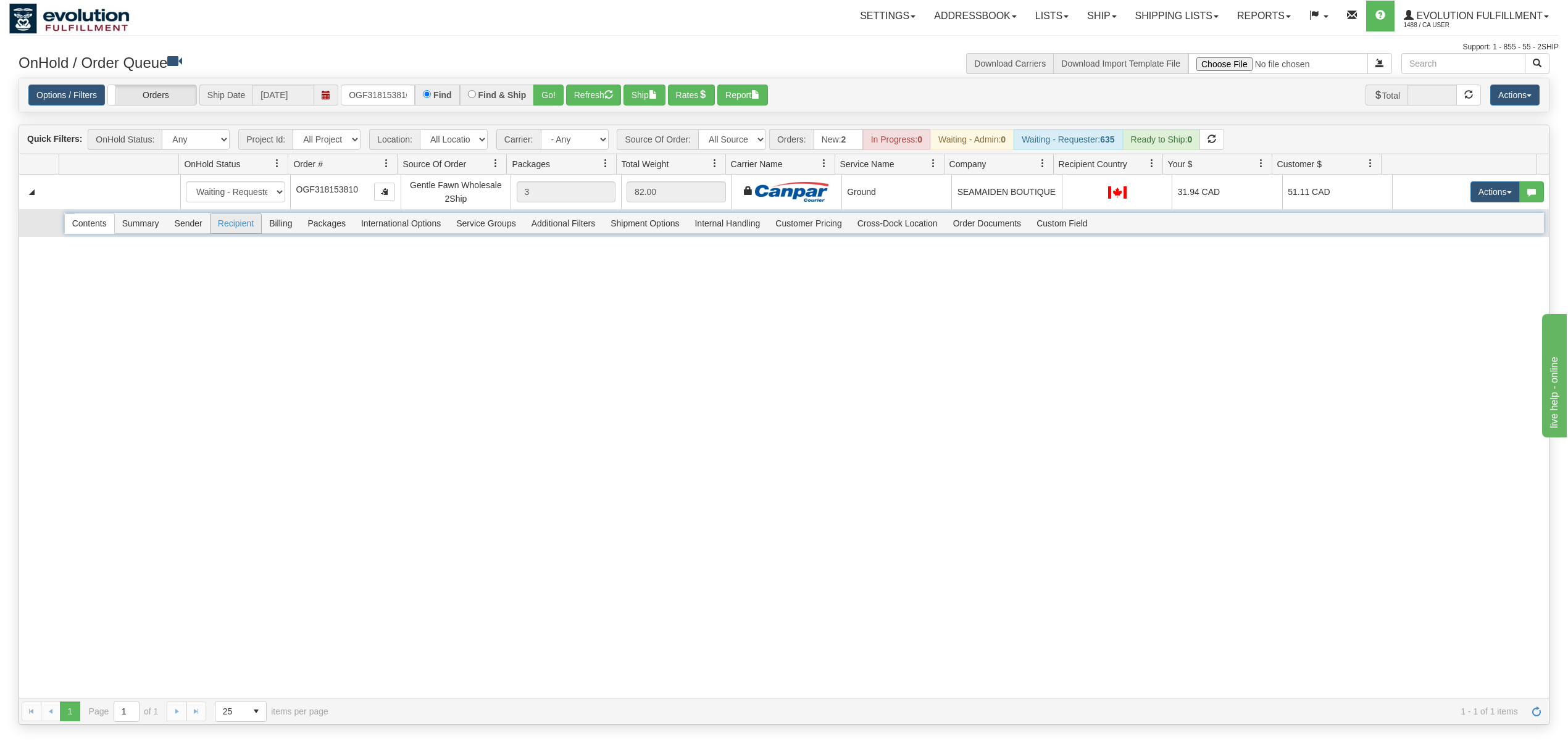
click at [258, 226] on span "Recipient" at bounding box center [236, 223] width 51 height 19
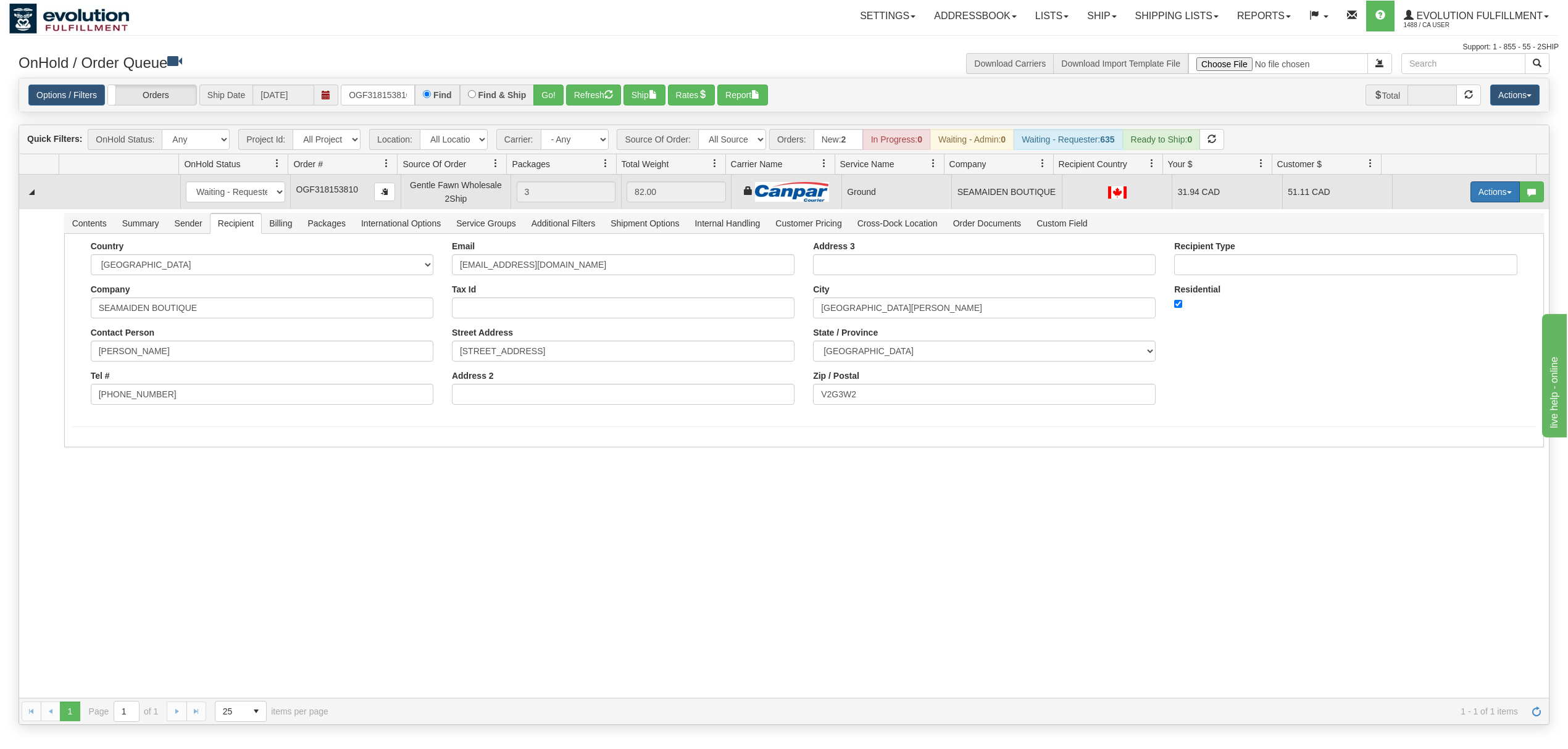
click at [1474, 191] on button "Actions" at bounding box center [1495, 191] width 50 height 21
click at [1433, 262] on span "Ship" at bounding box center [1446, 264] width 26 height 10
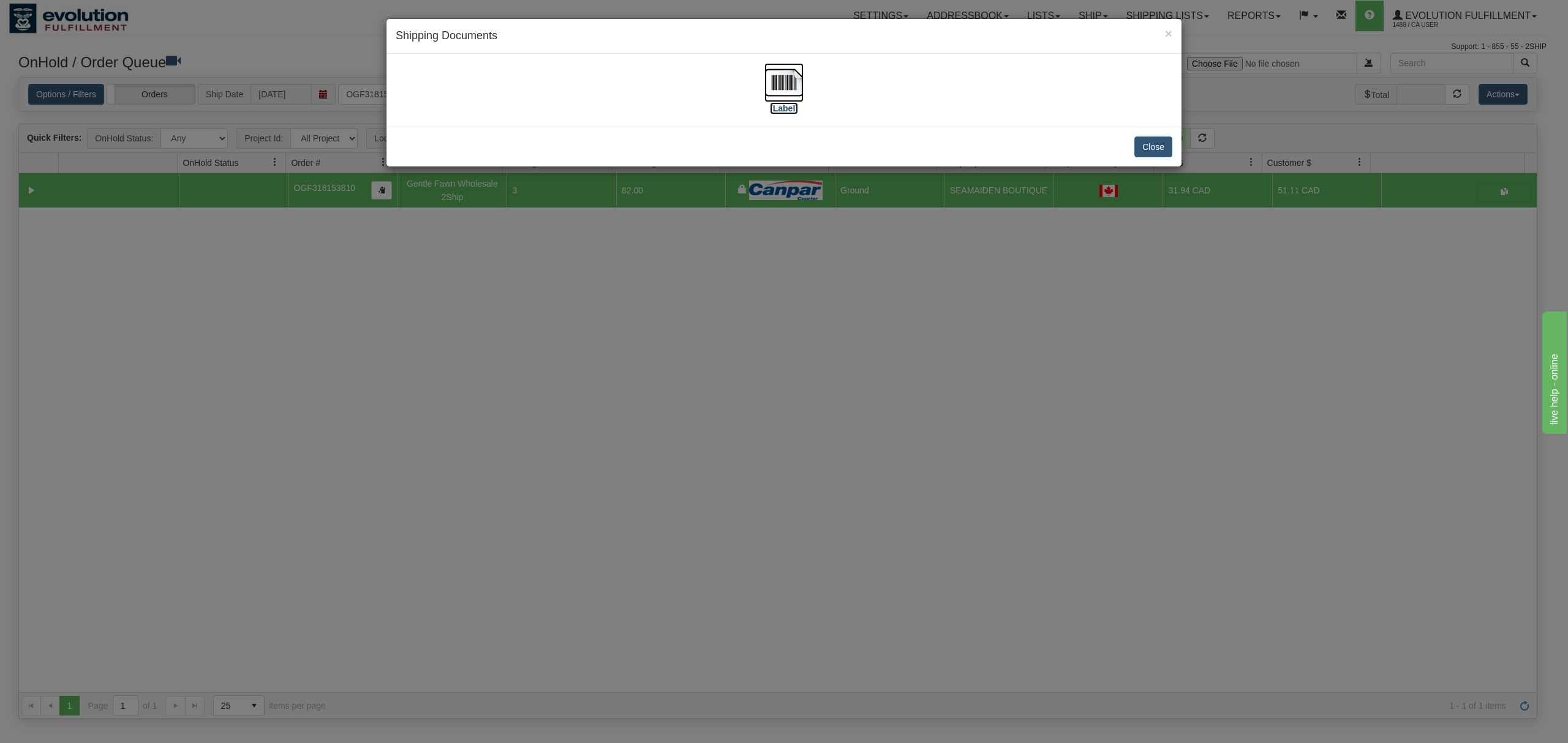
click at [781, 74] on img at bounding box center [783, 82] width 39 height 39
click at [1140, 147] on button "Close" at bounding box center [1152, 146] width 38 height 21
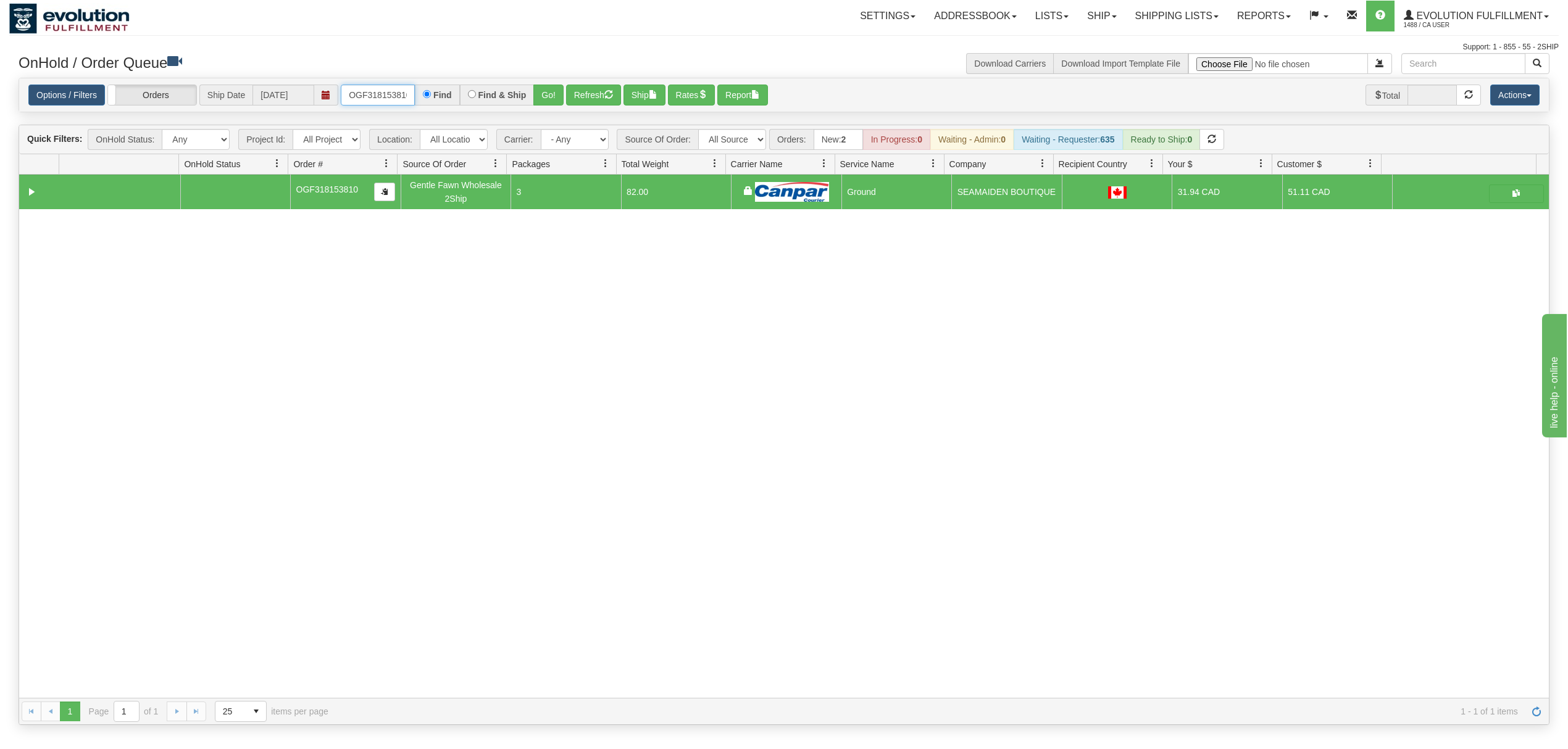
click at [396, 98] on input "OGF318153810" at bounding box center [378, 94] width 74 height 21
type input "OGF317176761"
click at [557, 88] on button "Go!" at bounding box center [548, 94] width 30 height 21
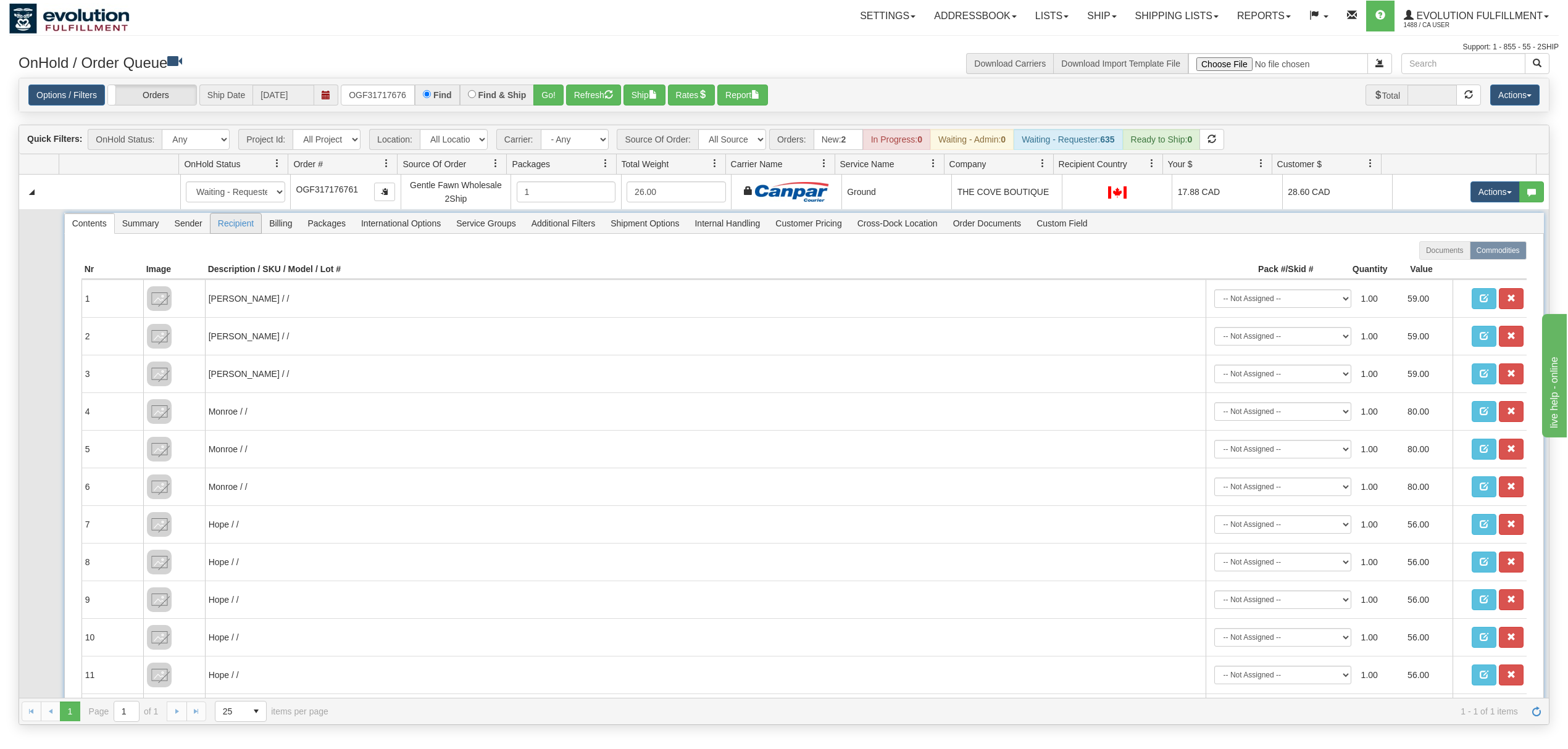
click at [218, 218] on span "Recipient" at bounding box center [236, 223] width 51 height 19
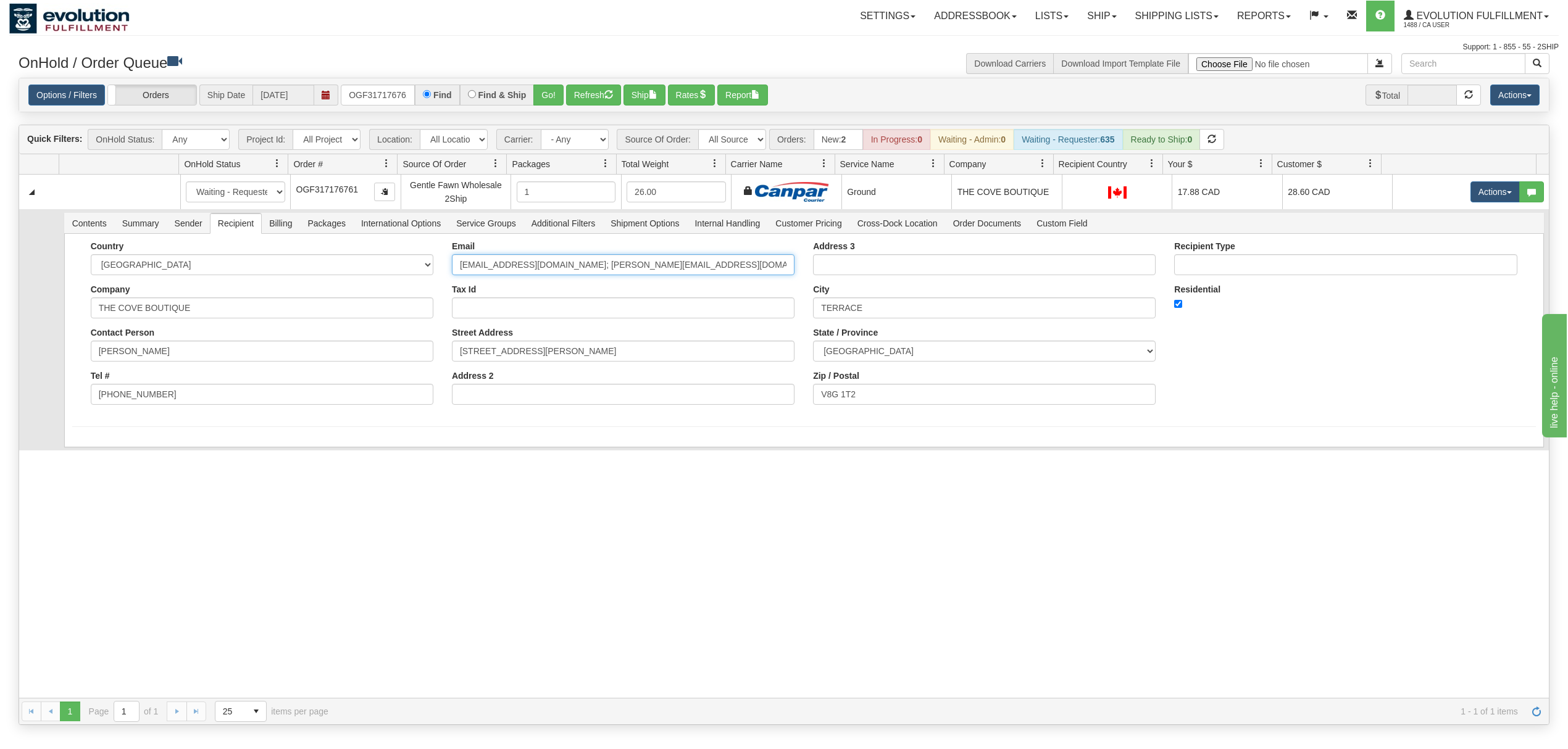
drag, startPoint x: 730, startPoint y: 260, endPoint x: 595, endPoint y: 302, distance: 141.4
click at [595, 302] on div "Email thecoveboutiqueterrace@gmail.com; ginny@allstarshoes.ca Tax Id Street Add…" at bounding box center [623, 327] width 361 height 173
type input "thecoveboutiqueterrace@gmail.com"
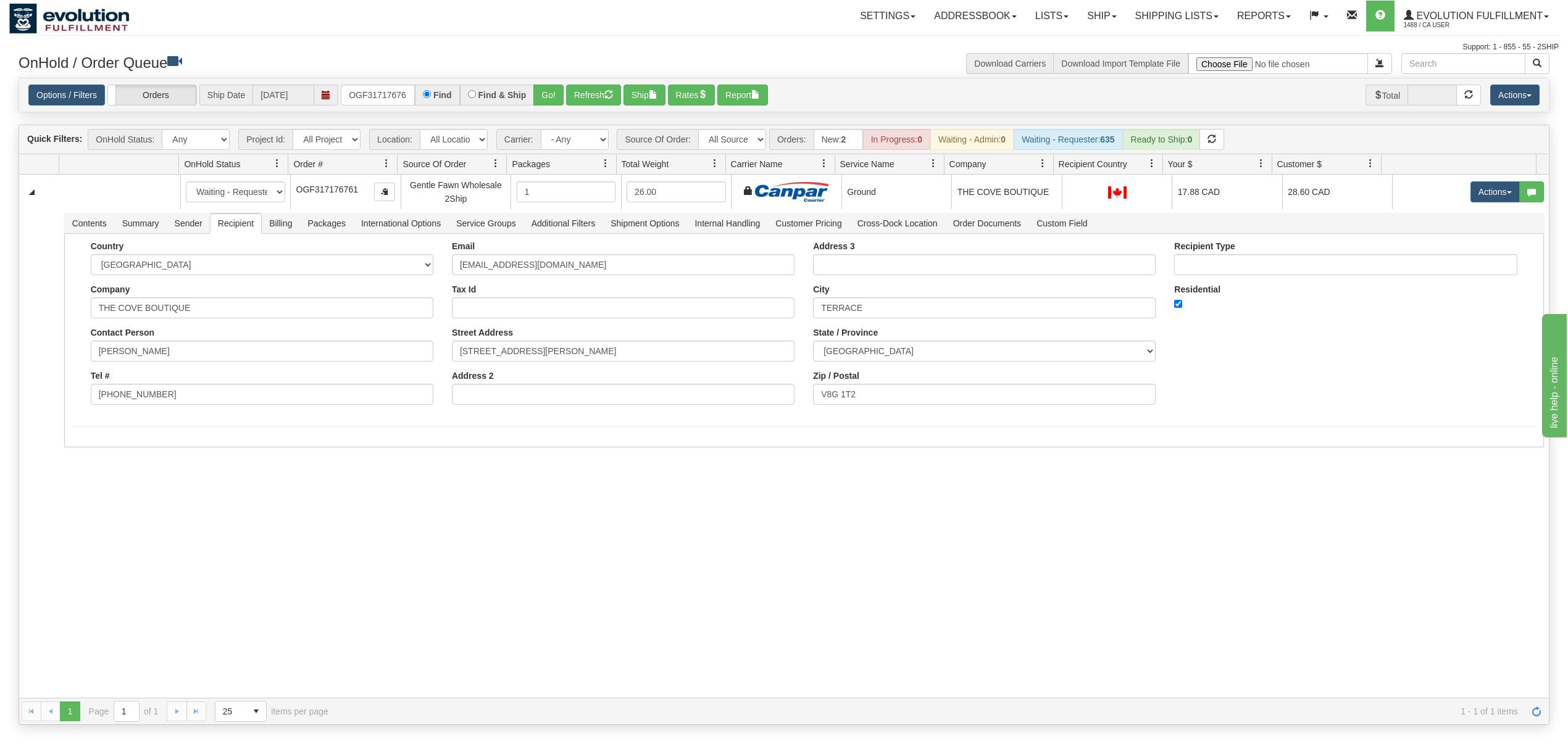
click at [206, 534] on div "31524744 EVOLUTION V3 90839052 90839055 New In Progress Waiting - Admin Waiting…" at bounding box center [784, 436] width 1530 height 524
click at [88, 457] on button "Save" at bounding box center [90, 450] width 35 height 21
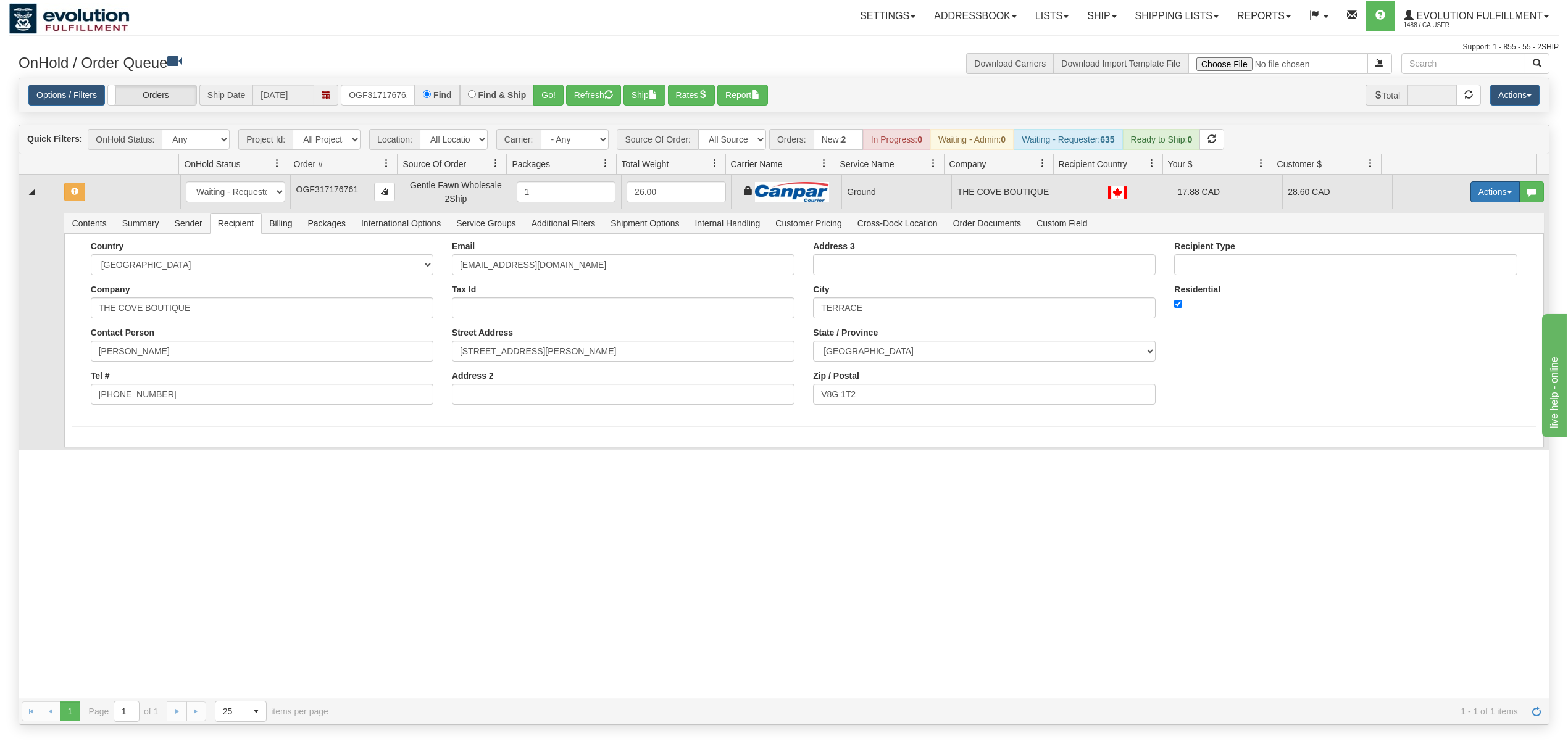
click at [1475, 195] on button "Actions" at bounding box center [1495, 191] width 50 height 21
click at [1433, 265] on span "Ship" at bounding box center [1446, 264] width 26 height 10
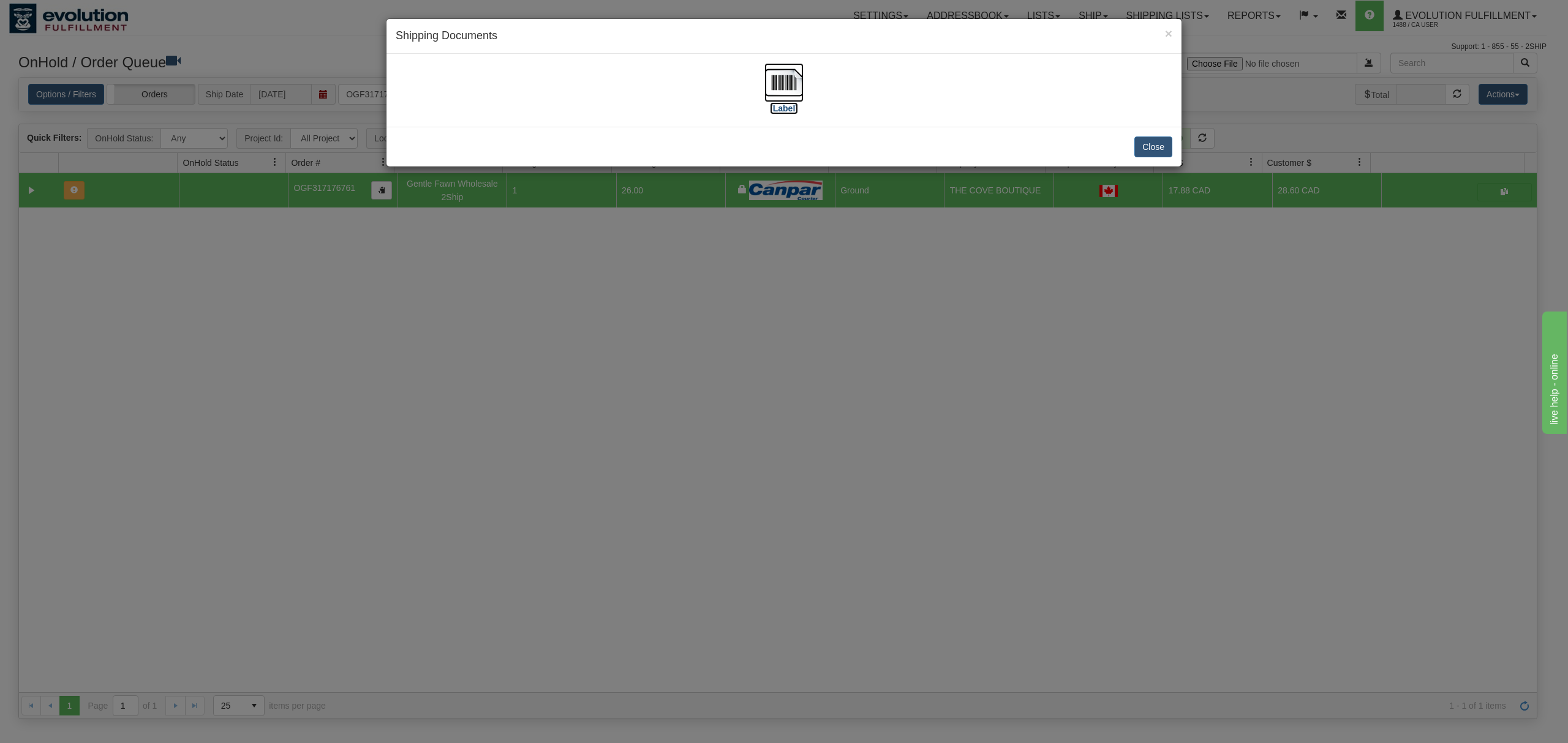
click at [776, 81] on img at bounding box center [783, 82] width 39 height 39
click at [1156, 141] on button "Close" at bounding box center [1152, 146] width 38 height 21
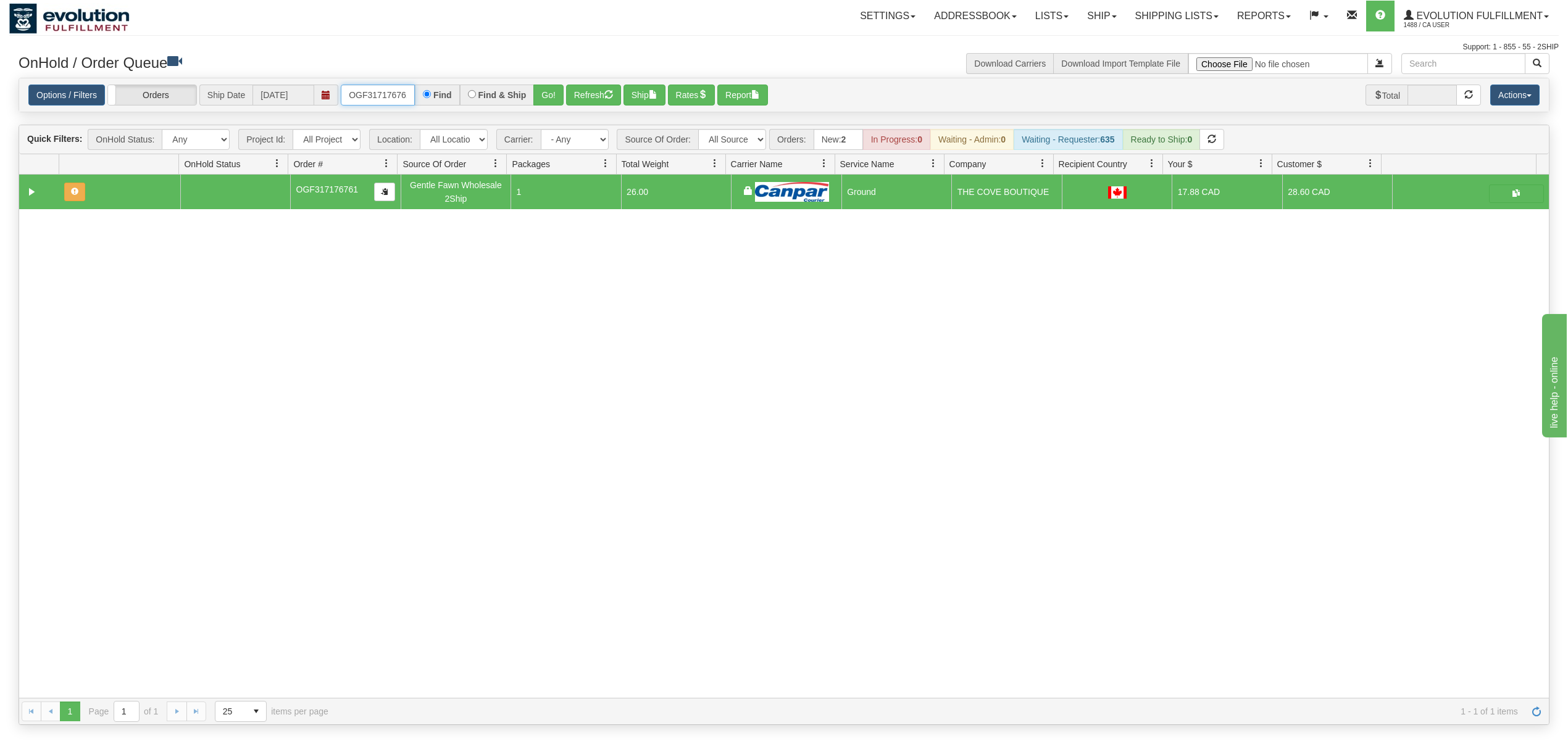
click at [374, 91] on input "OGF317176761" at bounding box center [378, 94] width 74 height 21
click at [530, 96] on div "Find & Ship" at bounding box center [497, 94] width 75 height 21
click at [542, 90] on button "Go!" at bounding box center [548, 94] width 30 height 21
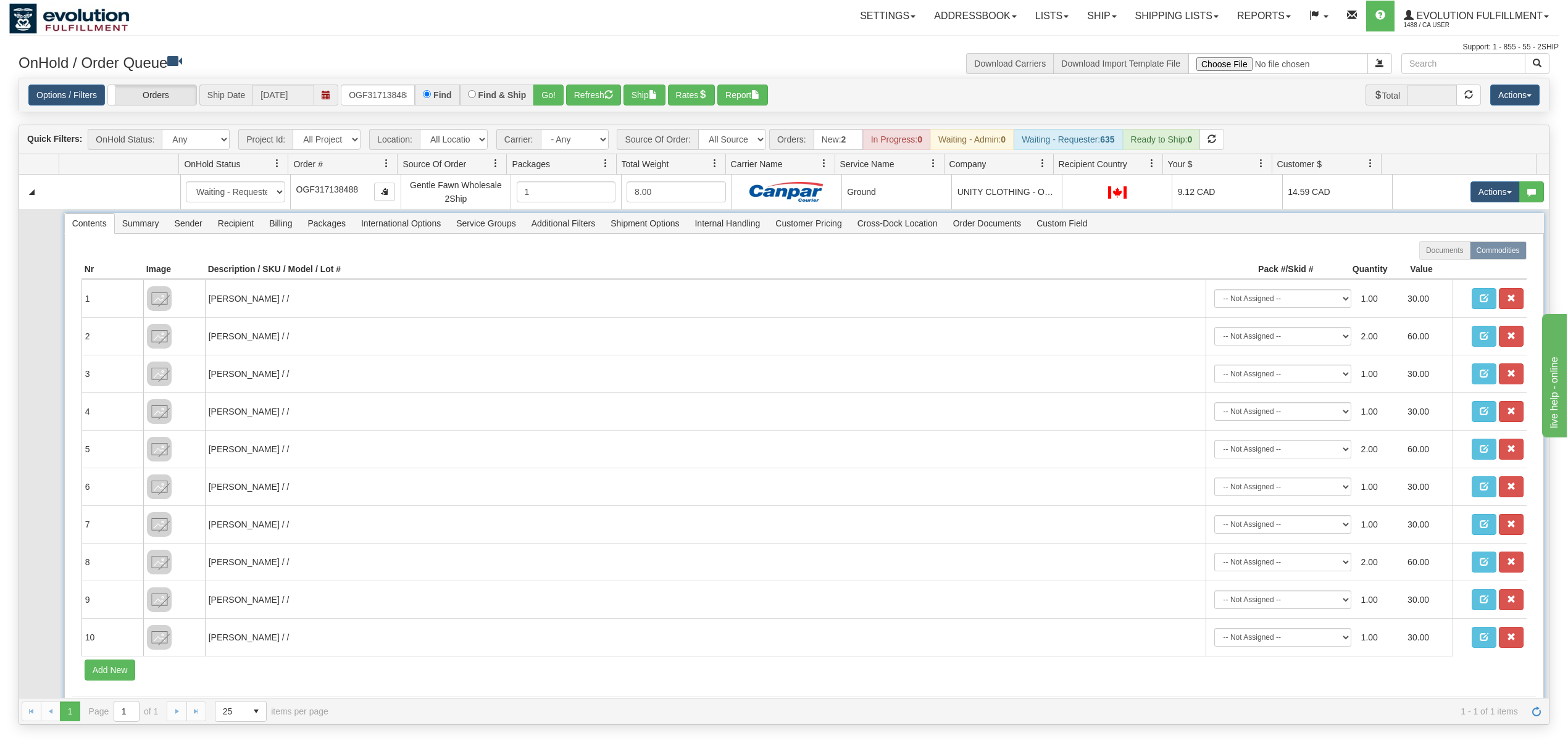
click at [238, 234] on span "Recipient" at bounding box center [236, 223] width 51 height 19
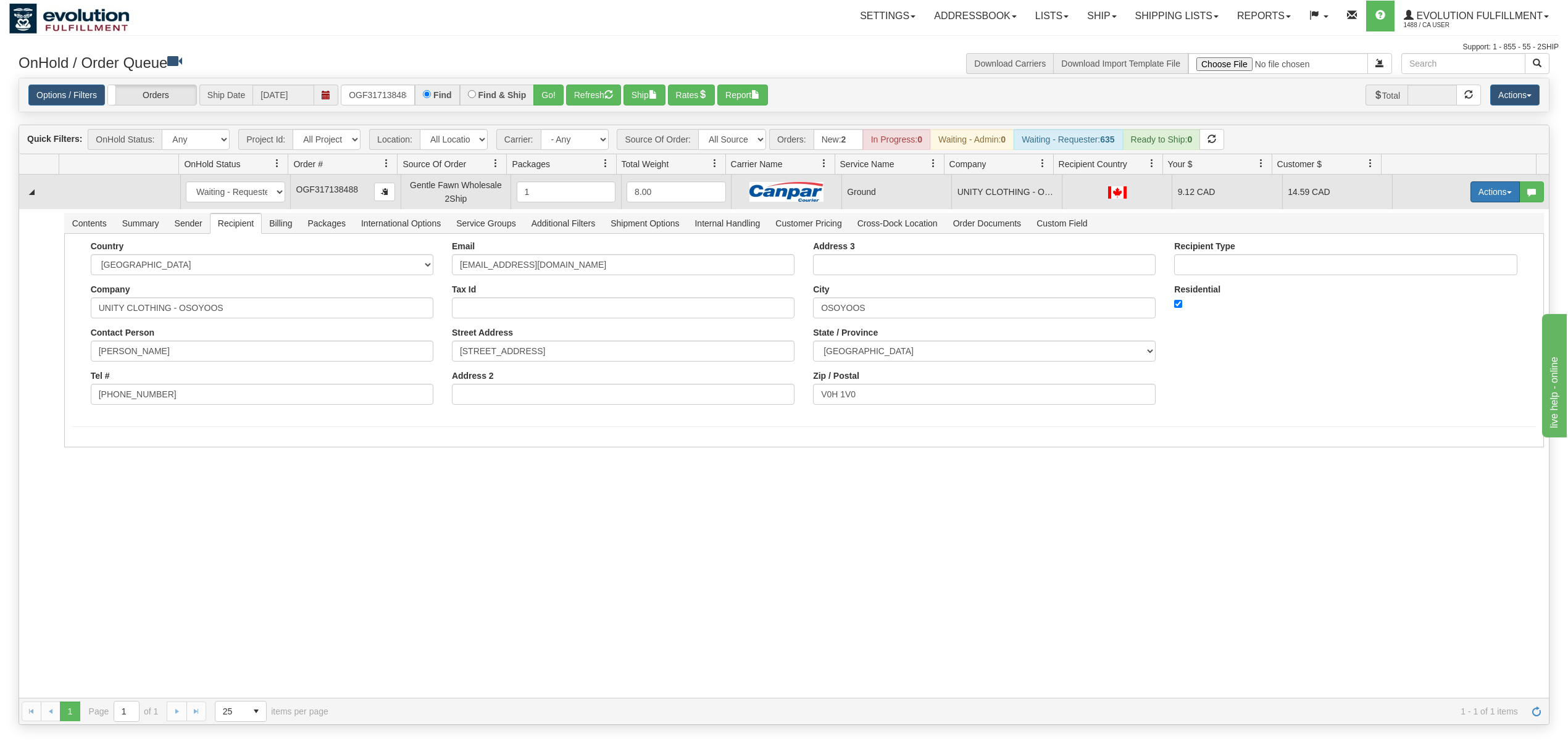
click at [1477, 197] on button "Actions" at bounding box center [1495, 191] width 50 height 21
click at [1433, 267] on span "Ship" at bounding box center [1446, 264] width 26 height 10
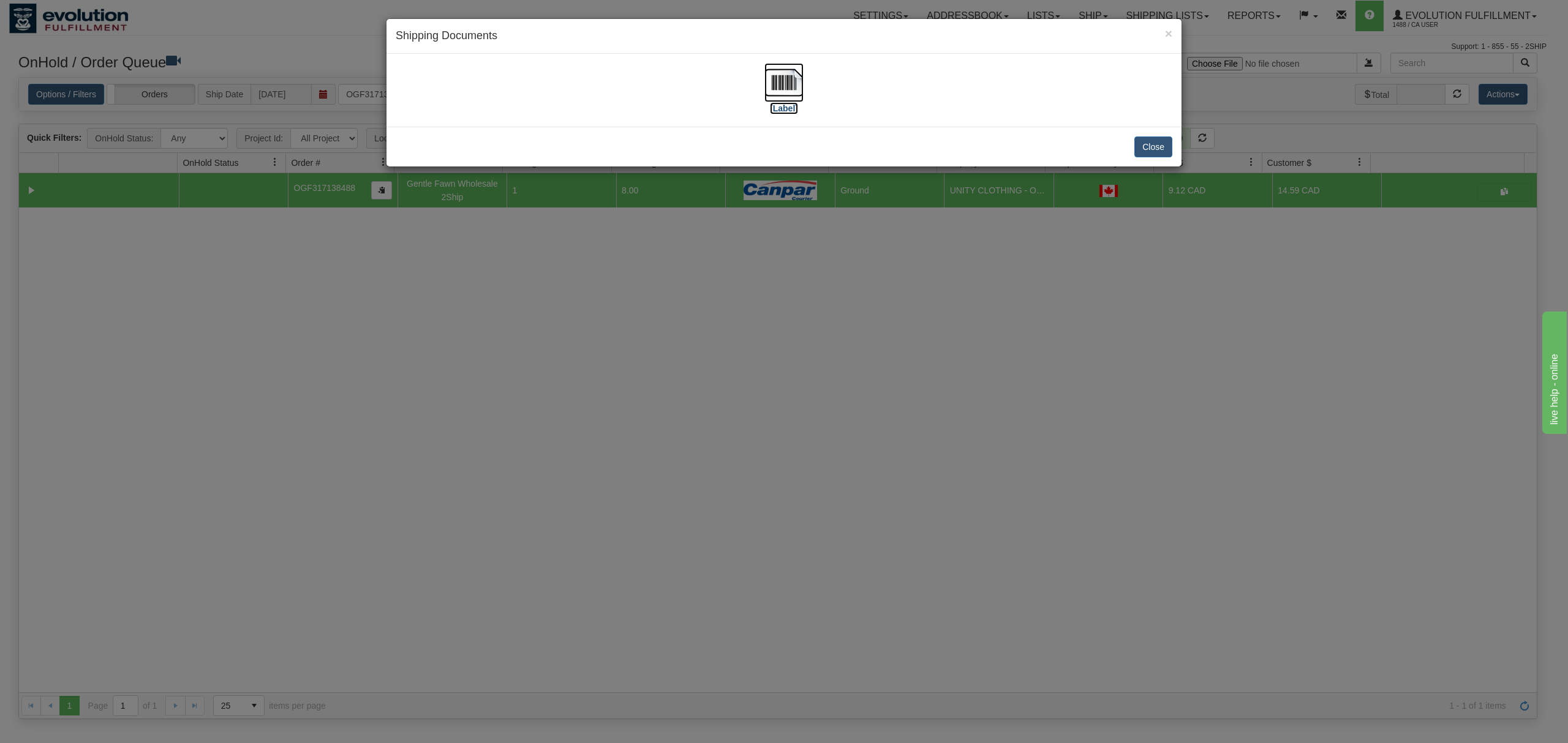
click at [785, 81] on img at bounding box center [783, 82] width 39 height 39
click at [1155, 145] on button "Close" at bounding box center [1152, 146] width 38 height 21
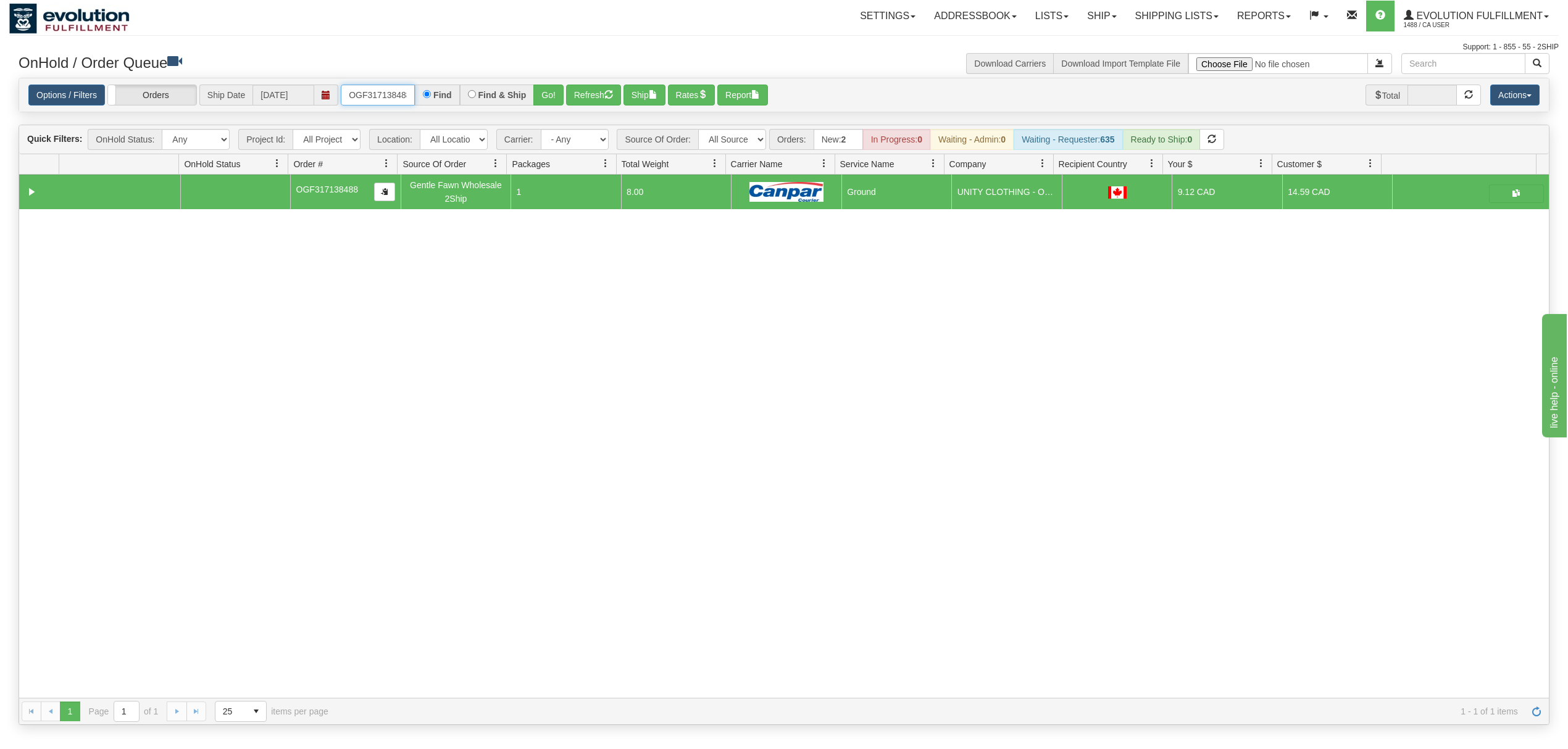
click at [381, 100] on input "OGF317138488" at bounding box center [378, 94] width 74 height 21
type input "OGF317439663"
click at [551, 89] on button "Go!" at bounding box center [548, 94] width 30 height 21
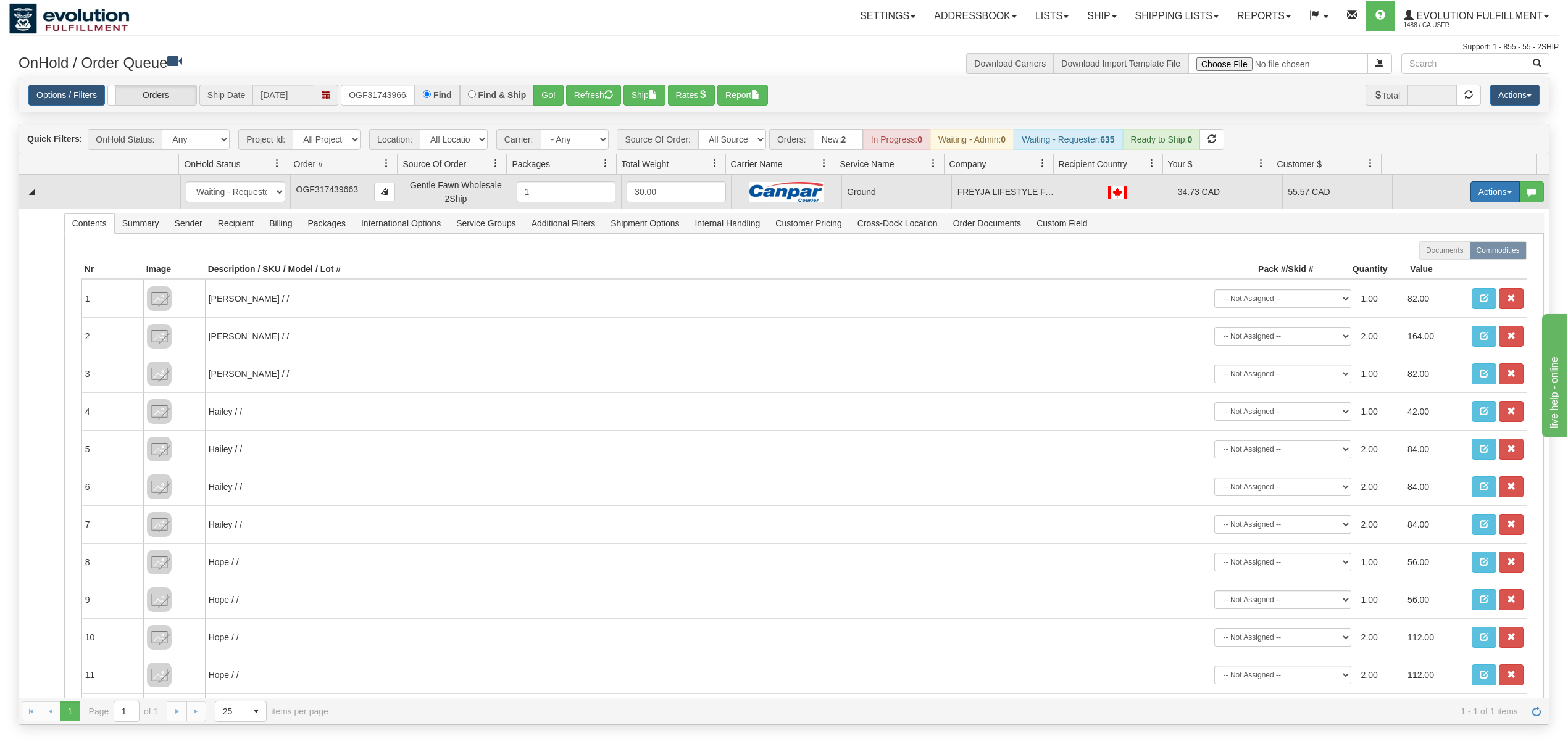
click at [1478, 198] on button "Actions" at bounding box center [1495, 191] width 50 height 21
click at [1437, 266] on span "Ship" at bounding box center [1446, 264] width 26 height 10
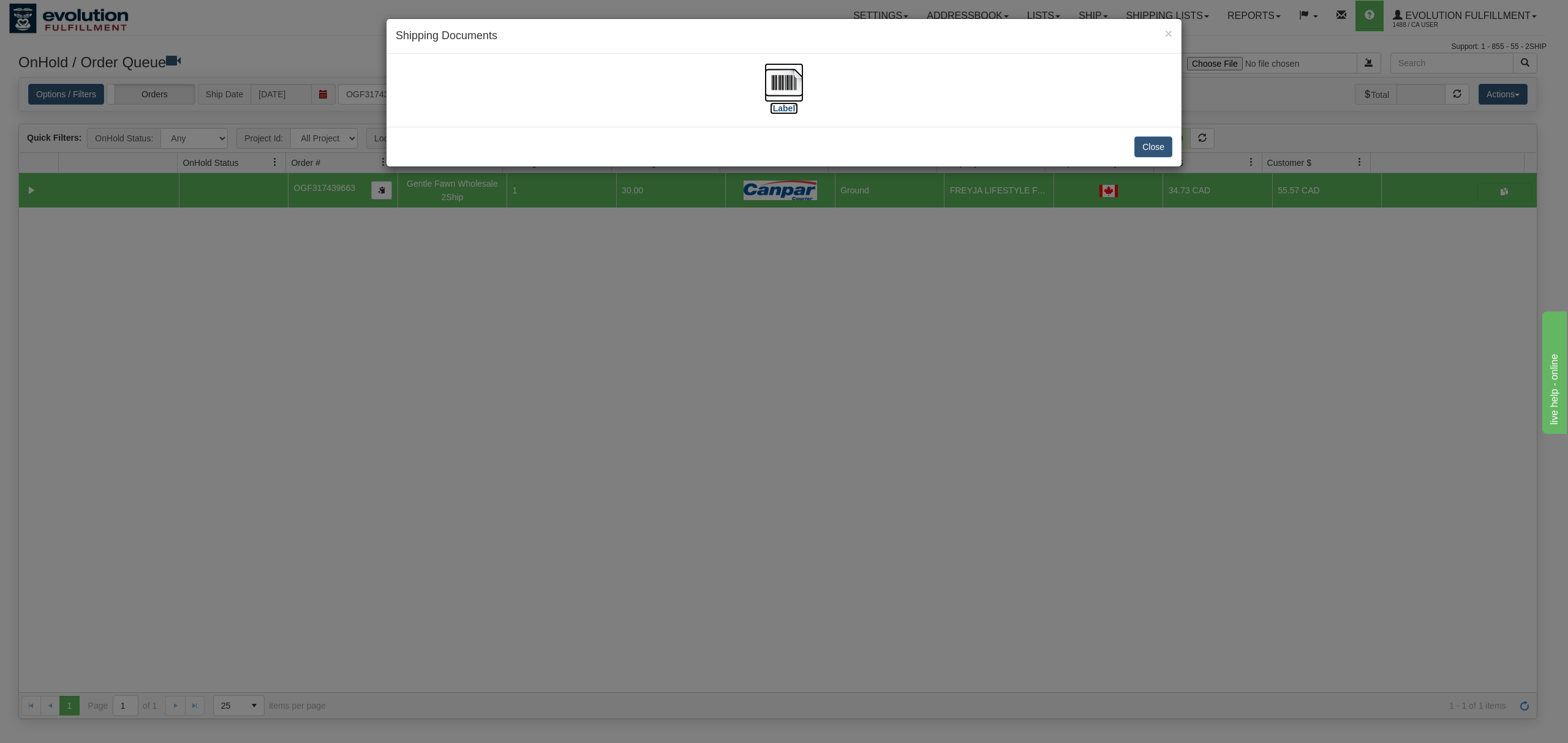
click at [794, 89] on img at bounding box center [783, 82] width 39 height 39
click at [1155, 147] on button "Close" at bounding box center [1152, 146] width 38 height 21
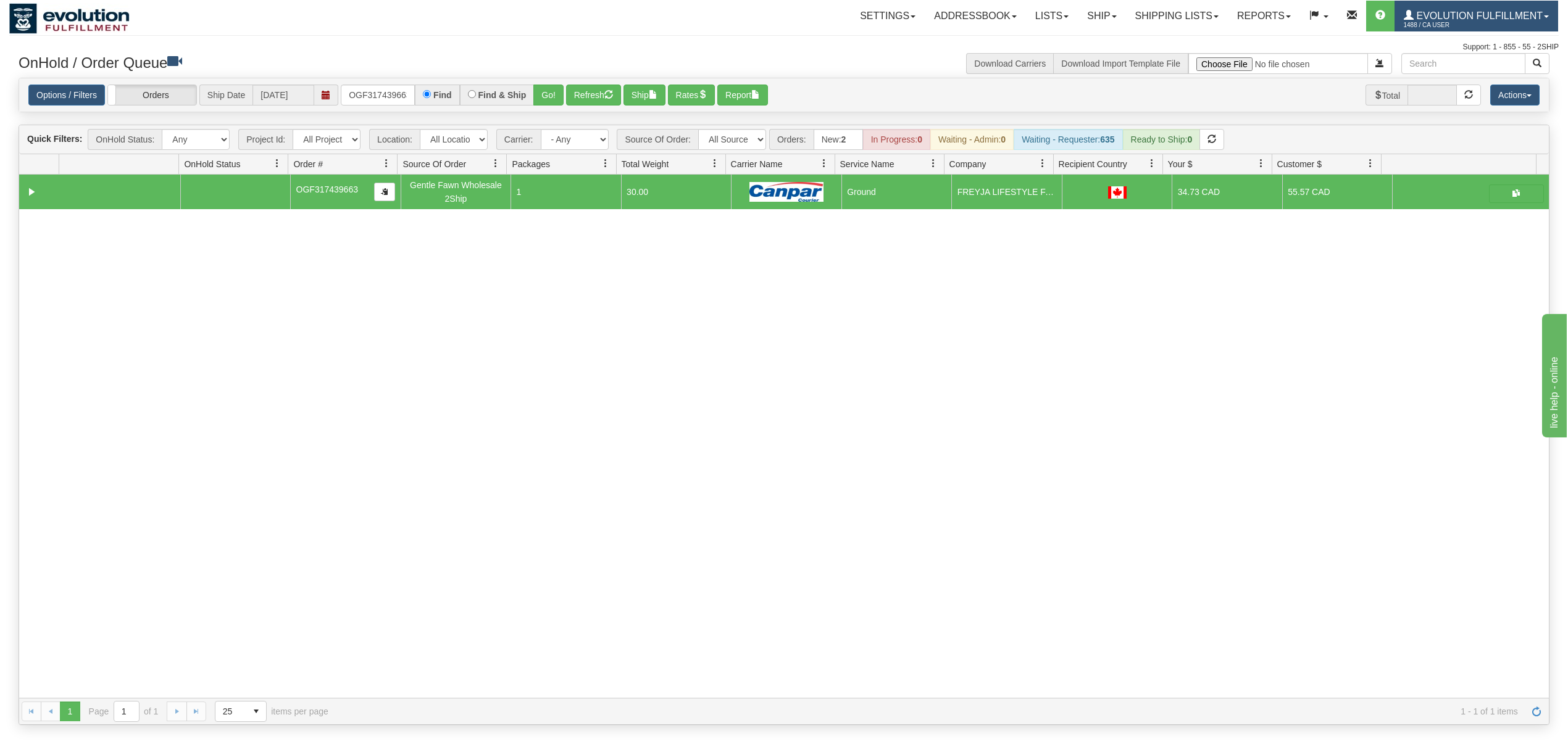
click at [1462, 26] on span "1488 / CA User" at bounding box center [1450, 25] width 93 height 13
click at [1457, 80] on span "LOG OUT" at bounding box center [1475, 75] width 39 height 10
